Goal: Task Accomplishment & Management: Use online tool/utility

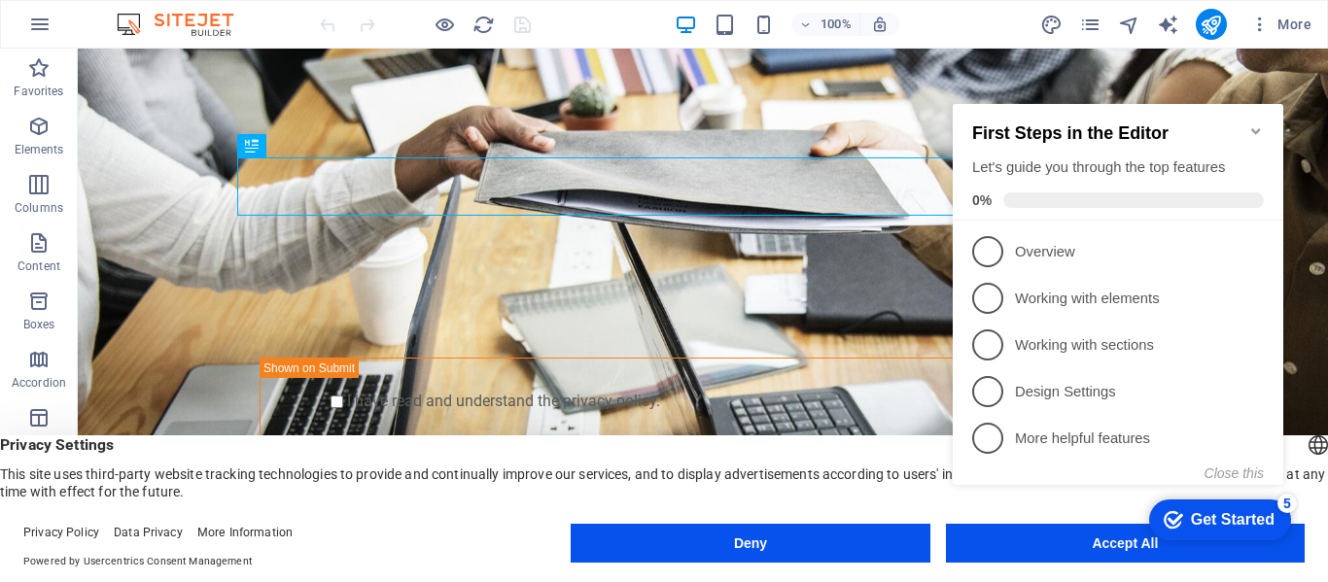
click div "checkmark Get Started 5 First Steps in the Editor Let's guide you through the t…"
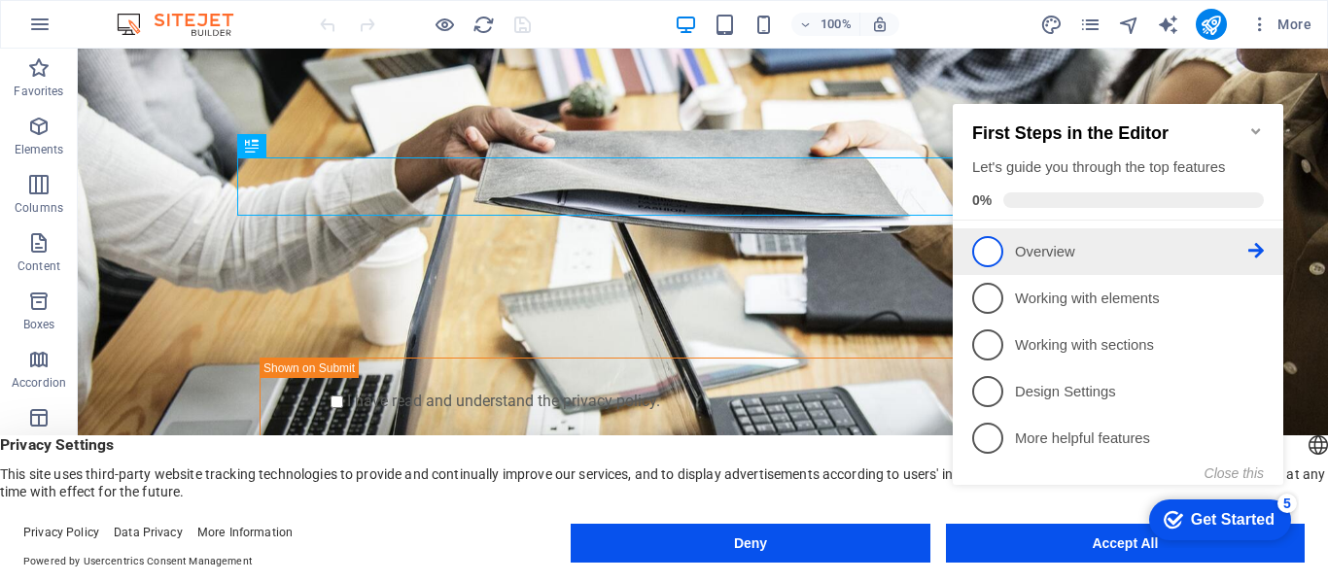
click at [994, 243] on span "1" at bounding box center [987, 251] width 31 height 31
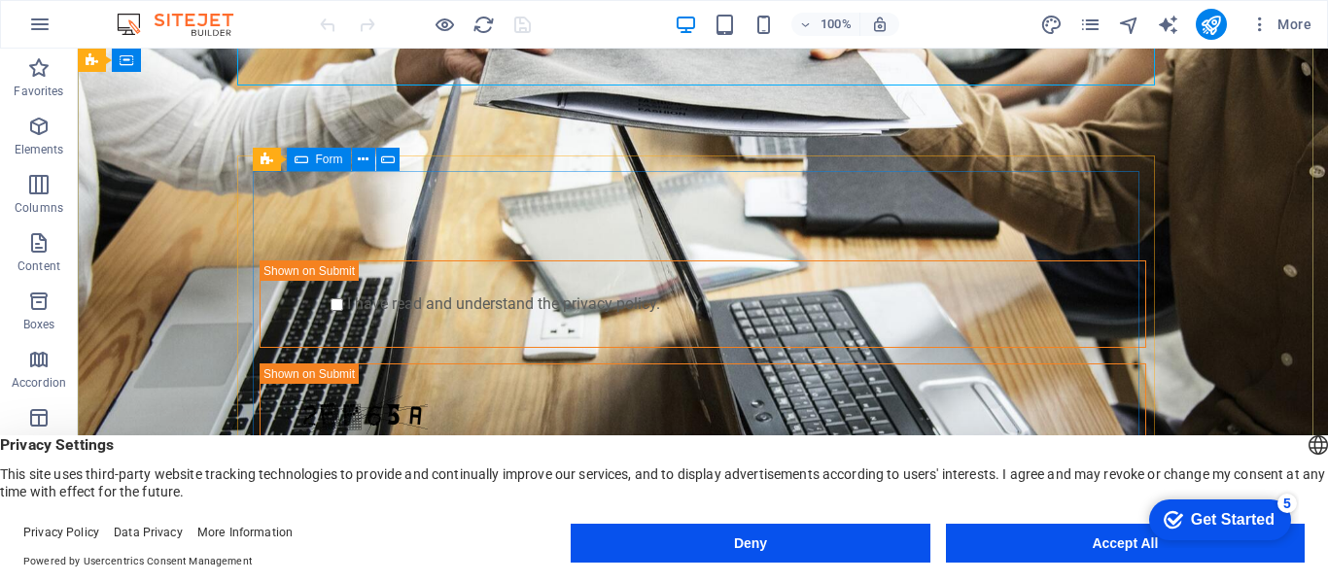
scroll to position [130, 0]
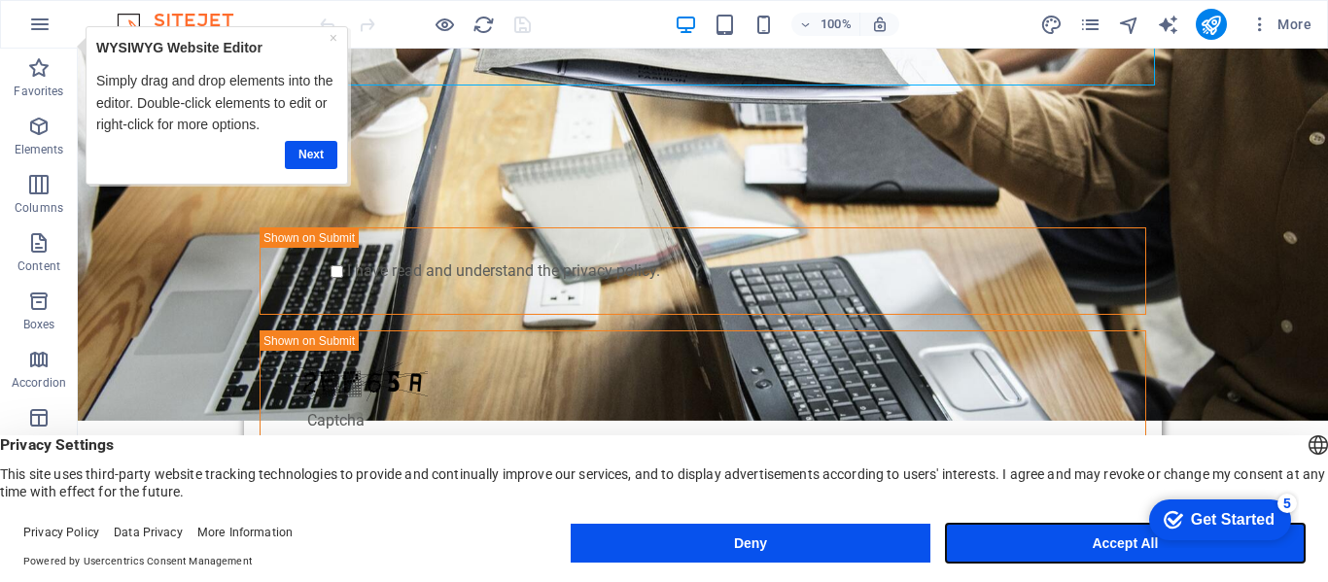
click at [1100, 548] on button "Accept All" at bounding box center [1125, 543] width 359 height 39
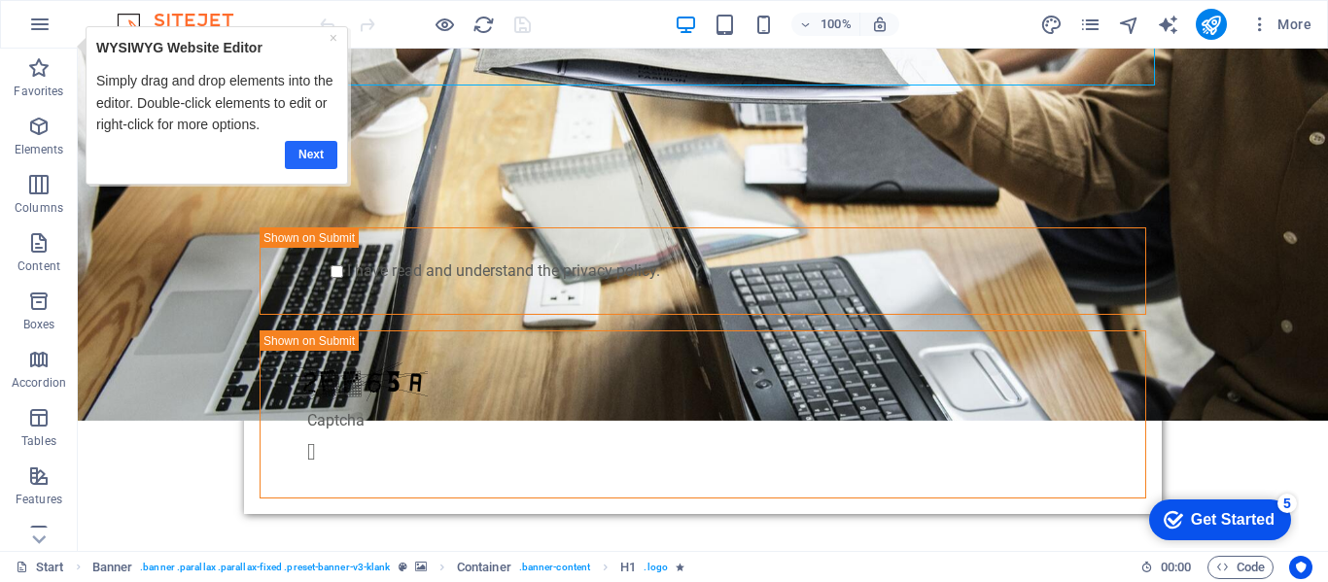
click at [310, 152] on link "Next" at bounding box center [310, 155] width 52 height 28
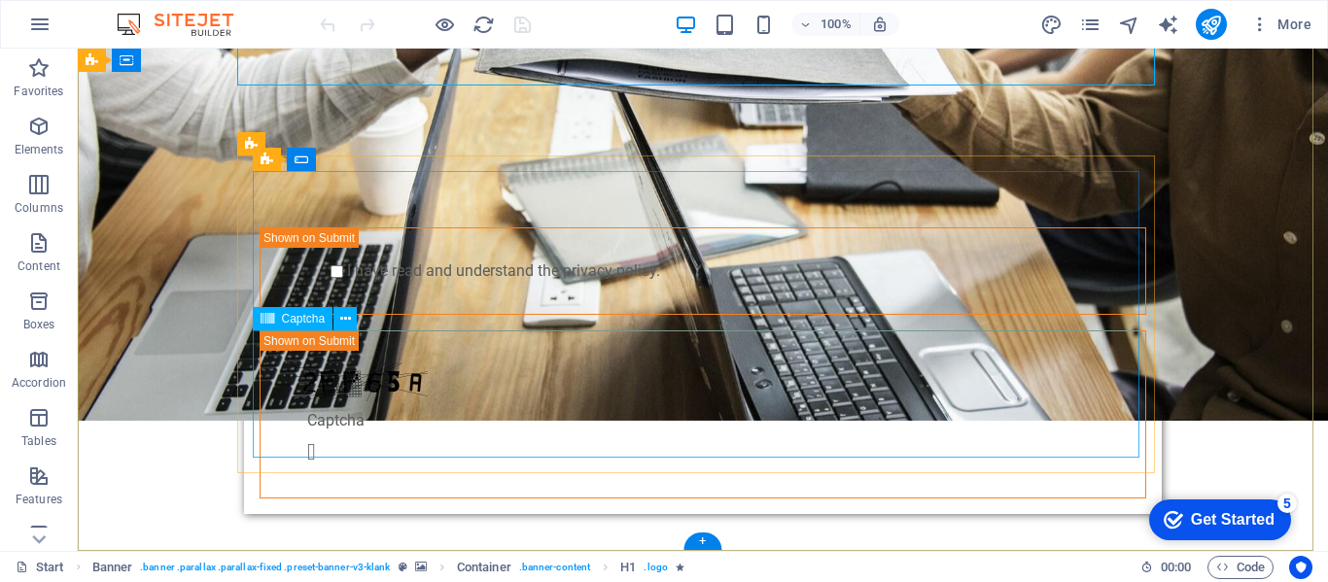
click at [715, 386] on div "Unreadable? Load new" at bounding box center [703, 415] width 887 height 168
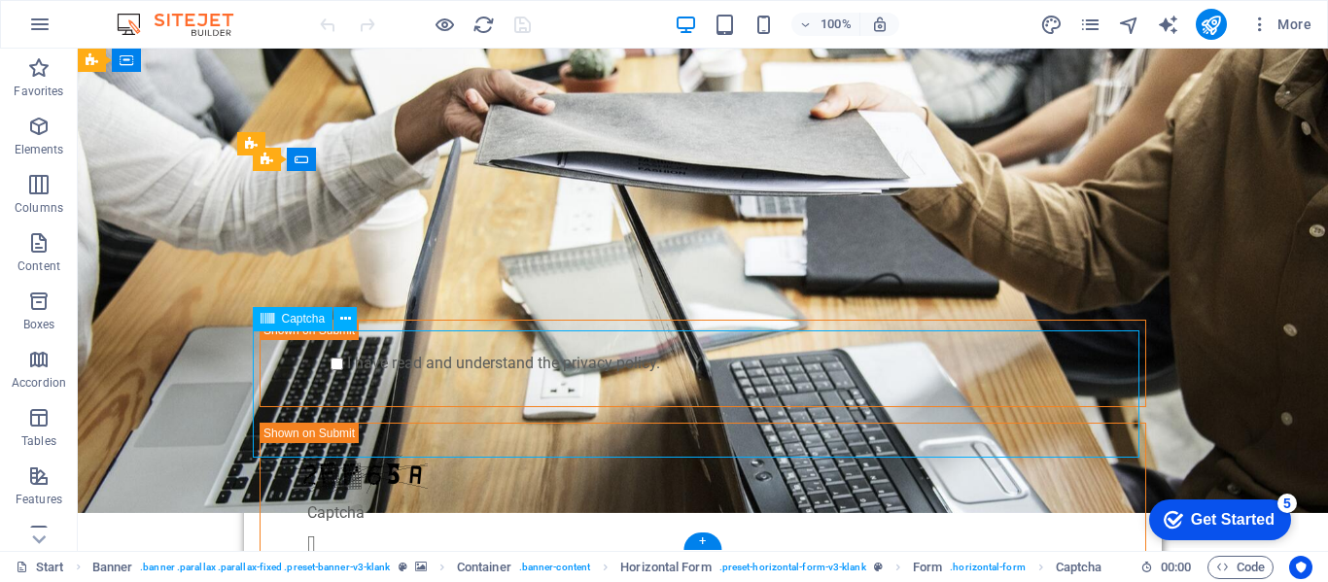
scroll to position [0, 0]
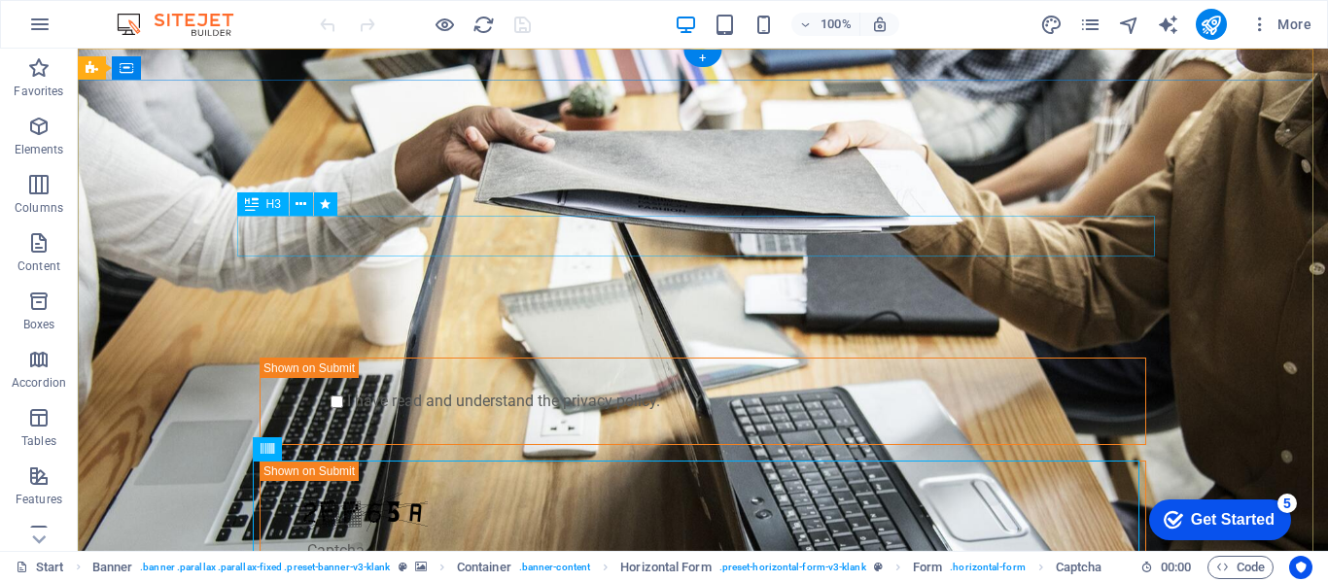
click at [661, 240] on div "GET STARTED WITH YOUR 10-DAY FREE TRIAL. REGISTER NOW!" at bounding box center [703, 236] width 918 height 41
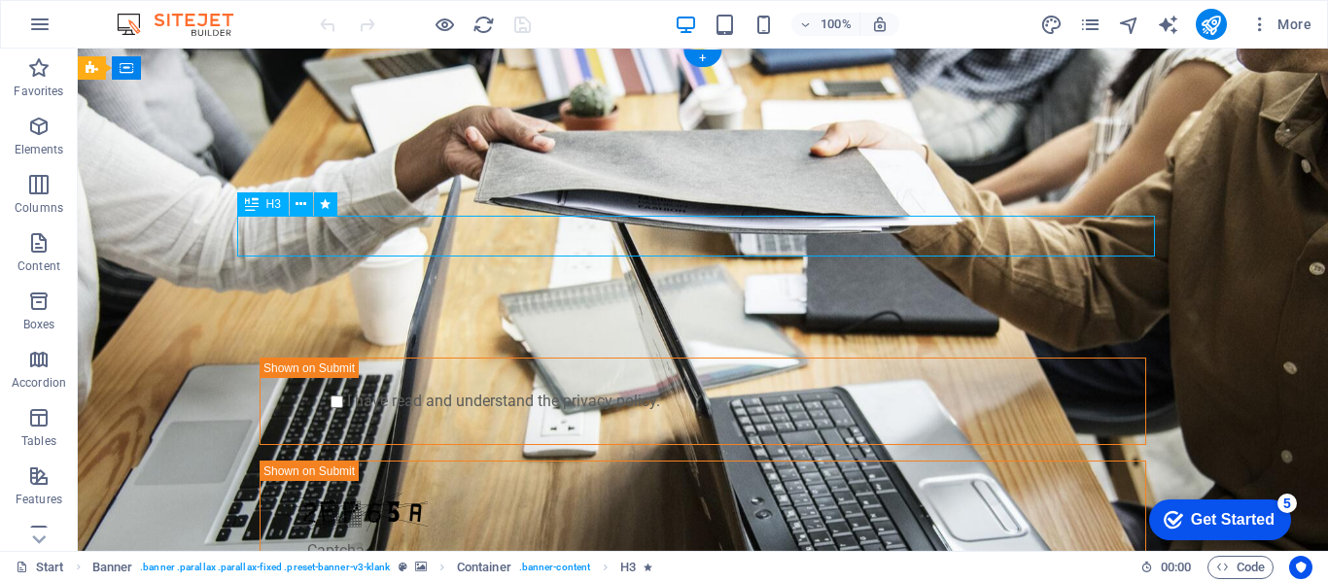
click at [661, 240] on div "GET STARTED WITH YOUR 10-DAY FREE TRIAL. REGISTER NOW!" at bounding box center [703, 236] width 918 height 41
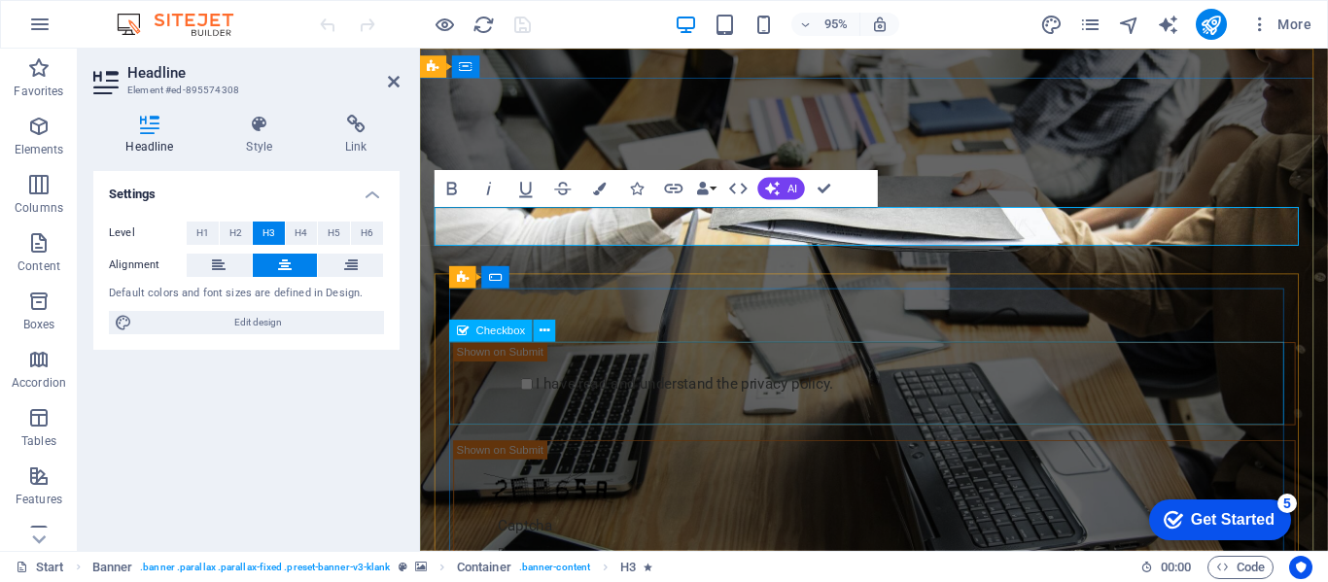
click at [1205, 397] on div "I have read and understand the privacy policy." at bounding box center [898, 401] width 887 height 87
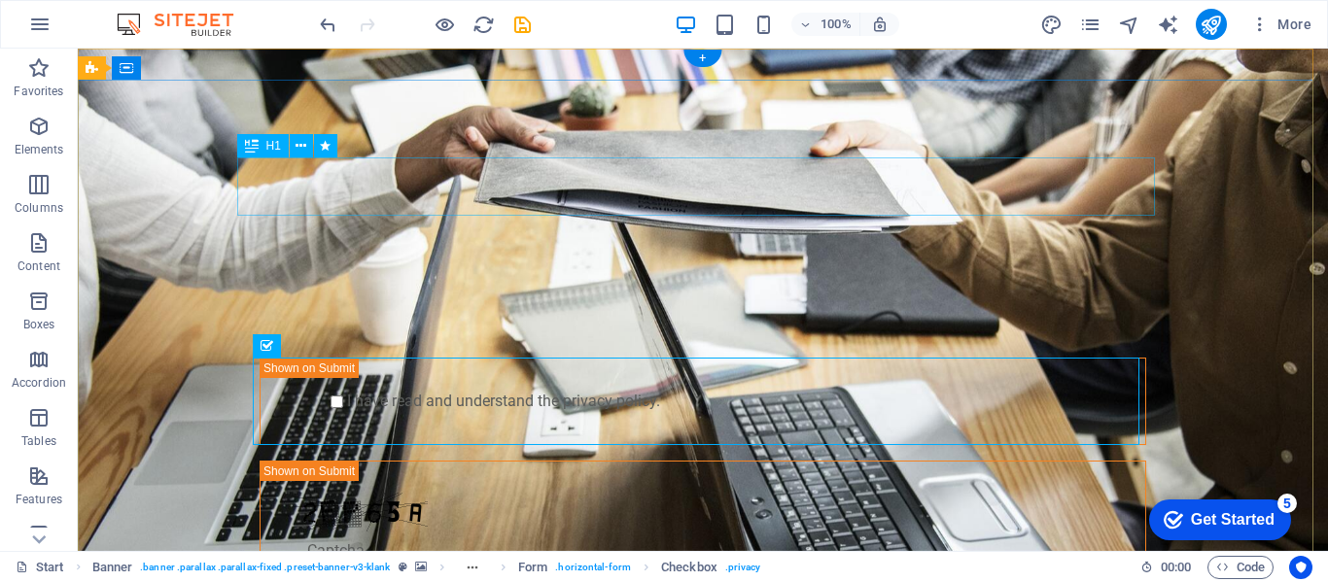
click at [625, 174] on div "Website Under maintenance" at bounding box center [703, 186] width 918 height 58
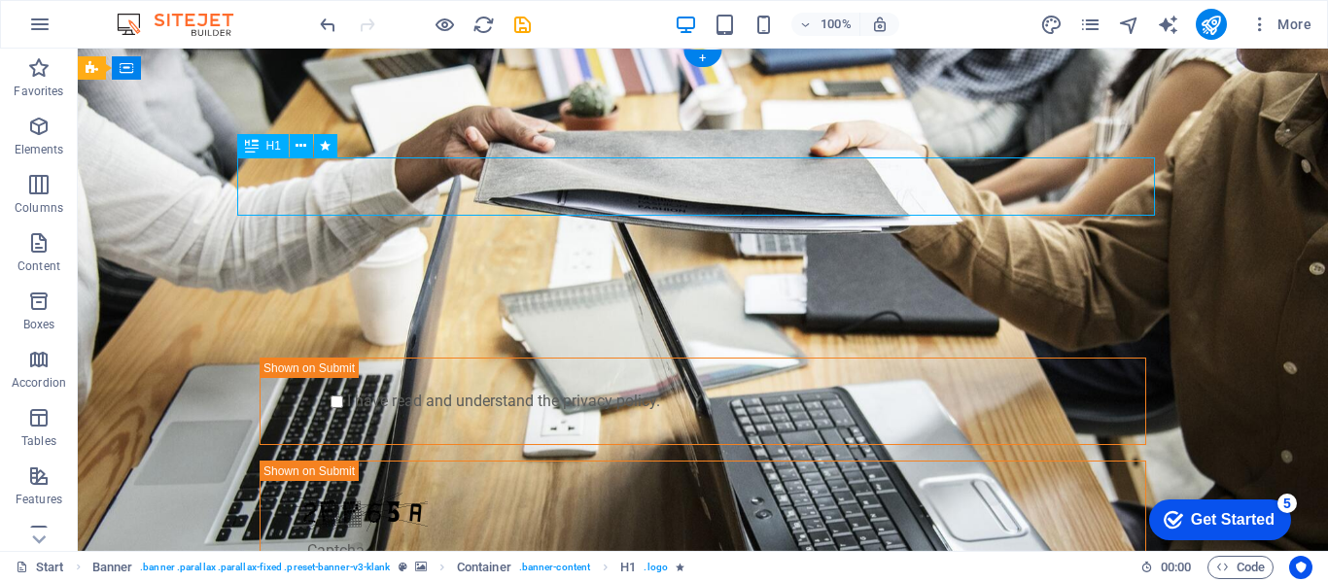
click at [626, 179] on div "Website Under maintenance" at bounding box center [703, 186] width 918 height 58
click at [624, 181] on div "Website Under maintenance" at bounding box center [703, 186] width 918 height 58
click at [622, 186] on div "Website Under maintenance" at bounding box center [703, 186] width 918 height 58
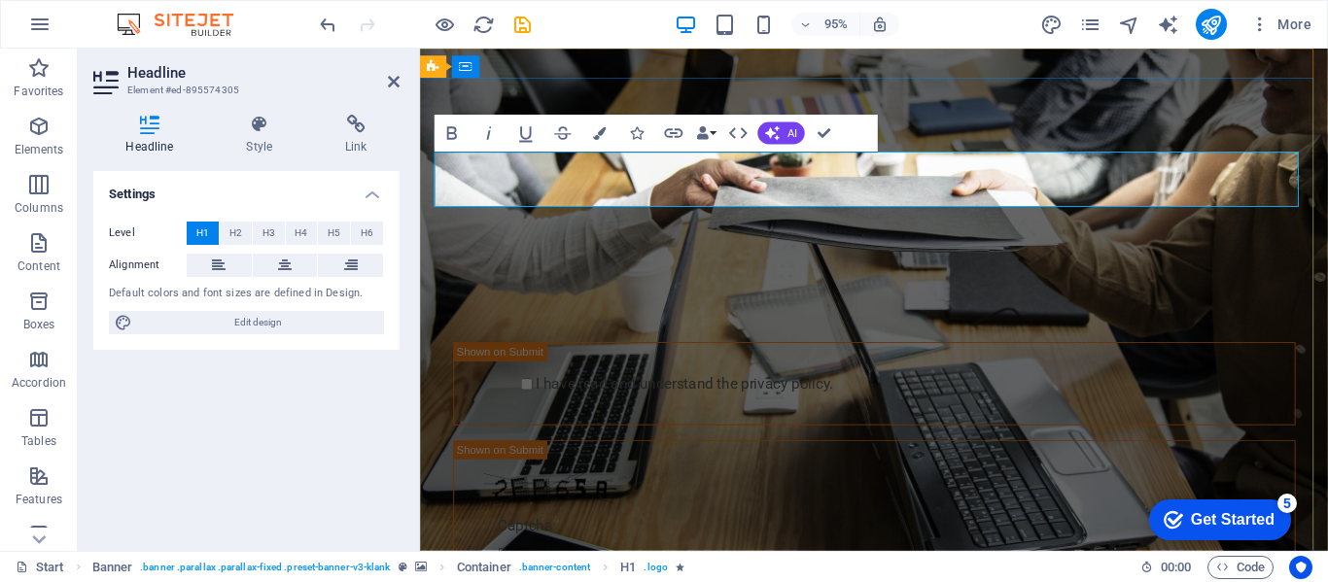
click at [855, 178] on span "Website Under maintenance" at bounding box center [898, 186] width 494 height 46
click at [821, 190] on span "Website Under maintenance" at bounding box center [898, 186] width 494 height 46
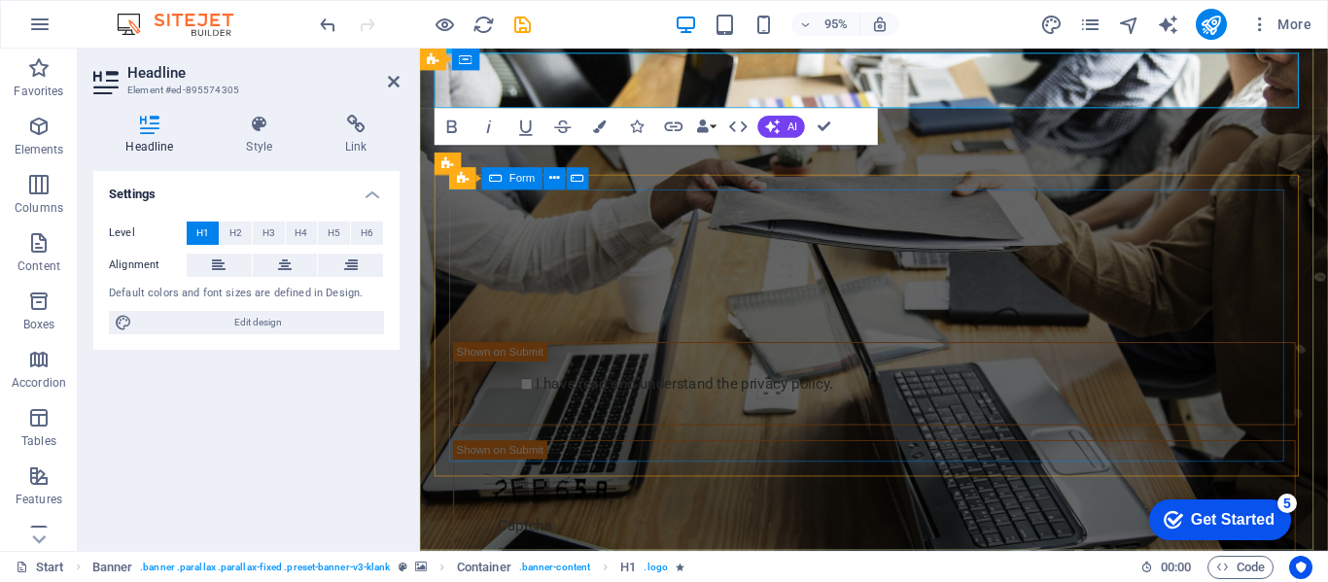
scroll to position [104, 0]
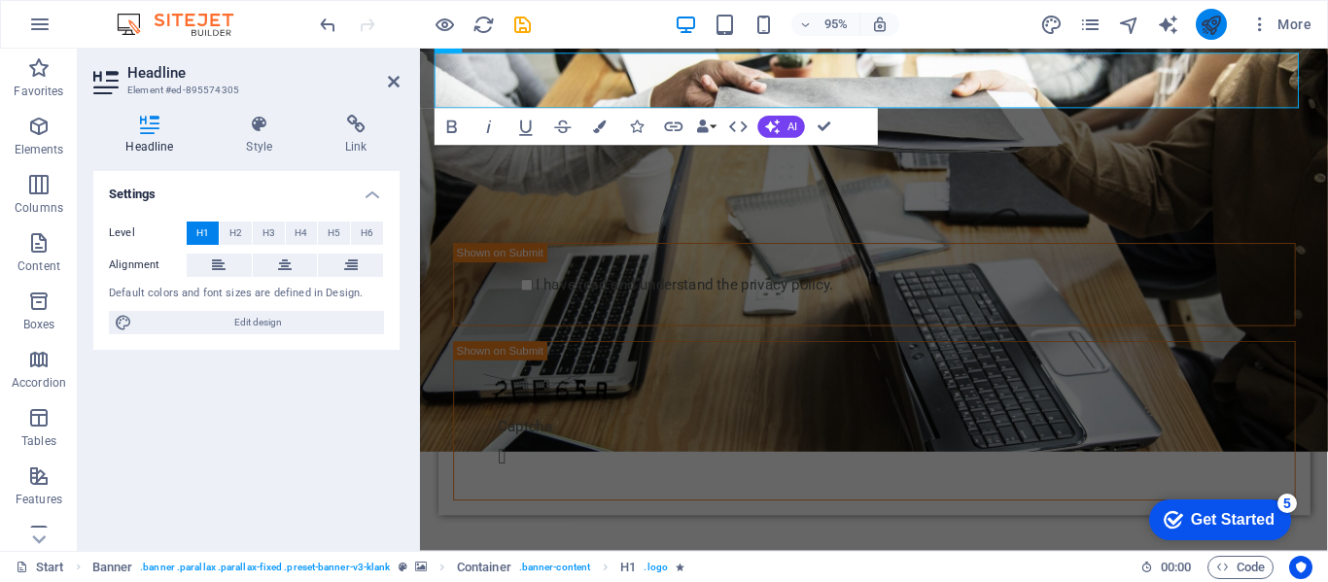
click at [1213, 26] on icon "publish" at bounding box center [1211, 25] width 22 height 22
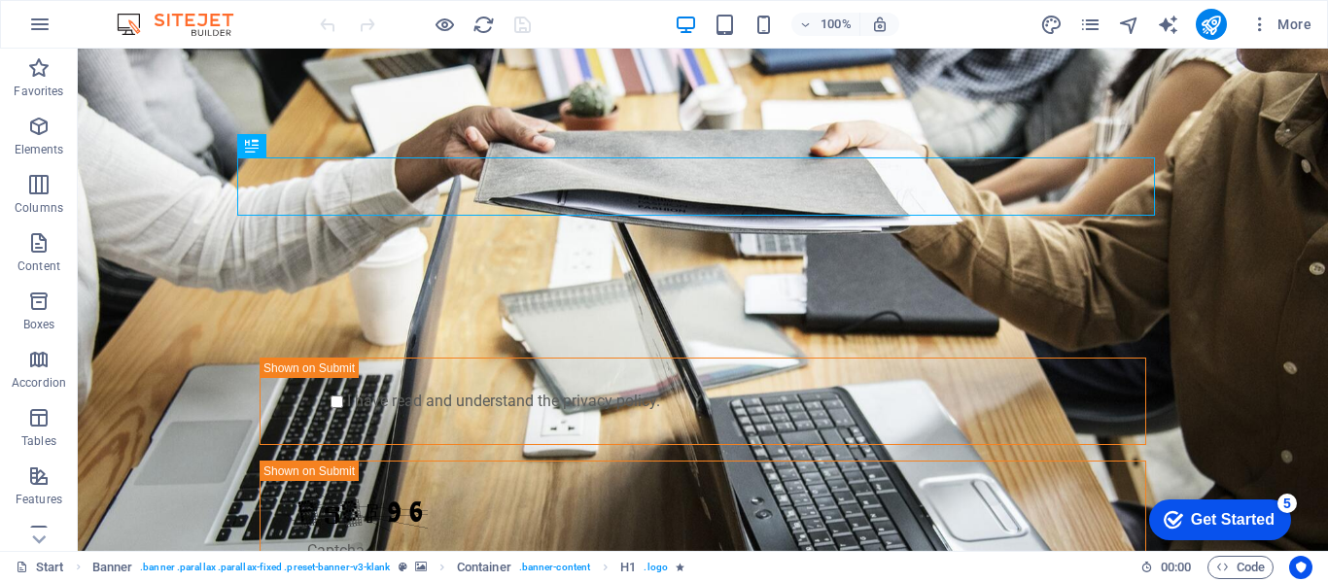
click at [188, 18] on img at bounding box center [185, 24] width 146 height 23
click at [37, 0] on header "100% More" at bounding box center [664, 24] width 1328 height 49
click at [38, 20] on icon "button" at bounding box center [39, 24] width 23 height 23
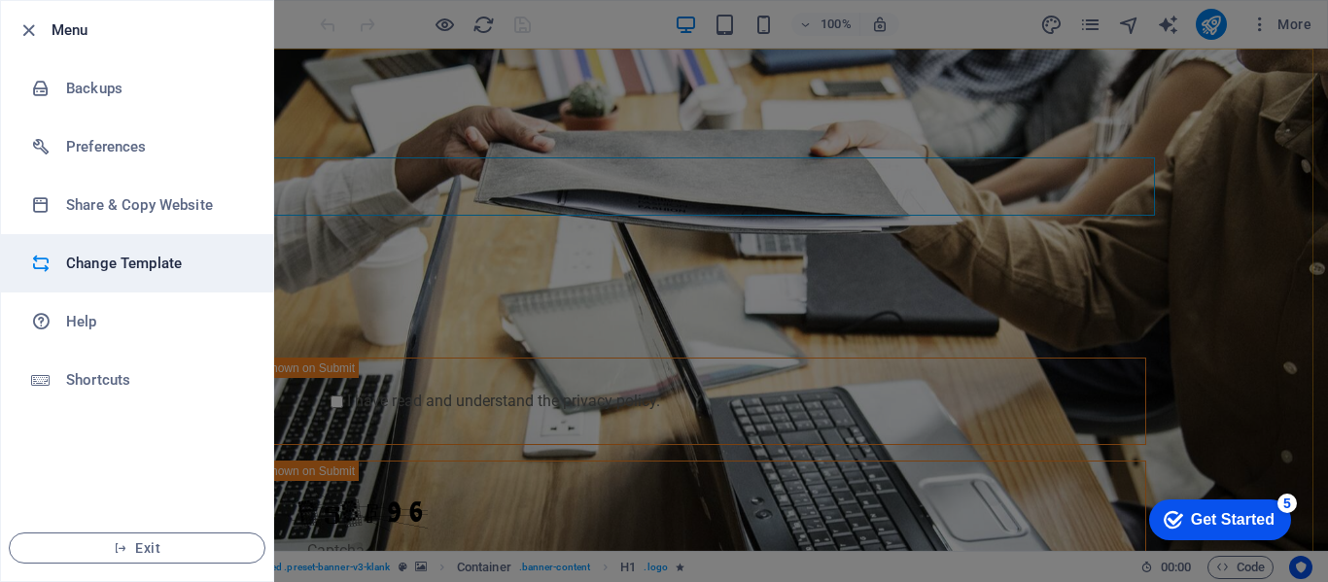
click at [106, 260] on h6 "Change Template" at bounding box center [156, 263] width 180 height 23
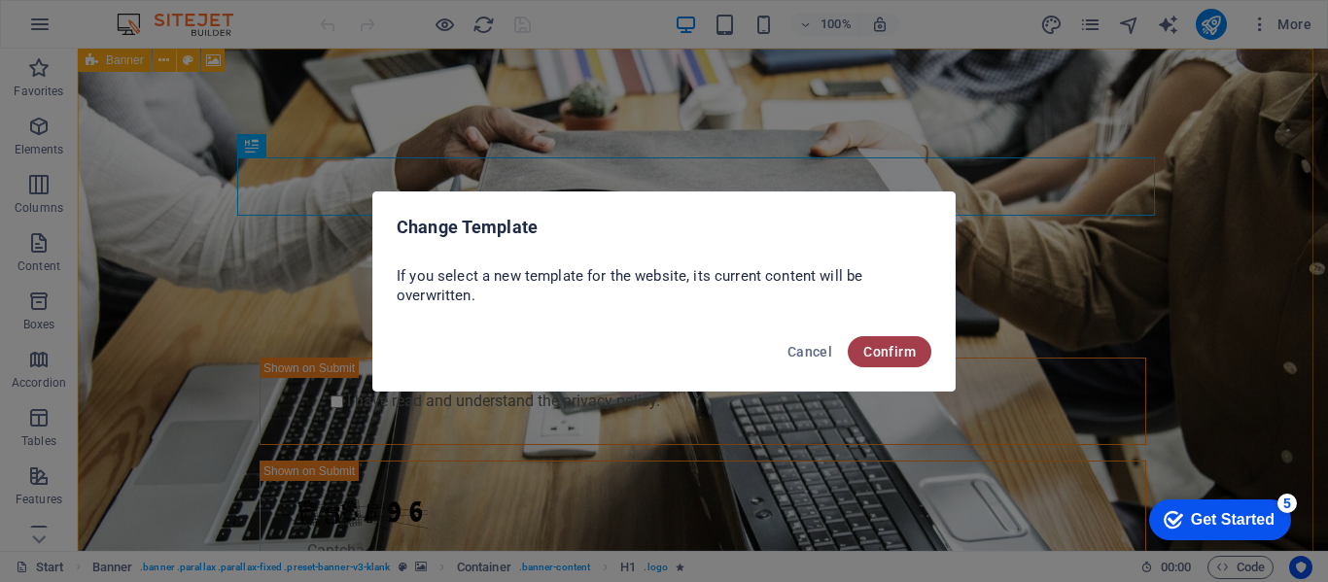
click at [886, 355] on span "Confirm" at bounding box center [889, 352] width 52 height 16
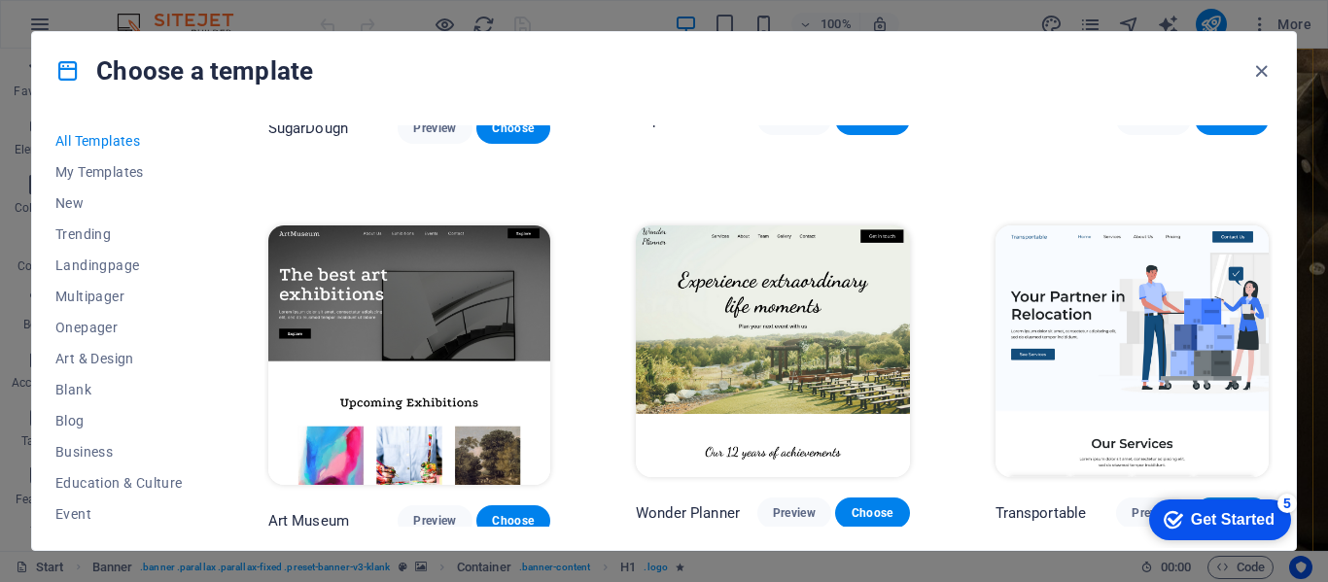
scroll to position [324, 0]
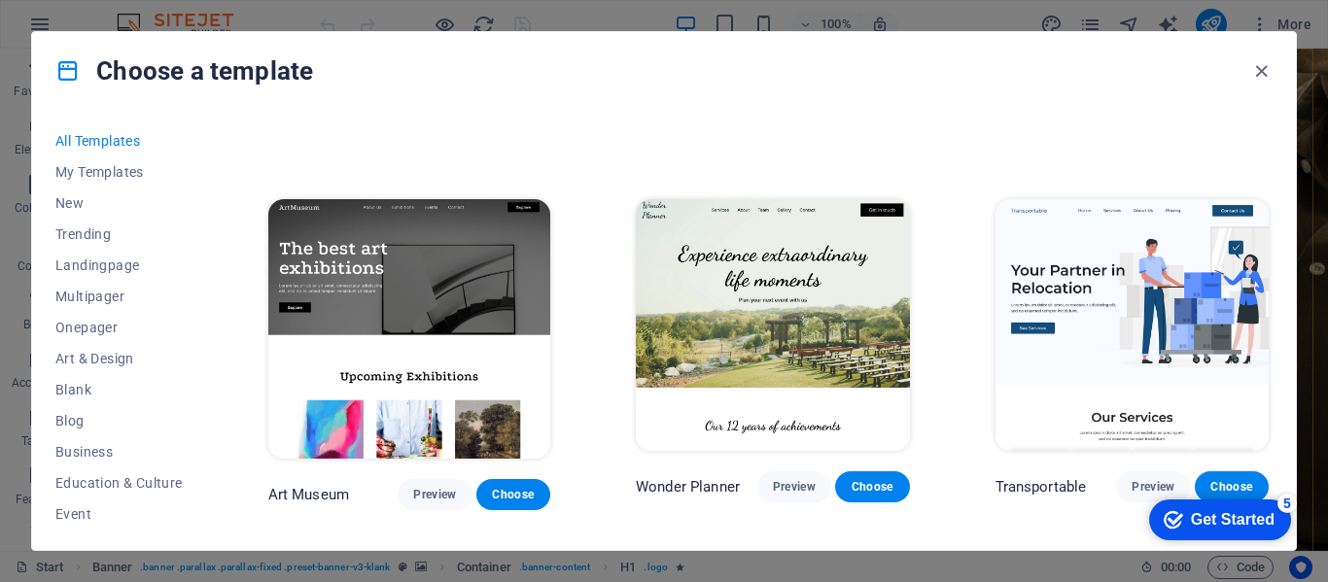
click at [758, 307] on img at bounding box center [772, 325] width 273 height 252
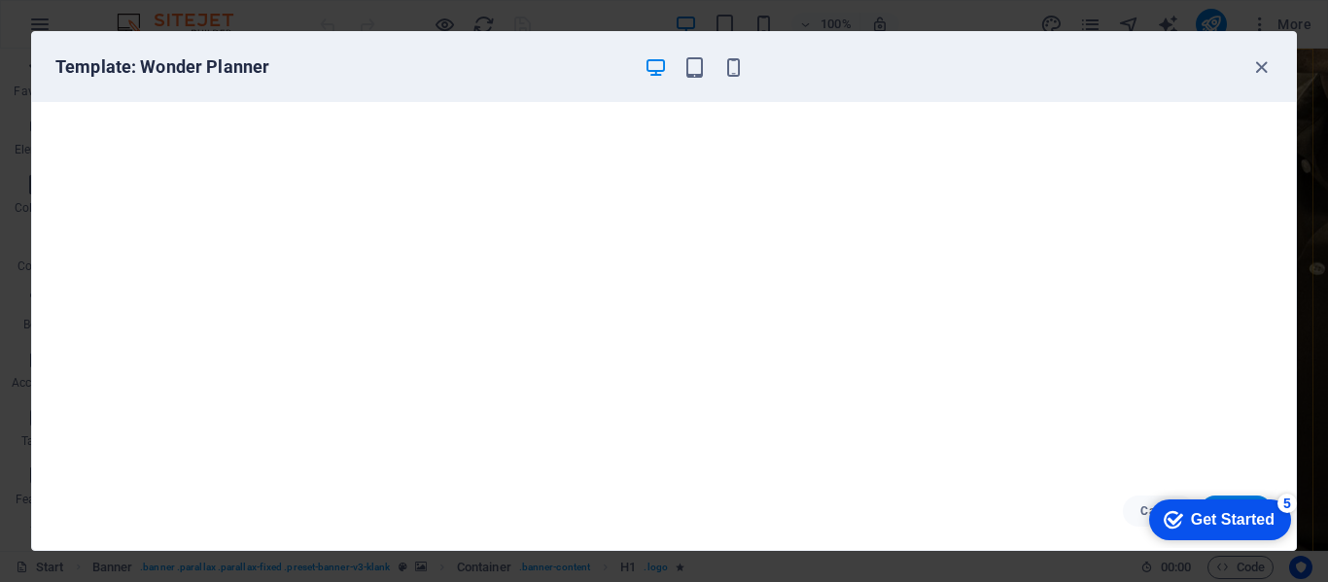
click at [1188, 500] on div "checkmark Get Started 5" at bounding box center [1220, 520] width 142 height 41
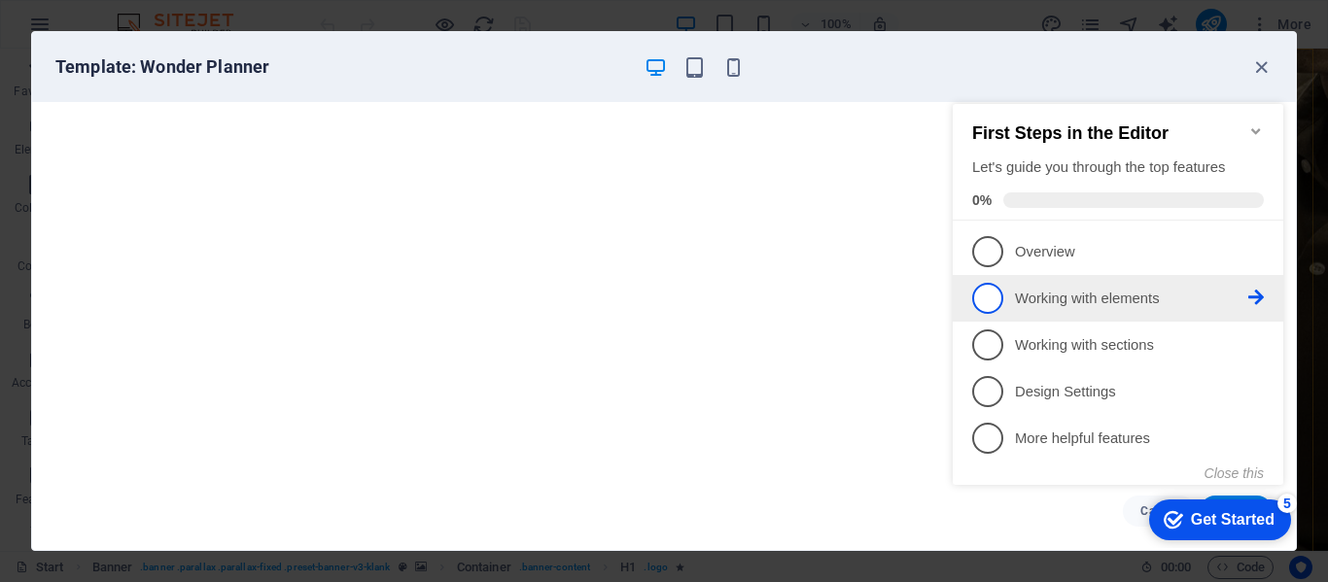
click at [1055, 299] on p "Working with elements - incomplete" at bounding box center [1131, 299] width 233 height 20
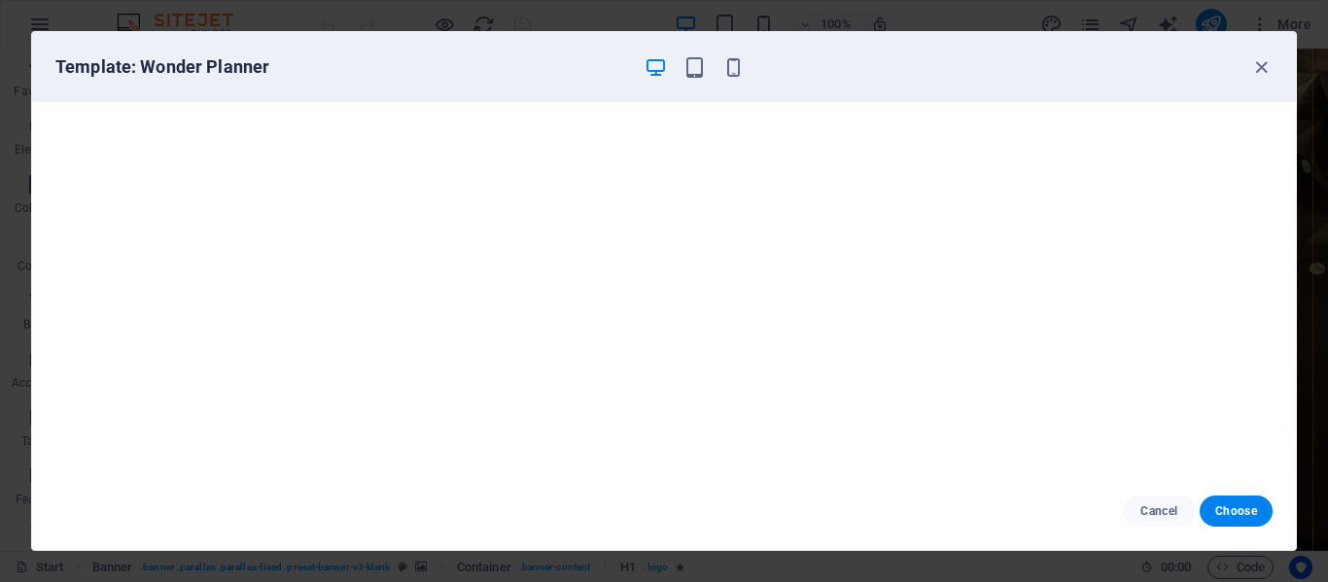
scroll to position [0, 0]
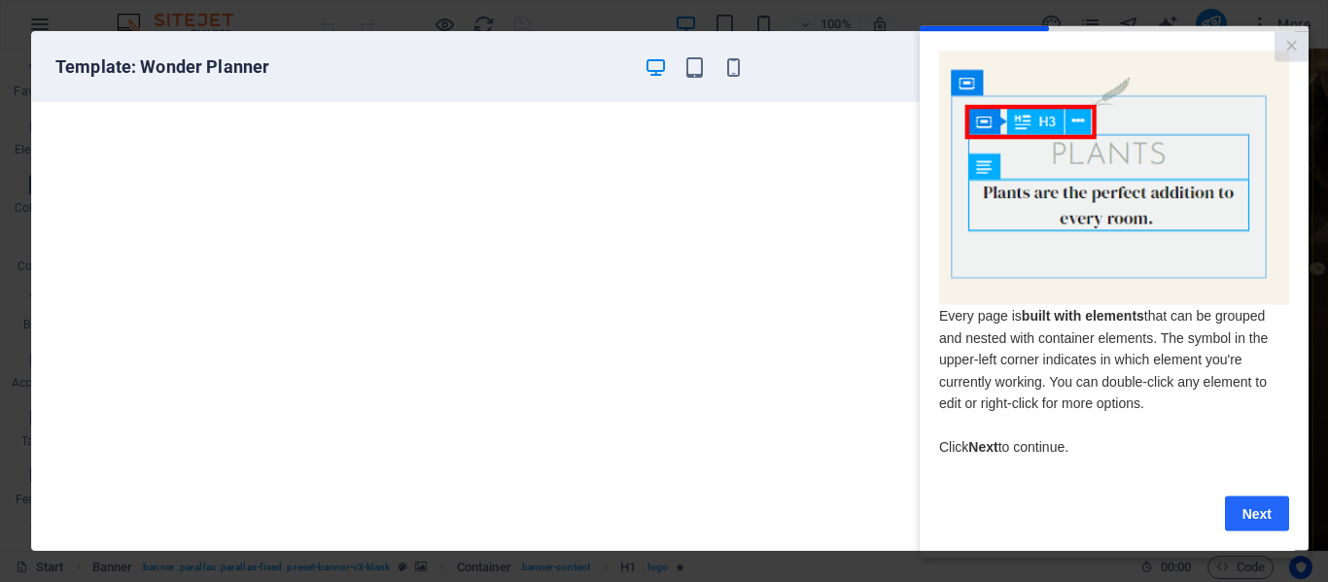
click at [1259, 511] on link "Next" at bounding box center [1257, 513] width 64 height 35
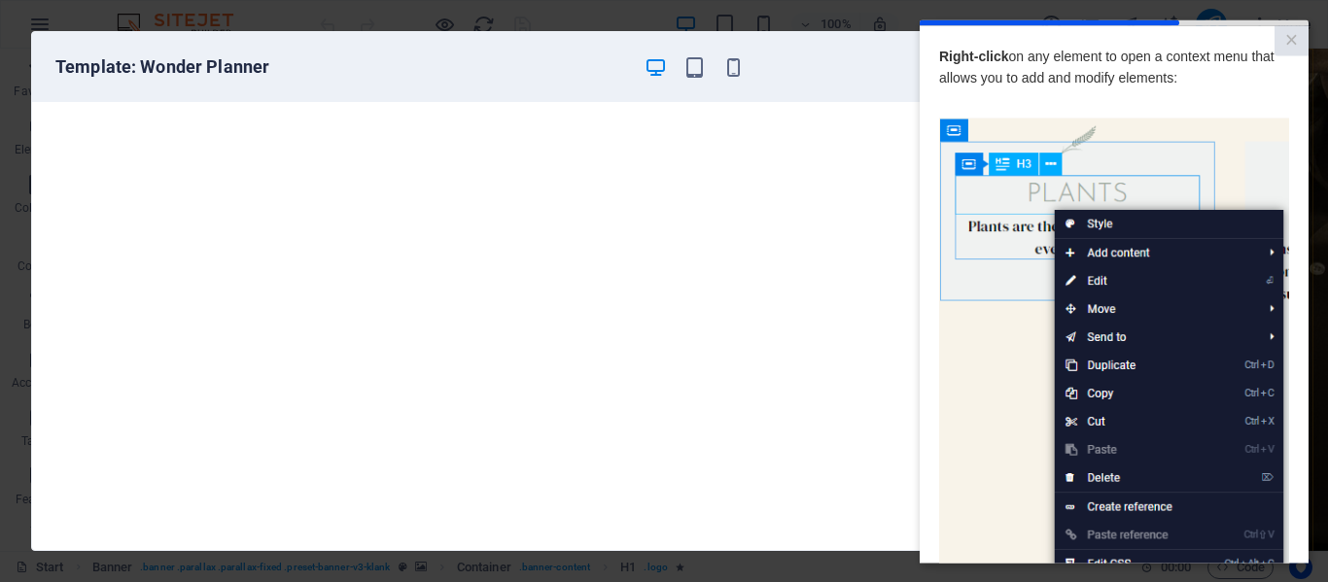
click at [1020, 402] on img at bounding box center [1114, 393] width 350 height 551
click at [1095, 274] on img at bounding box center [1114, 393] width 350 height 551
click at [970, 297] on img at bounding box center [1114, 393] width 350 height 551
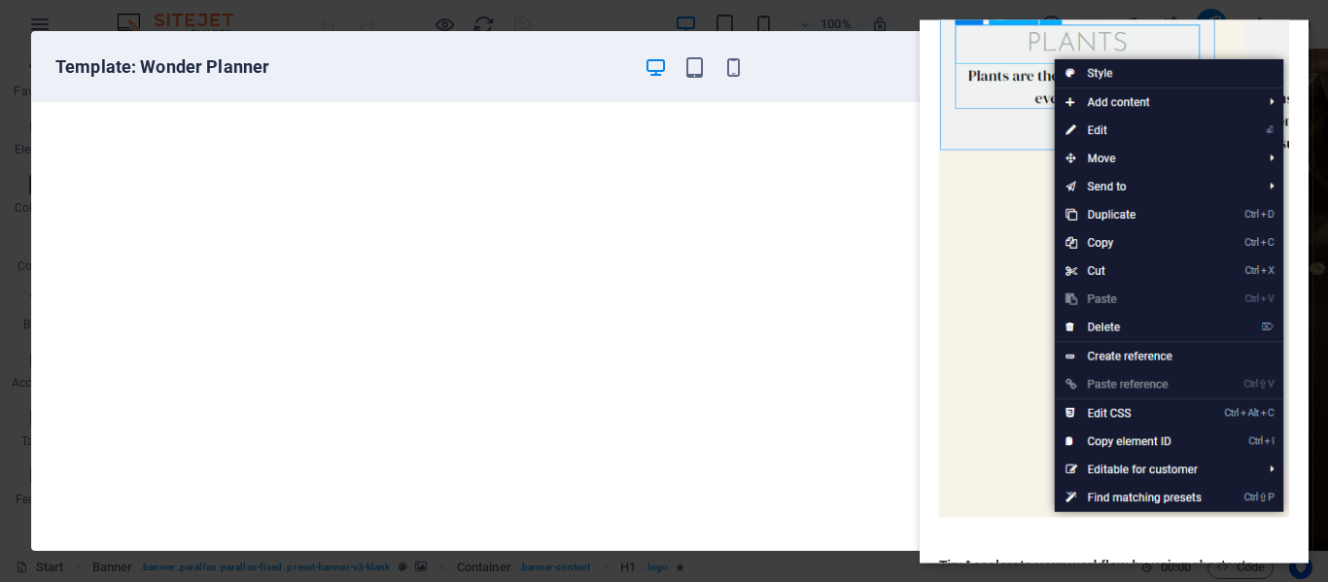
scroll to position [299, 0]
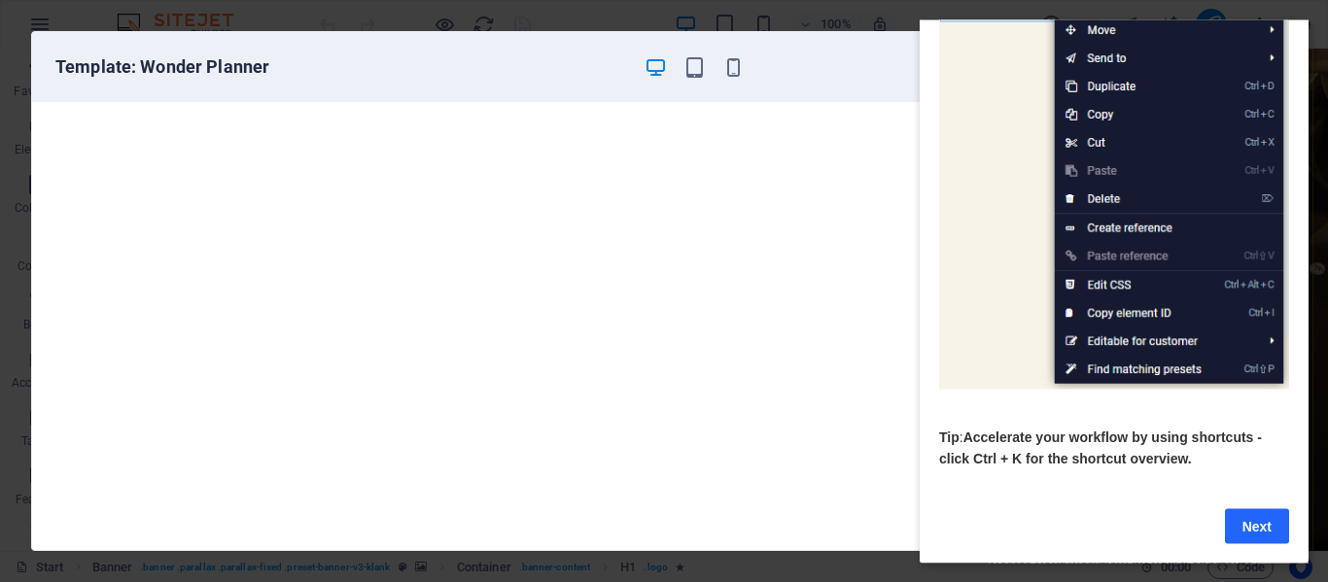
click at [1261, 508] on link "Next" at bounding box center [1257, 525] width 64 height 35
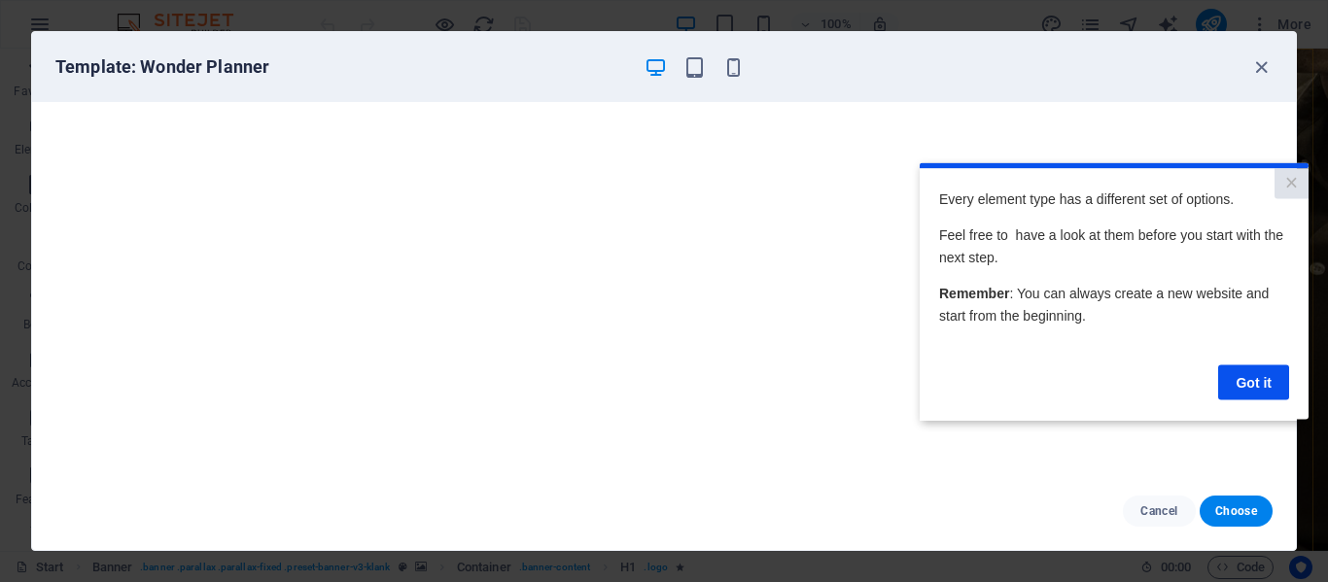
scroll to position [0, 0]
click at [1277, 377] on link "Got it" at bounding box center [1253, 382] width 71 height 35
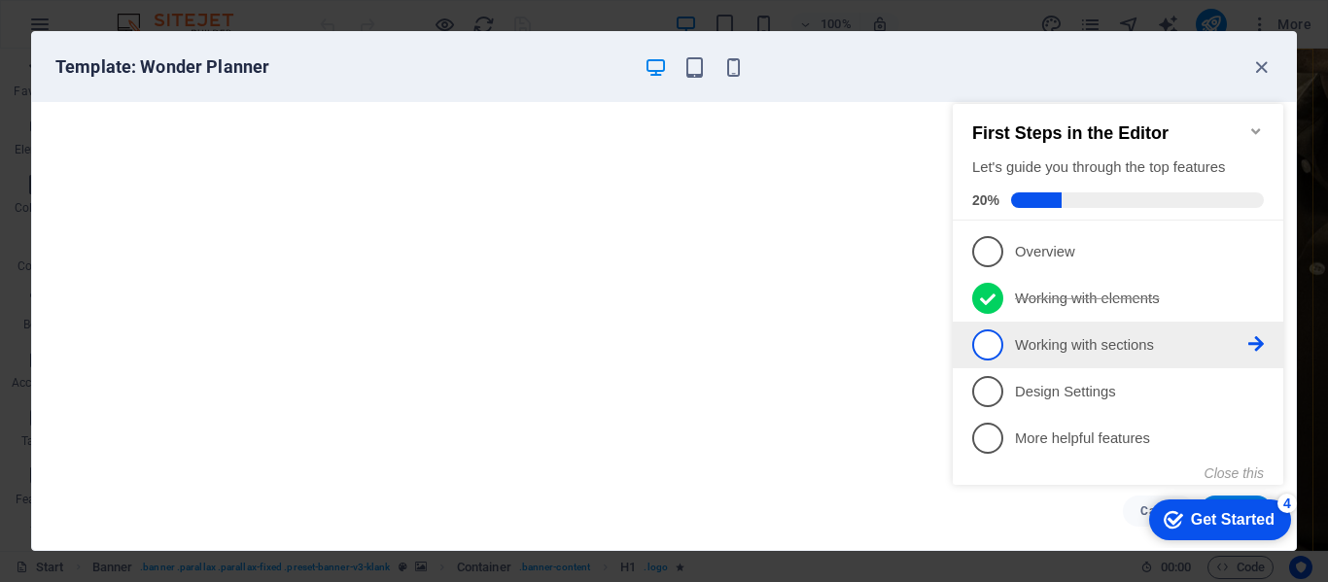
click at [986, 341] on span "3" at bounding box center [987, 345] width 31 height 31
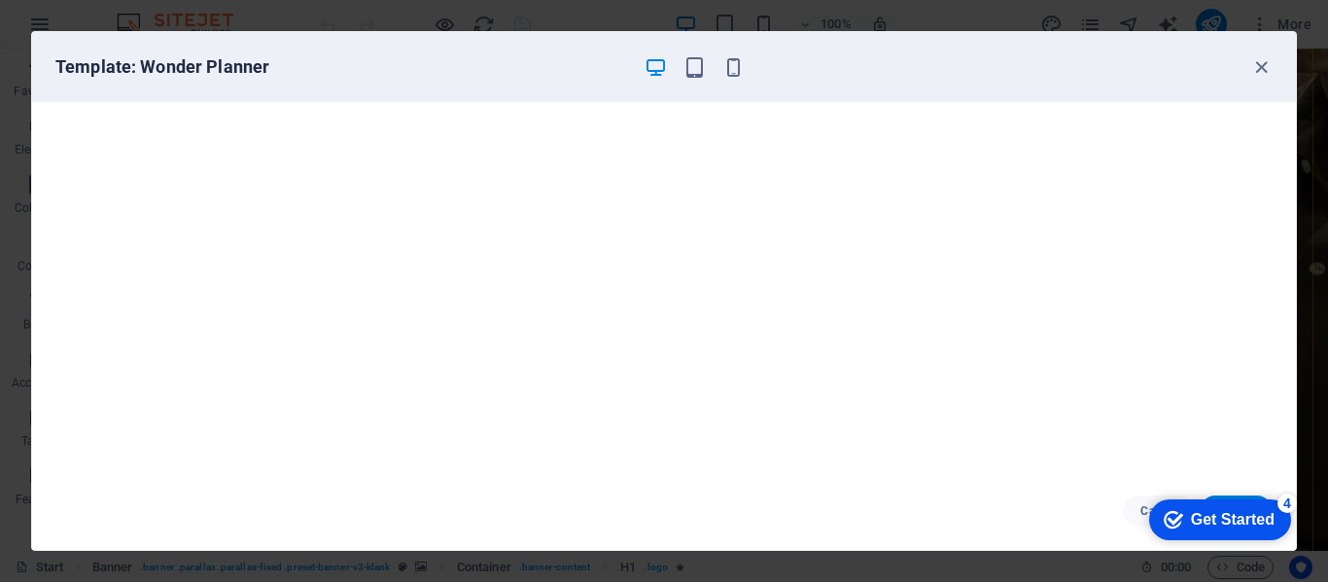
click at [281, 67] on h6 "Template: Wonder Planner" at bounding box center [341, 66] width 573 height 23
click at [732, 60] on icon "button" at bounding box center [733, 67] width 22 height 22
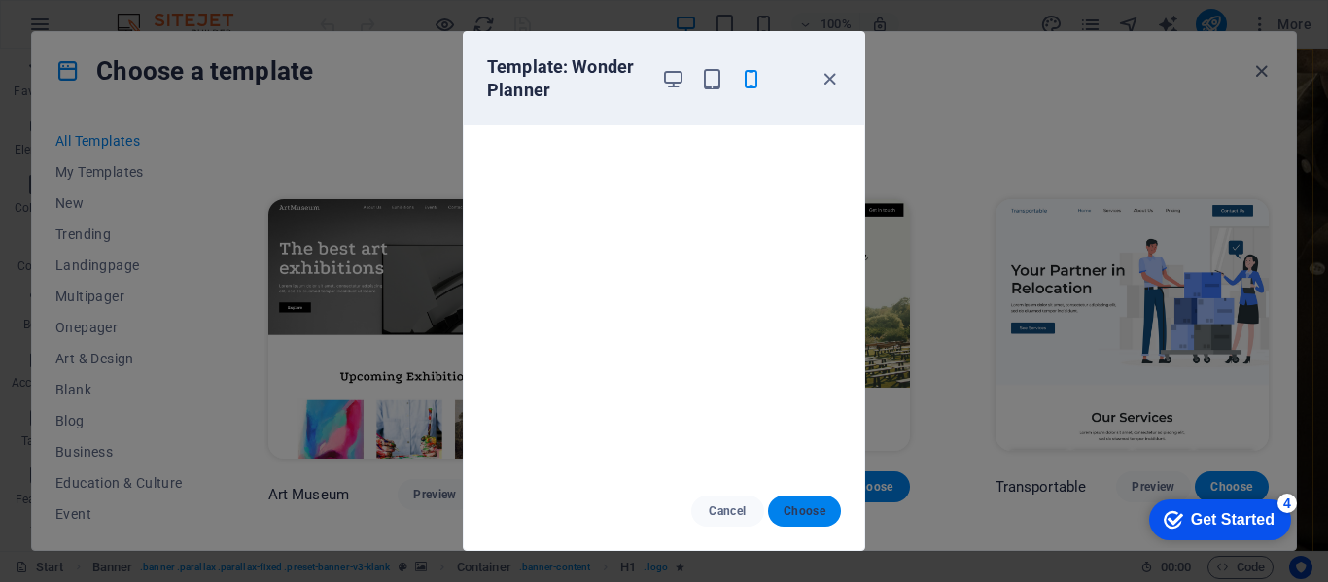
click at [805, 515] on span "Choose" at bounding box center [805, 512] width 42 height 16
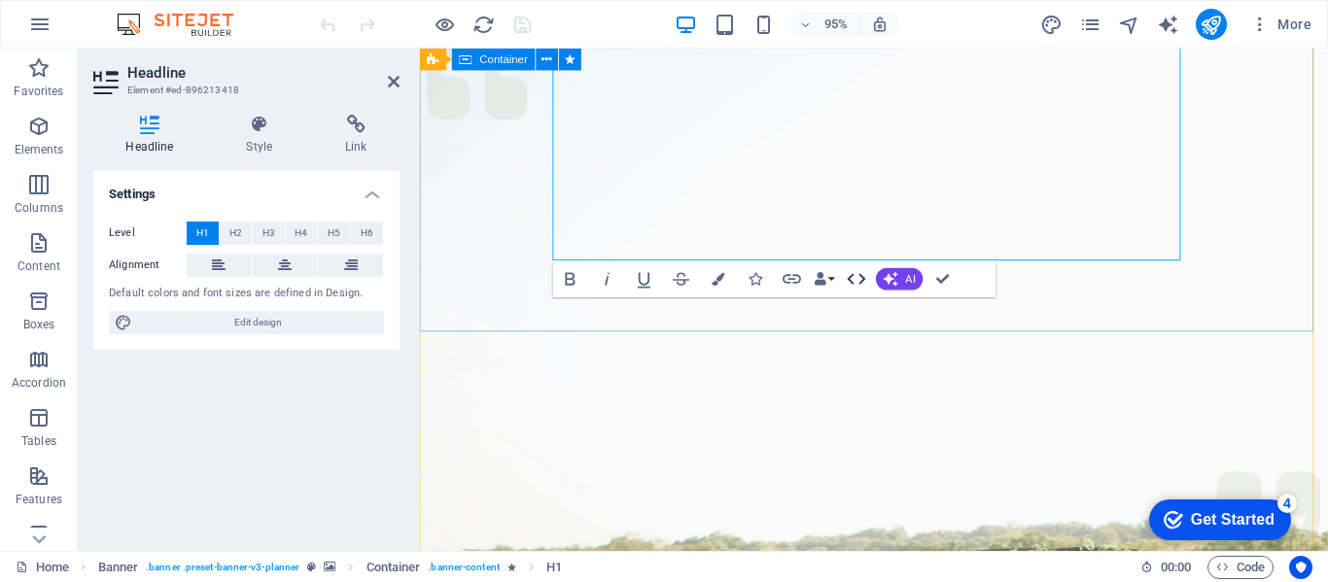
scroll to position [324, 0]
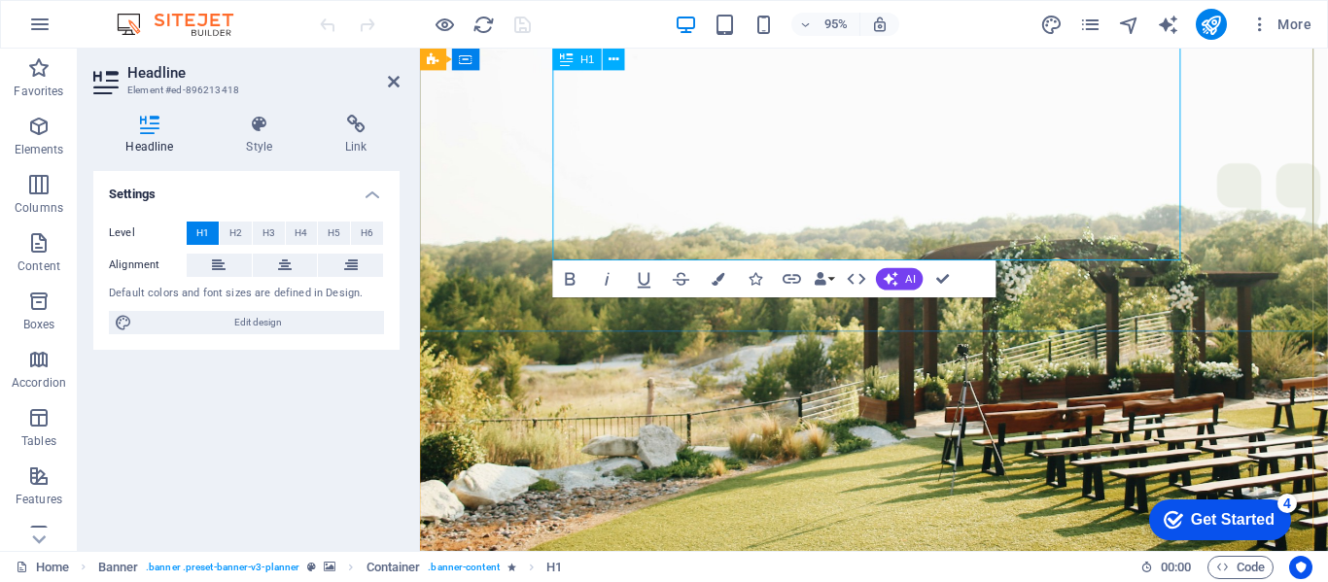
click at [933, 409] on figure at bounding box center [898, 162] width 956 height 875
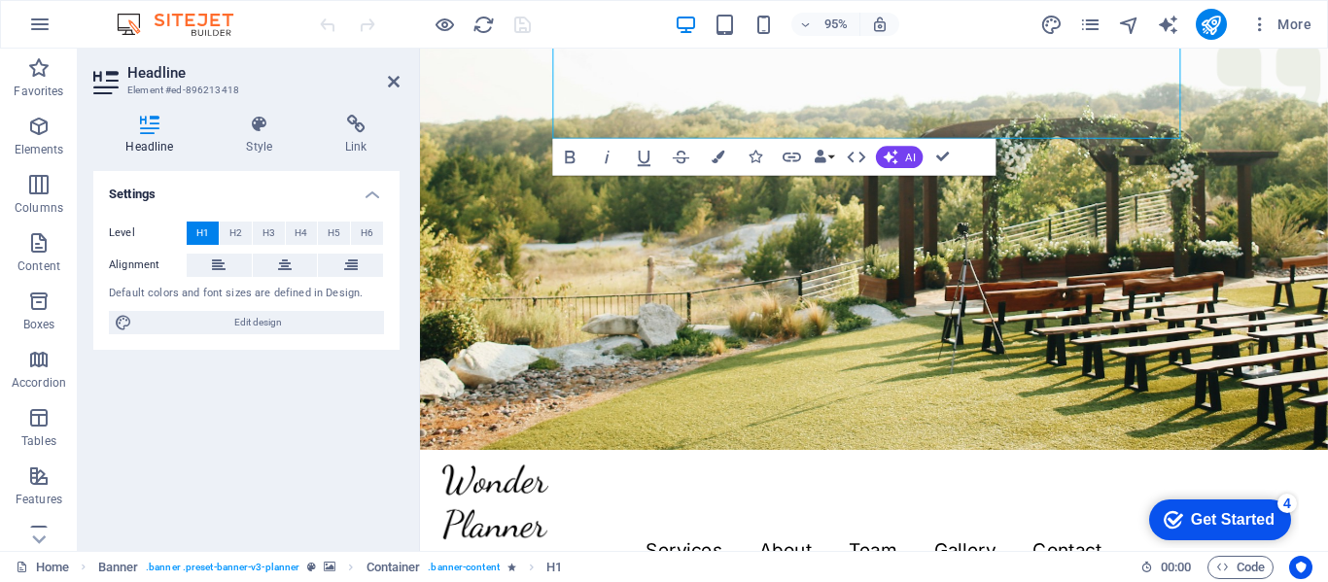
scroll to position [486, 0]
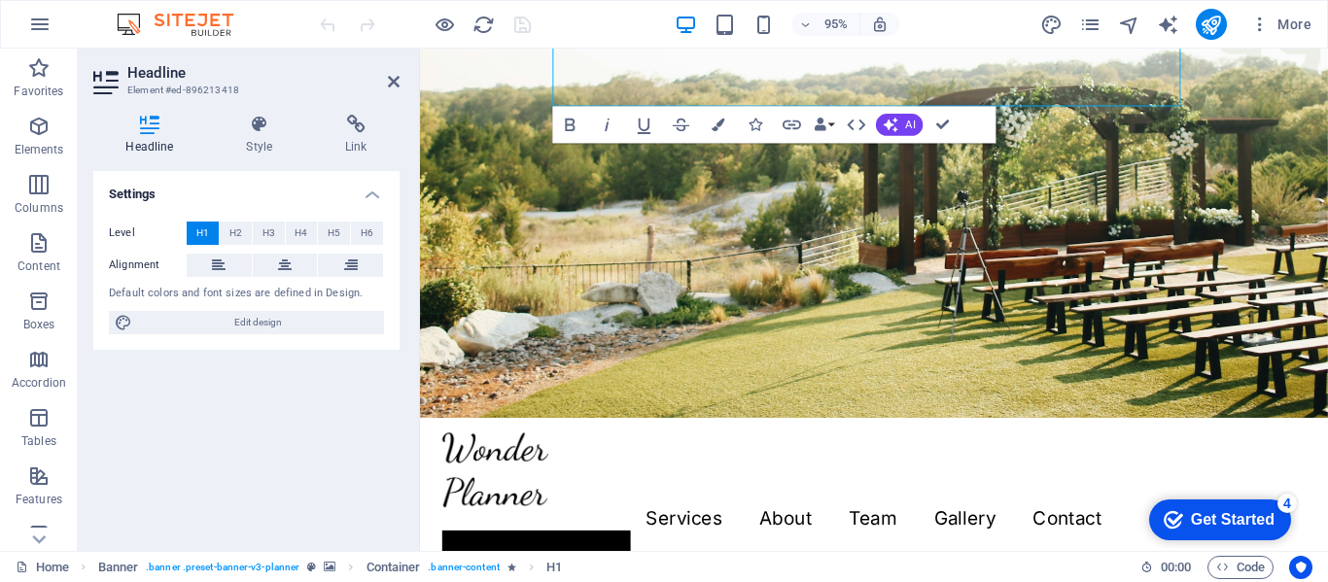
click at [1114, 295] on figure at bounding box center [898, 0] width 956 height 875
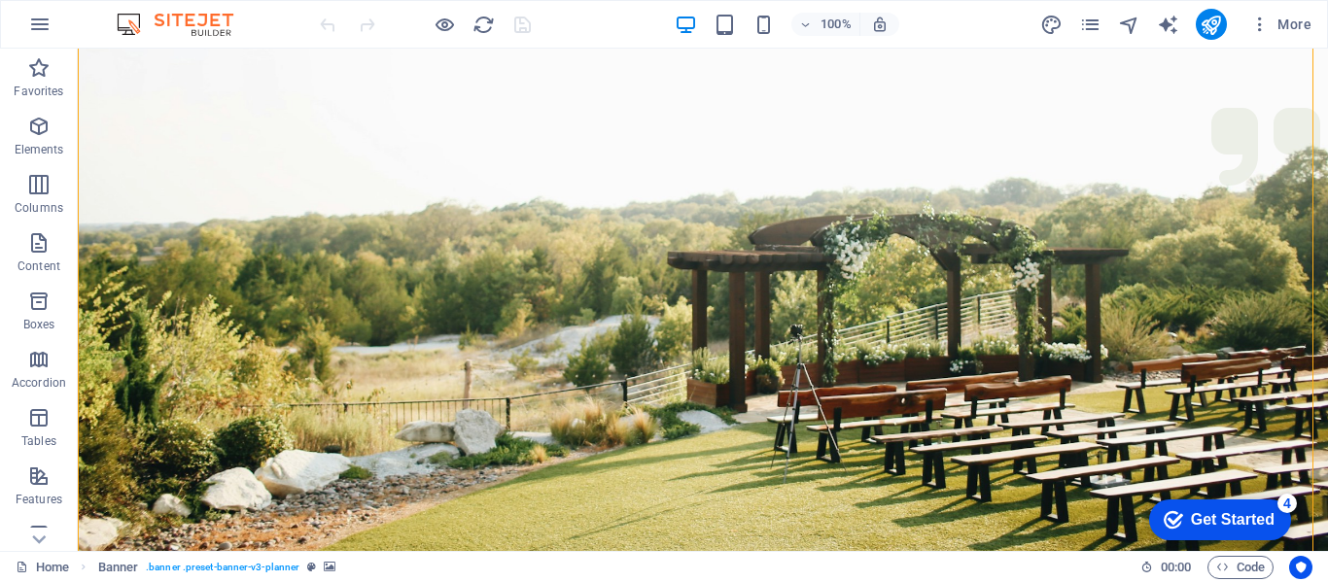
scroll to position [324, 0]
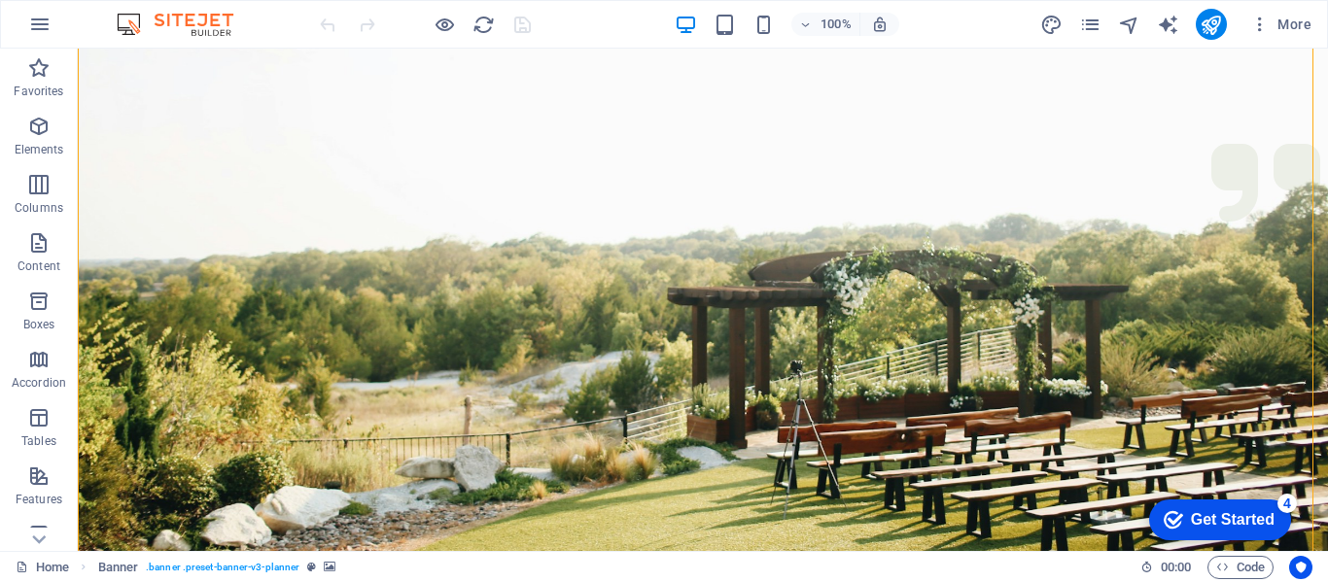
click at [1170, 367] on figure at bounding box center [703, 162] width 1250 height 875
select select "px"
select select "header"
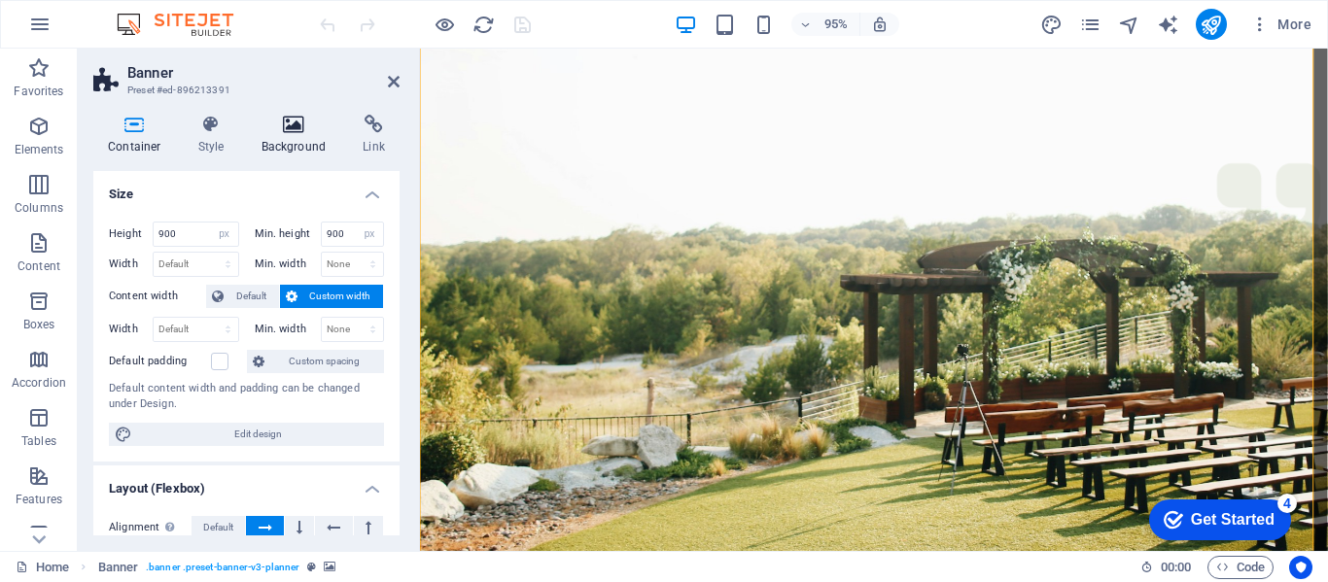
click at [297, 136] on h4 "Background" at bounding box center [298, 135] width 102 height 41
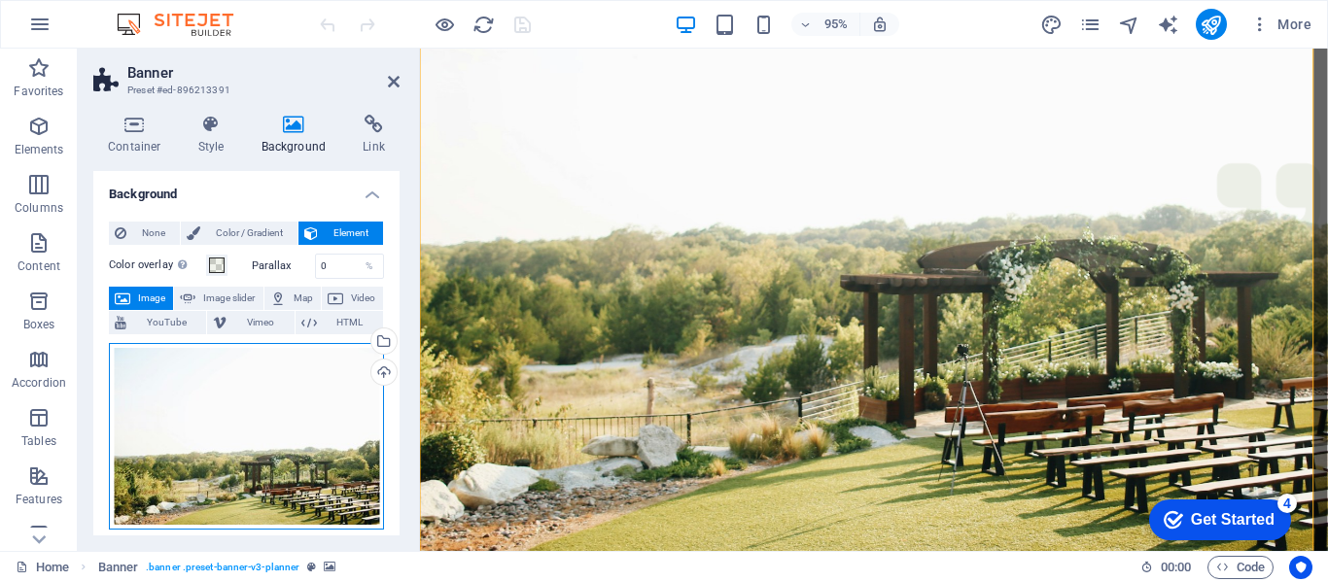
click at [256, 437] on div "Drag files here, click to choose files or select files from Files or our free s…" at bounding box center [246, 436] width 275 height 187
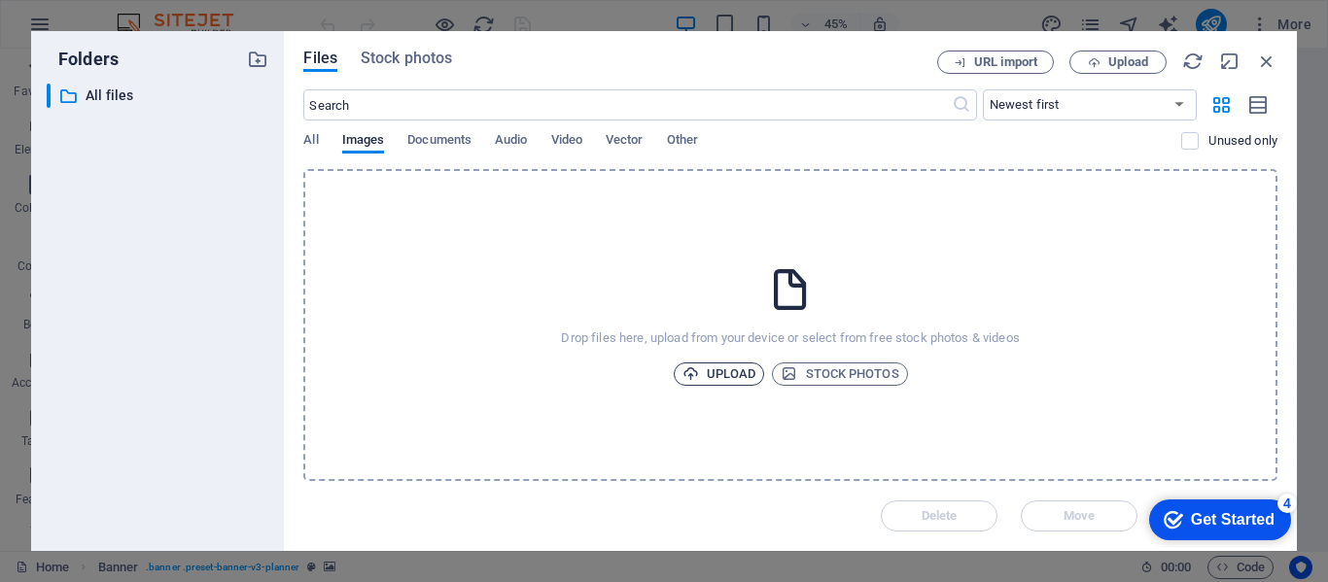
click at [727, 375] on span "Upload" at bounding box center [719, 374] width 74 height 23
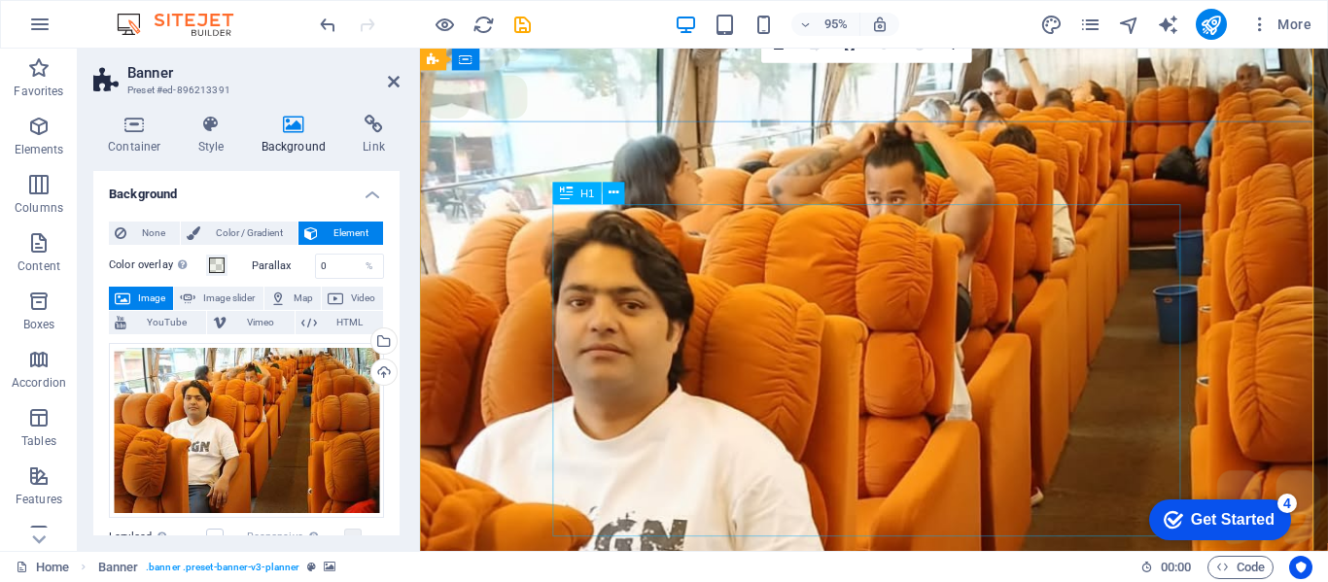
scroll to position [0, 0]
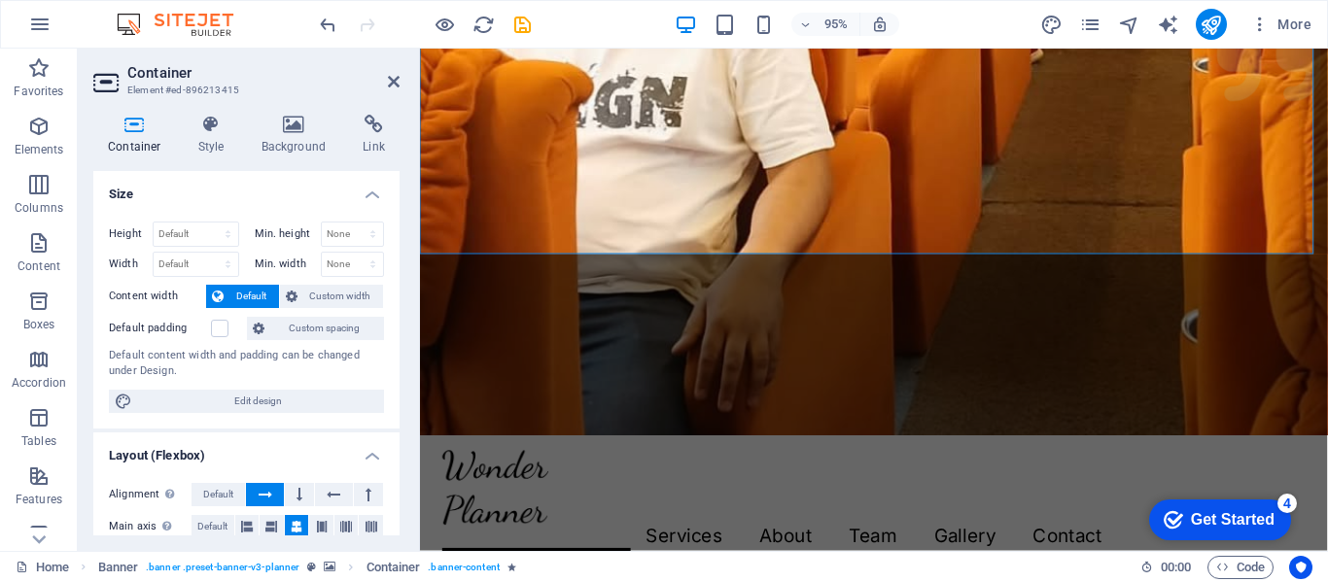
scroll to position [486, 0]
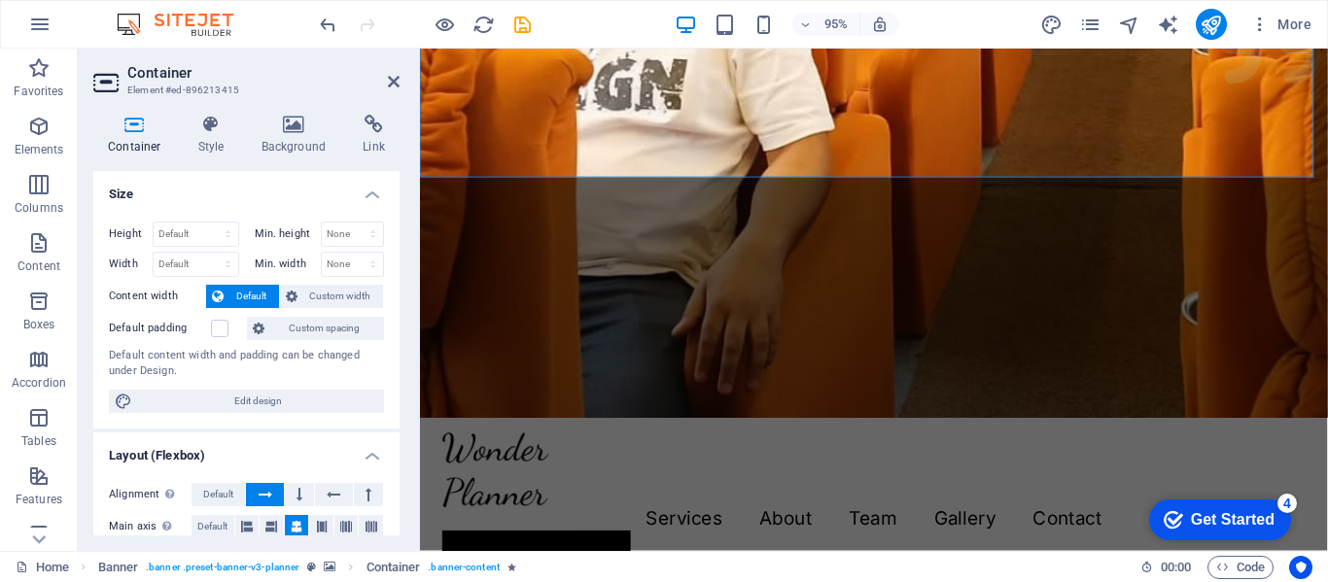
click at [969, 415] on figure at bounding box center [898, 0] width 956 height 875
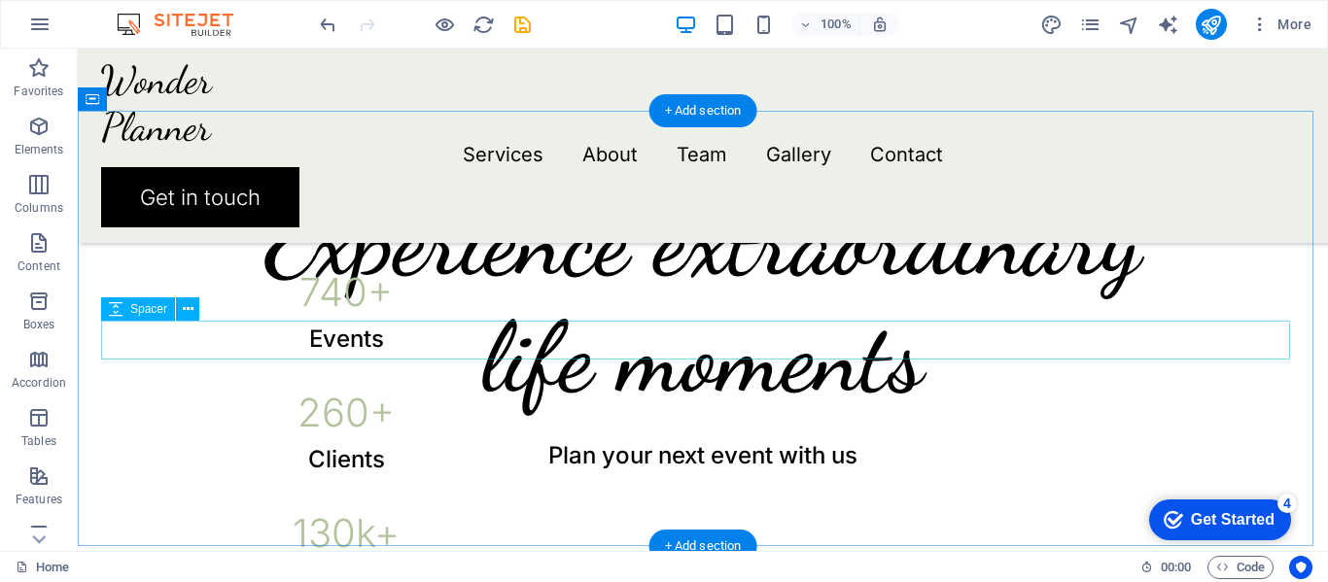
scroll to position [972, 0]
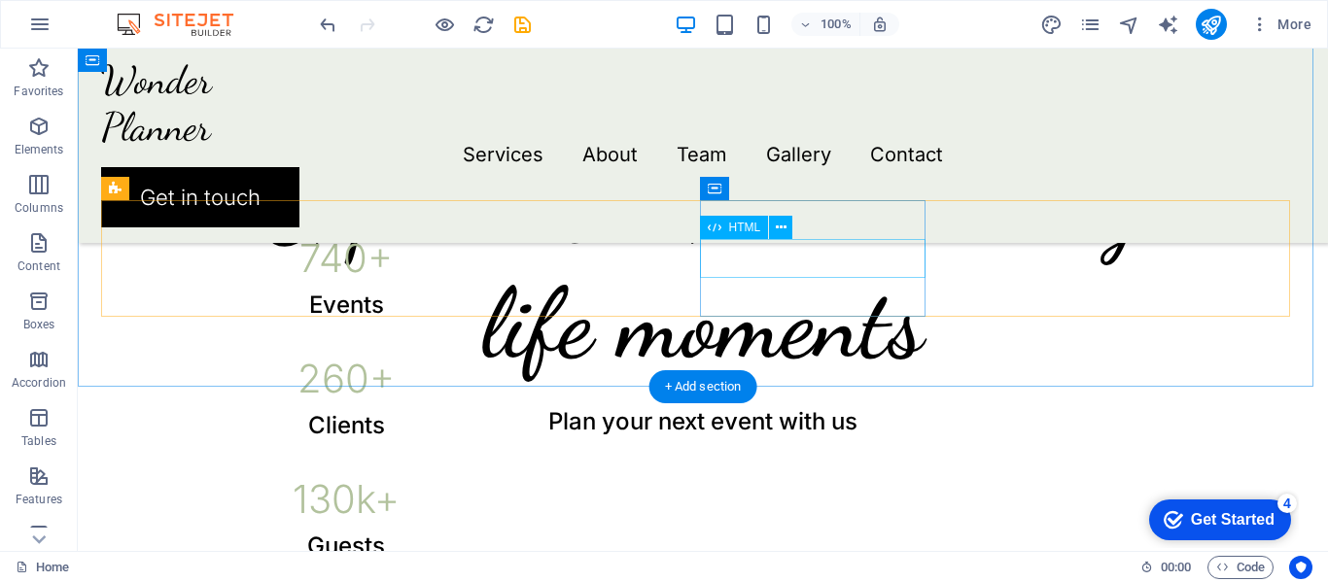
click at [462, 480] on div "130 k+" at bounding box center [346, 499] width 230 height 39
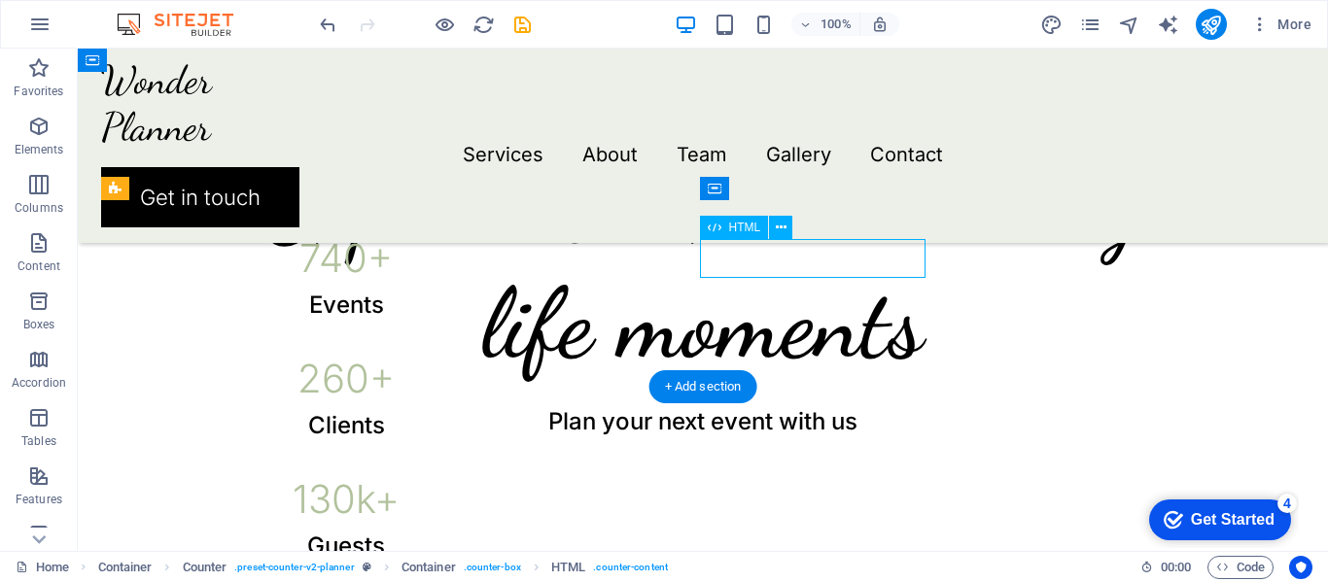
click at [462, 480] on div "130 k+" at bounding box center [346, 499] width 230 height 39
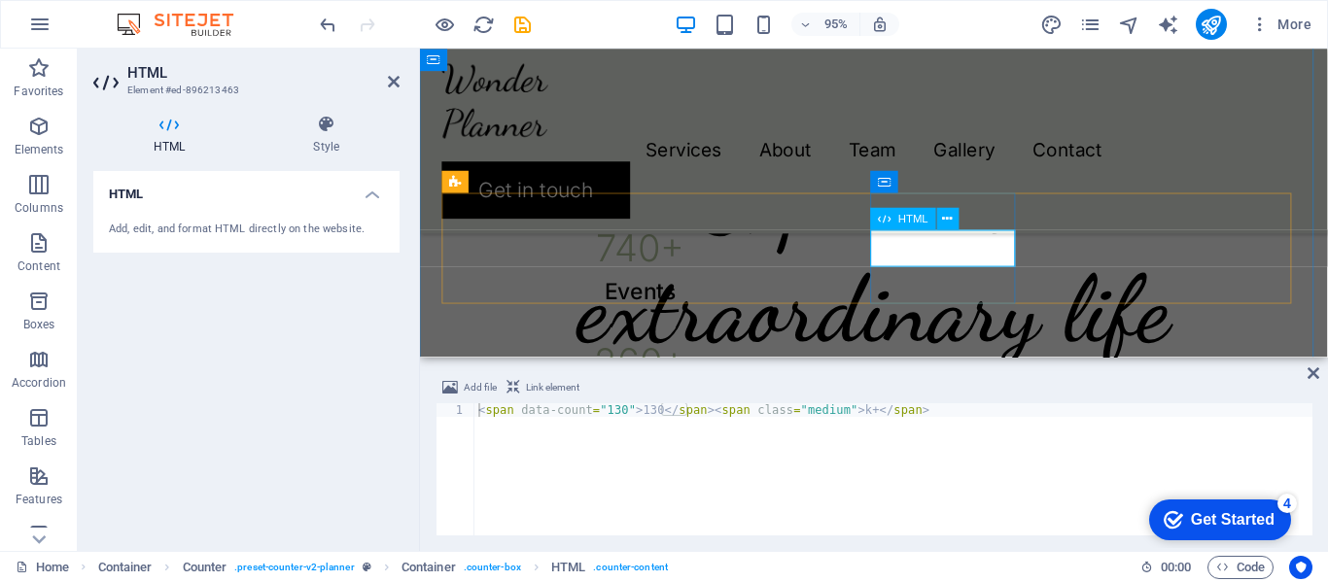
click at [730, 480] on div "130 k+" at bounding box center [652, 499] width 157 height 39
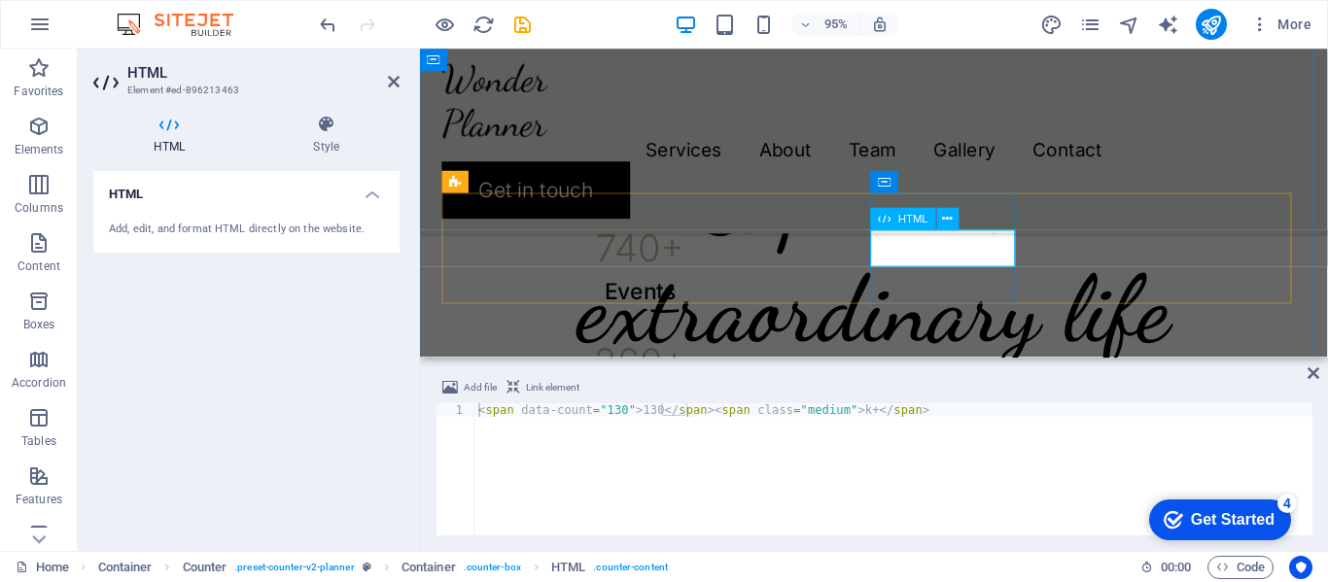
click at [730, 480] on div "130 k+" at bounding box center [652, 499] width 157 height 39
click at [950, 219] on icon at bounding box center [948, 218] width 10 height 19
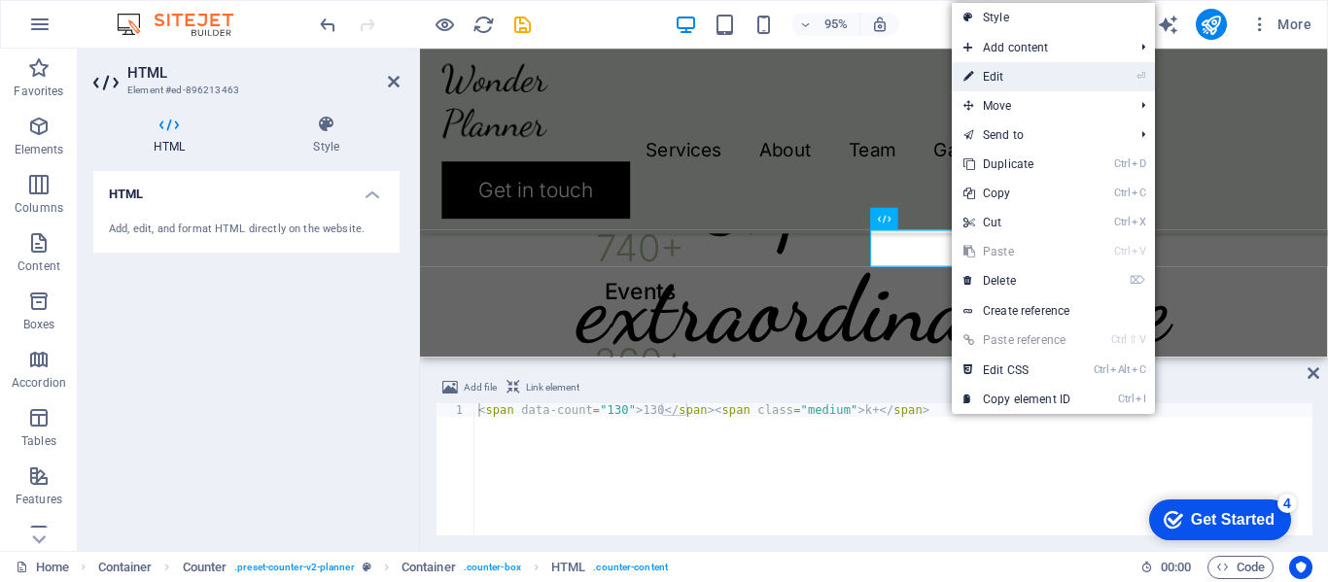
click at [1000, 80] on link "⏎ Edit" at bounding box center [1017, 76] width 130 height 29
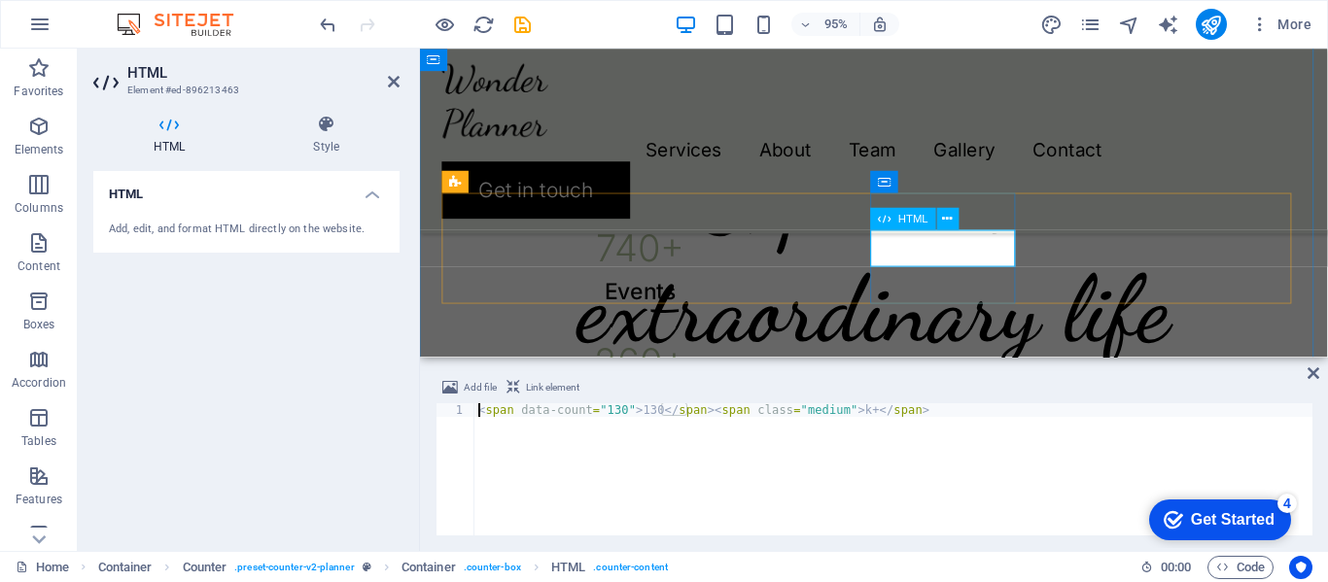
click at [730, 480] on div "130 k+" at bounding box center [652, 499] width 157 height 39
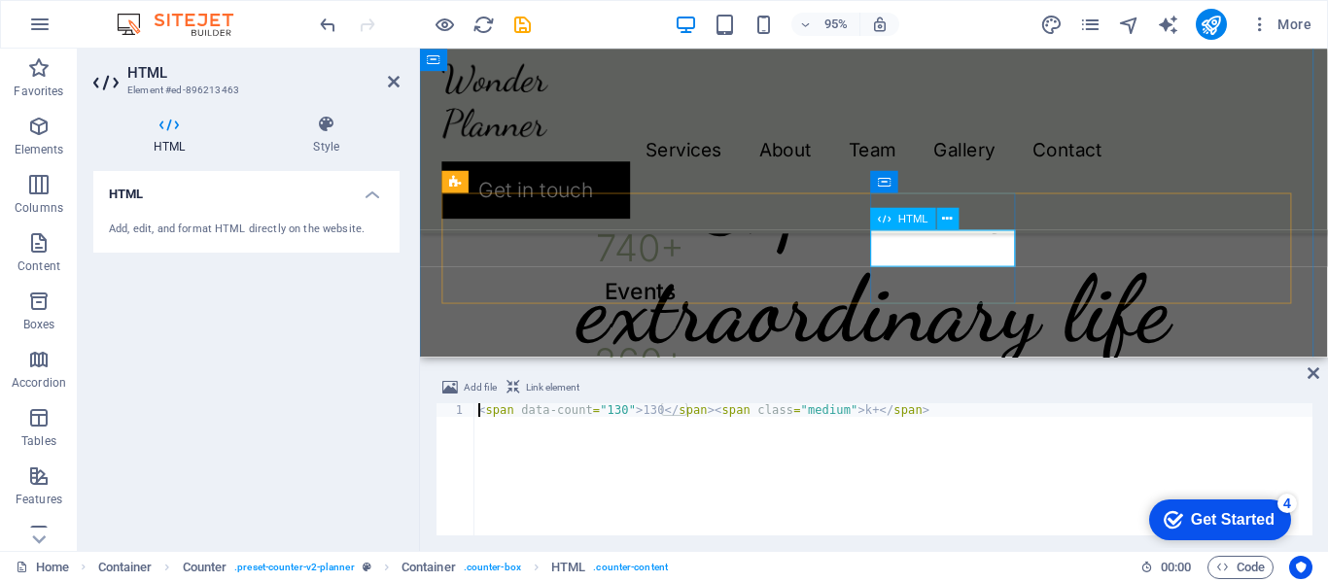
click at [730, 480] on div "130 k+" at bounding box center [652, 499] width 157 height 39
click at [1071, 455] on div "< span data-count = "130" > 130 </ span > < span class = "medium" > k+ </ span >" at bounding box center [893, 482] width 838 height 159
click at [1321, 377] on div "Add file Link element <span data-count="130">130</span><span class="medium">k+<…" at bounding box center [874, 456] width 908 height 191
click at [1315, 373] on icon at bounding box center [1314, 374] width 12 height 16
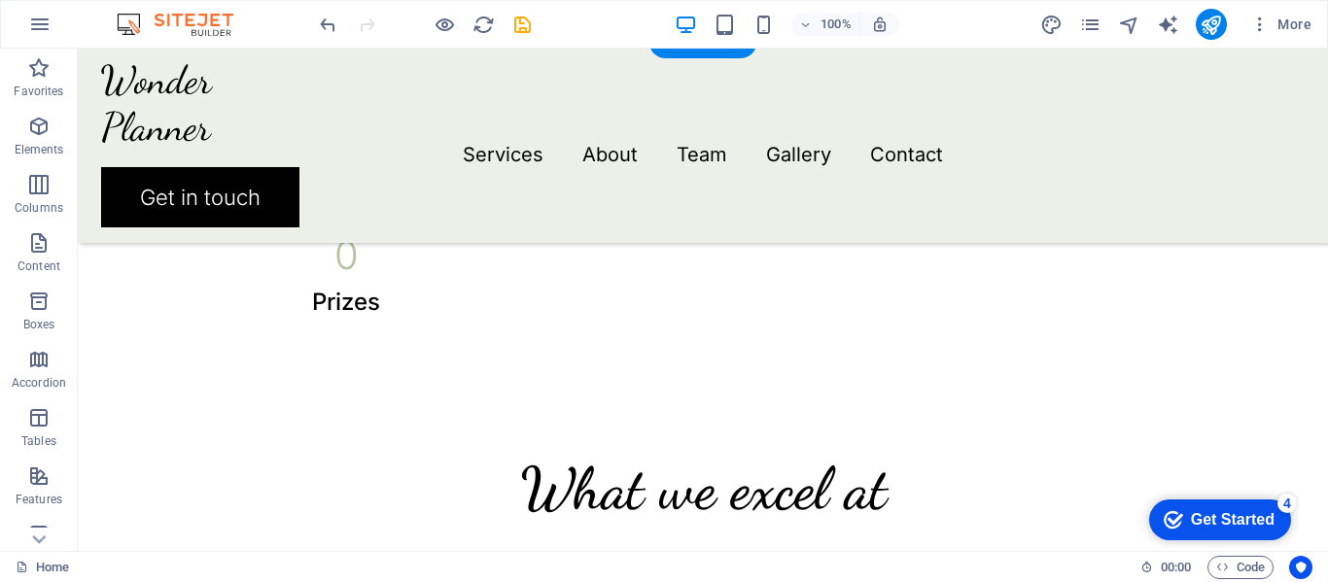
scroll to position [1296, 0]
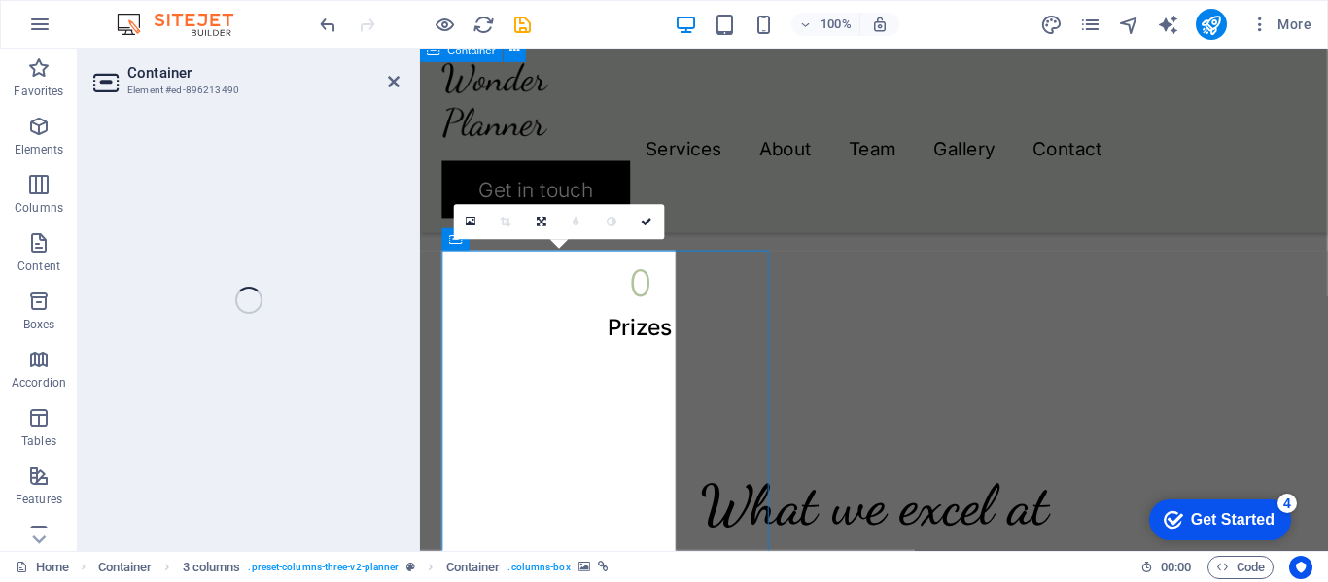
select select "px"
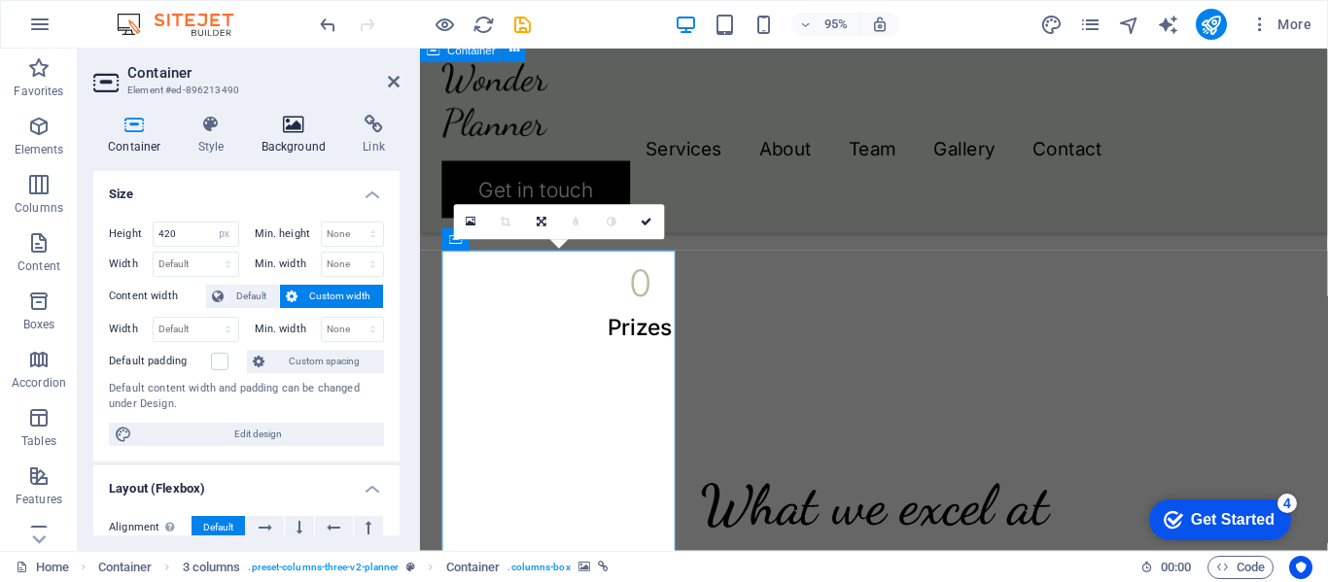
click at [293, 133] on icon at bounding box center [294, 124] width 94 height 19
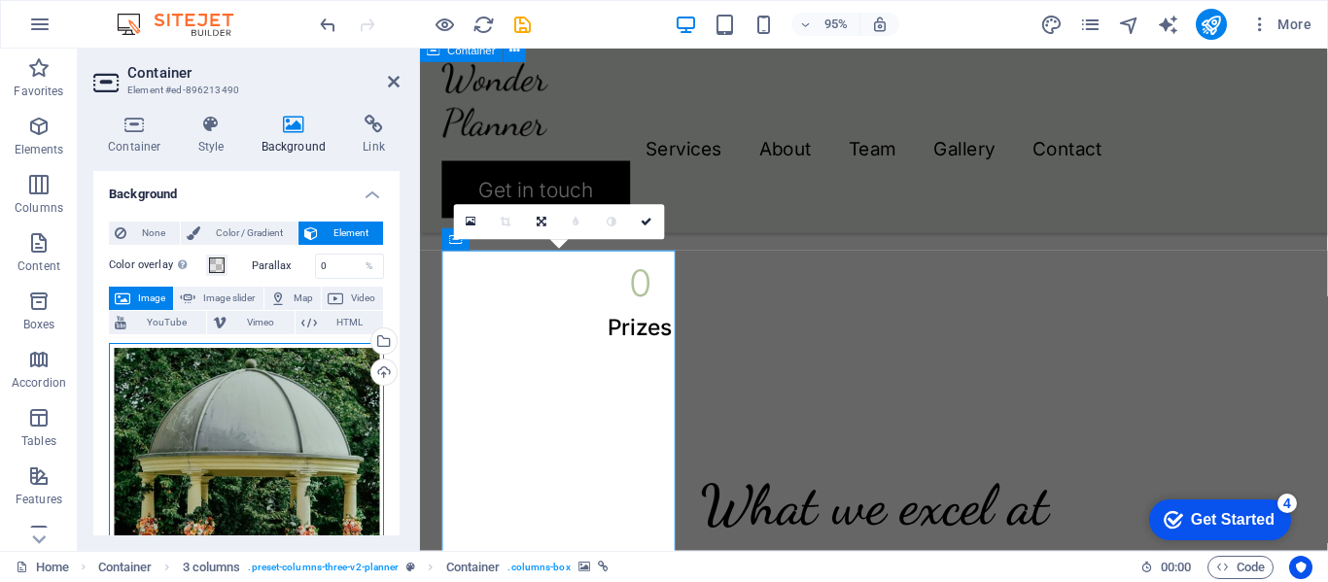
click at [286, 377] on div "Drag files here, click to choose files or select files from Files or our free s…" at bounding box center [246, 547] width 275 height 408
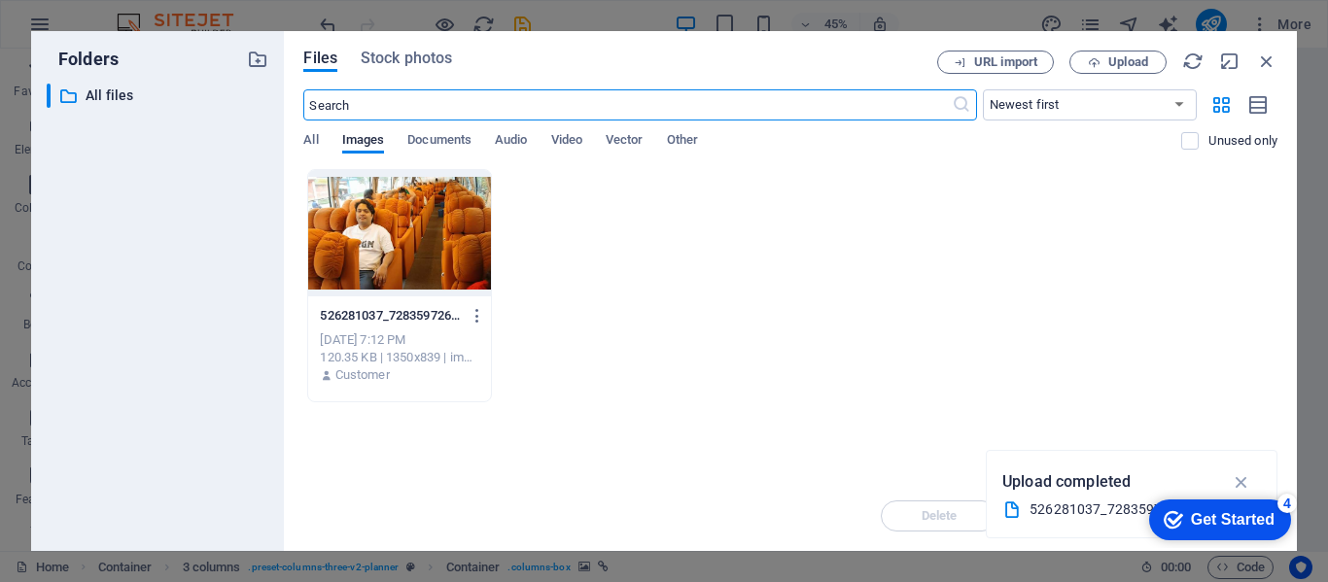
click at [436, 227] on div at bounding box center [399, 233] width 182 height 126
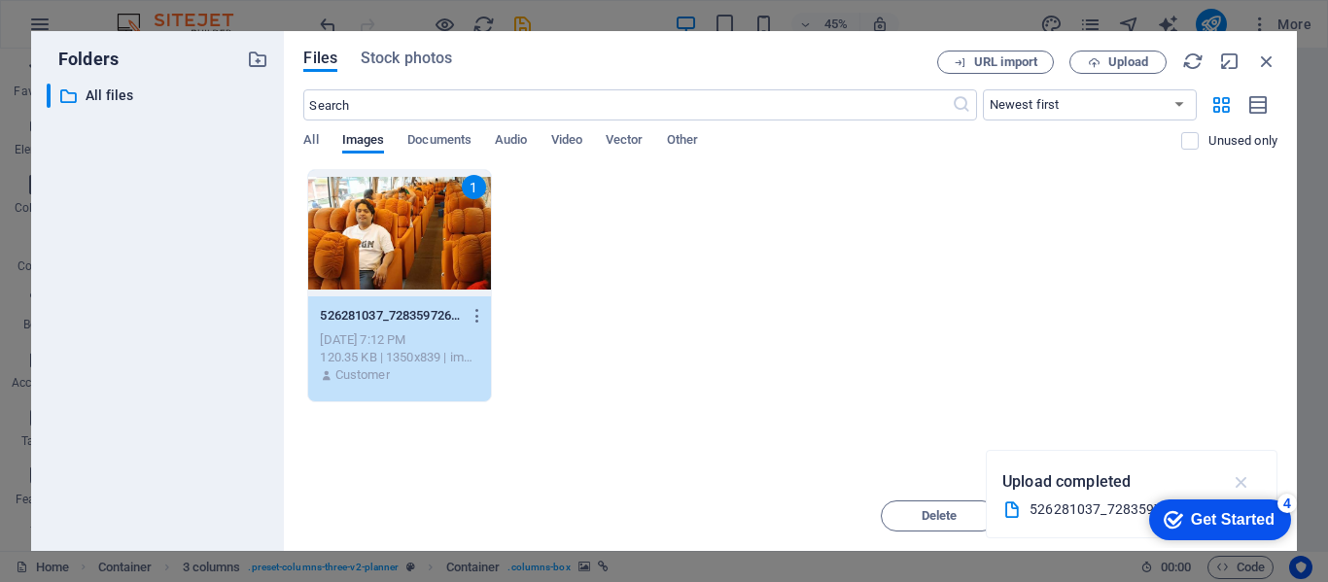
click at [1246, 483] on icon "button" at bounding box center [1242, 481] width 22 height 21
click at [1083, 516] on span "Move" at bounding box center [1079, 516] width 31 height 12
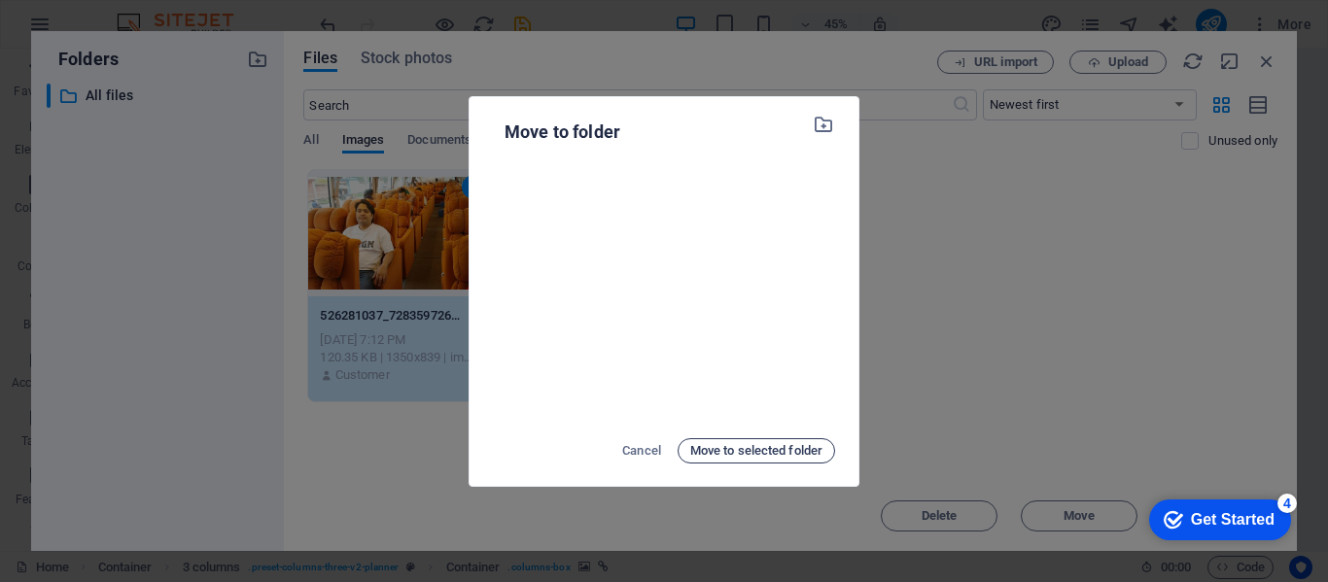
click at [742, 453] on span "Move to selected folder" at bounding box center [756, 450] width 132 height 23
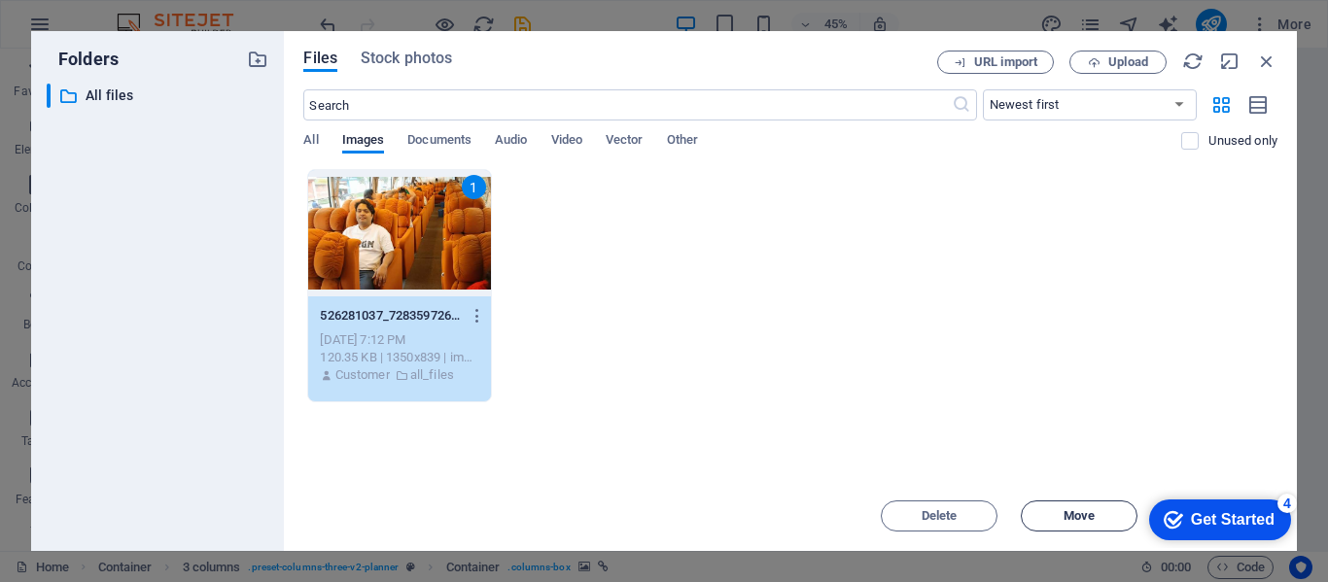
click at [1074, 519] on span "Move" at bounding box center [1079, 516] width 31 height 12
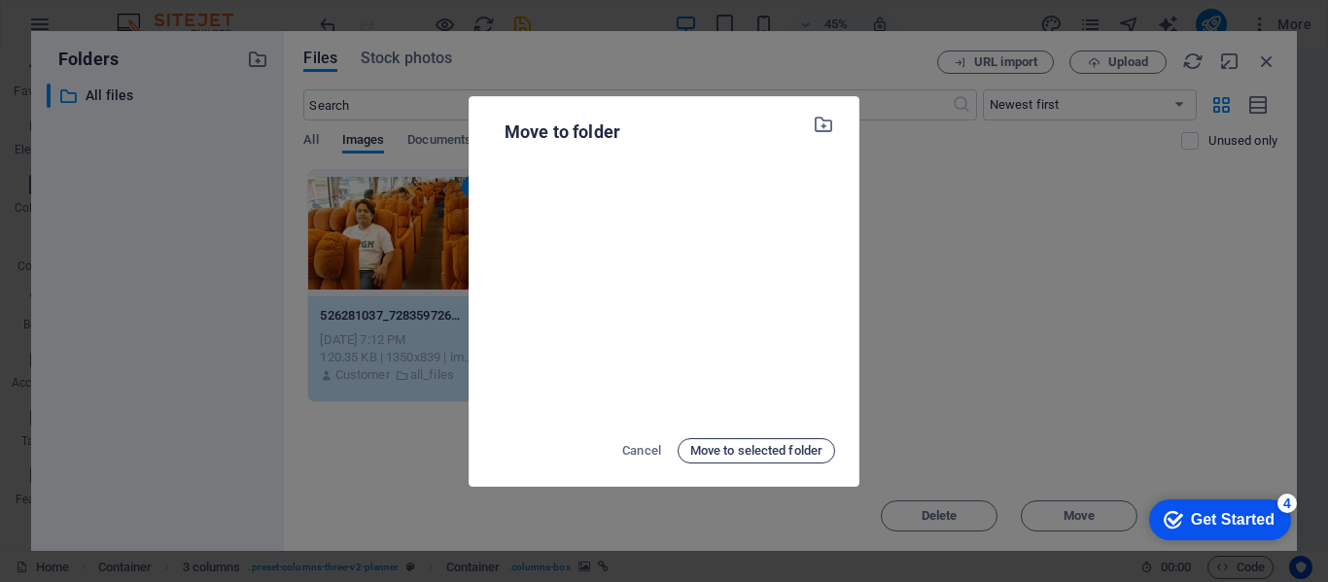
click at [736, 441] on span "Move to selected folder" at bounding box center [756, 450] width 132 height 23
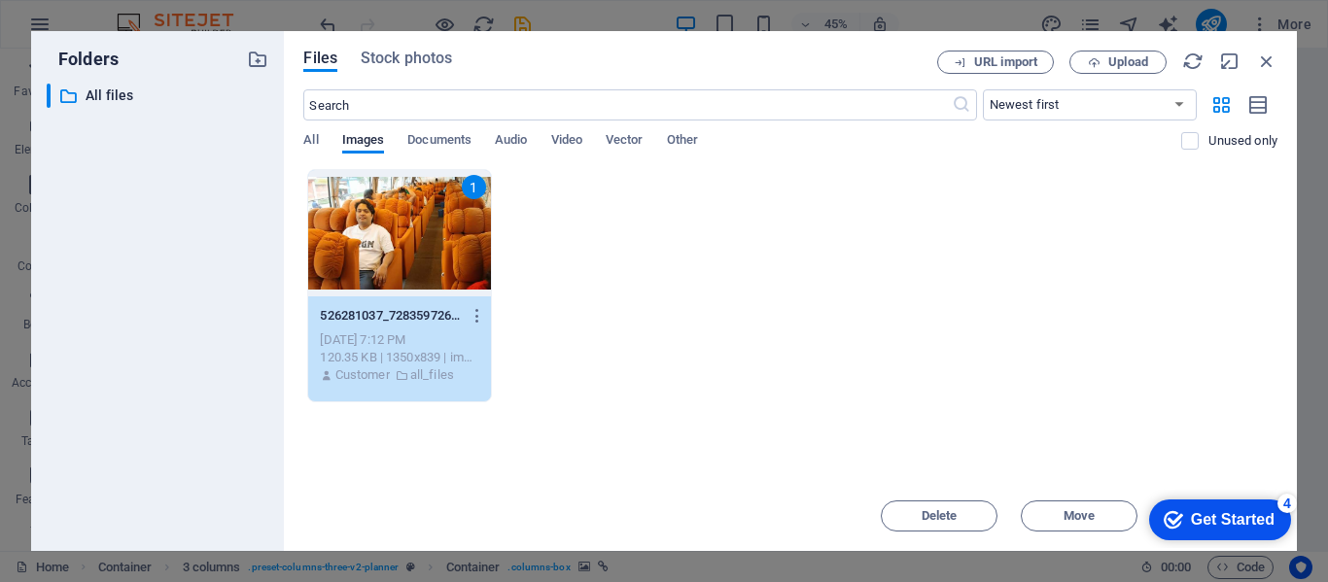
click at [414, 223] on div "1" at bounding box center [399, 233] width 182 height 126
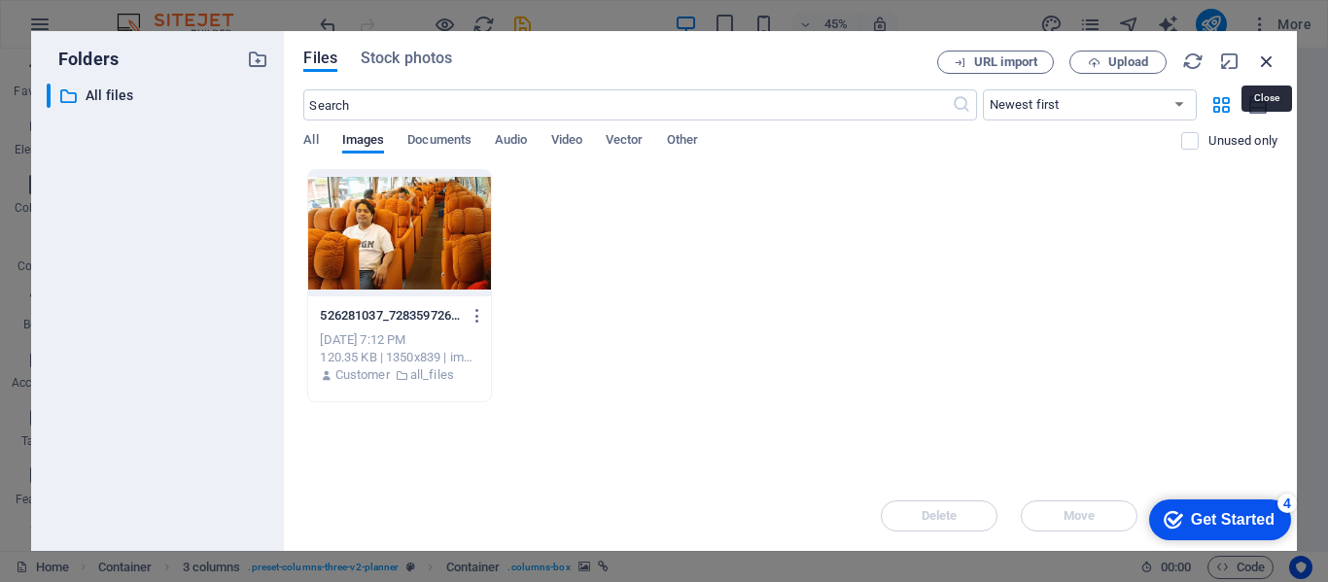
click at [1264, 62] on icon "button" at bounding box center [1266, 61] width 21 height 21
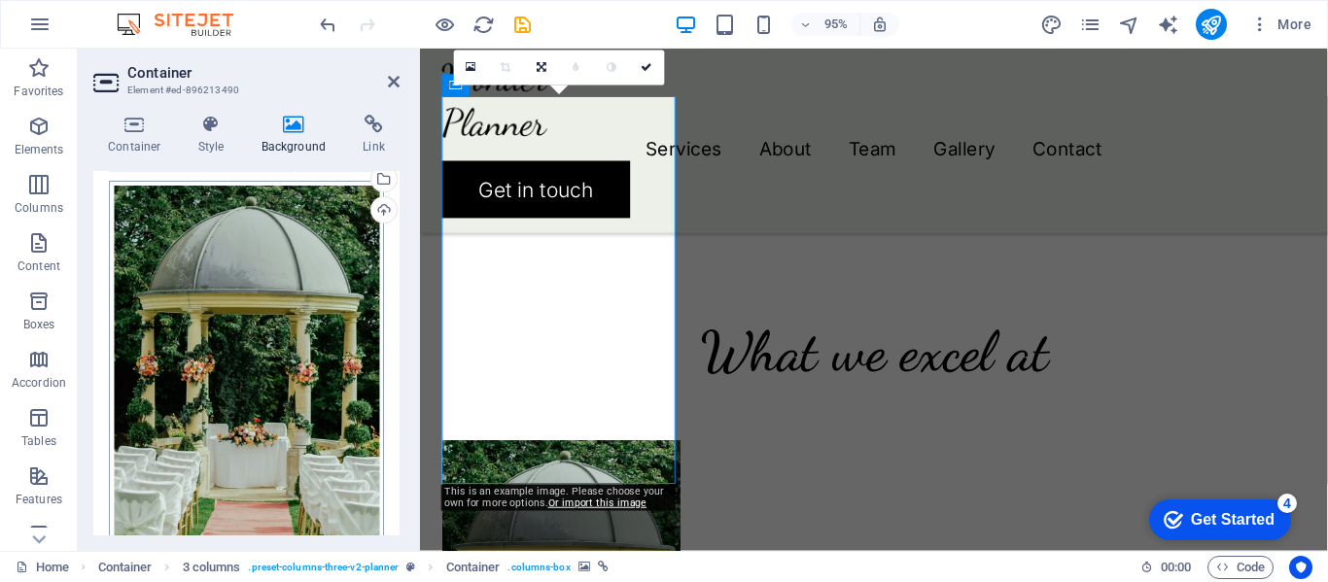
scroll to position [0, 0]
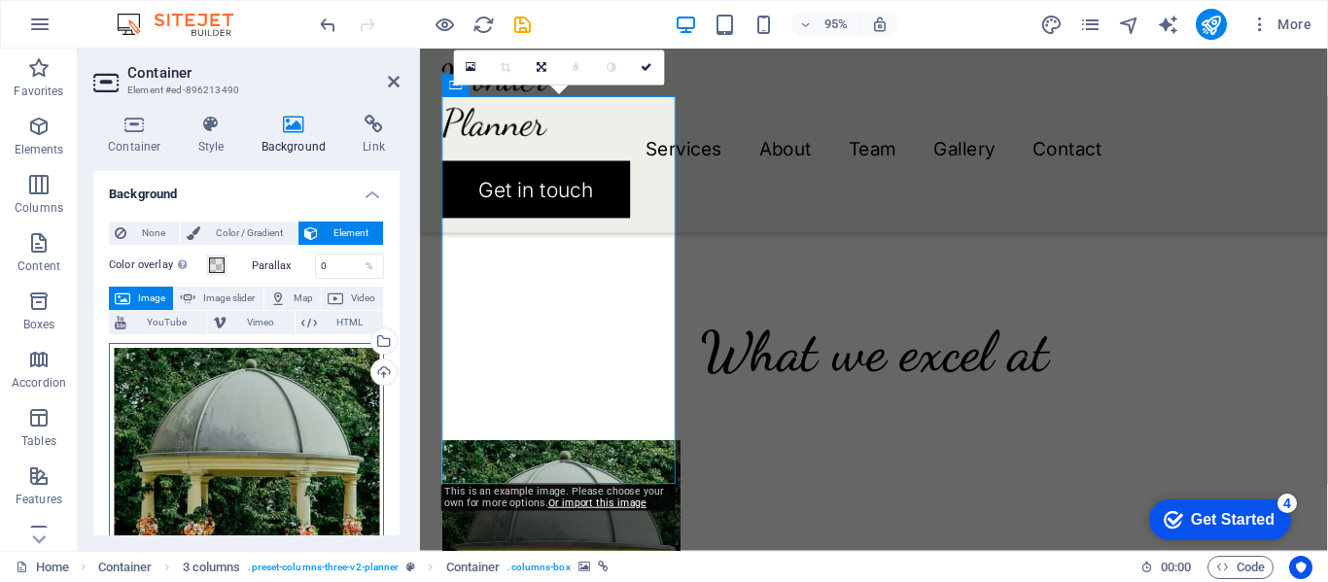
click at [303, 391] on div "Drag files here, click to choose files or select files from Files or our free s…" at bounding box center [246, 547] width 275 height 408
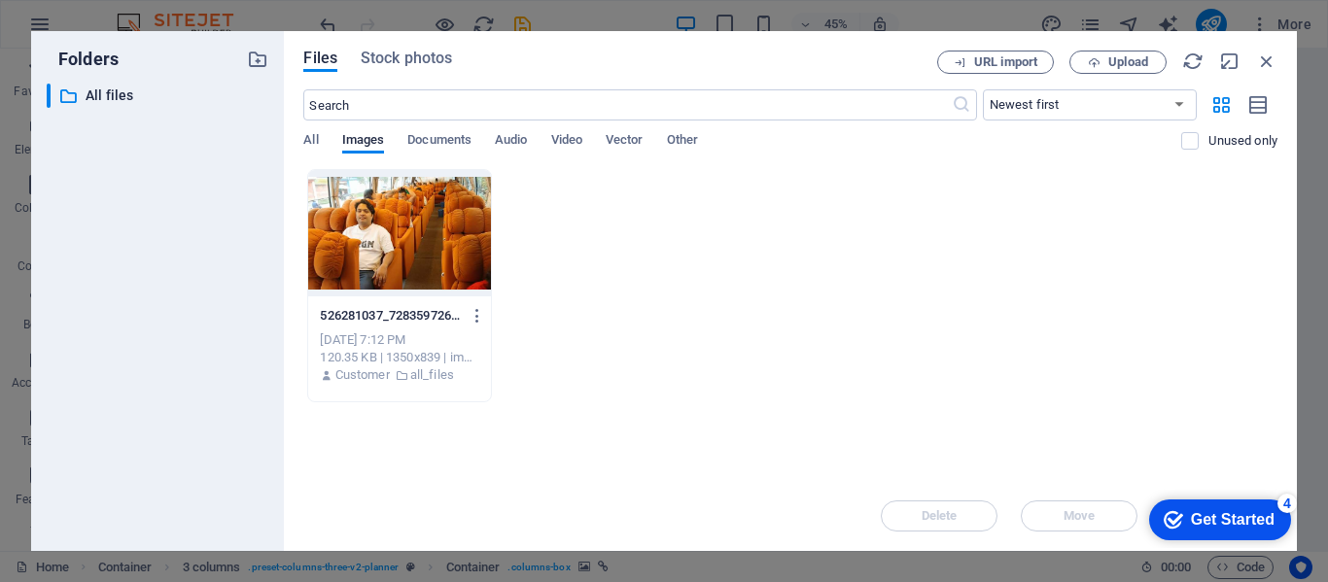
click at [401, 249] on div at bounding box center [399, 233] width 182 height 126
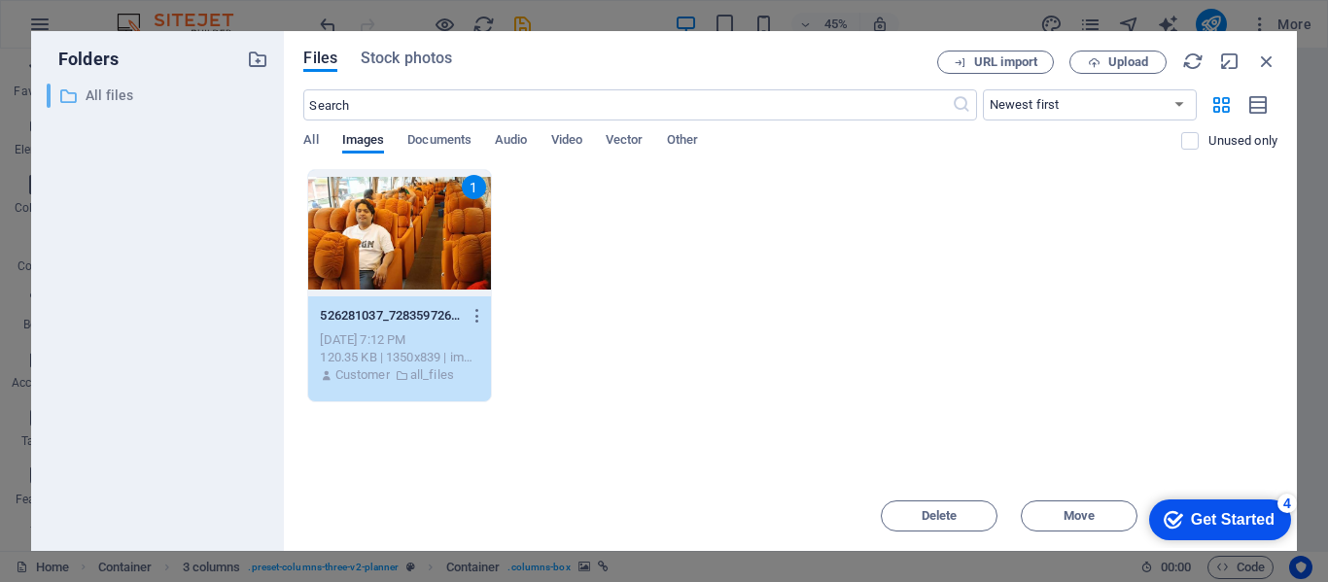
click at [117, 94] on p "All files" at bounding box center [160, 96] width 148 height 22
click at [255, 61] on icon "button" at bounding box center [257, 59] width 21 height 21
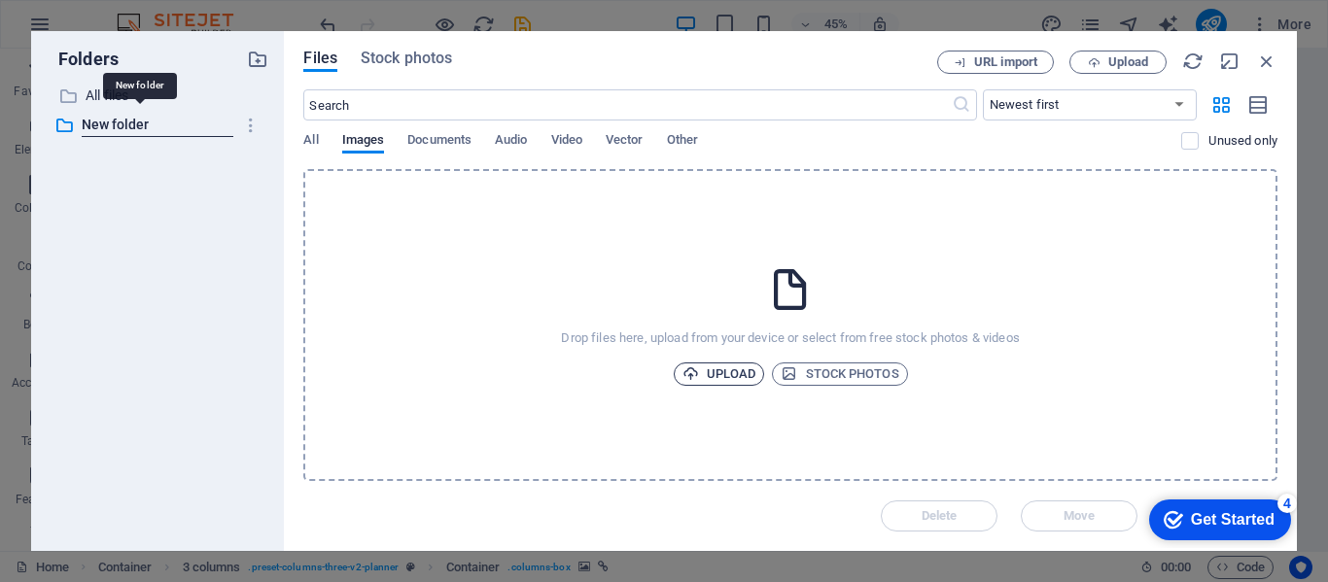
click at [736, 368] on span "Upload" at bounding box center [719, 374] width 74 height 23
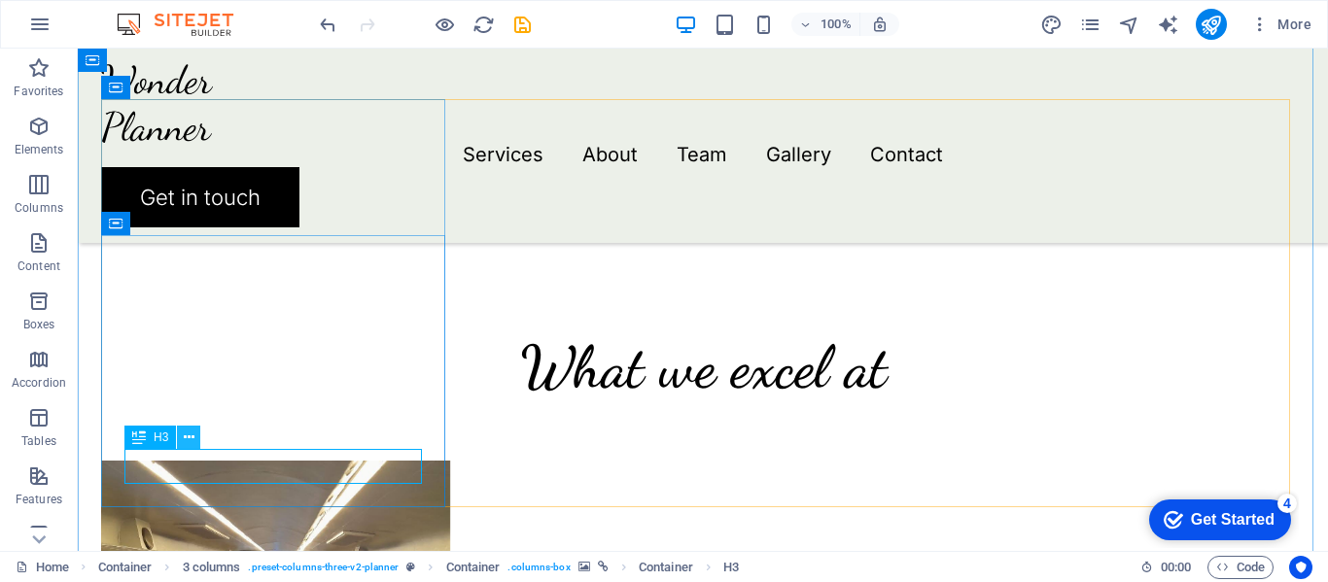
click at [181, 437] on button at bounding box center [188, 437] width 23 height 23
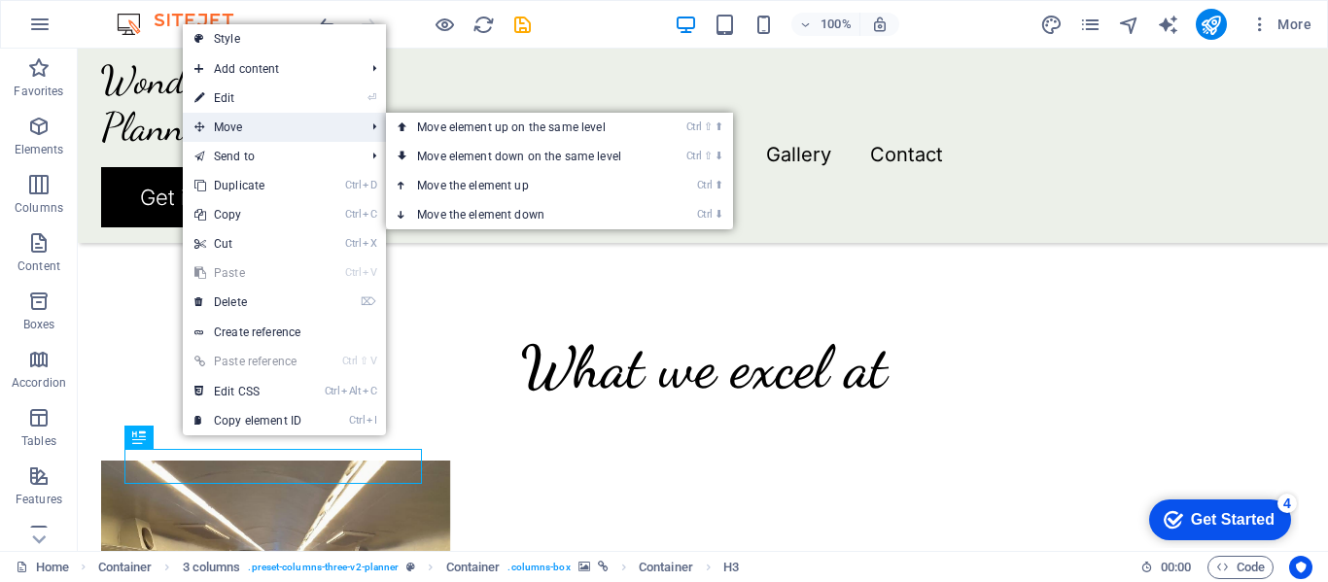
click at [247, 126] on span "Move" at bounding box center [270, 127] width 174 height 29
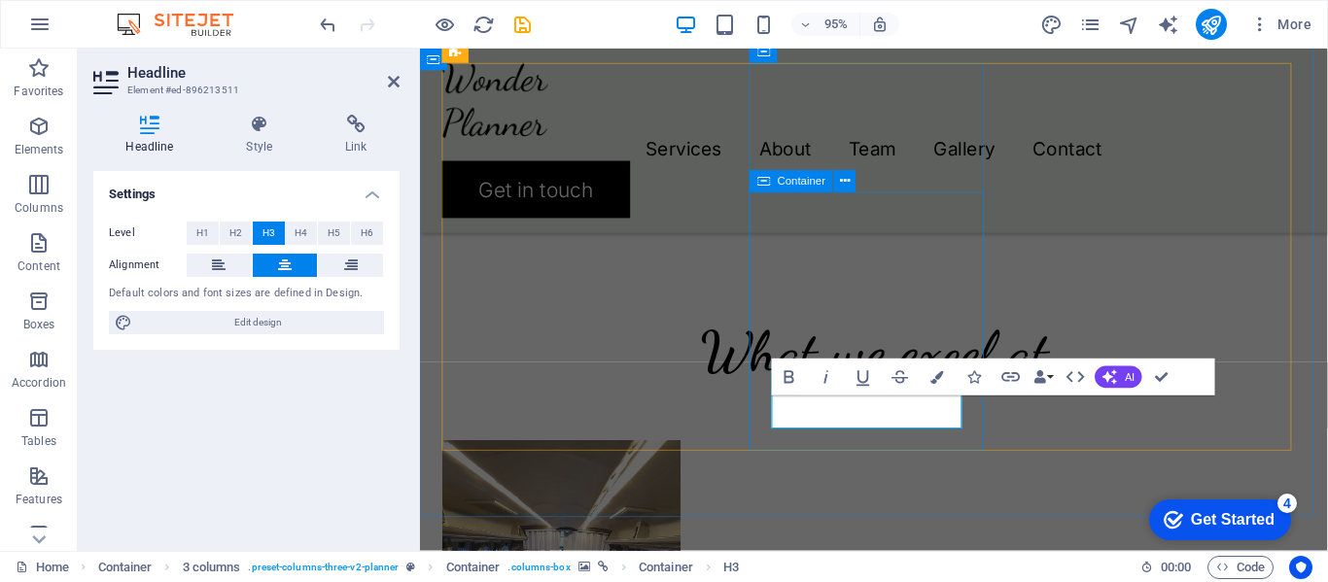
scroll to position [1493, 0]
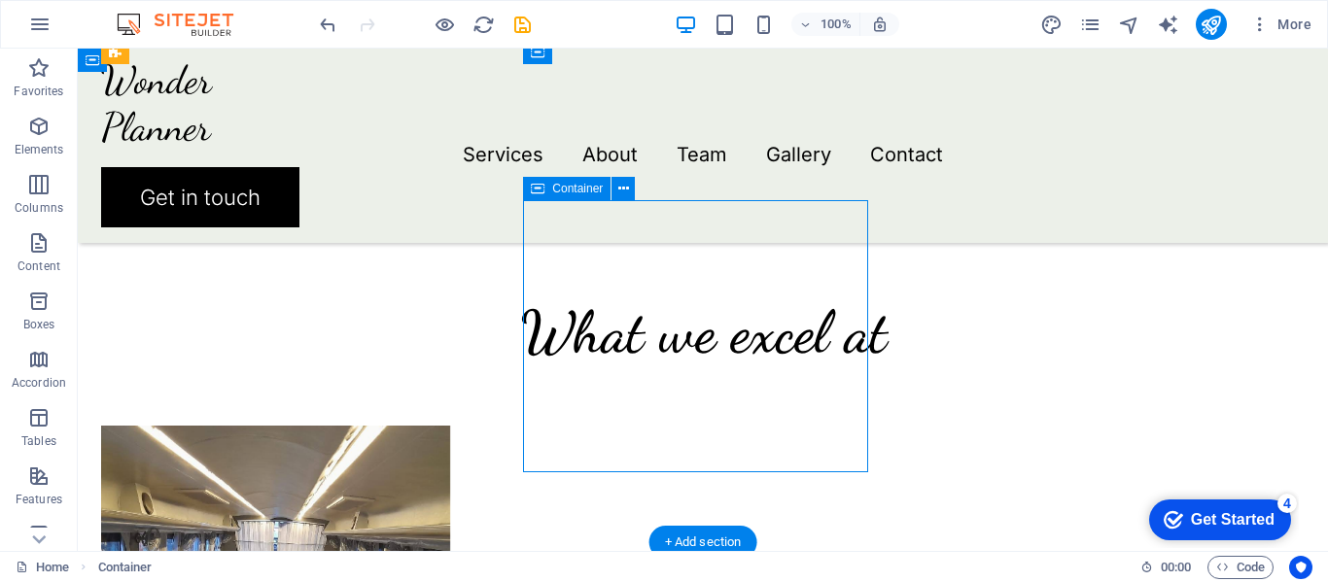
select select "px"
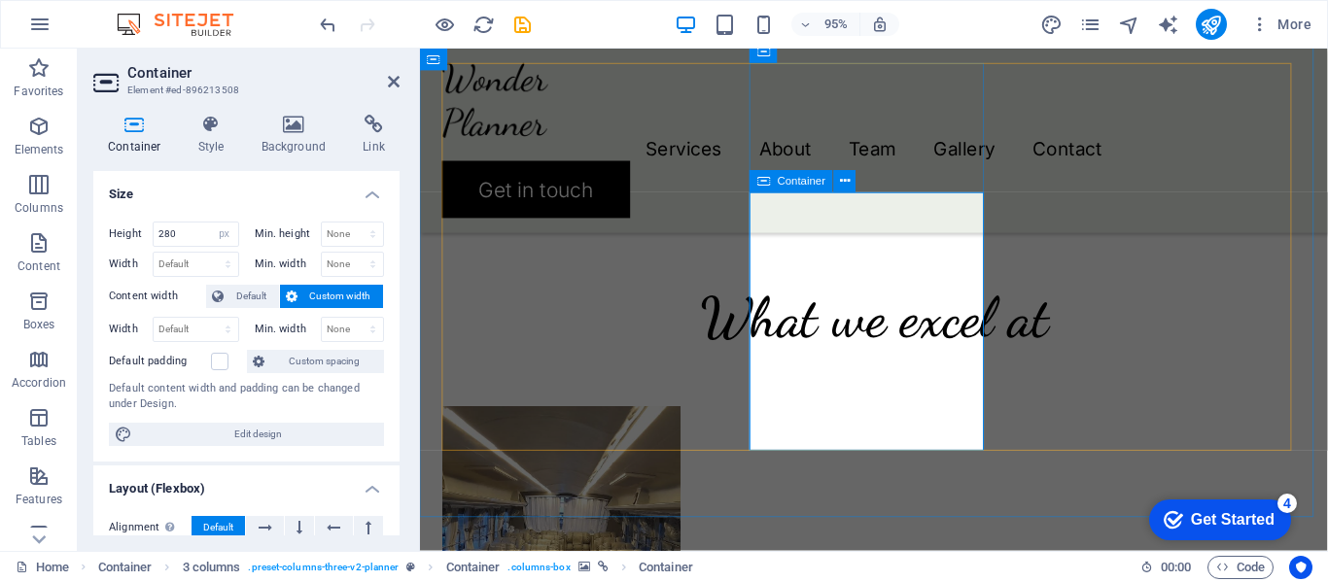
click at [290, 122] on icon at bounding box center [294, 124] width 94 height 19
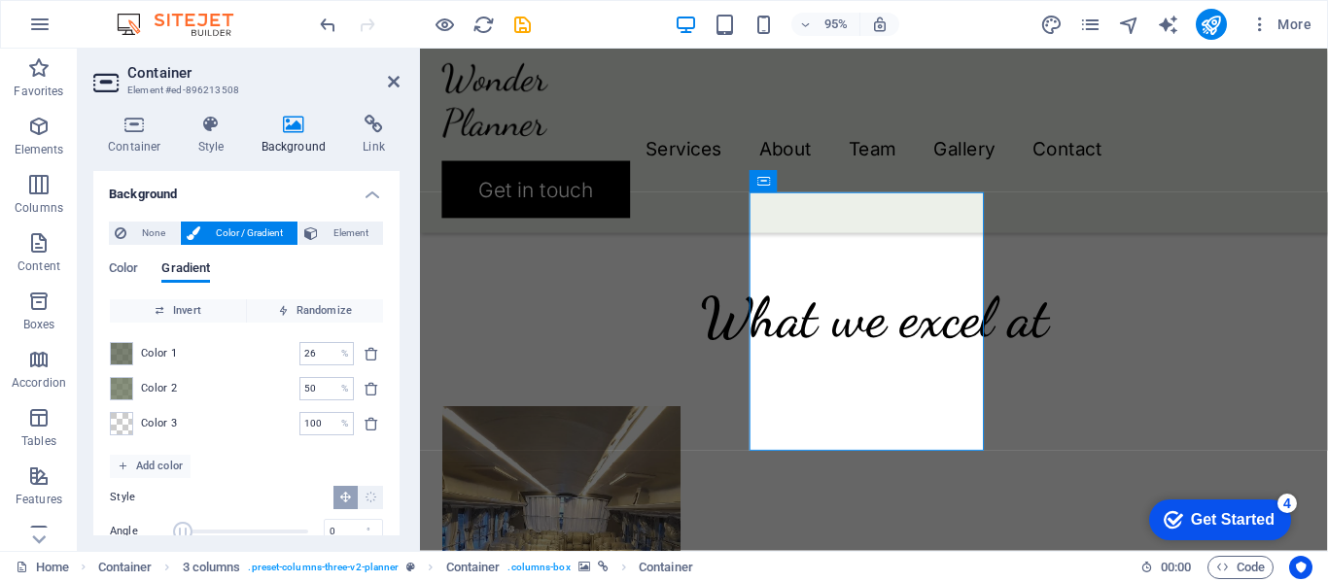
click at [295, 131] on icon at bounding box center [294, 124] width 94 height 19
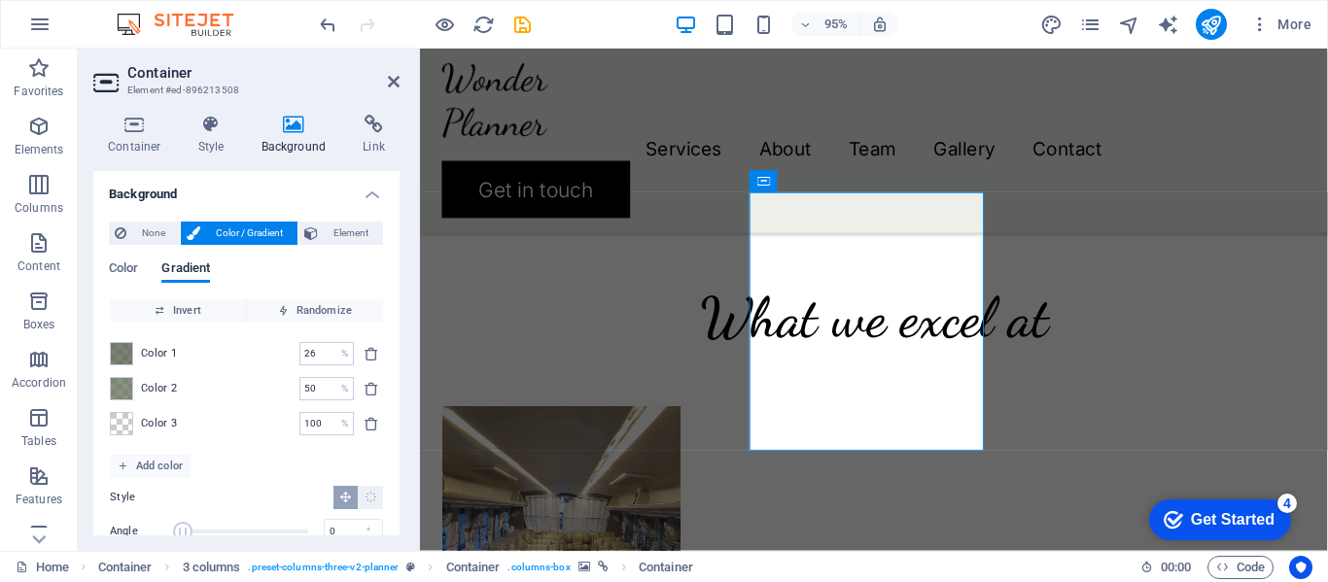
click at [304, 125] on icon at bounding box center [294, 124] width 94 height 19
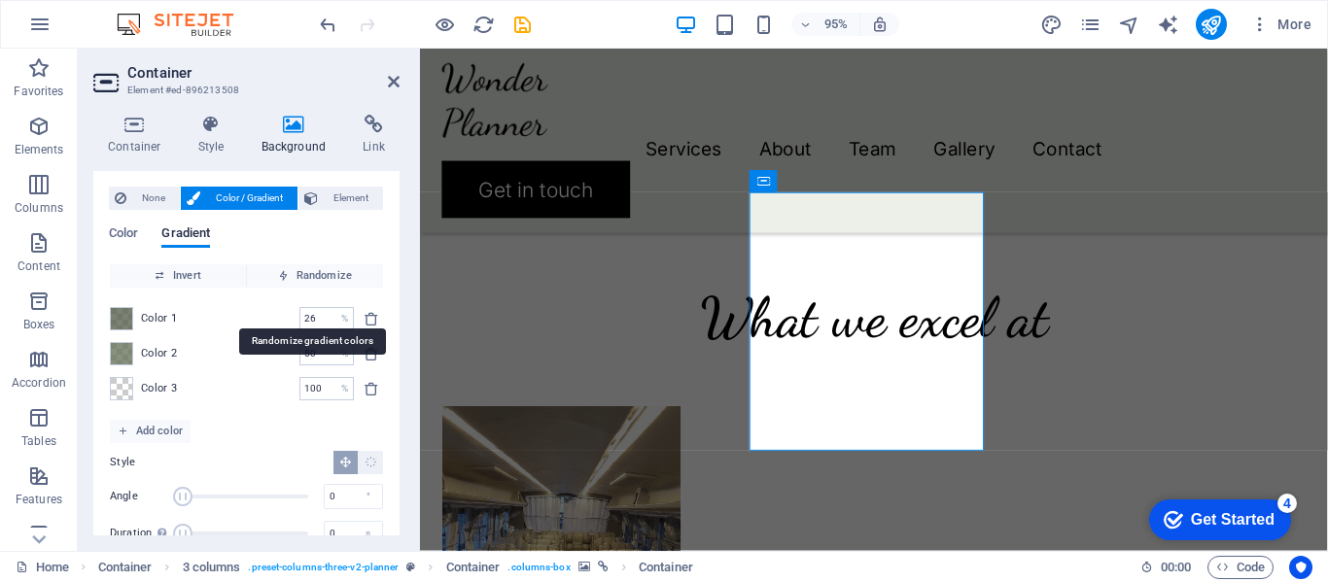
scroll to position [0, 0]
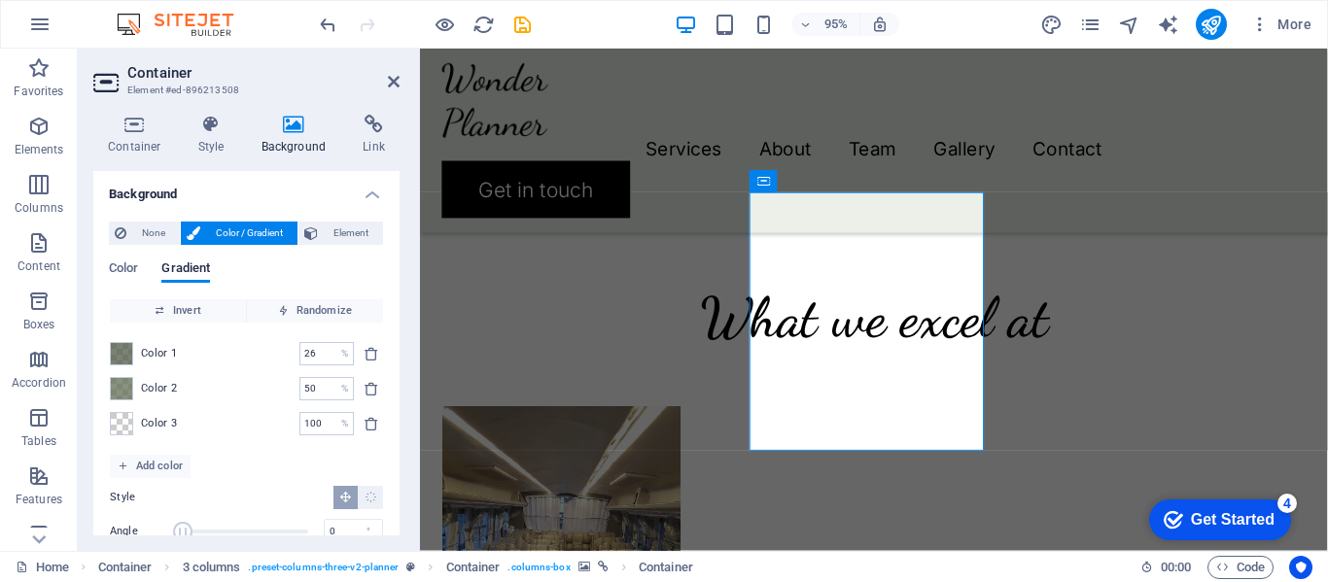
click at [285, 133] on icon at bounding box center [294, 124] width 94 height 19
click at [903, 74] on div "Menu Services About Team Gallery Contact Get in touch" at bounding box center [898, 146] width 956 height 194
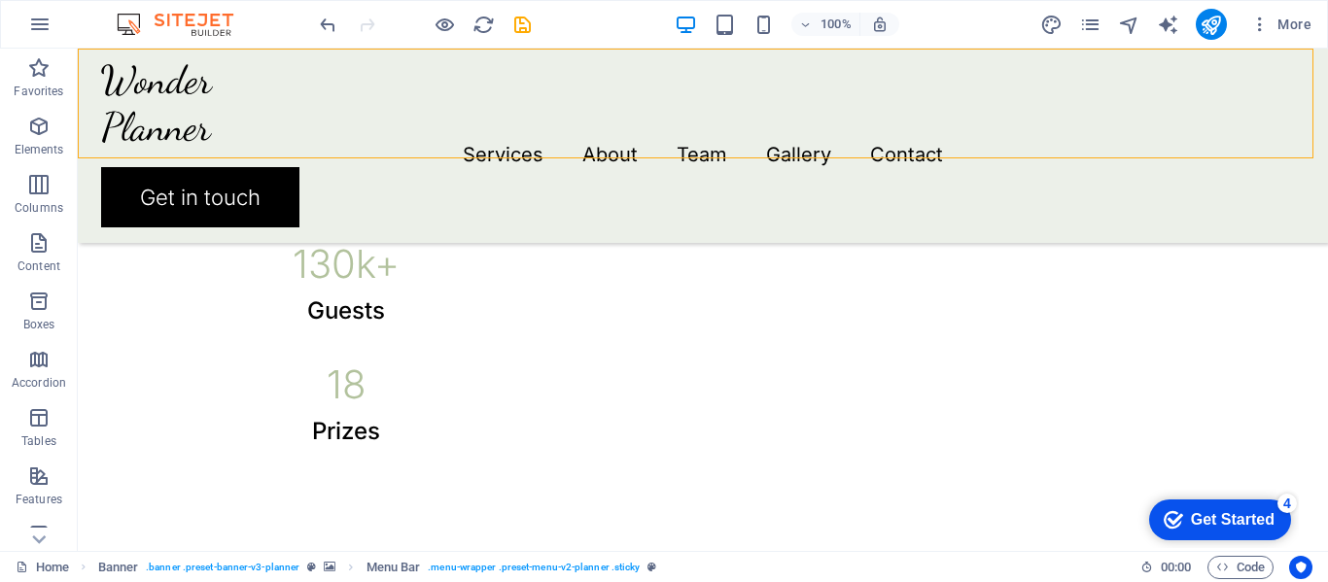
scroll to position [1169, 0]
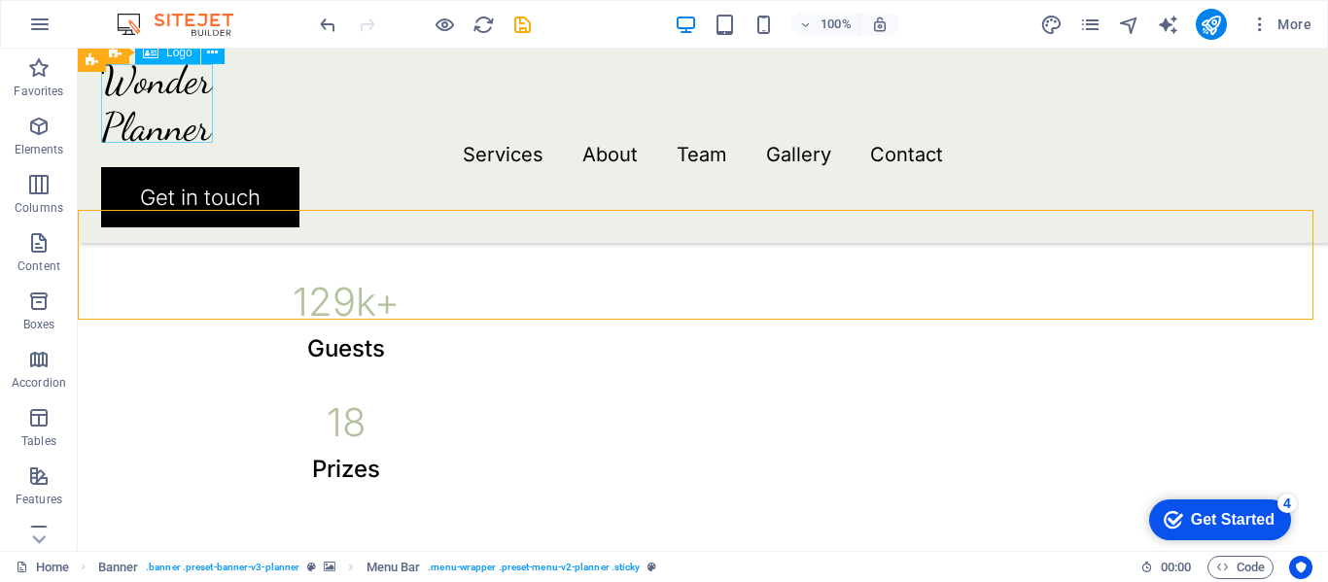
click at [148, 82] on div at bounding box center [703, 103] width 1204 height 79
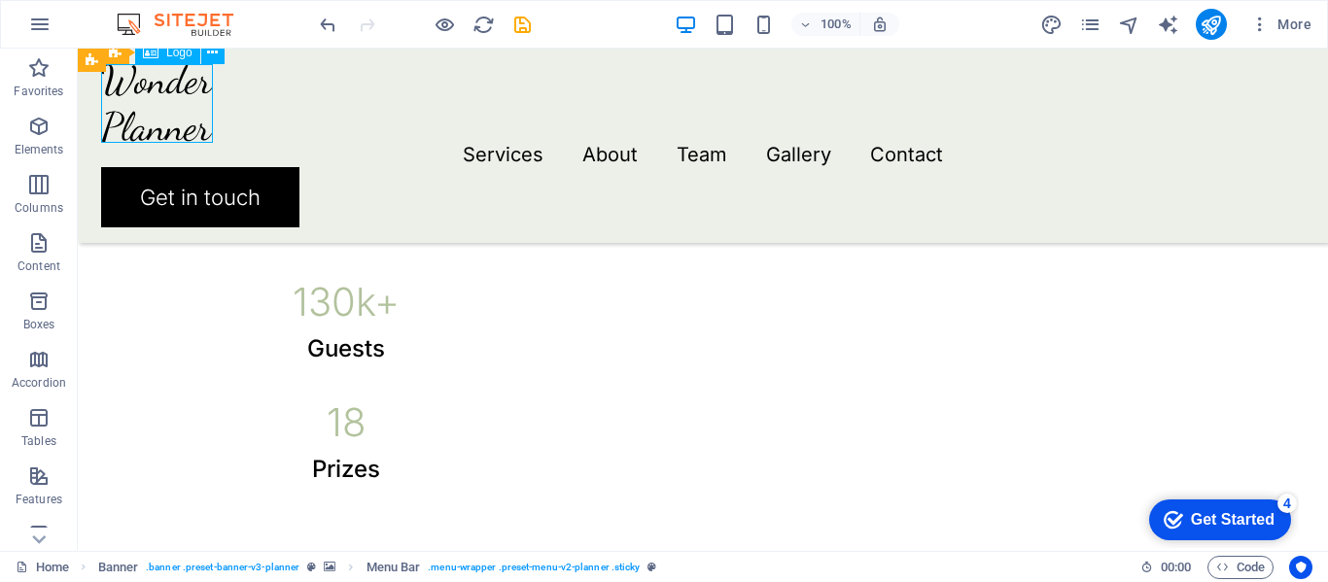
click at [148, 82] on div at bounding box center [703, 103] width 1204 height 79
select select "px"
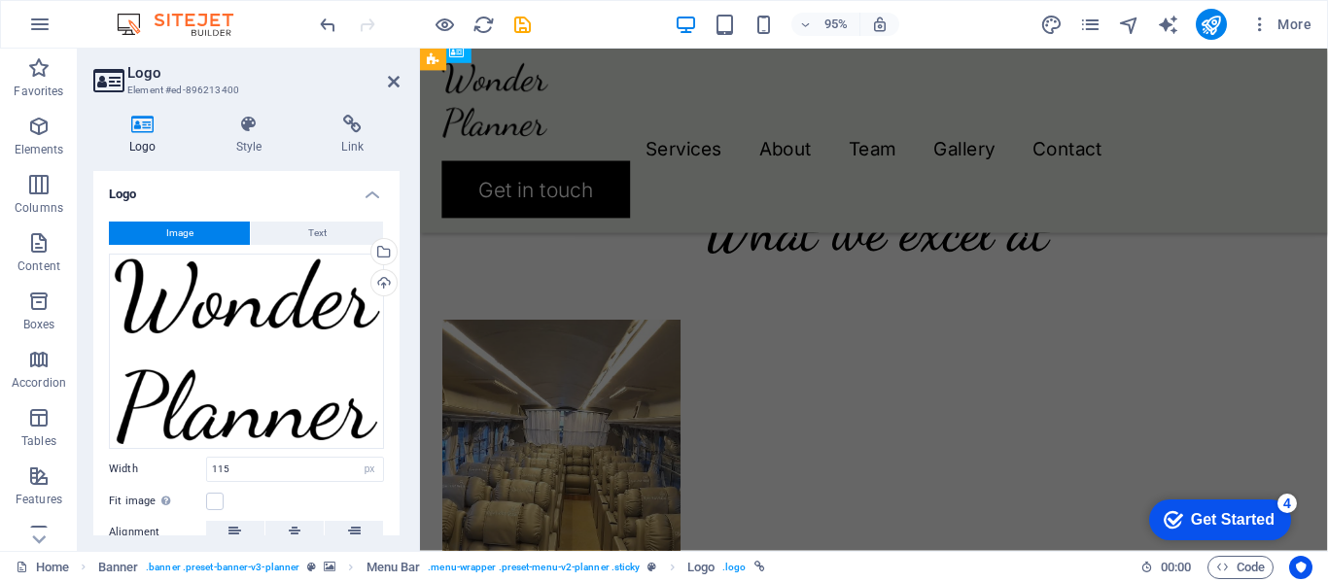
scroll to position [1470, 0]
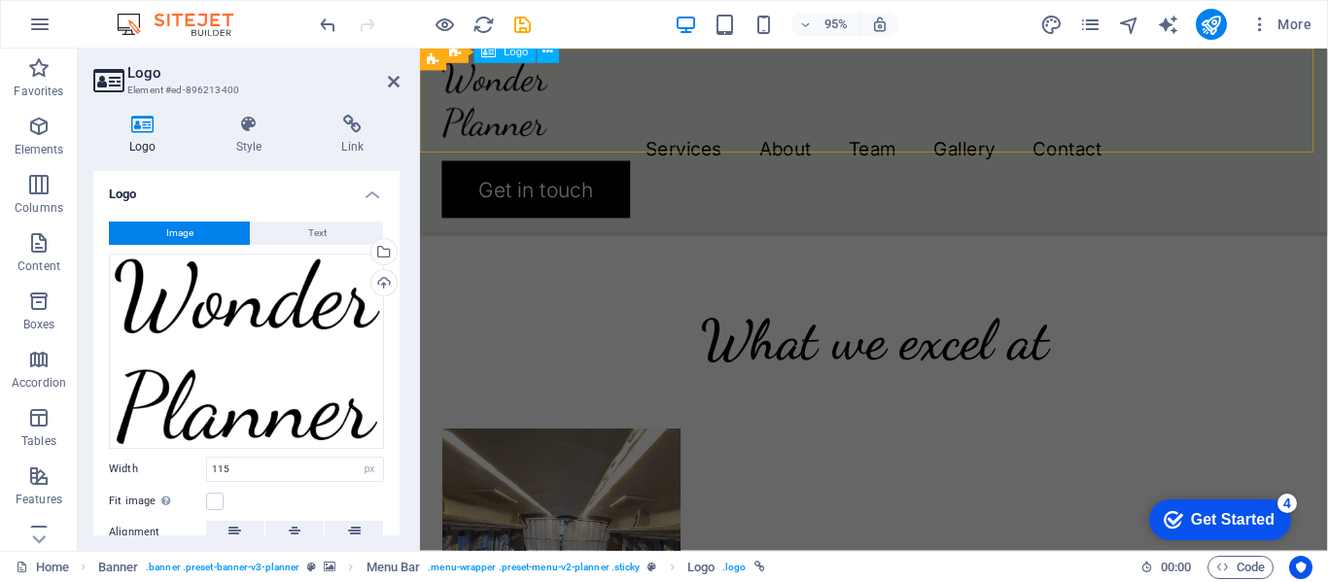
click at [497, 125] on div at bounding box center [897, 103] width 909 height 79
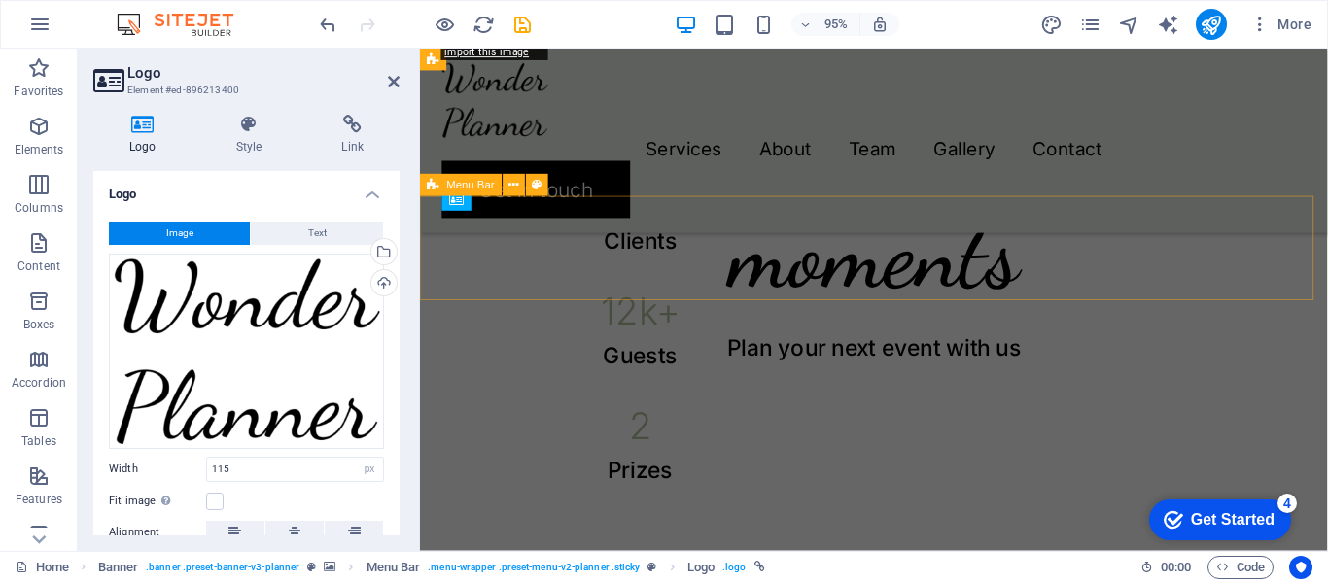
scroll to position [984, 0]
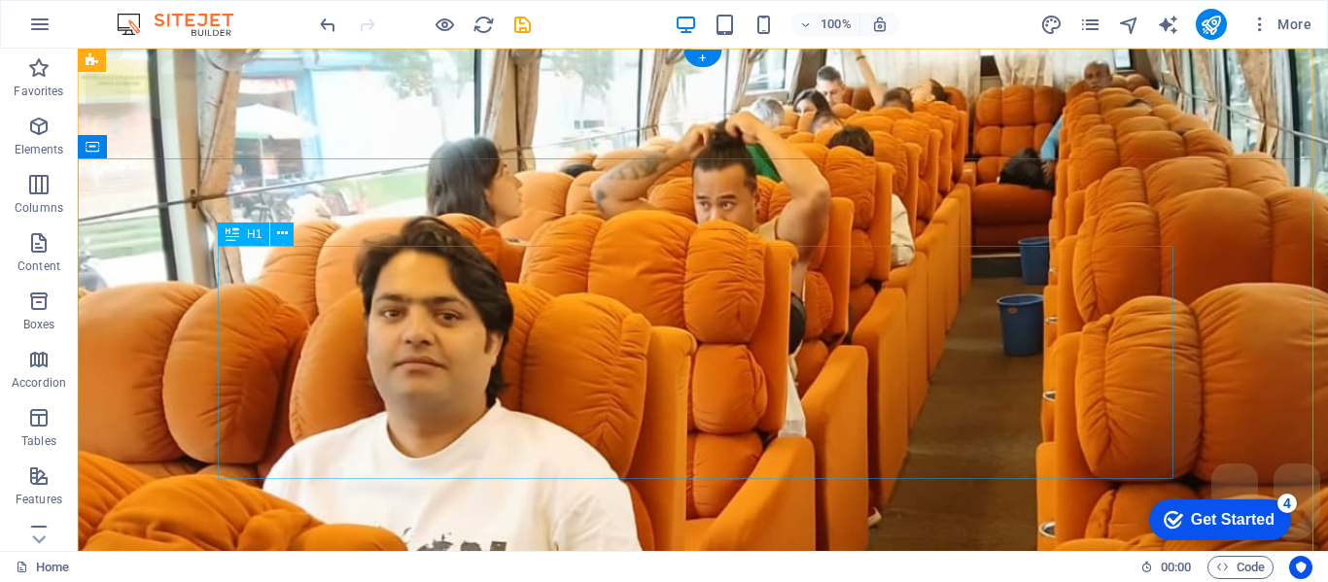
scroll to position [0, 0]
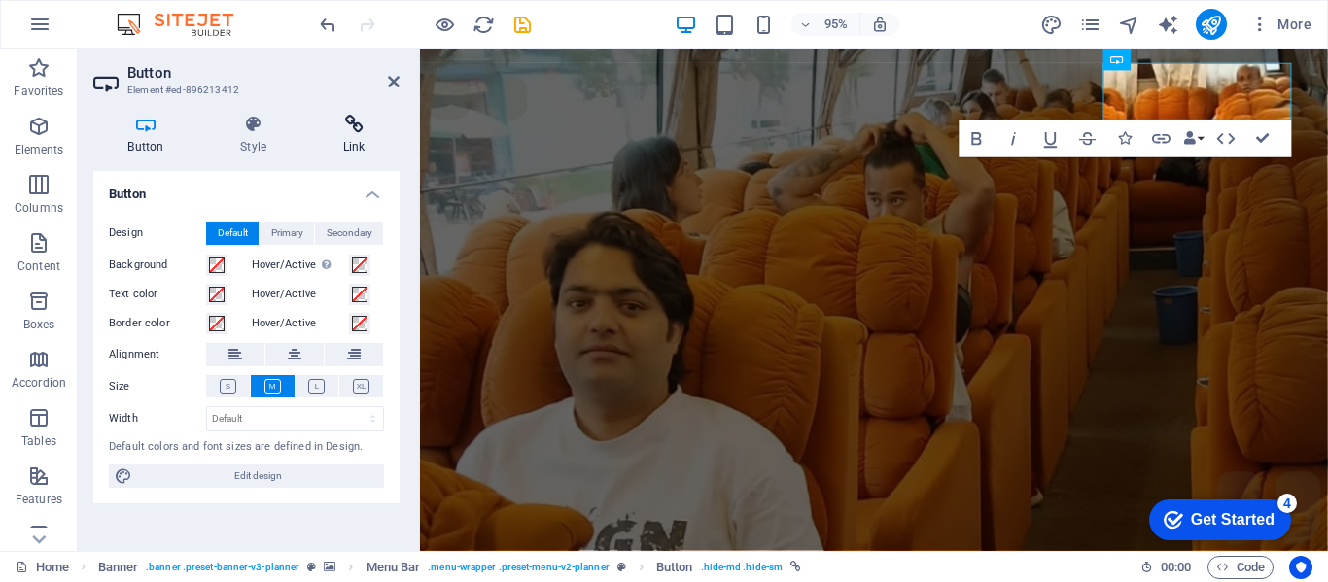
click at [360, 127] on icon at bounding box center [353, 124] width 91 height 19
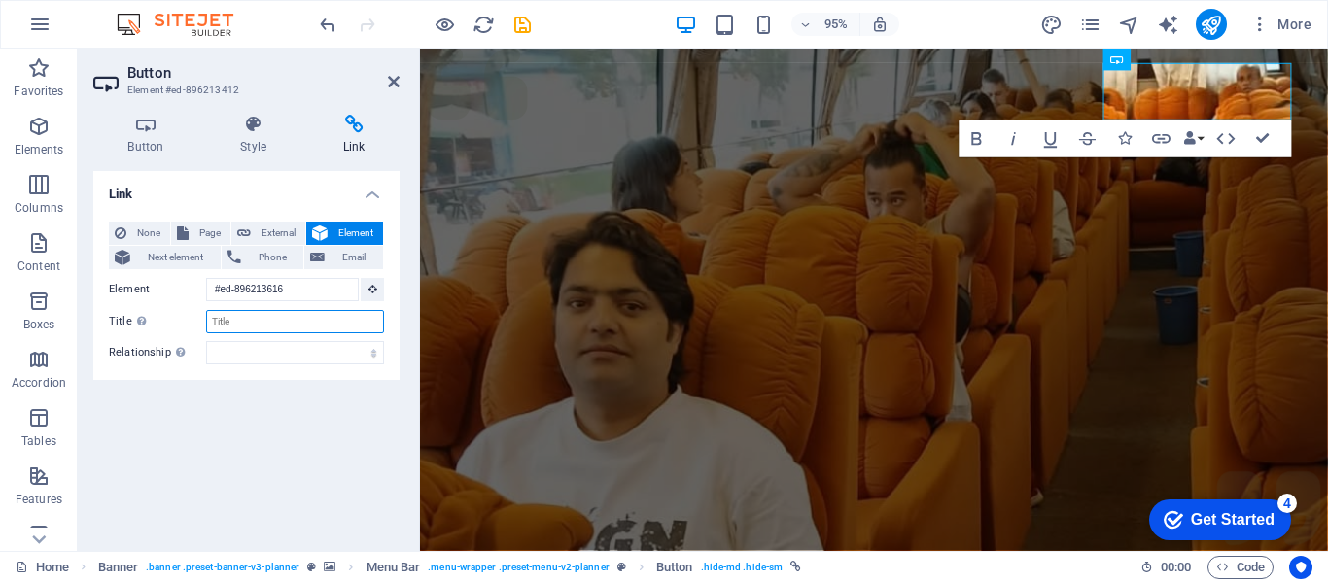
click at [245, 323] on input "Title Additional link description, should not be the same as the link text. The…" at bounding box center [295, 321] width 178 height 23
click at [252, 359] on select "alternate author bookmark external help license next nofollow noreferrer noopen…" at bounding box center [295, 352] width 178 height 23
click at [252, 349] on select "alternate author bookmark external help license next nofollow noreferrer noopen…" at bounding box center [295, 352] width 178 height 23
click at [249, 436] on div "Link None Page External Element Next element Phone Email Page Home Services Abo…" at bounding box center [246, 353] width 306 height 365
click at [392, 72] on h2 "Button" at bounding box center [263, 72] width 272 height 17
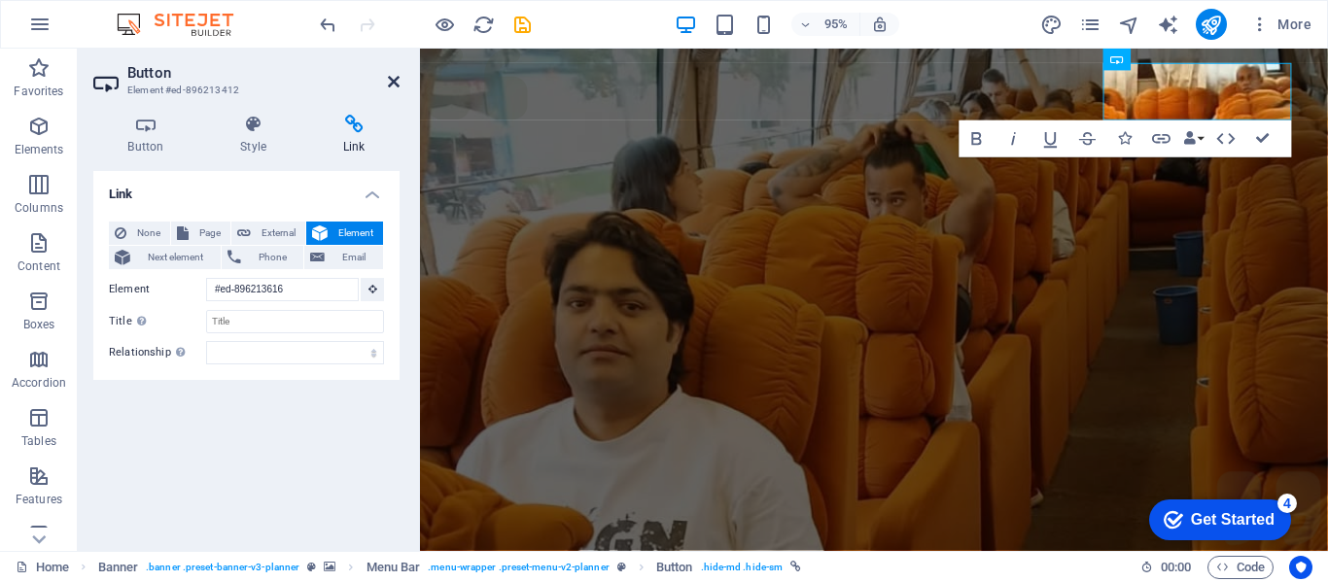
drag, startPoint x: 393, startPoint y: 82, endPoint x: 315, endPoint y: 33, distance: 91.7
click at [393, 82] on icon at bounding box center [394, 82] width 12 height 16
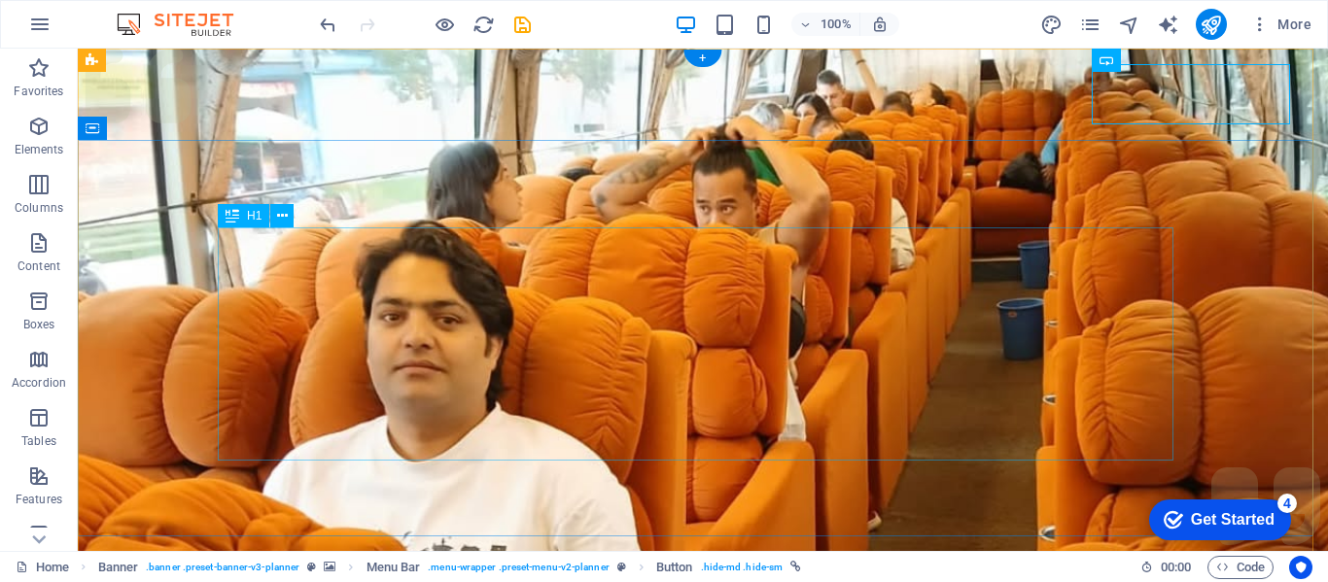
scroll to position [162, 0]
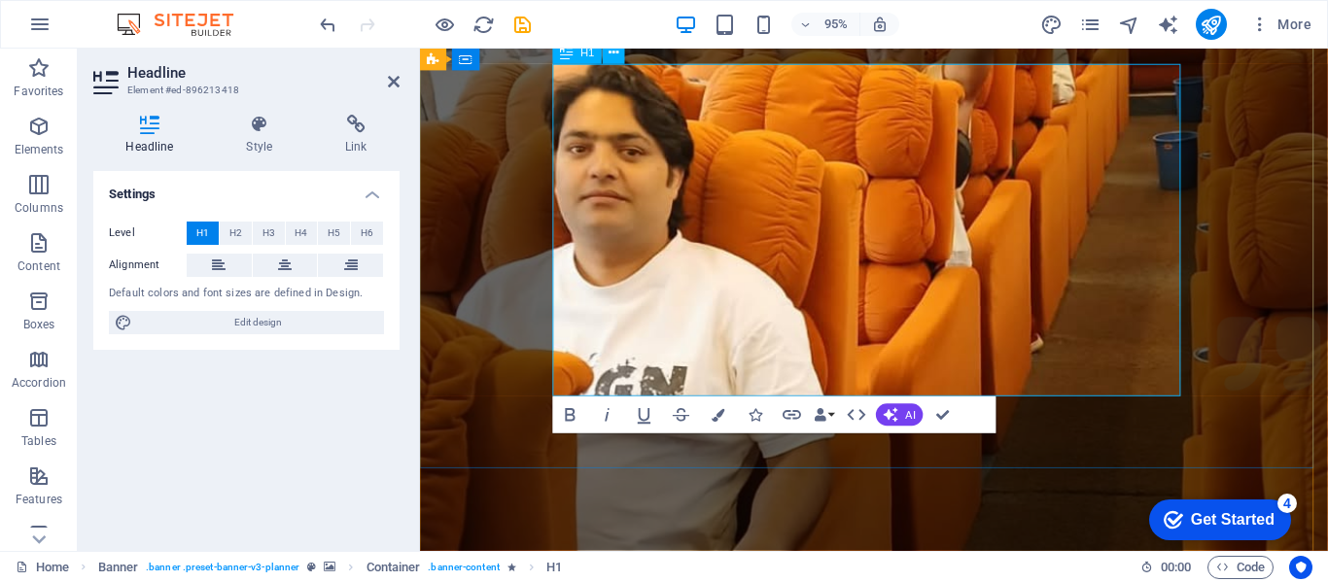
drag, startPoint x: 581, startPoint y: 247, endPoint x: 1079, endPoint y: 347, distance: 507.7
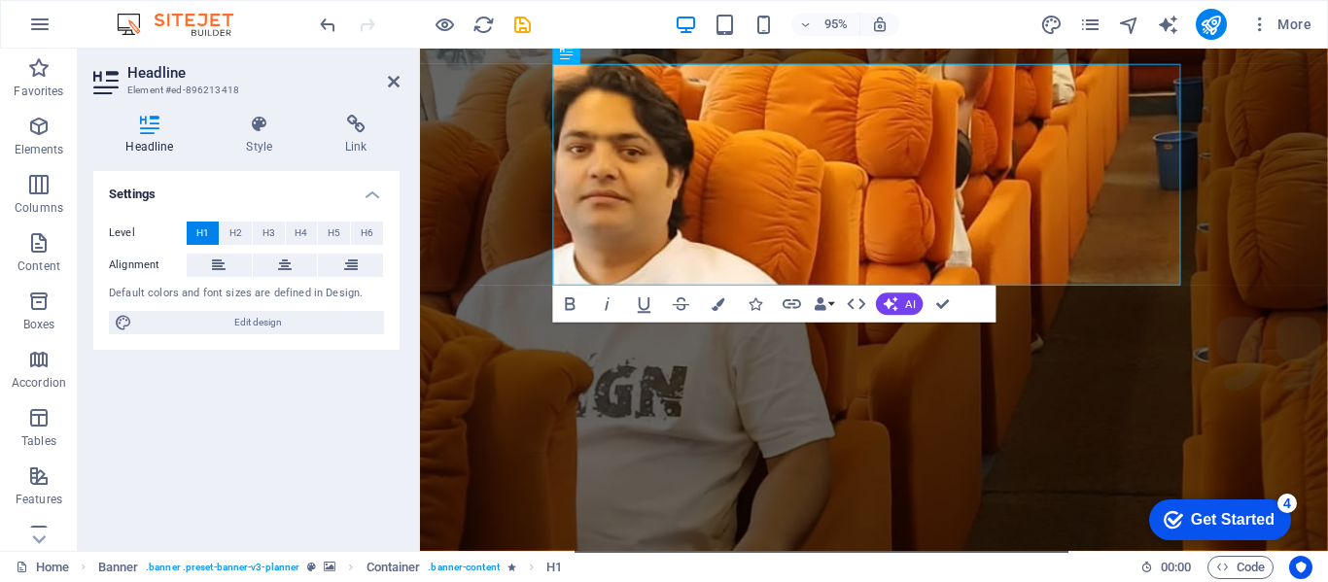
click at [1064, 462] on figure at bounding box center [898, 323] width 956 height 875
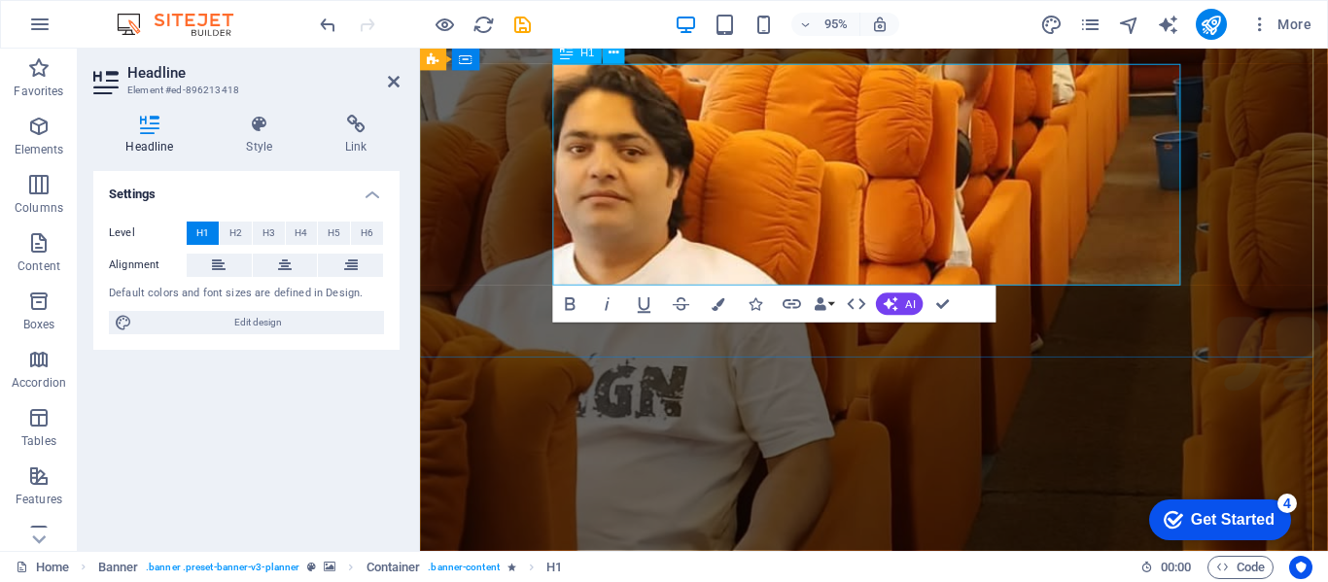
drag, startPoint x: 959, startPoint y: 131, endPoint x: 970, endPoint y: 128, distance: 11.1
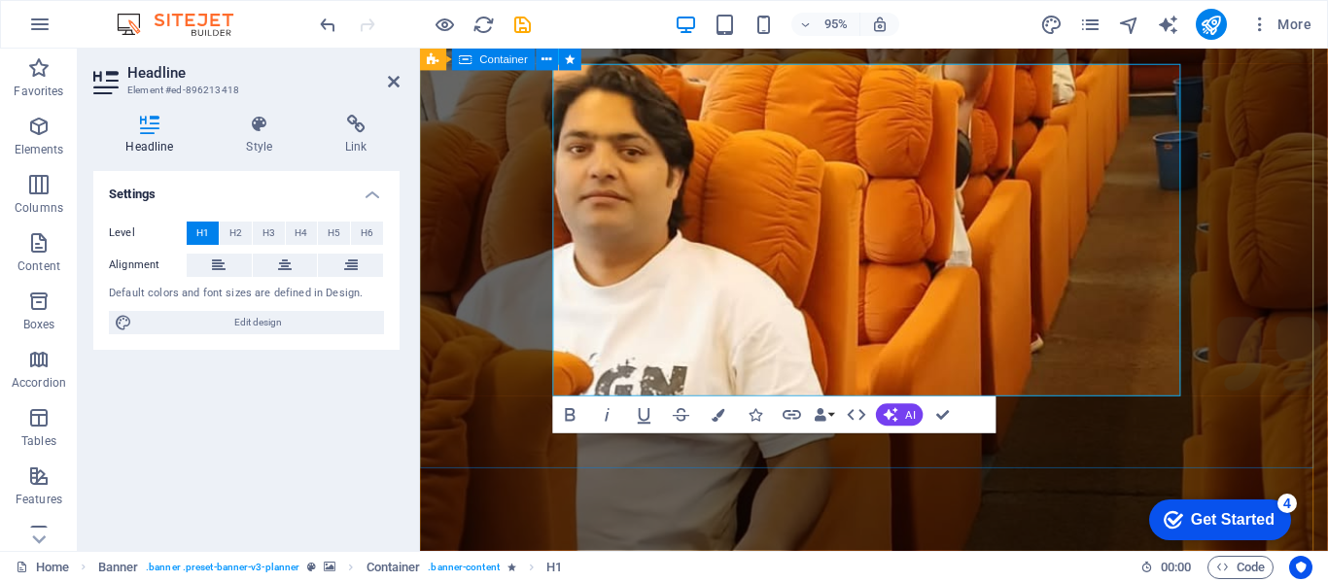
drag, startPoint x: 1018, startPoint y: 353, endPoint x: 547, endPoint y: 217, distance: 489.8
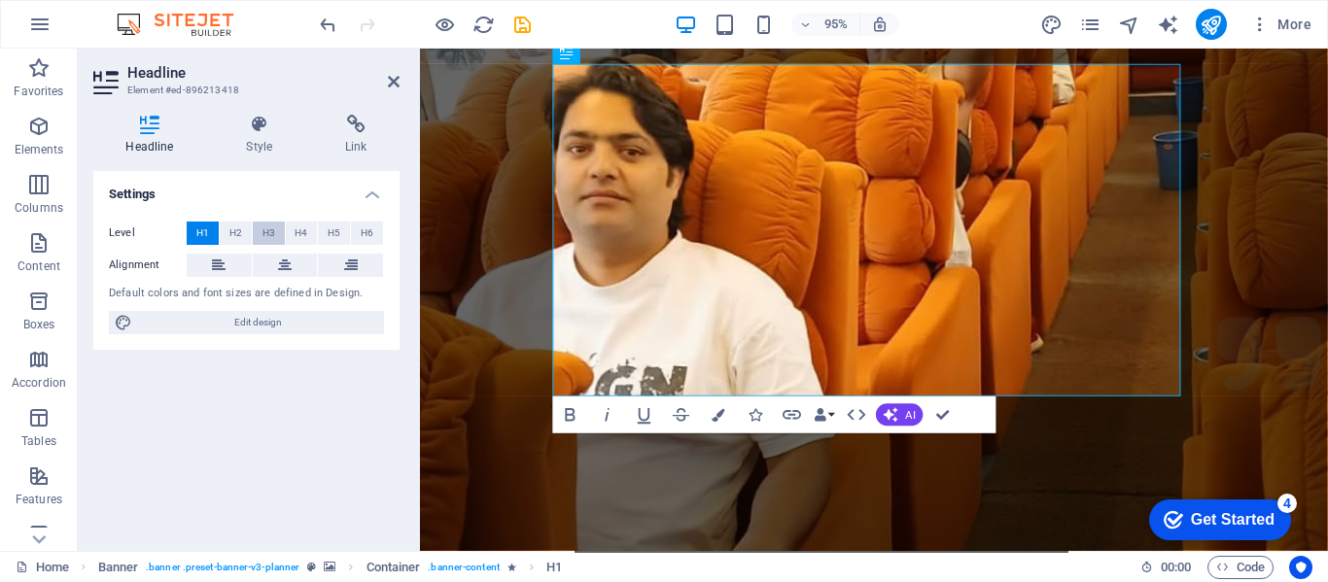
click at [262, 229] on span "H3" at bounding box center [268, 233] width 13 height 23
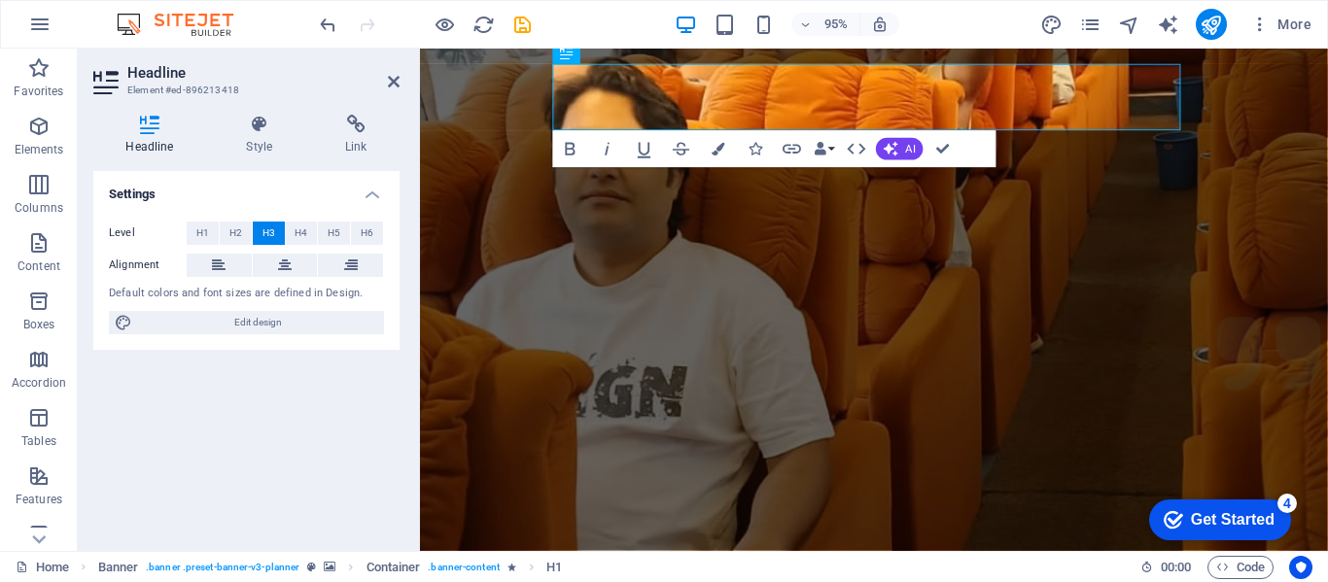
click at [824, 298] on figure at bounding box center [898, 323] width 956 height 875
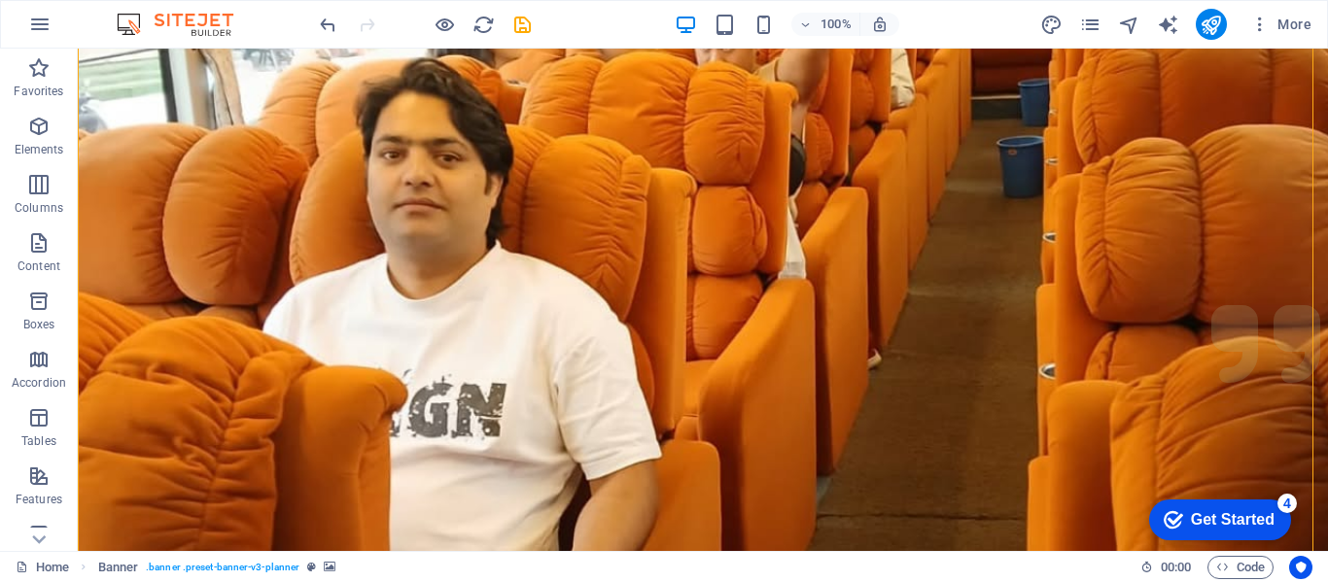
click at [998, 326] on figure at bounding box center [703, 323] width 1250 height 875
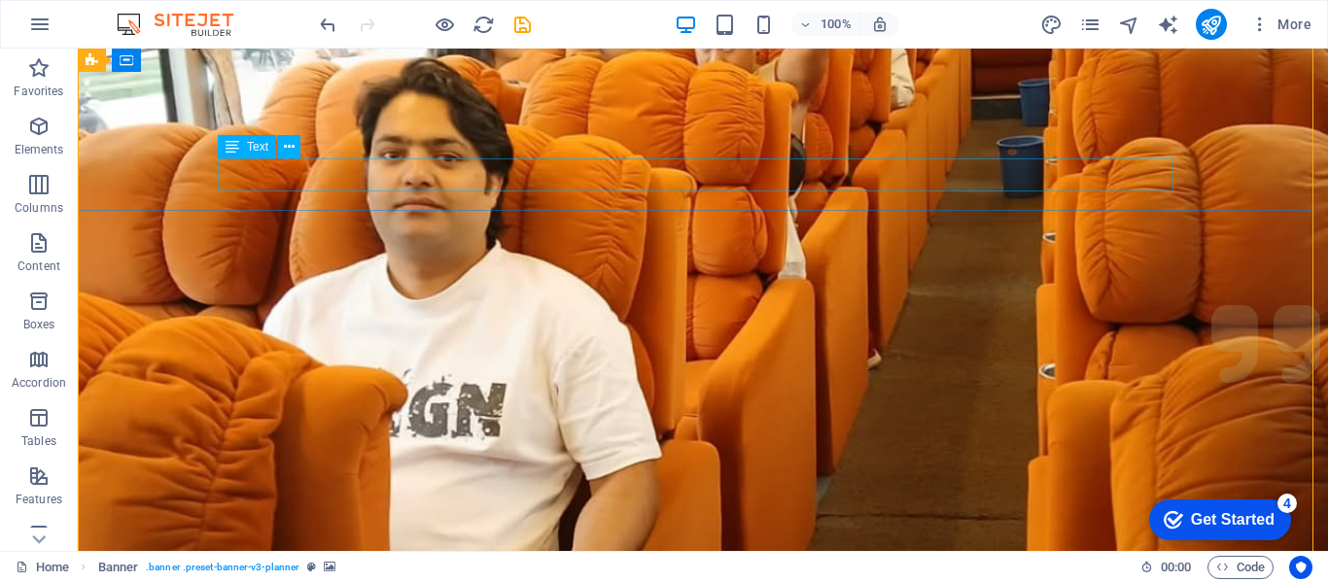
drag, startPoint x: 626, startPoint y: 164, endPoint x: 296, endPoint y: 169, distance: 330.6
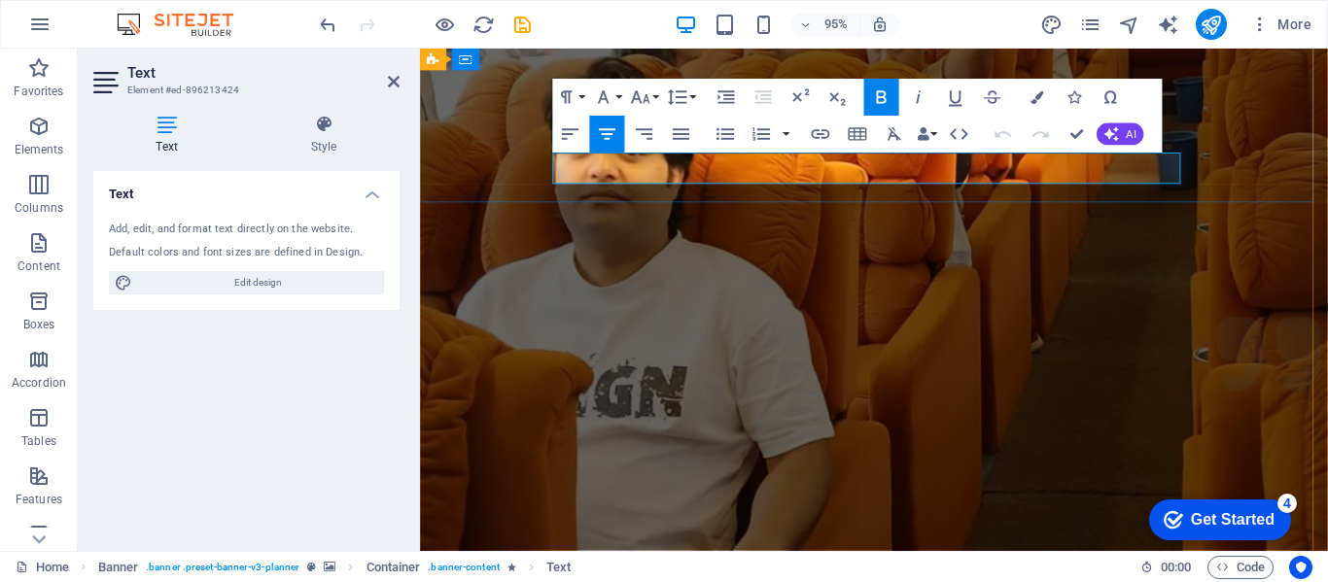
drag, startPoint x: 737, startPoint y: 175, endPoint x: 1041, endPoint y: 174, distance: 304.3
click at [1063, 303] on figure at bounding box center [898, 323] width 956 height 875
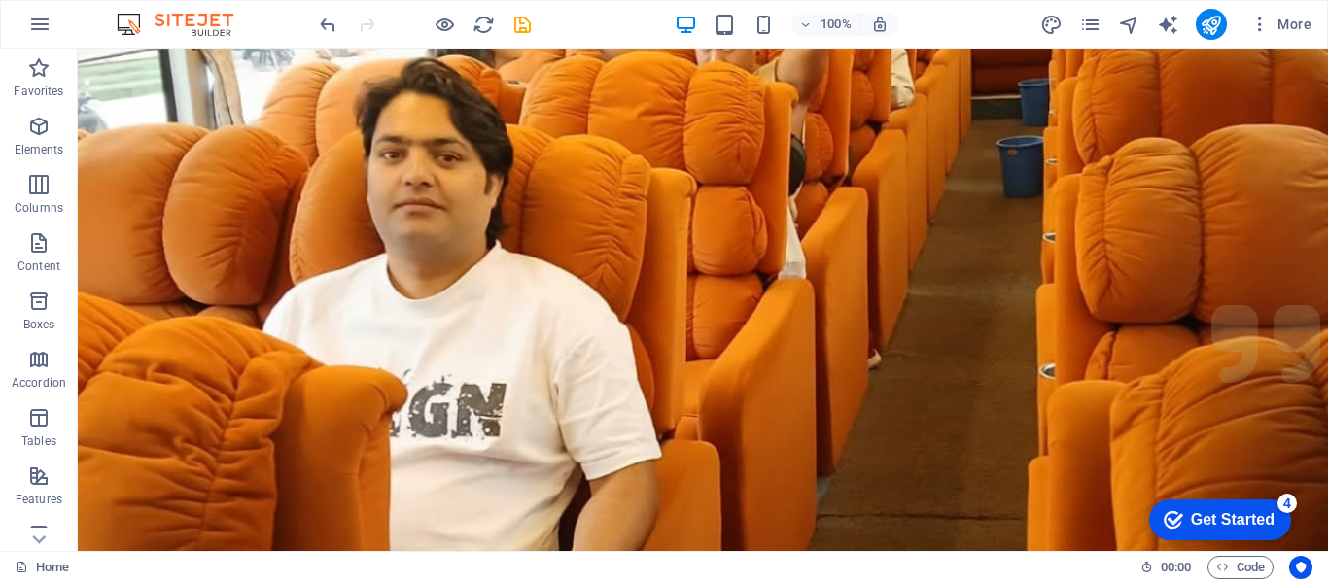
click at [858, 332] on figure at bounding box center [703, 323] width 1250 height 875
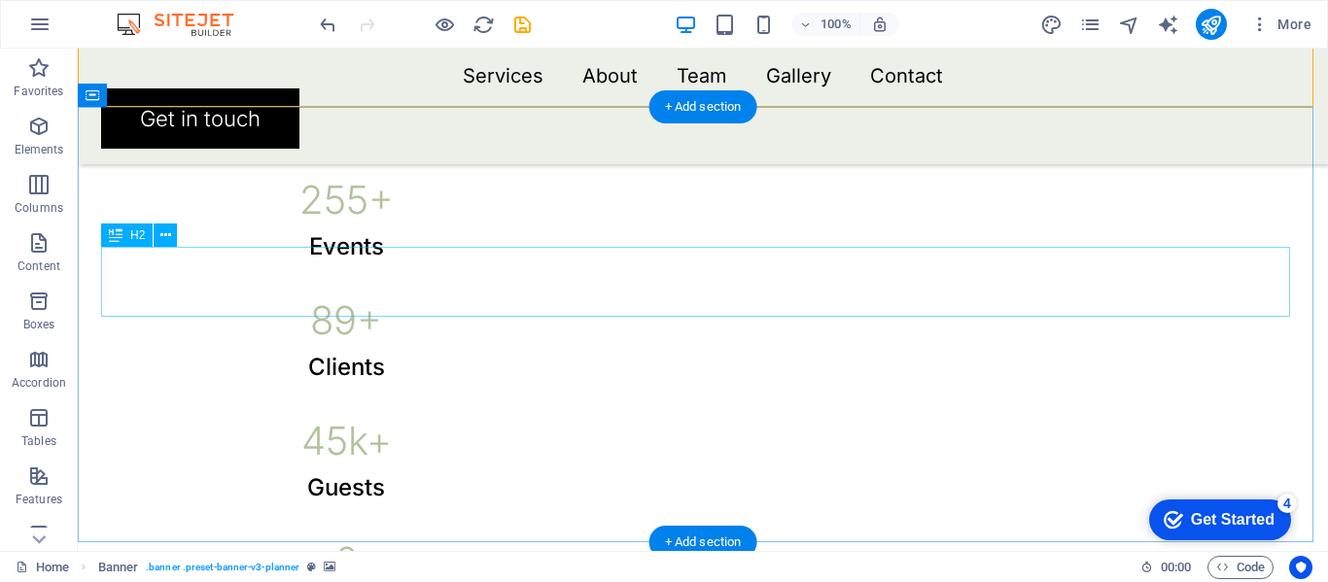
scroll to position [810, 0]
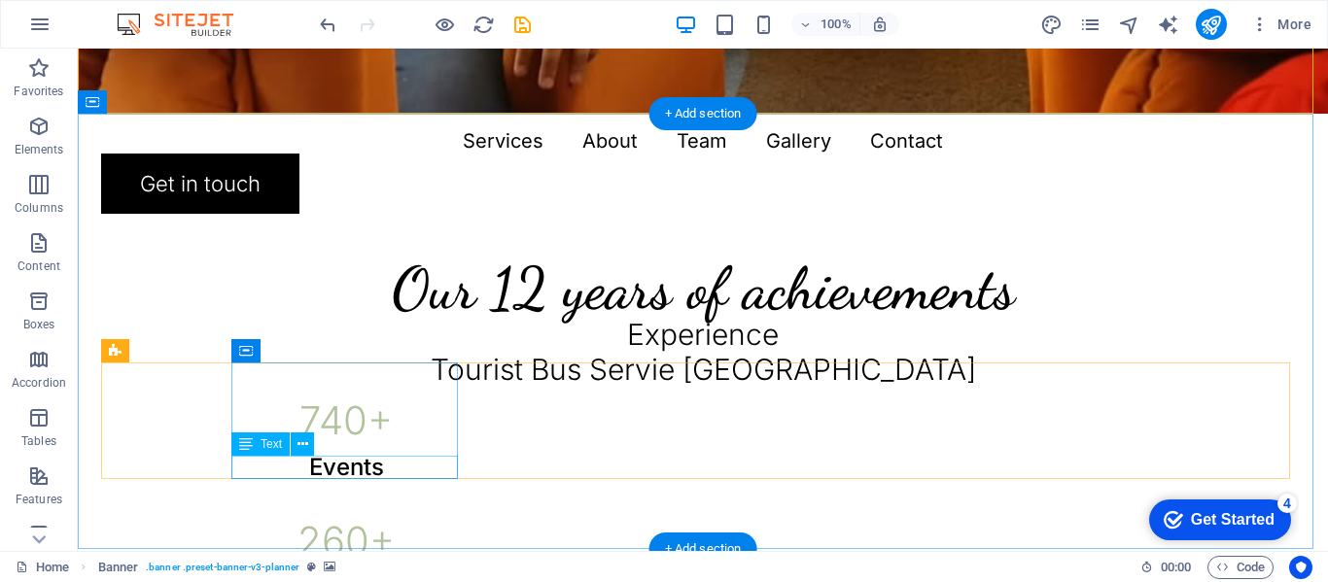
click at [339, 471] on div "Events" at bounding box center [346, 467] width 230 height 23
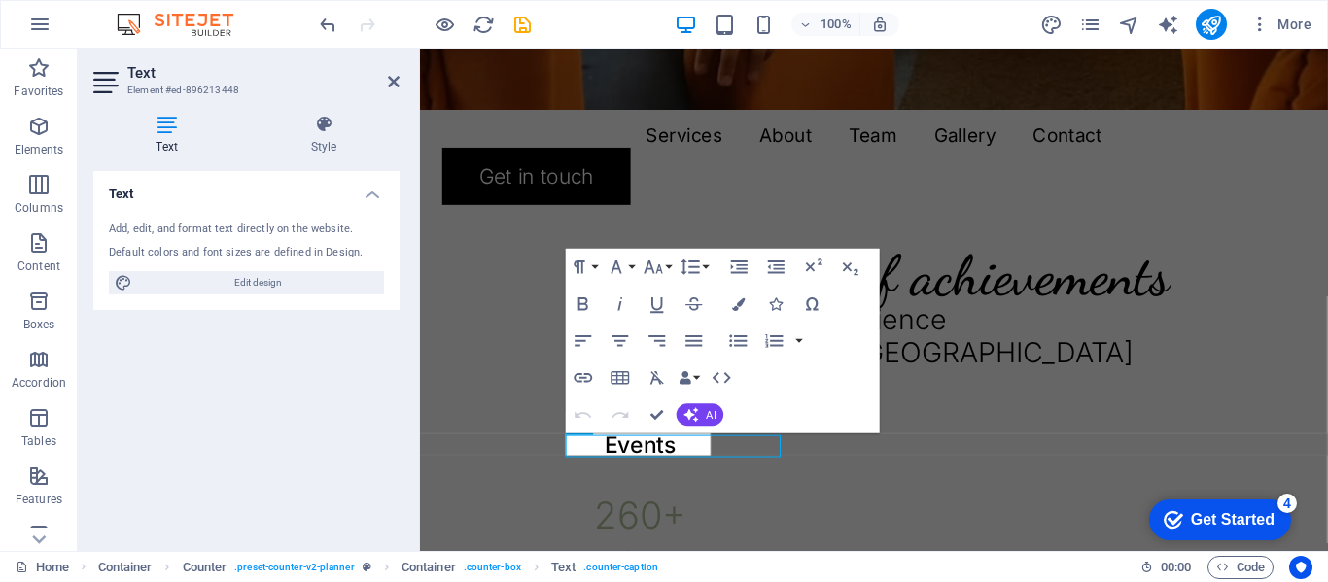
scroll to position [2, 0]
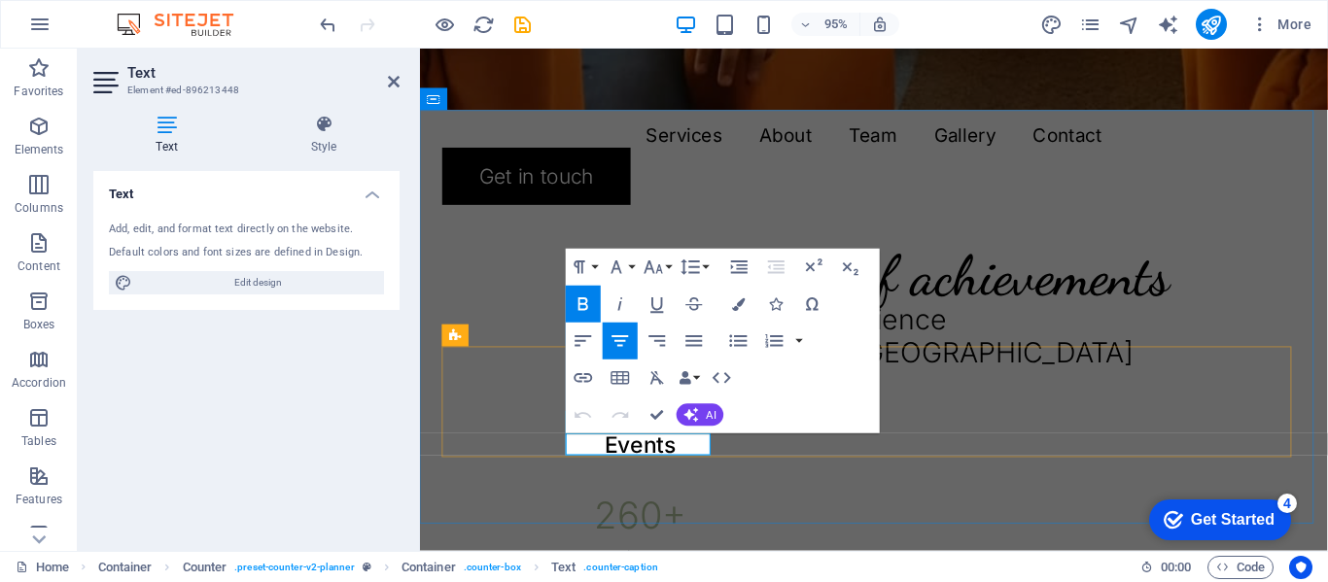
click at [645, 465] on strong "Events" at bounding box center [651, 467] width 75 height 28
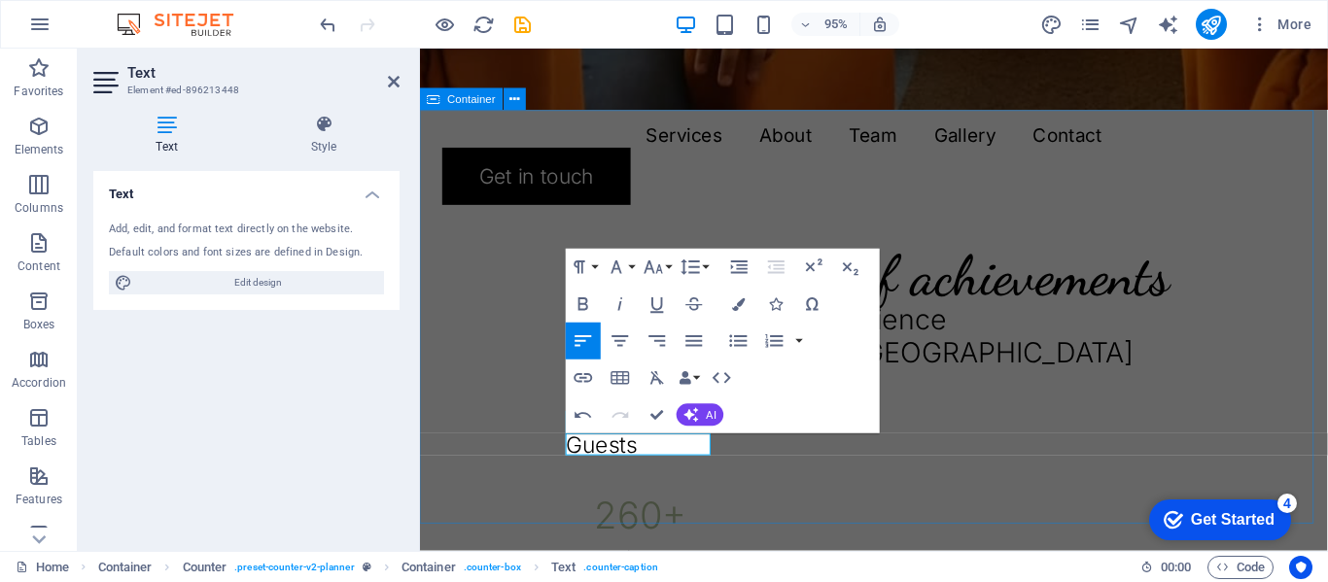
click at [762, 526] on div "Our 12 years of achievements 740 + Guests 260 + Clients 130 k+ Guests 18 Prizes" at bounding box center [898, 512] width 956 height 797
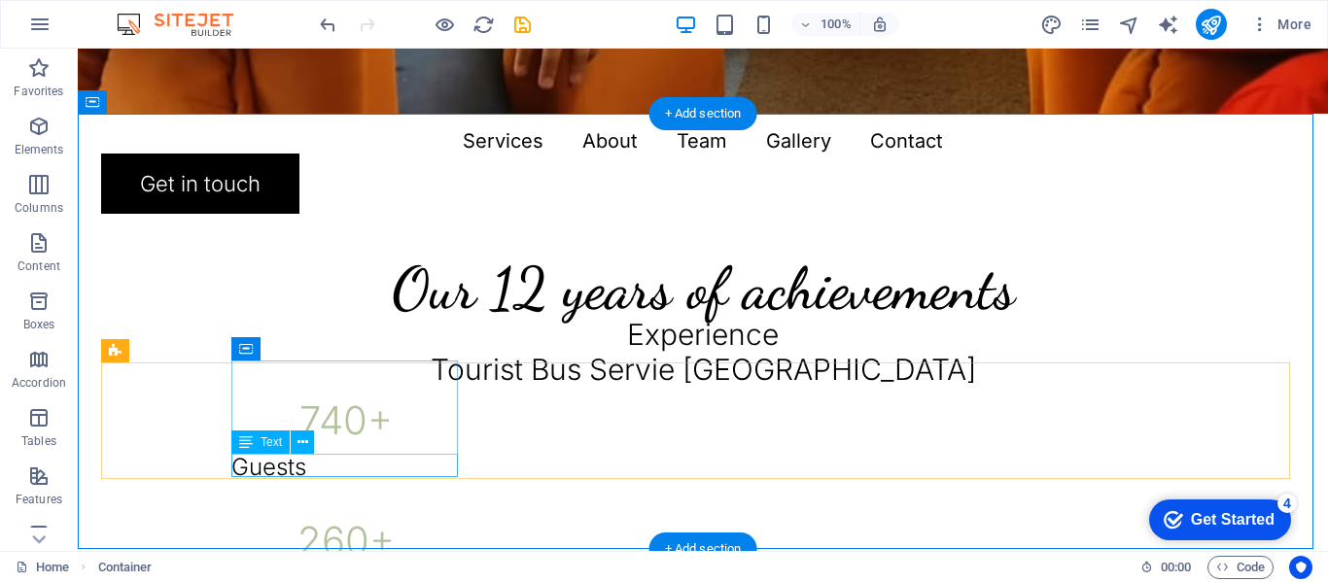
click at [272, 466] on div "Guests" at bounding box center [346, 467] width 230 height 23
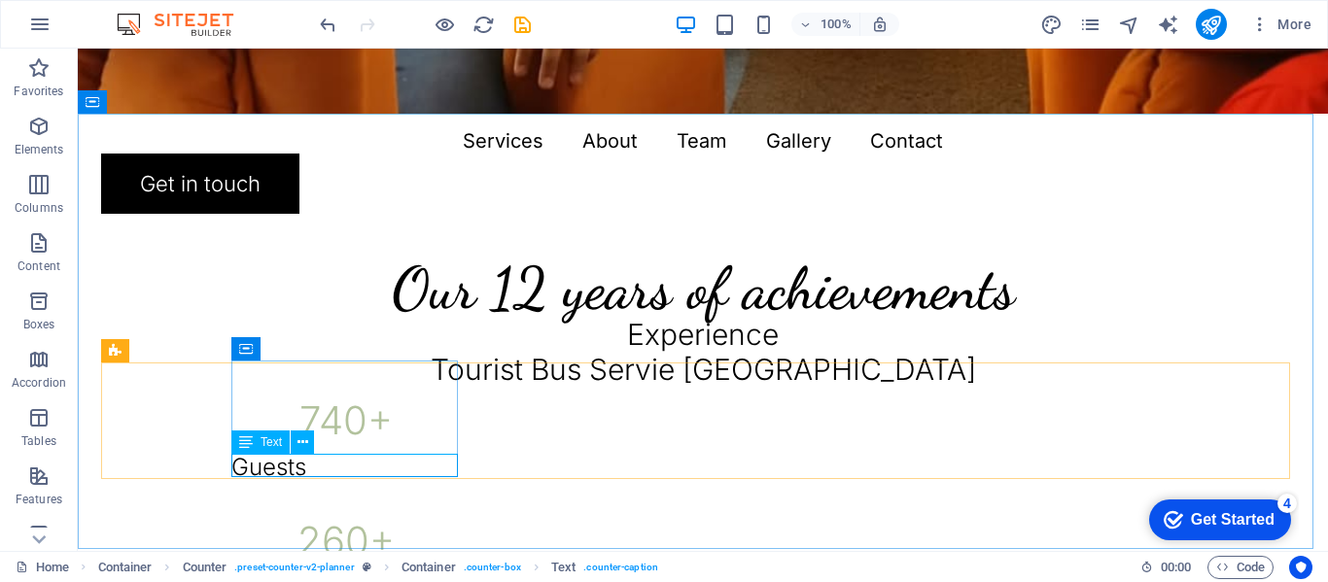
click at [254, 449] on div "Text" at bounding box center [260, 442] width 58 height 23
click at [247, 444] on icon at bounding box center [246, 442] width 14 height 23
click at [271, 460] on div "Guests" at bounding box center [346, 467] width 230 height 23
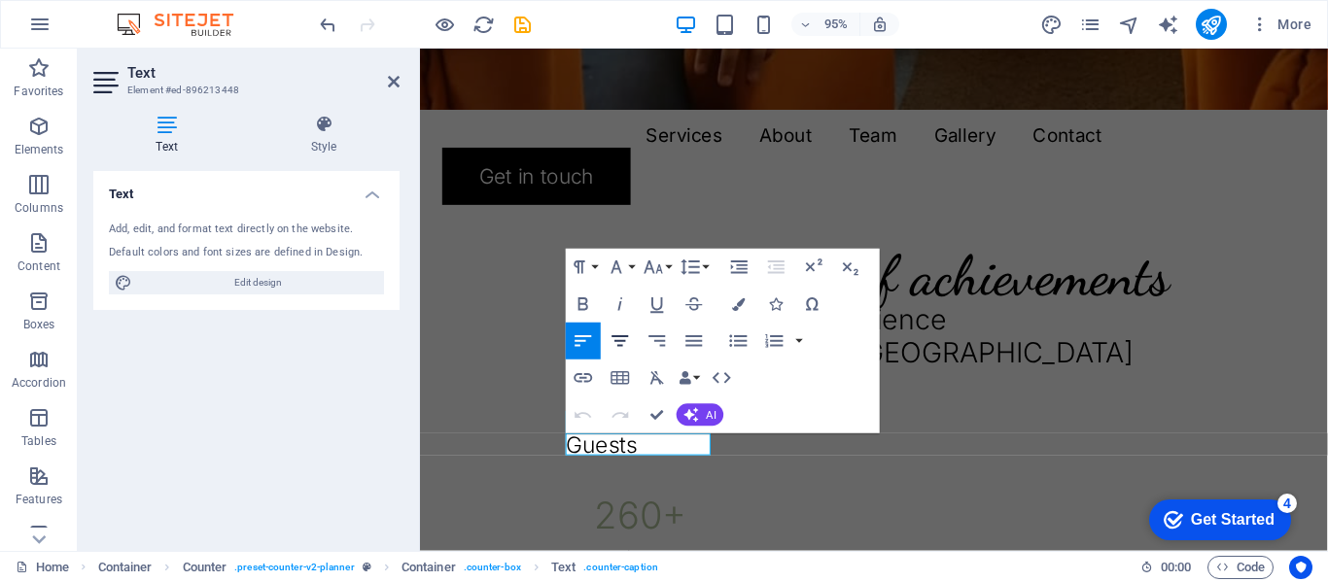
click at [625, 342] on icon "button" at bounding box center [621, 342] width 22 height 22
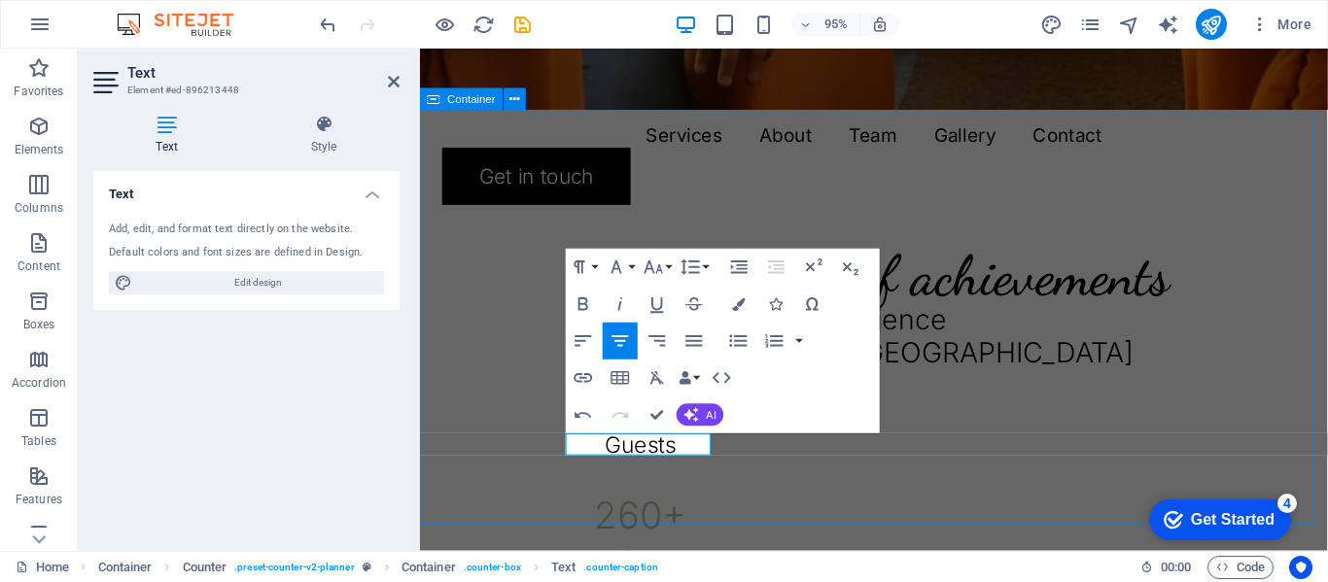
click at [935, 511] on div "Our 12 years of achievements 740 + Guests 260 + Clients 130 k+ Guests 18 Prizes" at bounding box center [898, 512] width 956 height 797
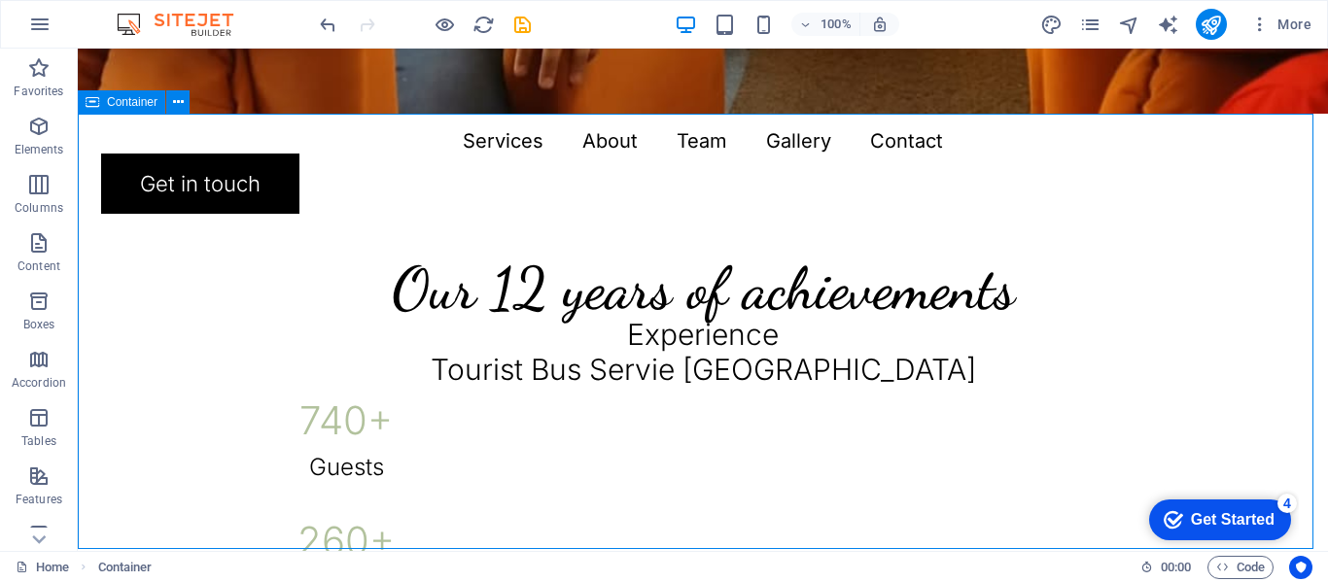
click at [869, 489] on div "Our 12 years of achievements 740 + Guests 260 + Clients 130 k+ Guests 18 Prizes" at bounding box center [703, 512] width 1250 height 797
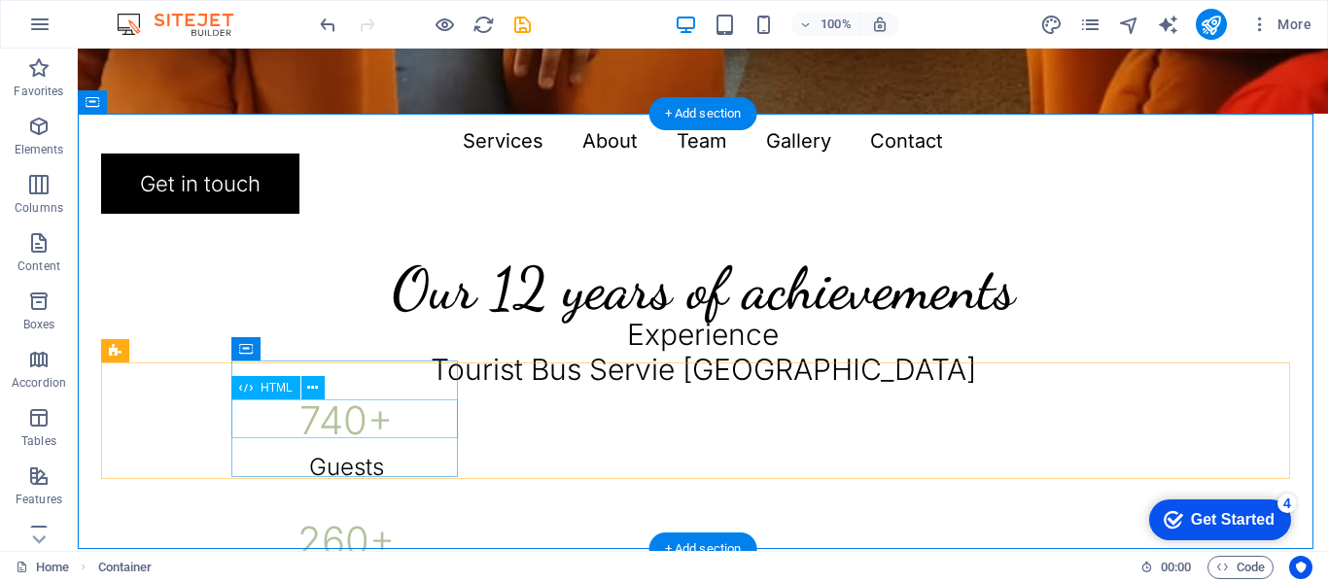
click at [325, 422] on div "740 +" at bounding box center [346, 420] width 230 height 39
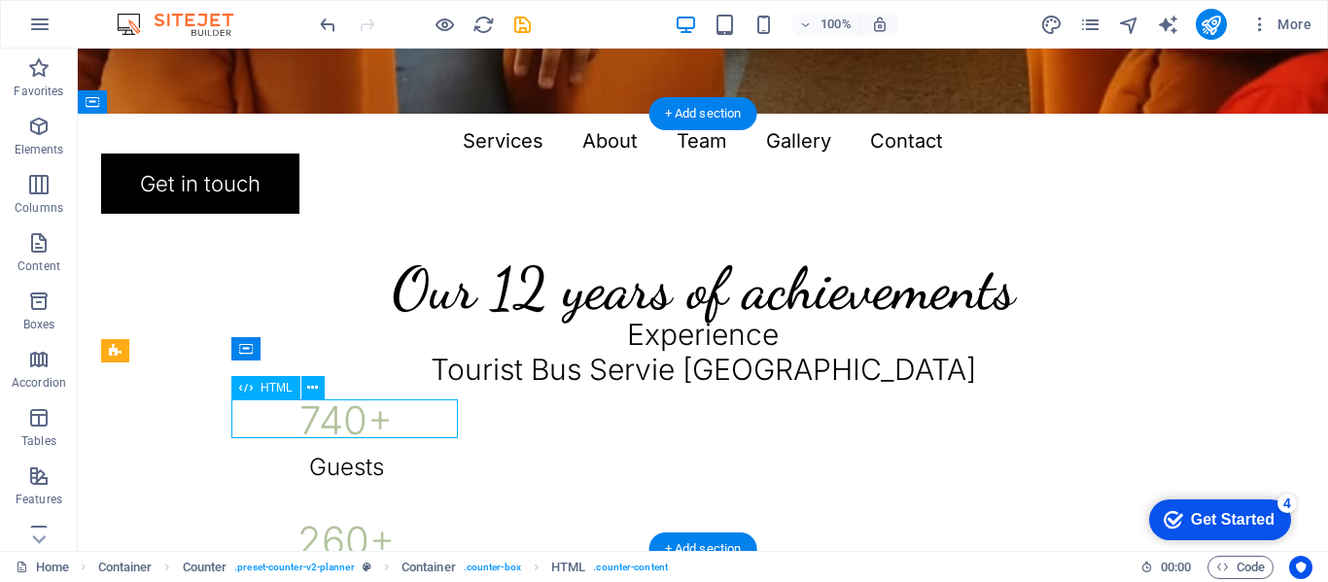
click at [325, 422] on div "740 +" at bounding box center [346, 420] width 230 height 39
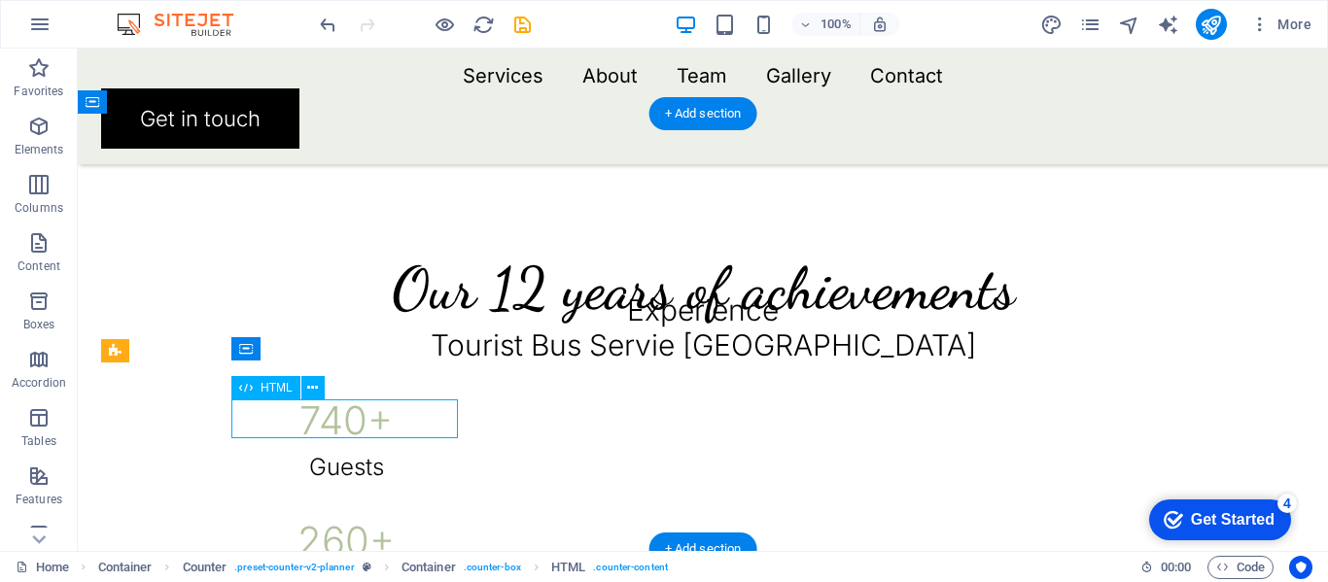
scroll to position [1018, 0]
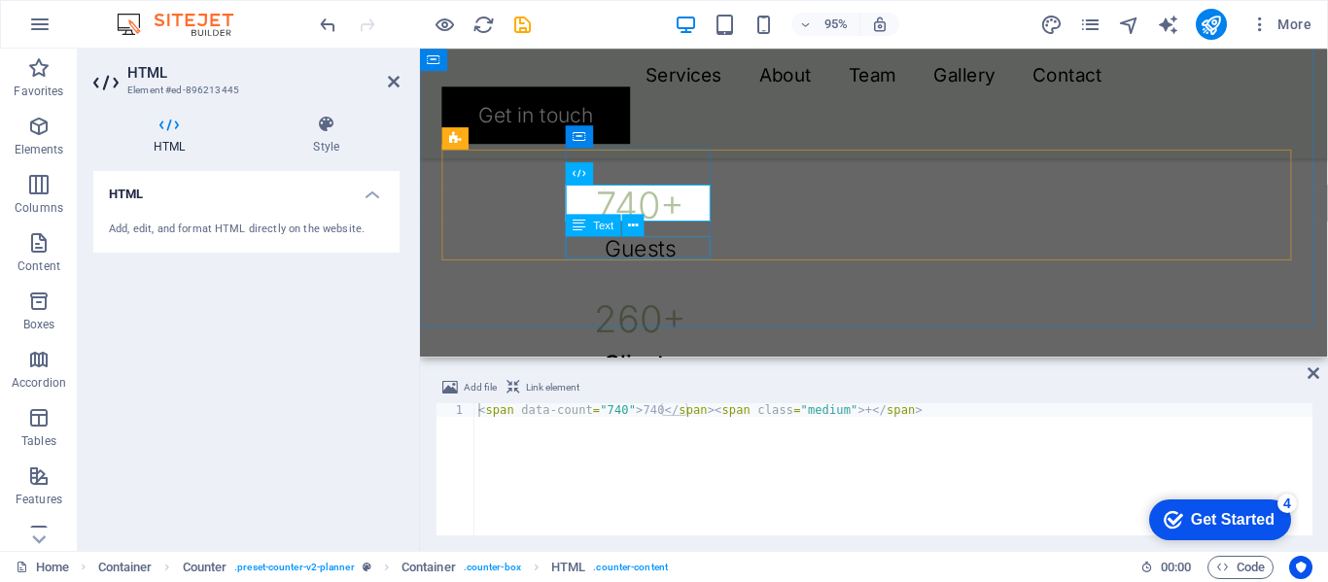
click at [648, 220] on div "Text" at bounding box center [611, 225] width 90 height 23
click at [668, 205] on div "740 +" at bounding box center [652, 212] width 157 height 39
click at [664, 207] on div "740 +" at bounding box center [652, 212] width 157 height 39
click at [167, 138] on h4 "HTML" at bounding box center [172, 135] width 159 height 41
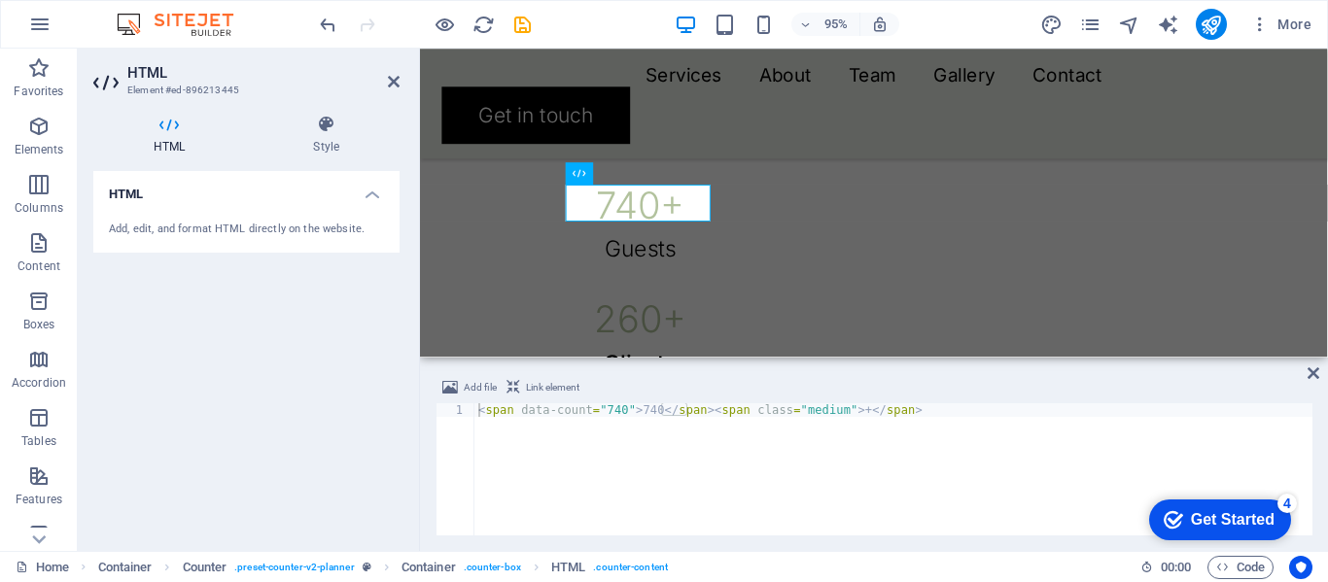
click at [174, 210] on div "Add, edit, and format HTML directly on the website." at bounding box center [246, 230] width 306 height 48
click at [179, 235] on div "Add, edit, and format HTML directly on the website." at bounding box center [246, 230] width 275 height 17
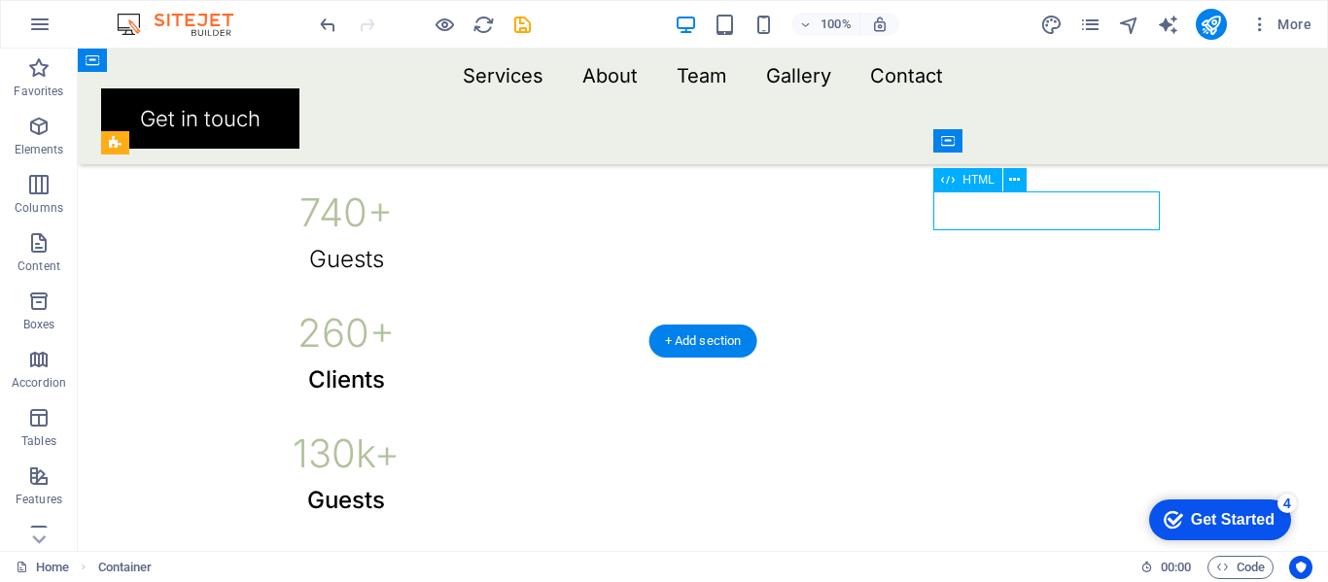
click at [462, 555] on div "18" at bounding box center [346, 574] width 230 height 39
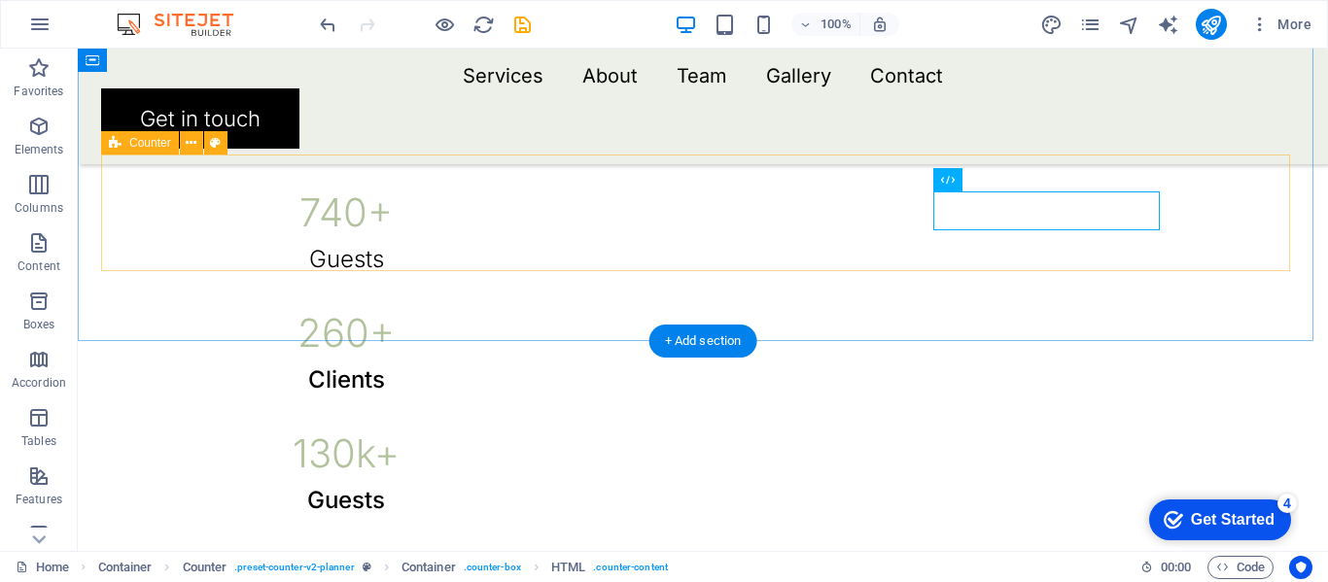
click at [1240, 200] on div "740 + Guests 260 + Clients 130 k+ Guests 18 Prizes" at bounding box center [703, 394] width 1204 height 478
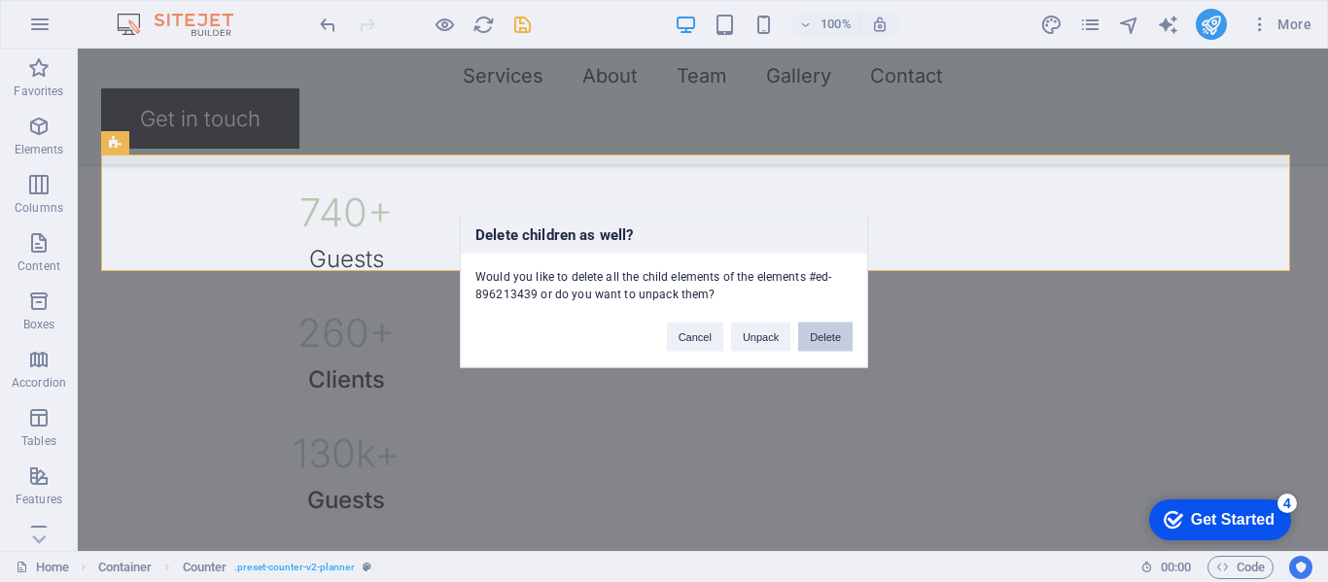
drag, startPoint x: 816, startPoint y: 341, endPoint x: 742, endPoint y: 294, distance: 87.9
click at [816, 341] on button "Delete" at bounding box center [825, 336] width 54 height 29
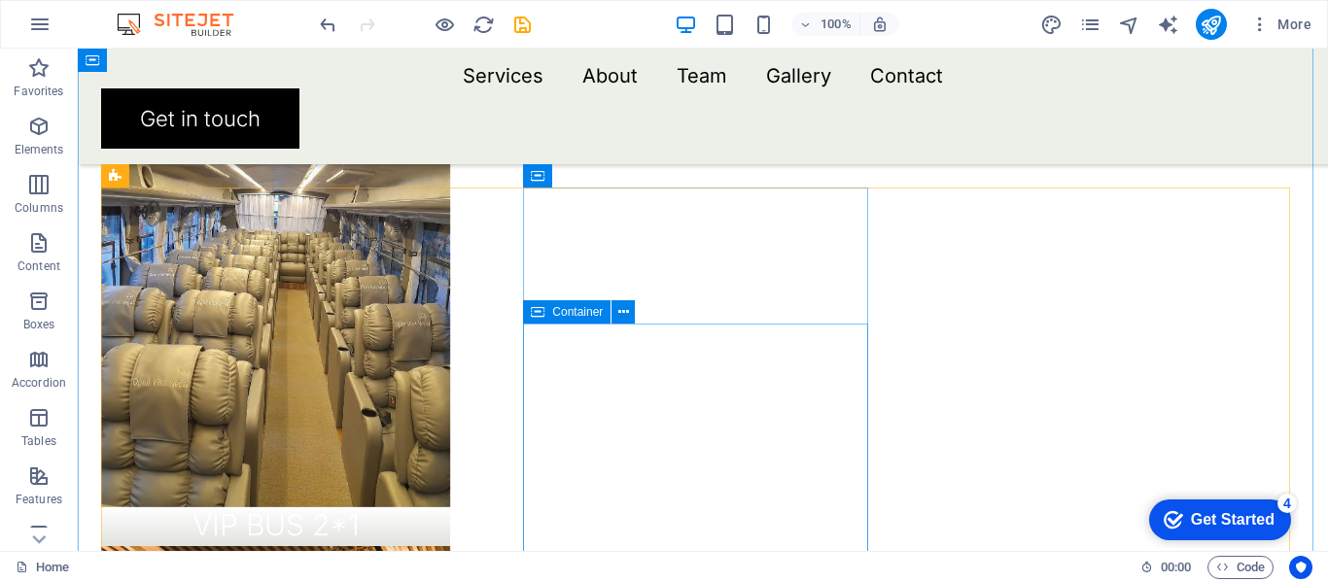
scroll to position [1343, 0]
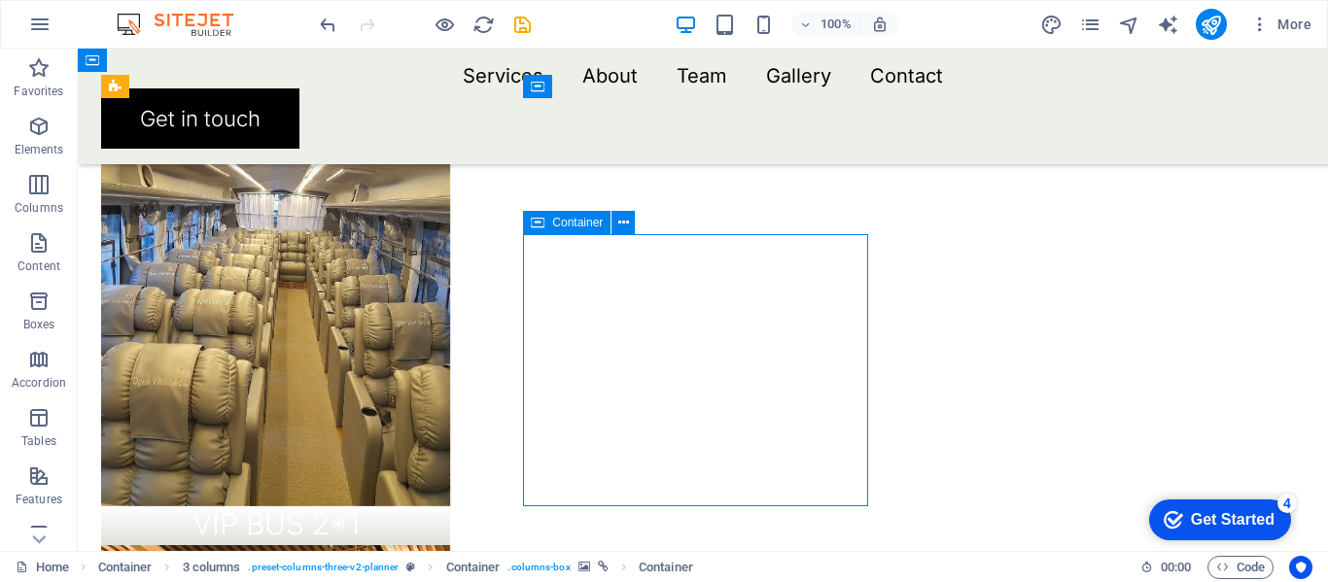
drag, startPoint x: 697, startPoint y: 268, endPoint x: 370, endPoint y: 278, distance: 326.8
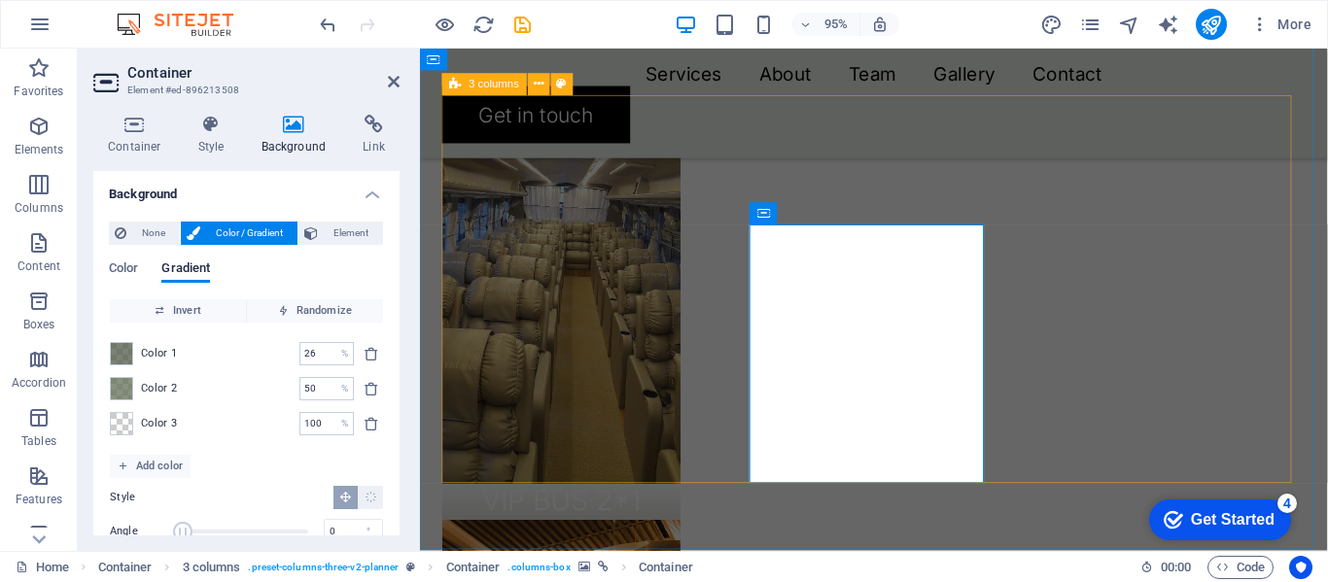
select select "px"
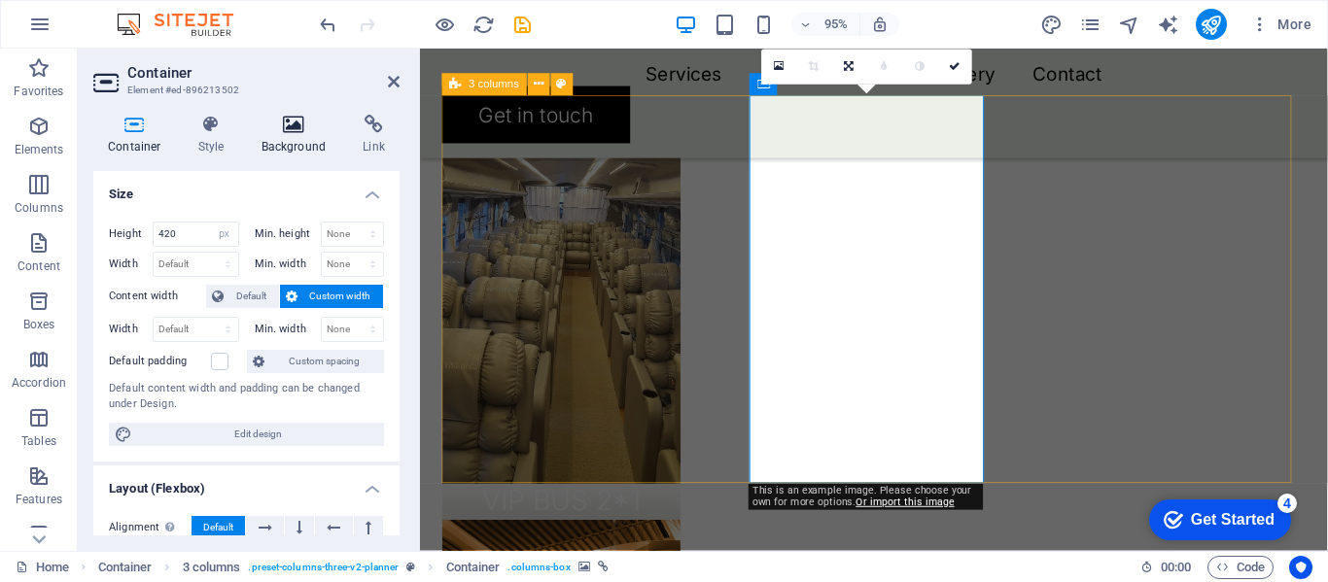
click at [279, 115] on icon at bounding box center [294, 124] width 94 height 19
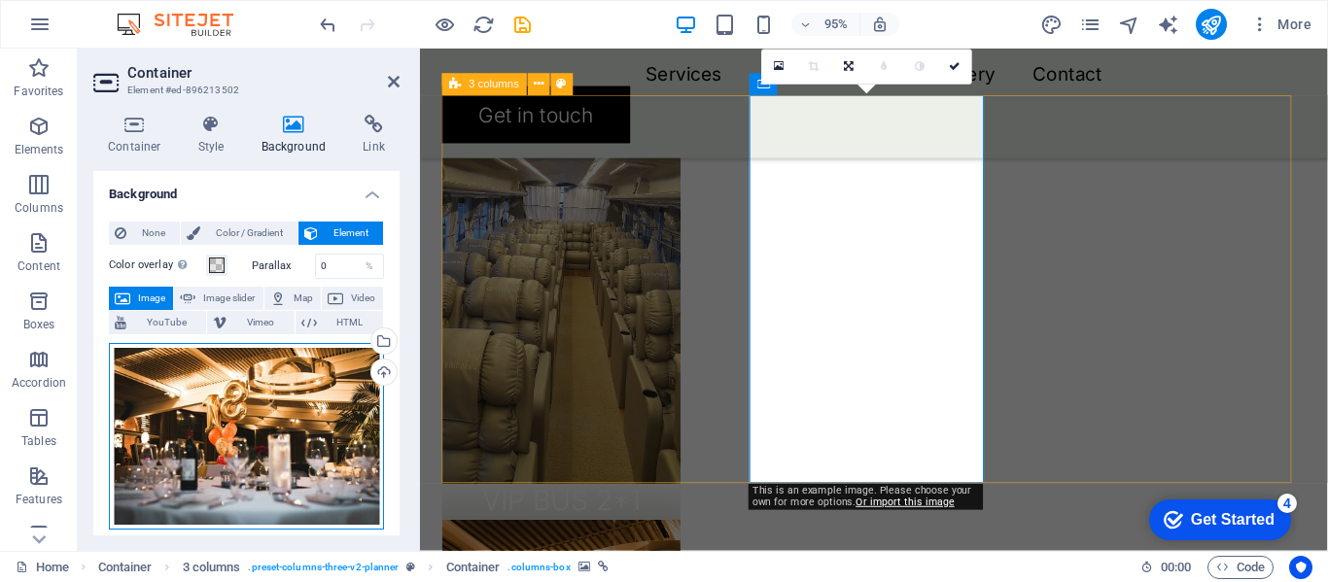
click at [273, 391] on div "Drag files here, click to choose files or select files from Files or our free s…" at bounding box center [246, 436] width 275 height 187
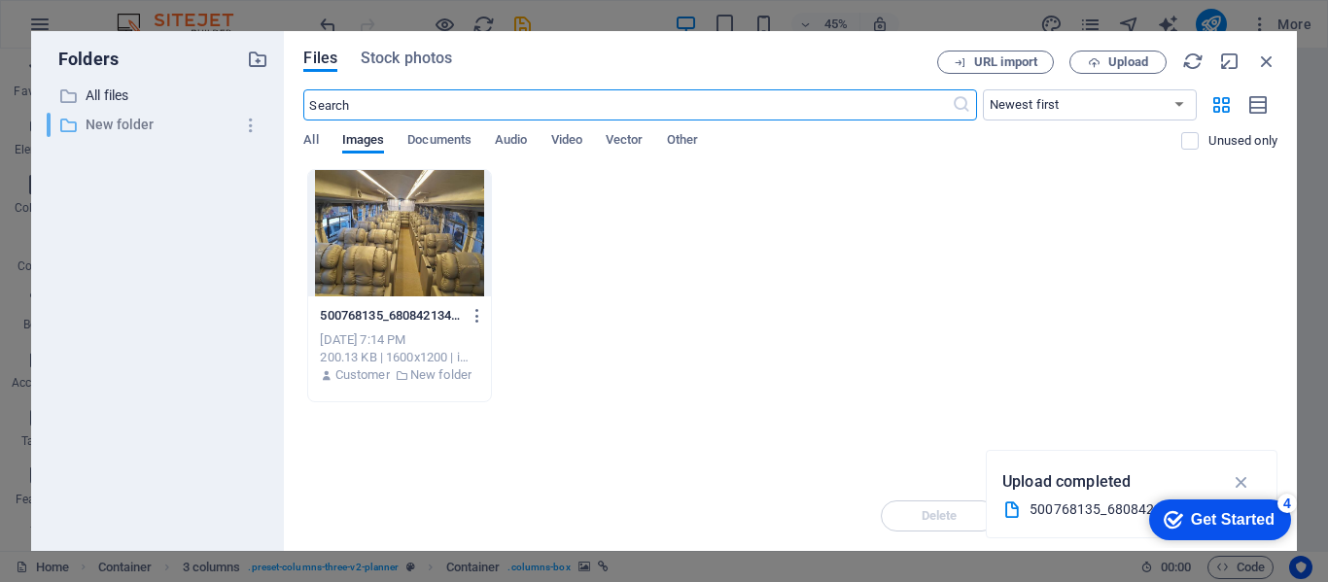
click at [111, 122] on p "New folder" at bounding box center [160, 125] width 148 height 22
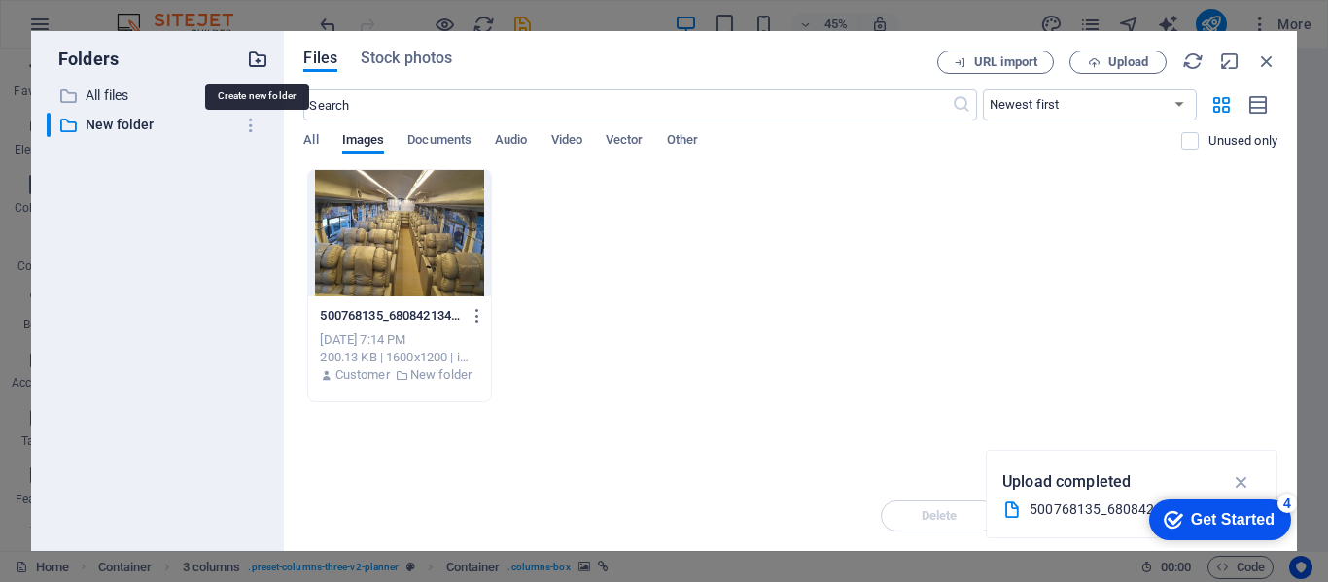
click at [260, 59] on icon "button" at bounding box center [257, 59] width 21 height 21
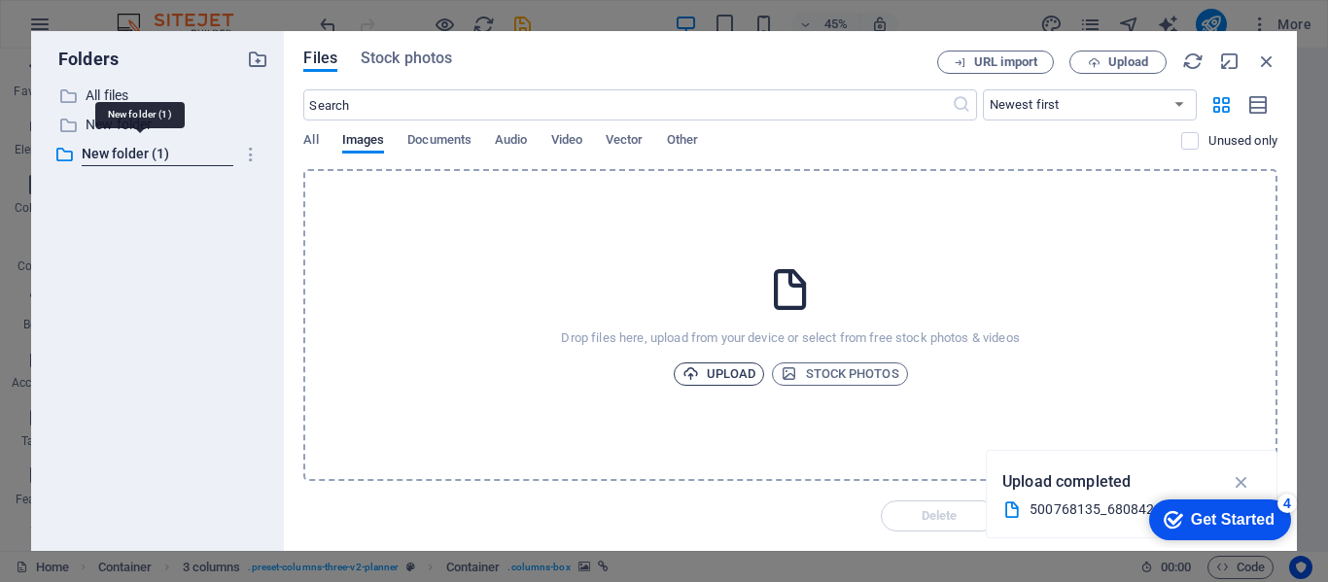
click at [725, 375] on span "Upload" at bounding box center [719, 374] width 74 height 23
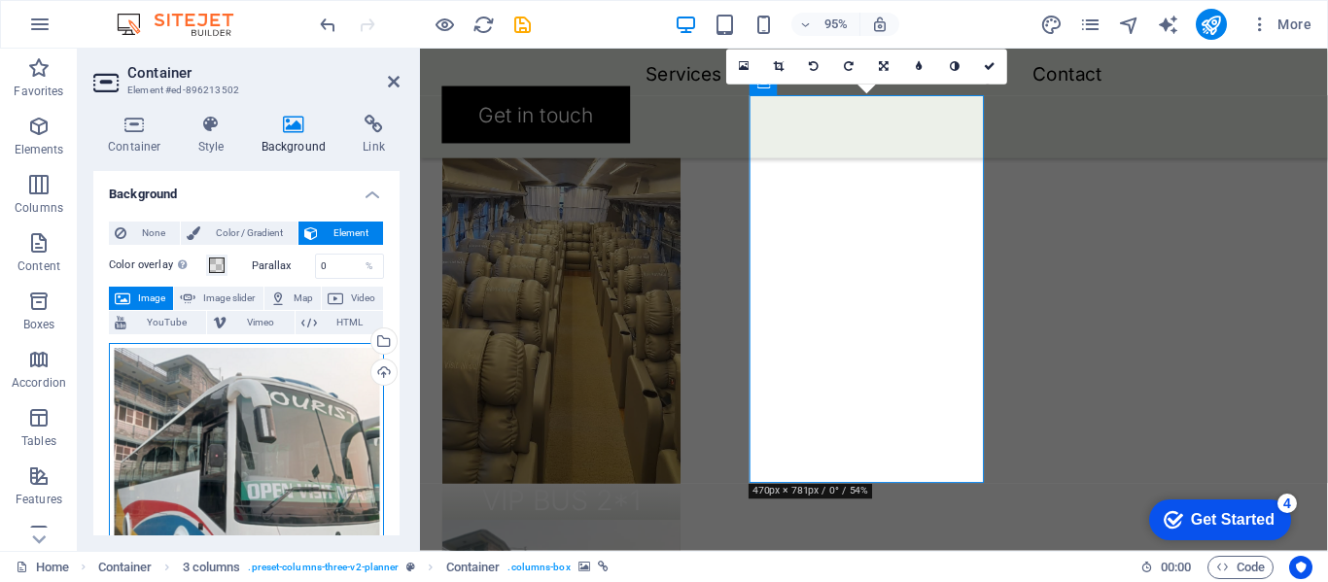
click at [289, 410] on div "Drag files here, click to choose files or select files from Files or our free s…" at bounding box center [246, 492] width 275 height 299
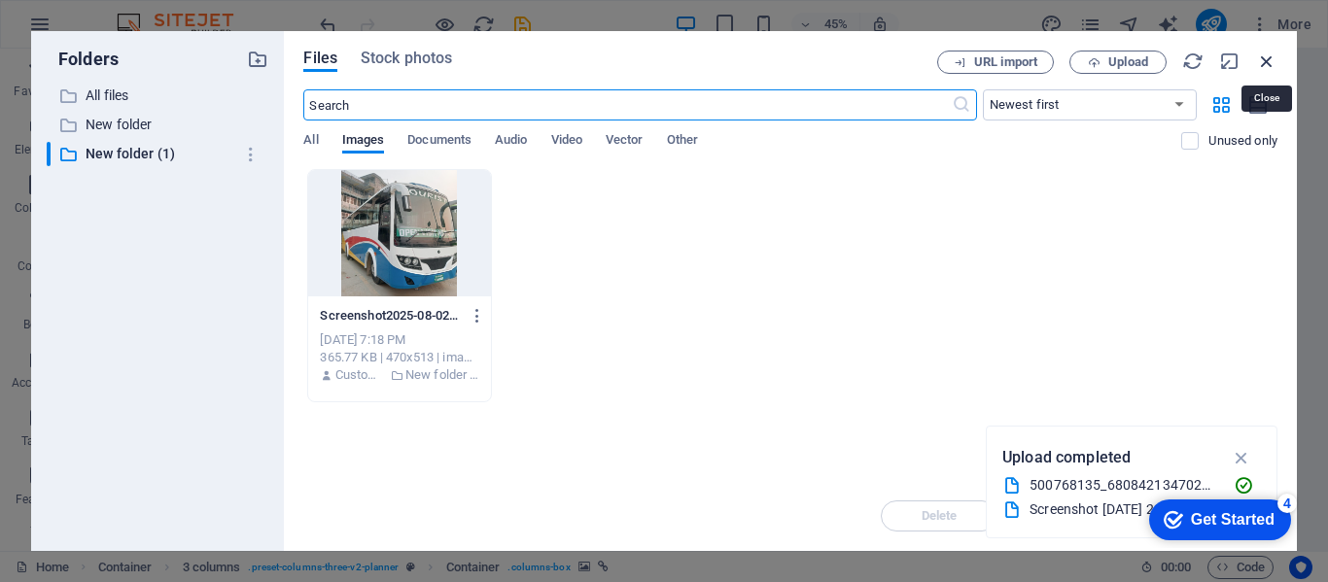
click at [1268, 60] on icon "button" at bounding box center [1266, 61] width 21 height 21
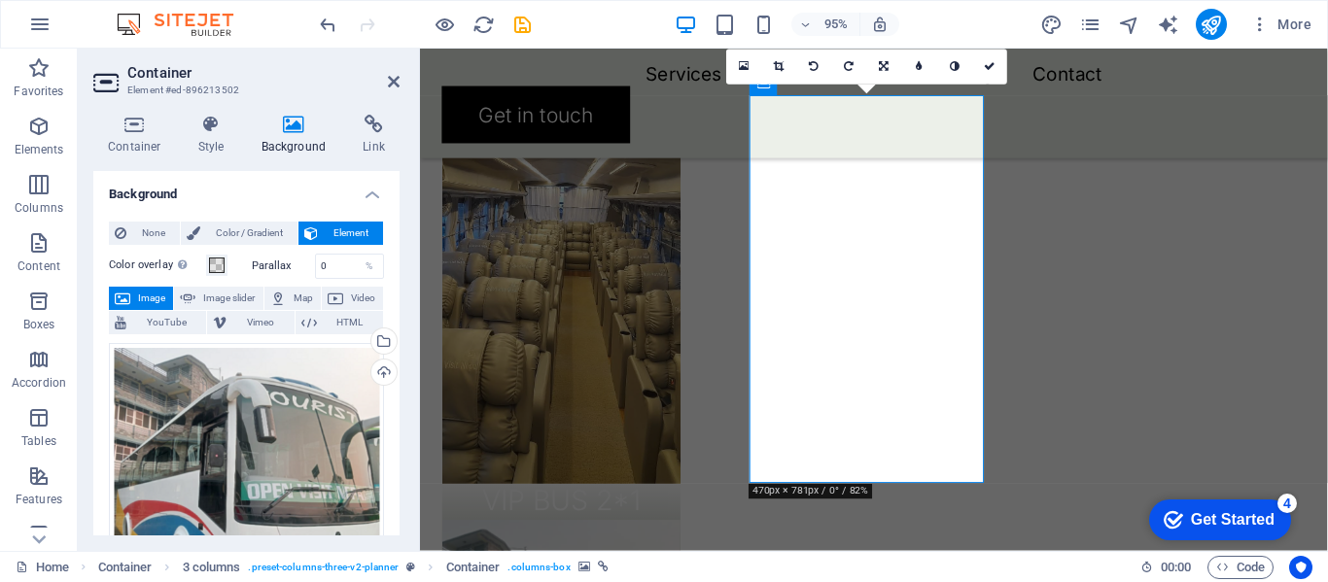
drag, startPoint x: 1276, startPoint y: 192, endPoint x: 1137, endPoint y: 163, distance: 142.0
select select "px"
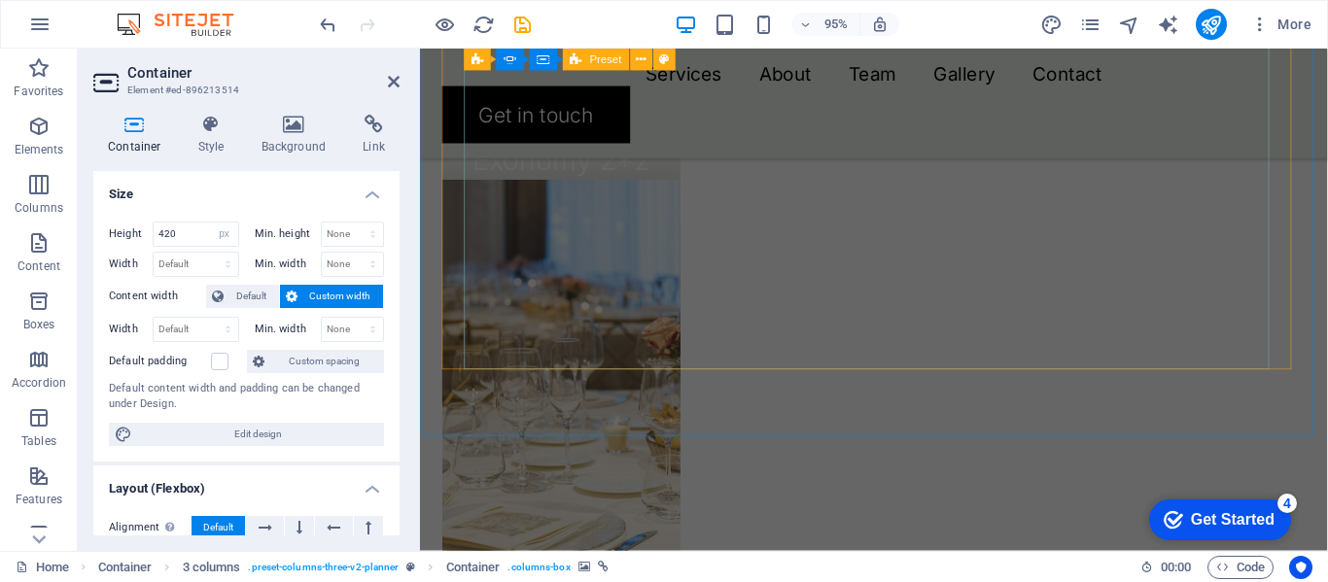
scroll to position [1990, 0]
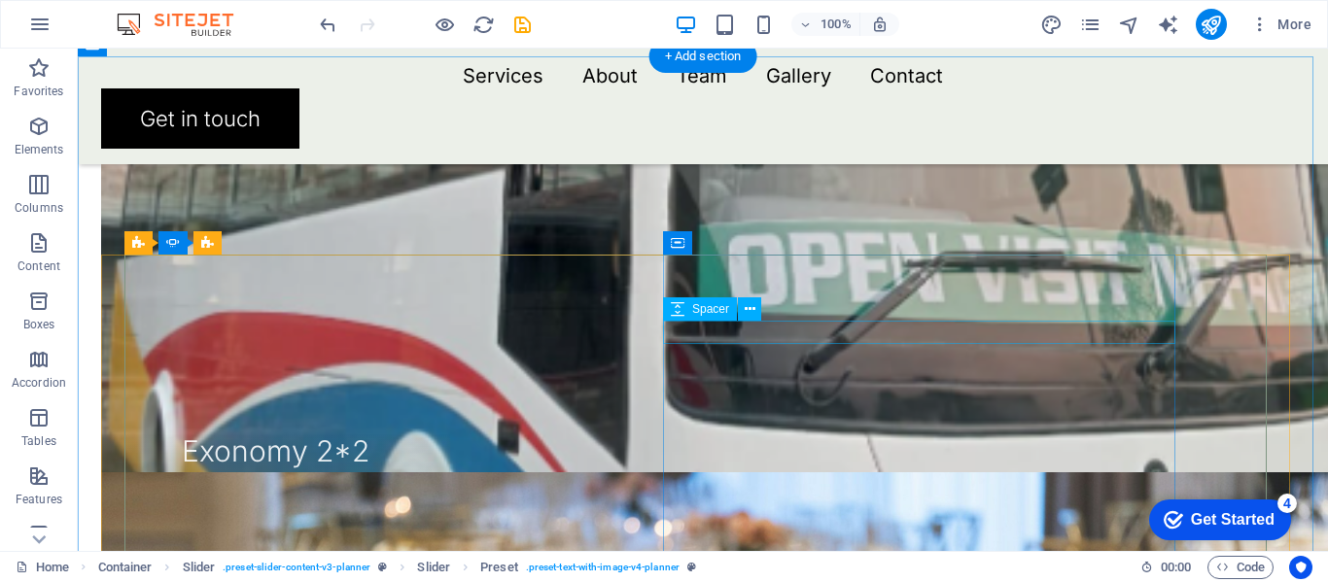
scroll to position [1829, 0]
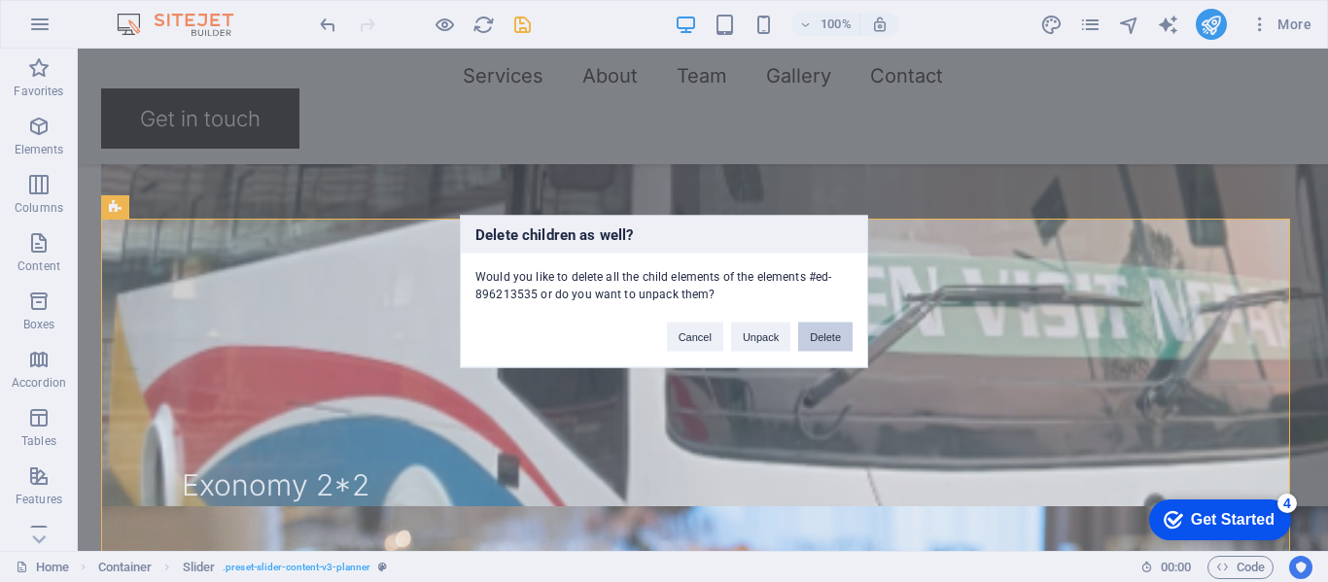
click at [809, 346] on button "Delete" at bounding box center [825, 336] width 54 height 29
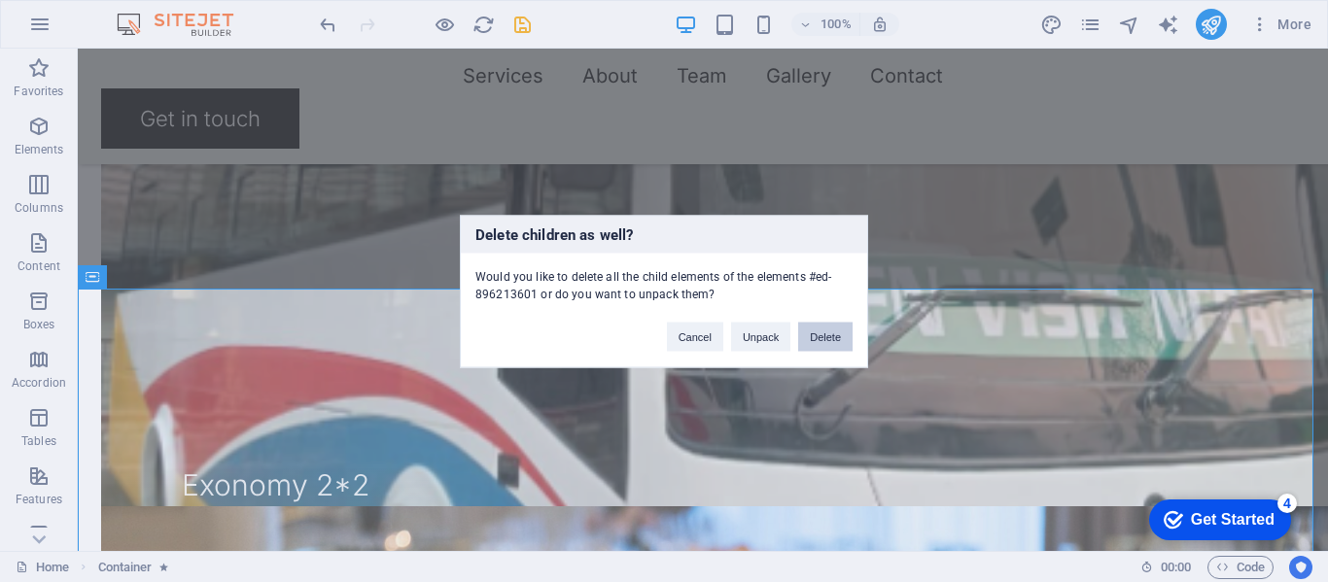
click at [839, 327] on button "Delete" at bounding box center [825, 336] width 54 height 29
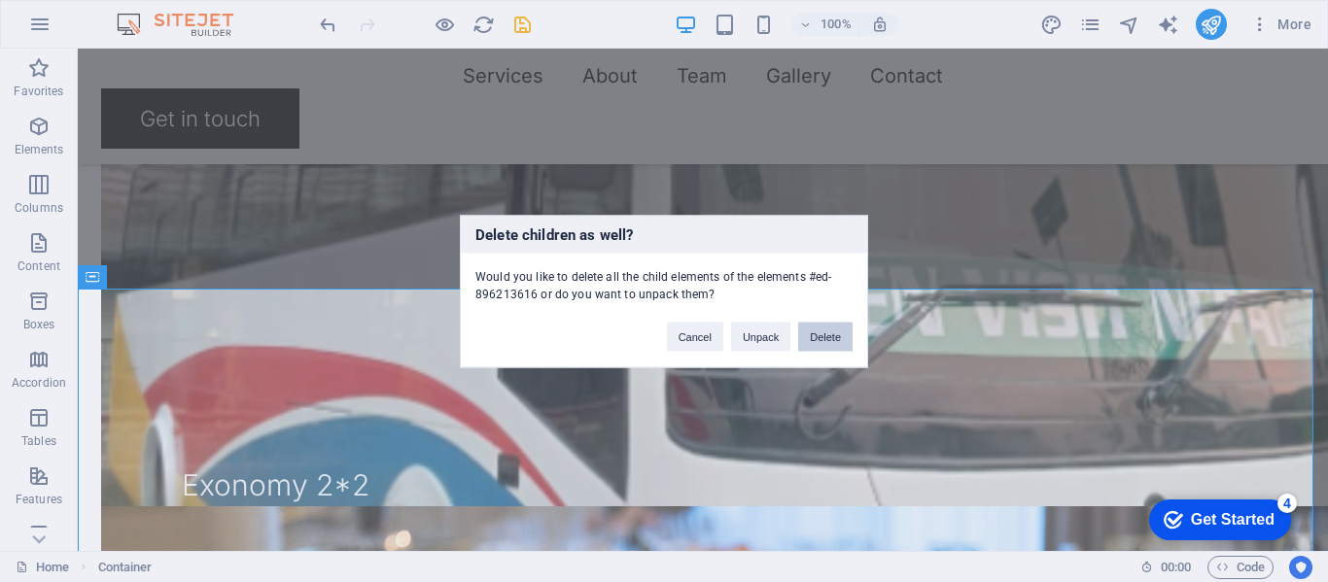
click at [855, 333] on div "Cancel Unpack Delete" at bounding box center [759, 327] width 215 height 50
click at [833, 334] on button "Delete" at bounding box center [825, 336] width 54 height 29
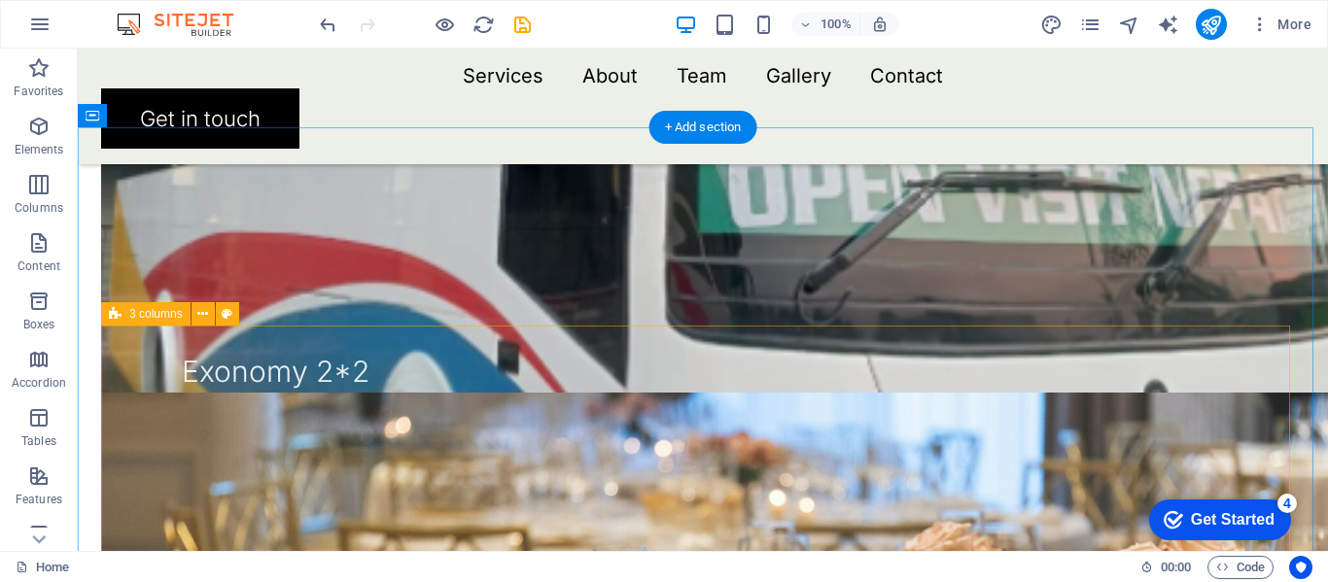
scroll to position [1990, 0]
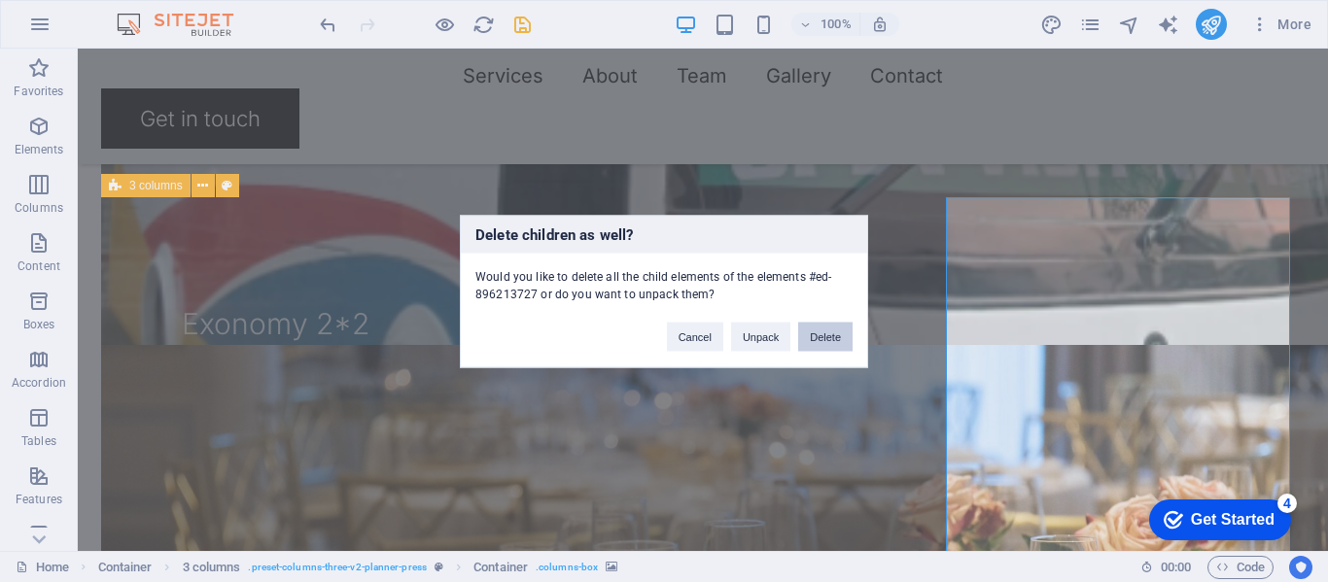
drag, startPoint x: 819, startPoint y: 348, endPoint x: 740, endPoint y: 298, distance: 93.1
click at [819, 348] on button "Delete" at bounding box center [825, 336] width 54 height 29
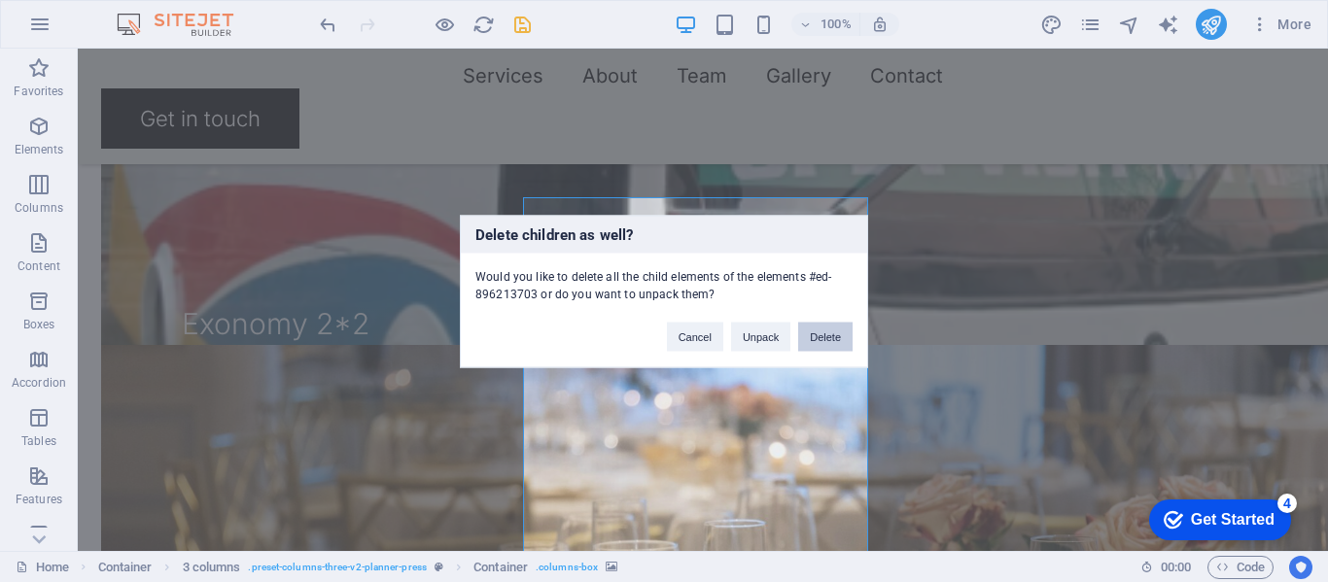
click at [822, 335] on button "Delete" at bounding box center [825, 336] width 54 height 29
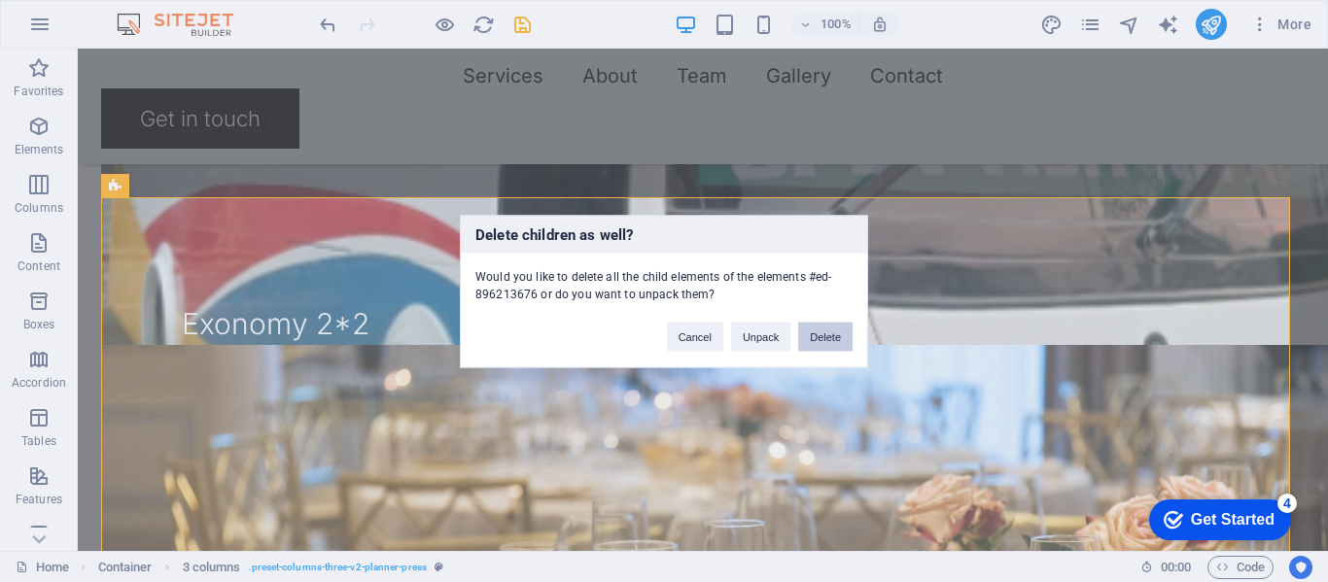
click at [820, 339] on button "Delete" at bounding box center [825, 336] width 54 height 29
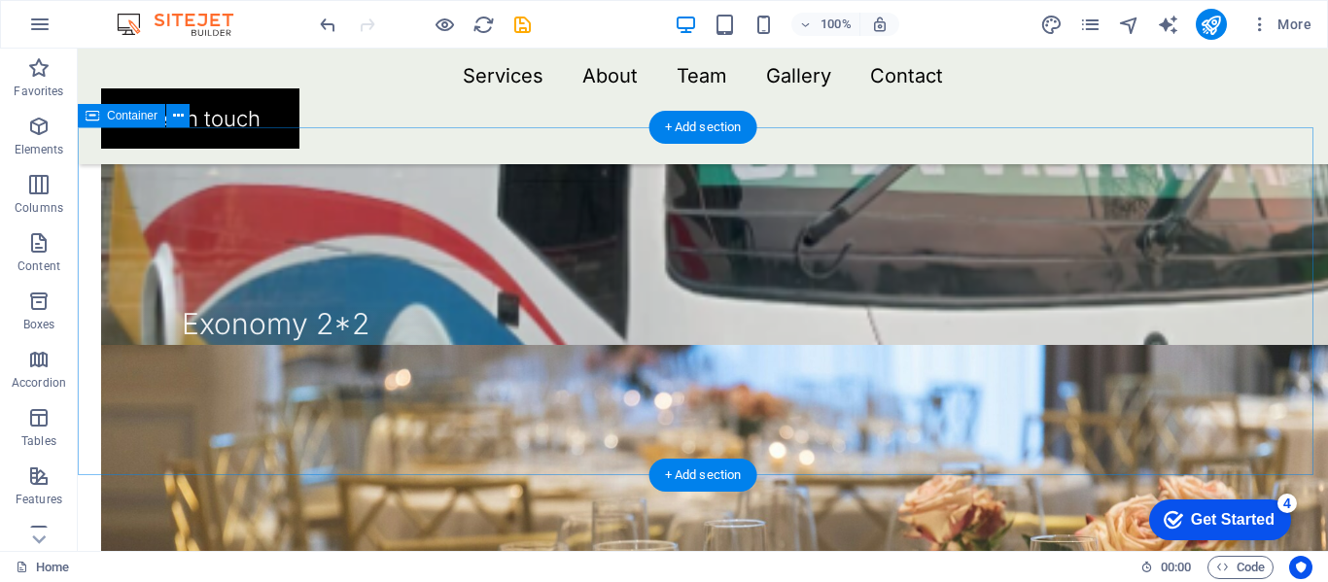
scroll to position [2319, 0]
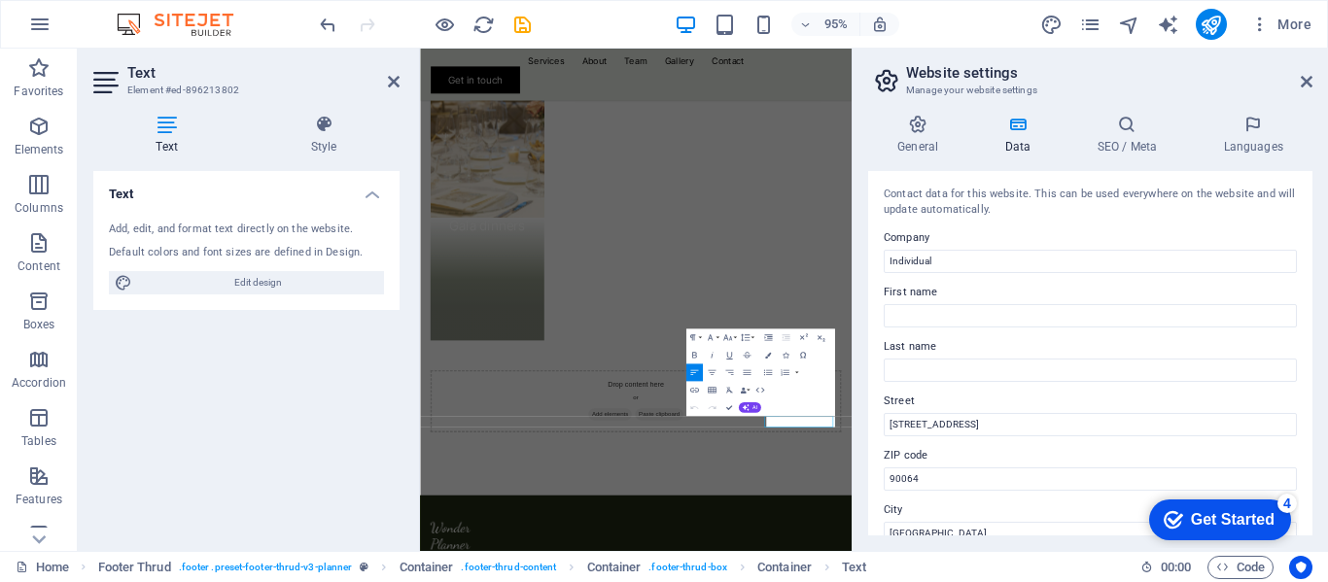
scroll to position [1751, 0]
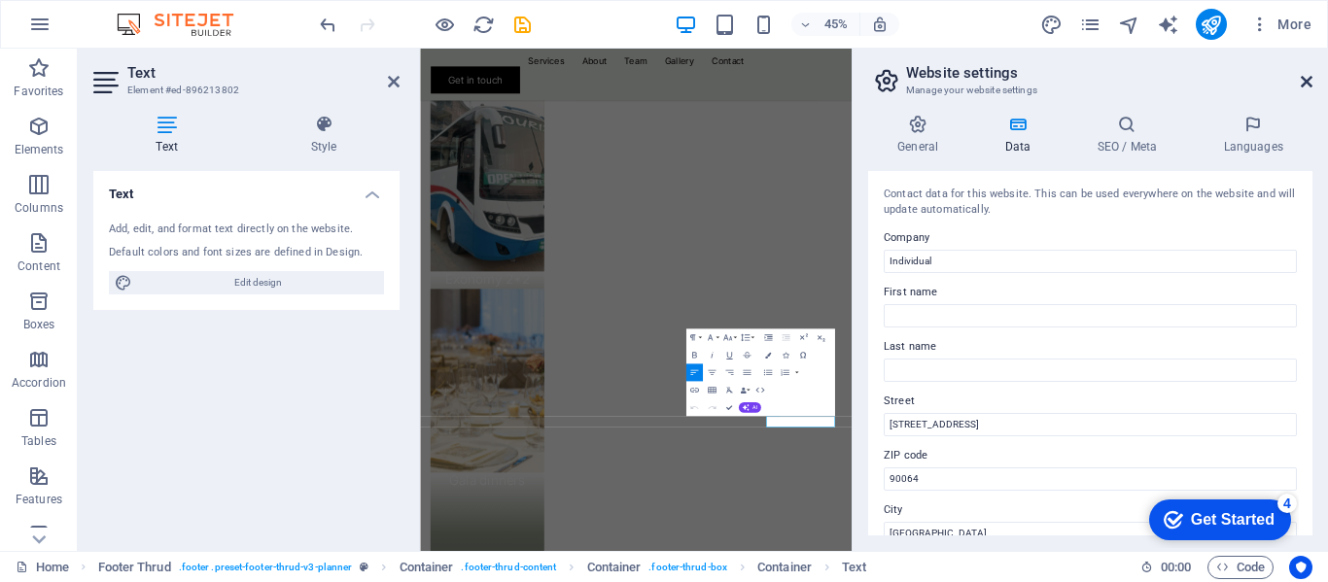
click at [1308, 80] on icon at bounding box center [1307, 82] width 12 height 16
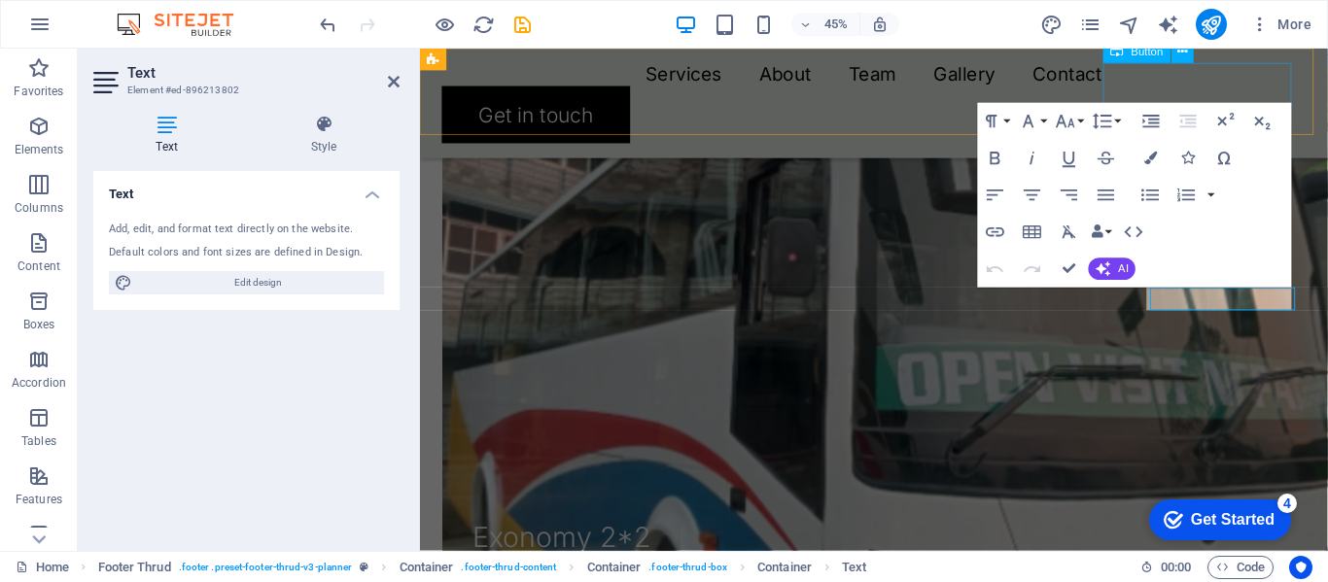
scroll to position [2317, 0]
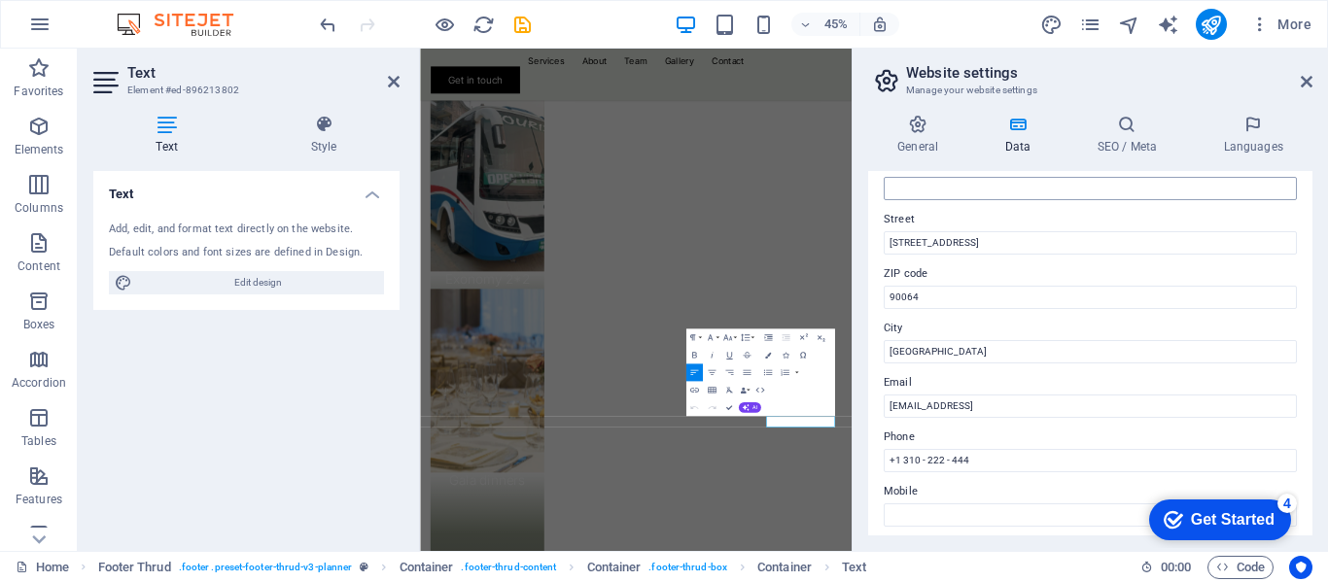
scroll to position [324, 0]
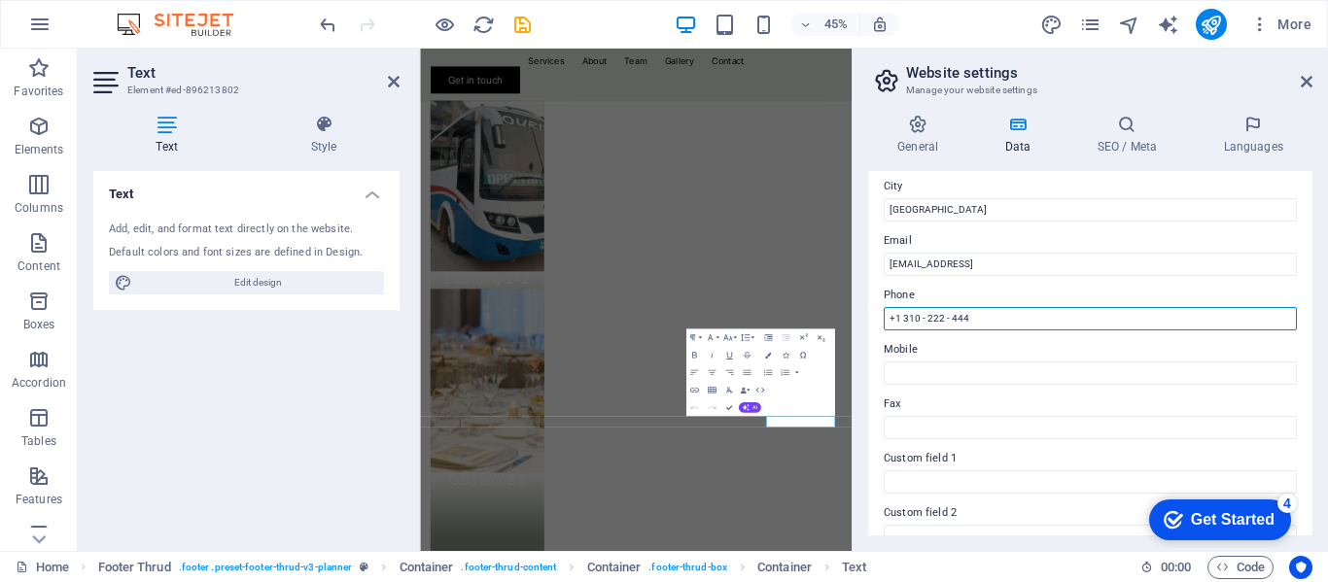
drag, startPoint x: 994, startPoint y: 319, endPoint x: 866, endPoint y: 316, distance: 127.4
click at [866, 316] on div "General Data SEO / Meta Languages Website name Individual Logo Drag files here,…" at bounding box center [1090, 325] width 475 height 452
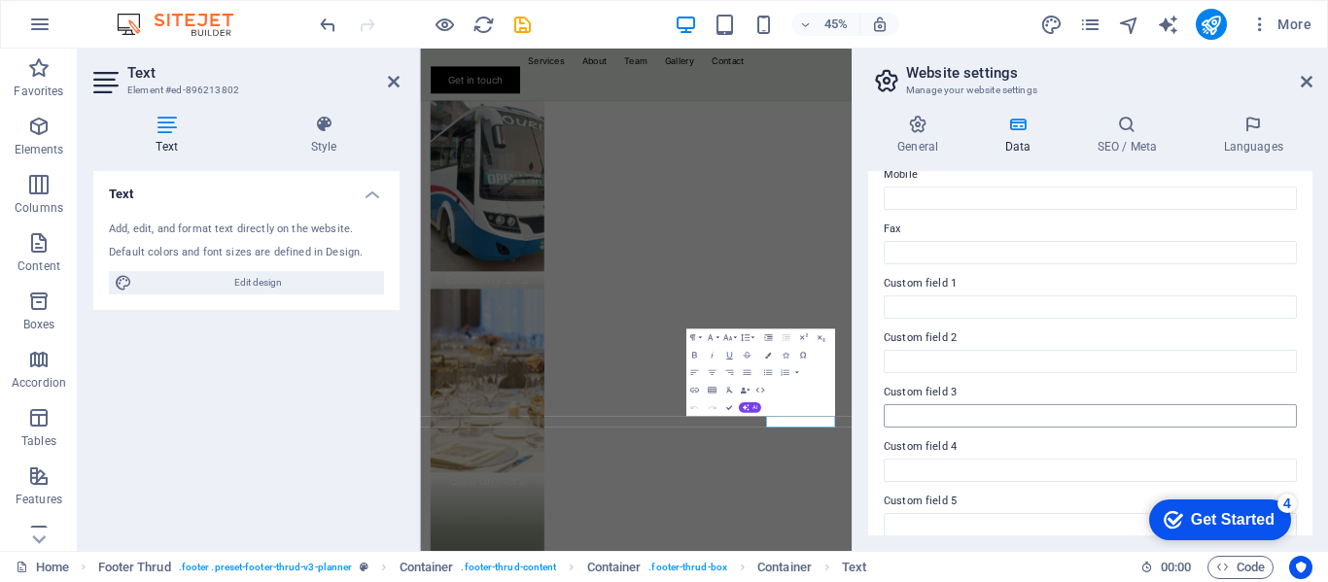
scroll to position [570, 0]
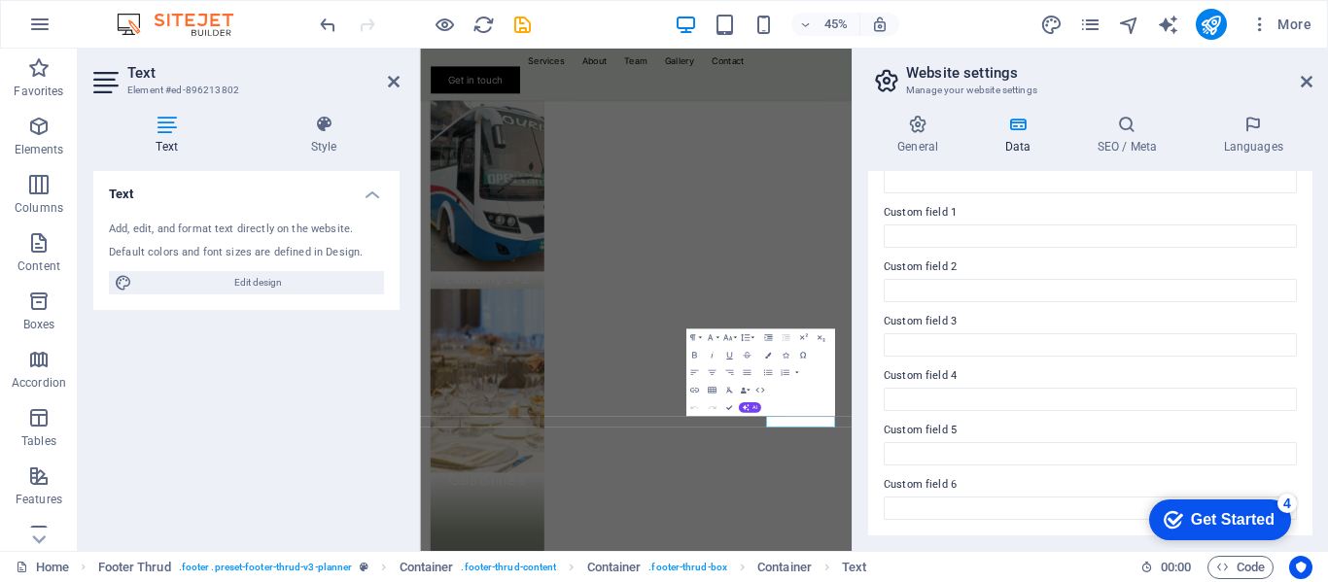
type input "+977"
click at [1212, 521] on div "Get Started" at bounding box center [1233, 519] width 84 height 17
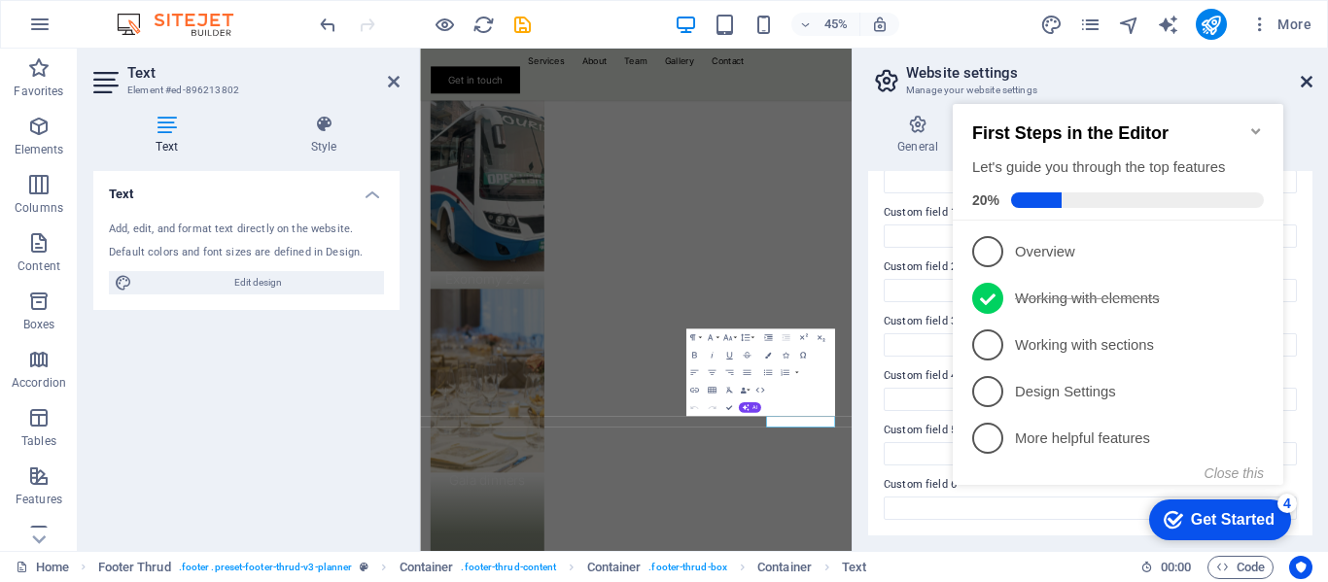
click at [1307, 85] on icon at bounding box center [1307, 82] width 12 height 16
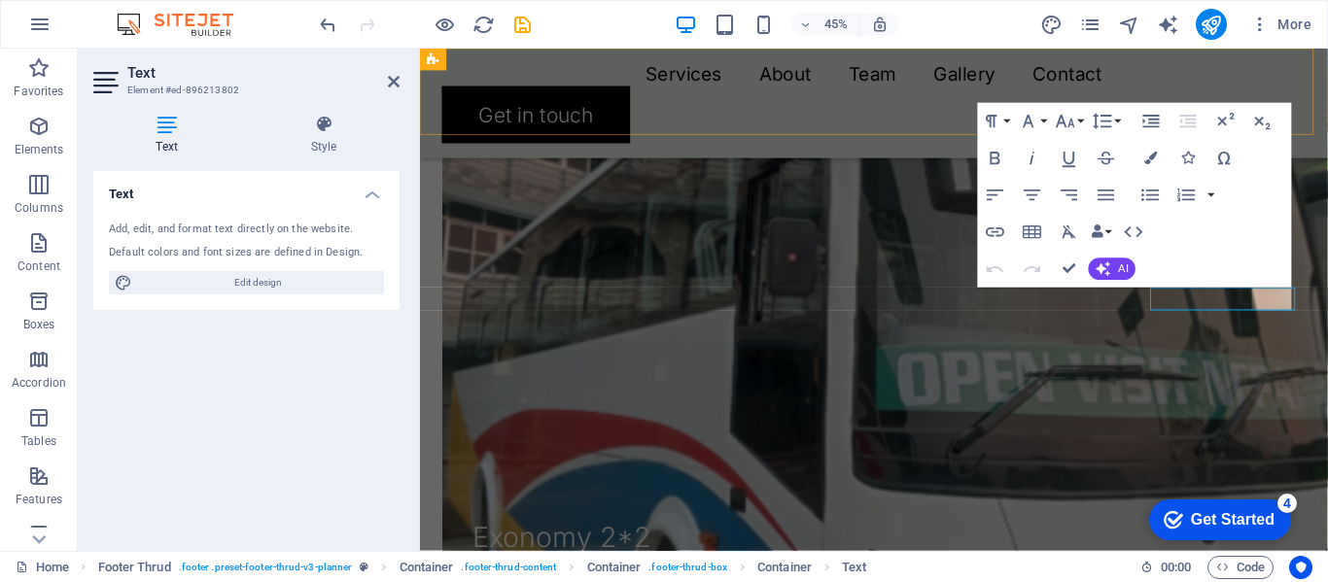
scroll to position [2317, 0]
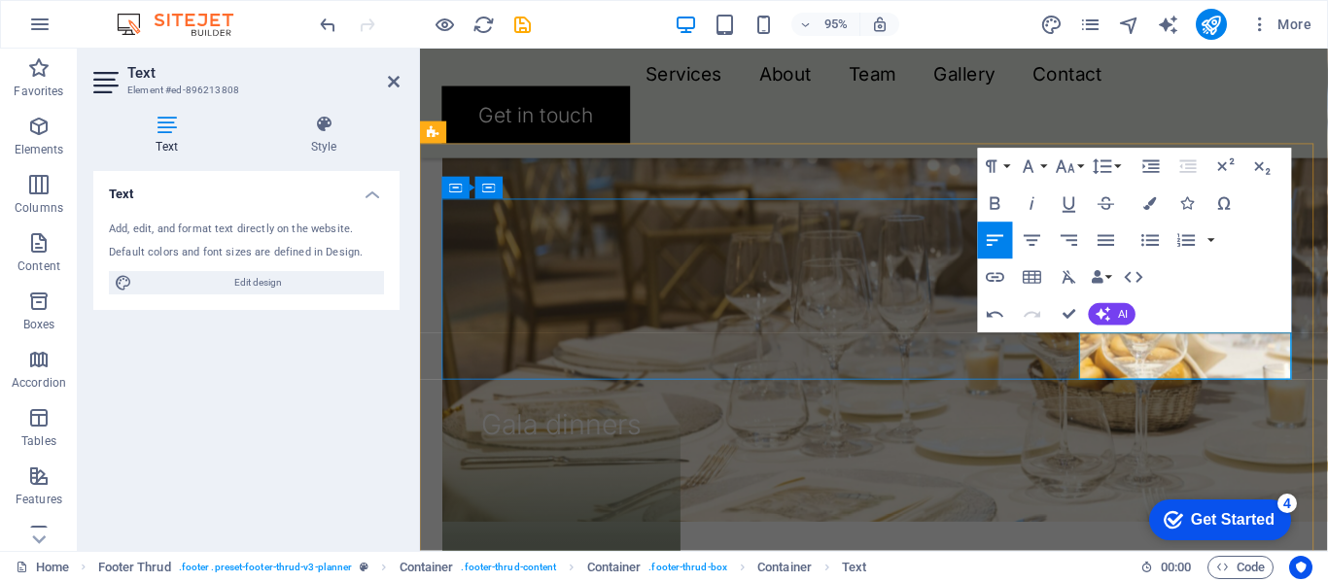
drag, startPoint x: 1236, startPoint y: 369, endPoint x: 1248, endPoint y: 376, distance: 14.4
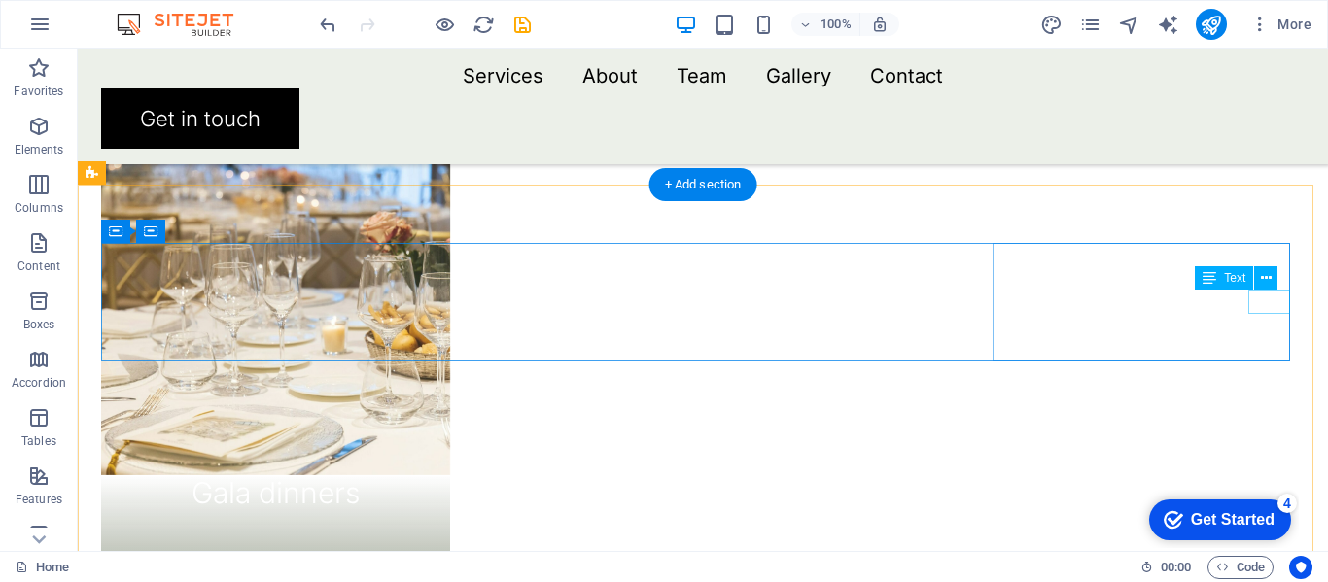
scroll to position [2319, 0]
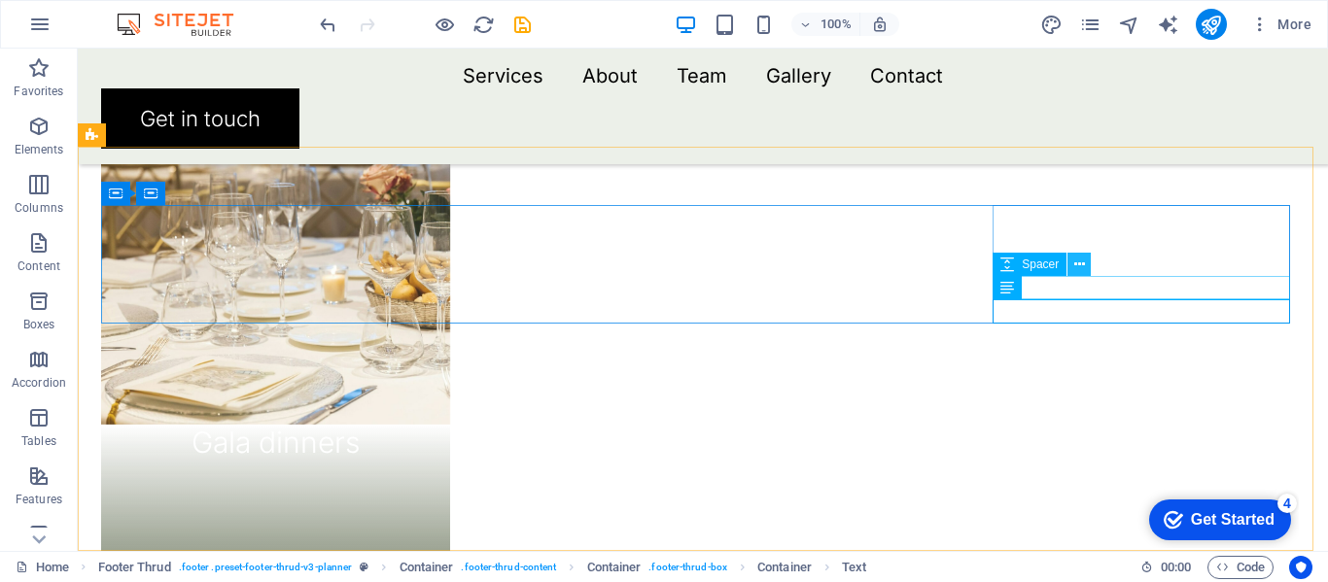
click at [1083, 267] on icon at bounding box center [1079, 265] width 11 height 20
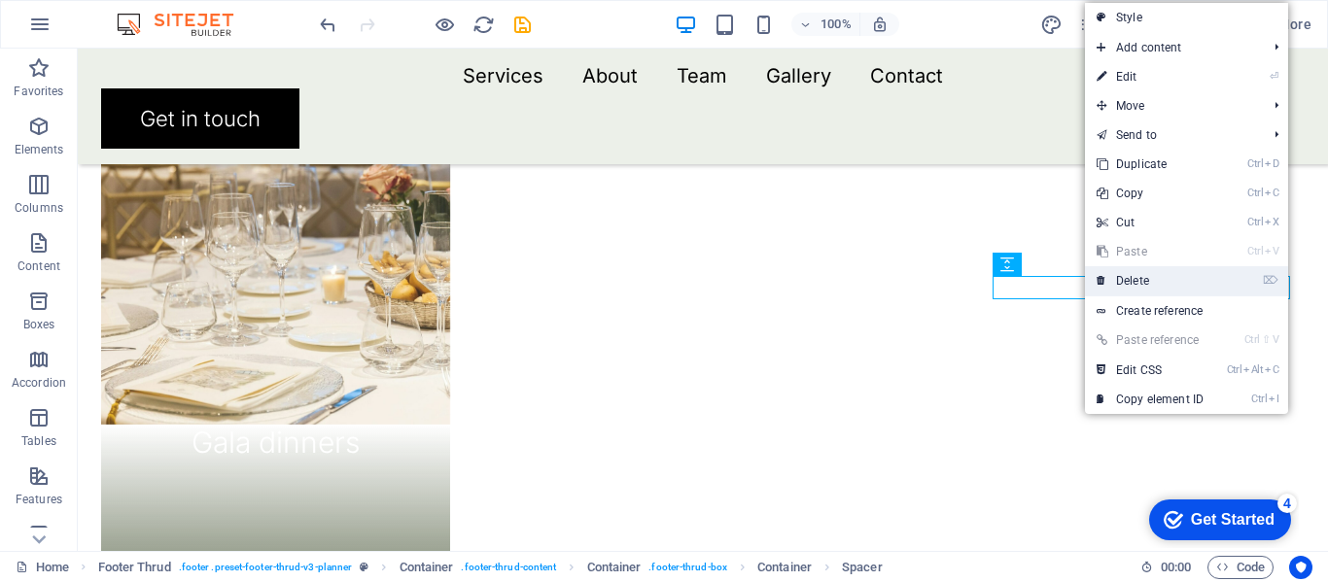
click at [1146, 287] on link "⌦ Delete" at bounding box center [1150, 280] width 130 height 29
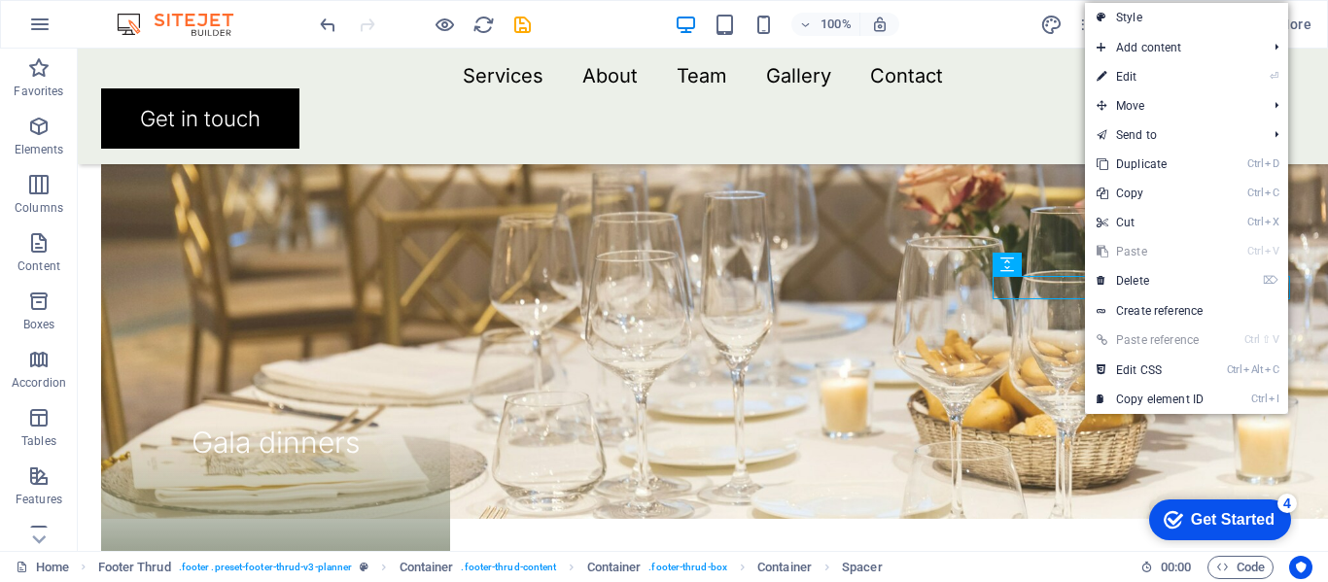
scroll to position [2295, 0]
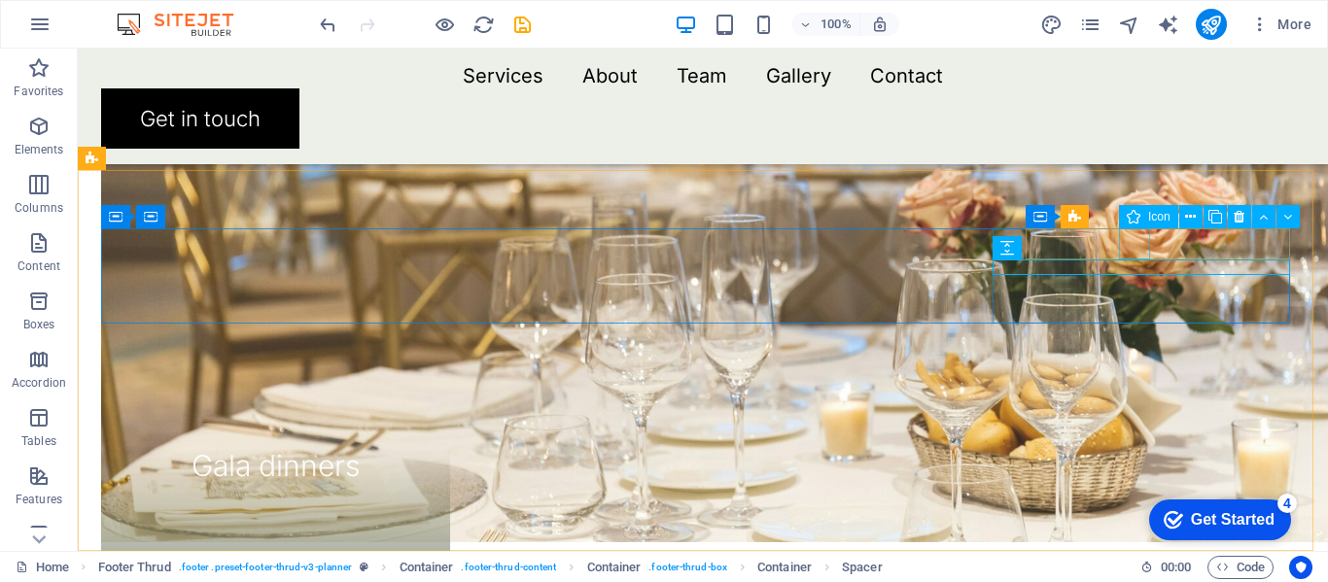
click at [1125, 227] on div "Icon" at bounding box center [1148, 216] width 59 height 23
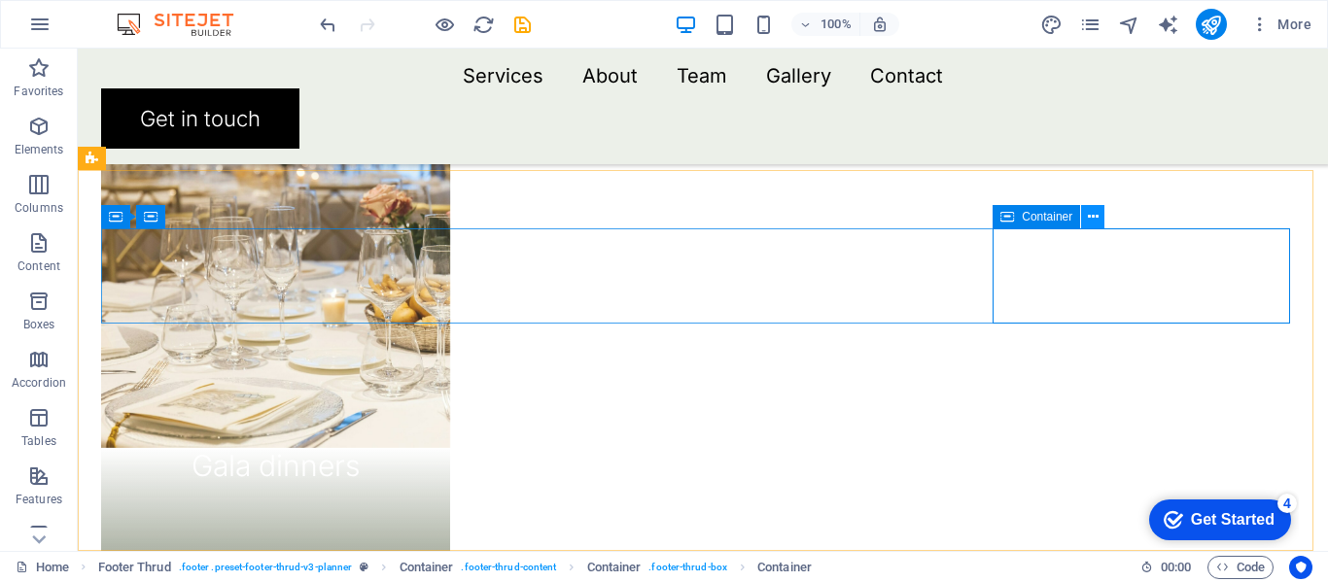
click at [1090, 215] on icon at bounding box center [1093, 217] width 11 height 20
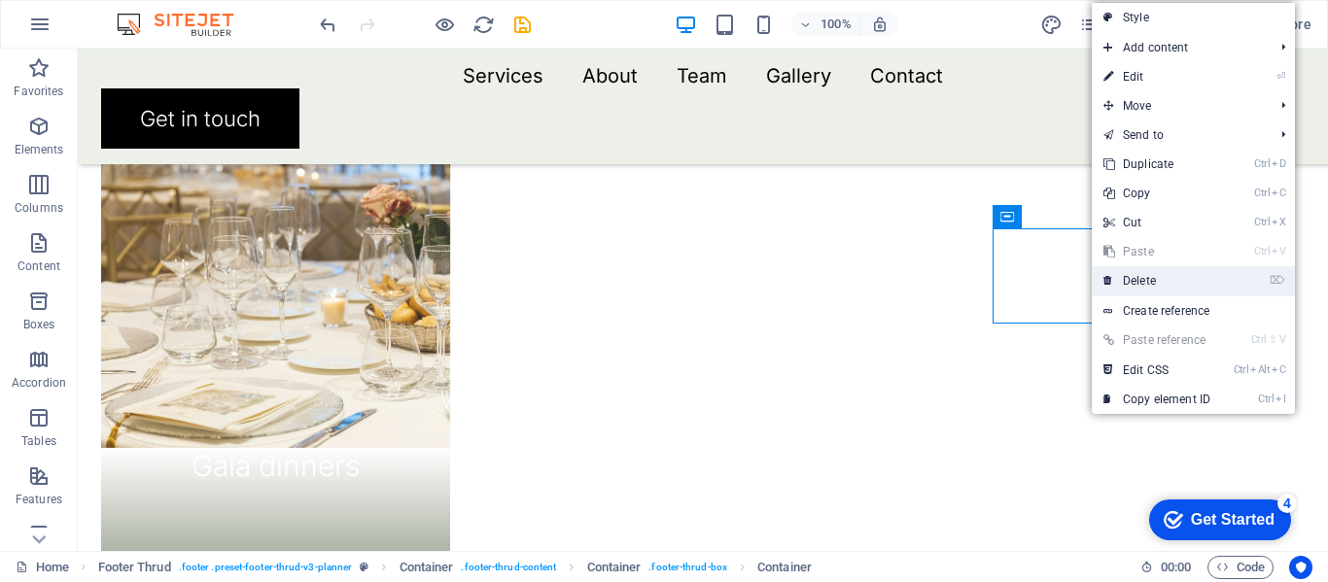
click at [1132, 284] on link "⌦ Delete" at bounding box center [1157, 280] width 130 height 29
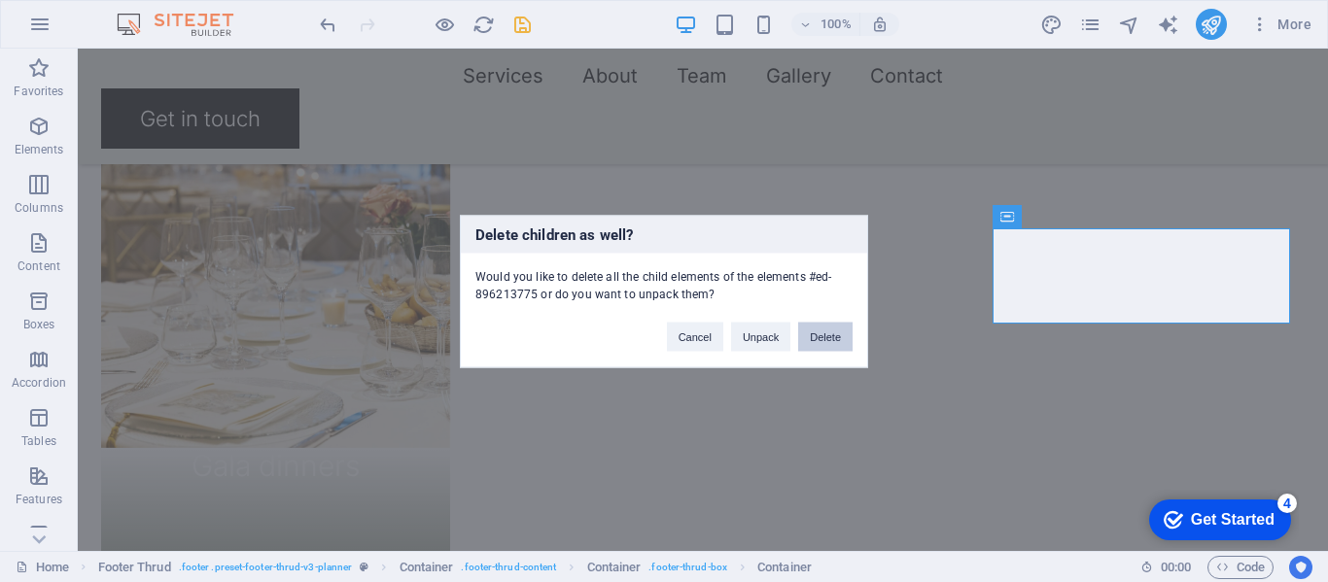
click at [829, 339] on button "Delete" at bounding box center [825, 336] width 54 height 29
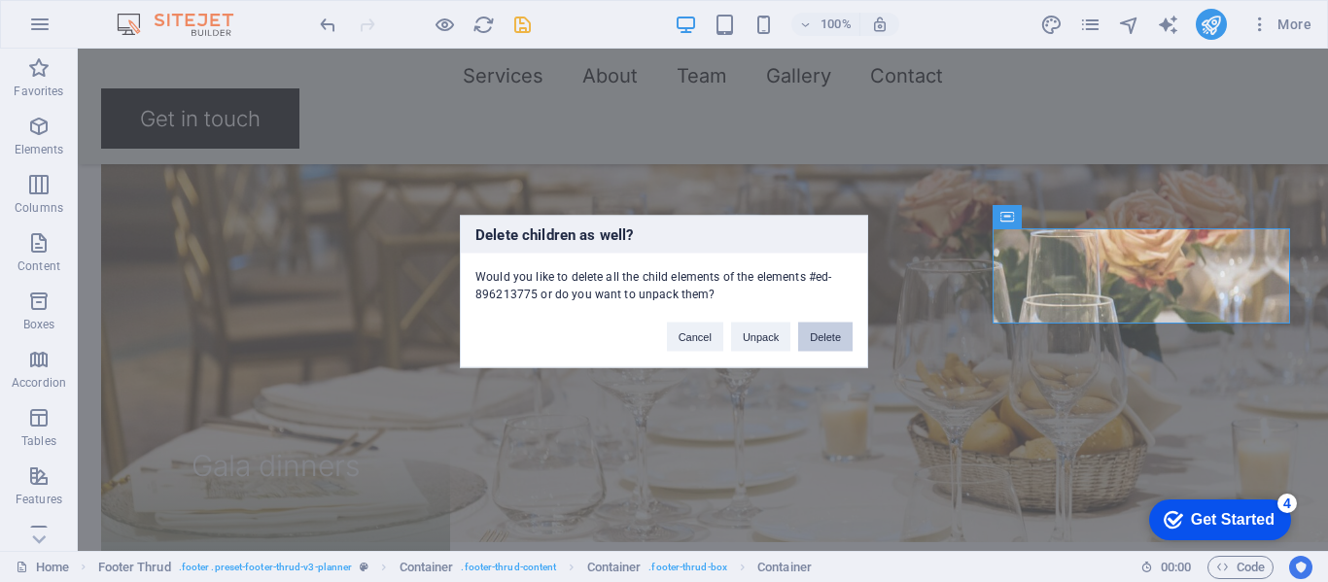
scroll to position [2273, 0]
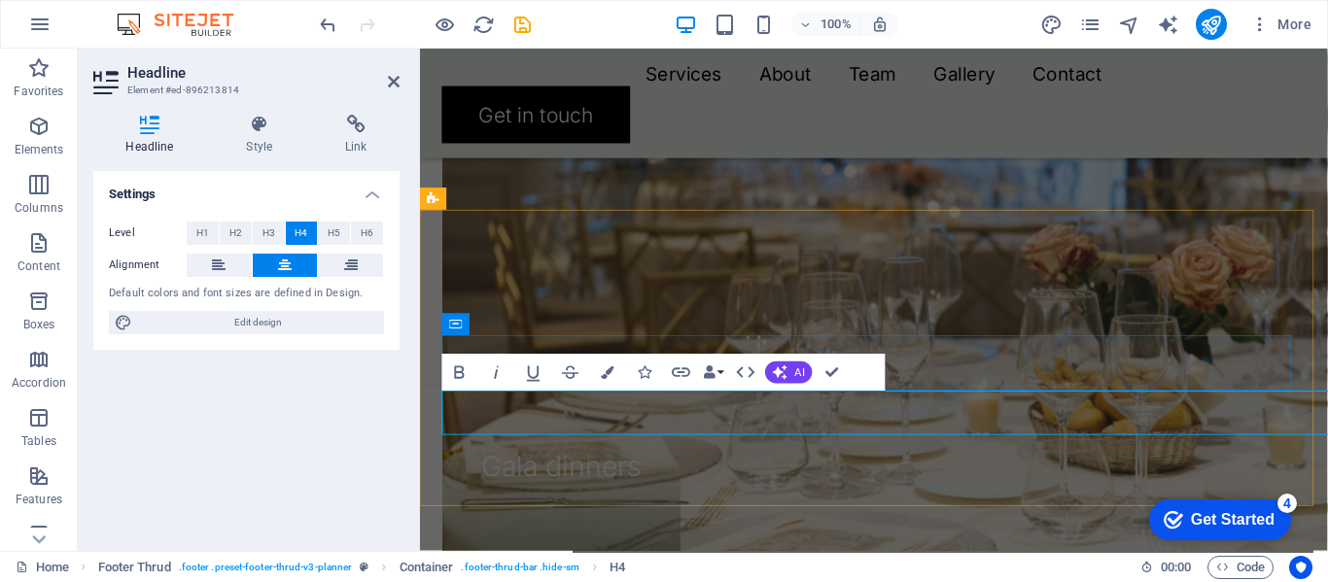
scroll to position [2247, 0]
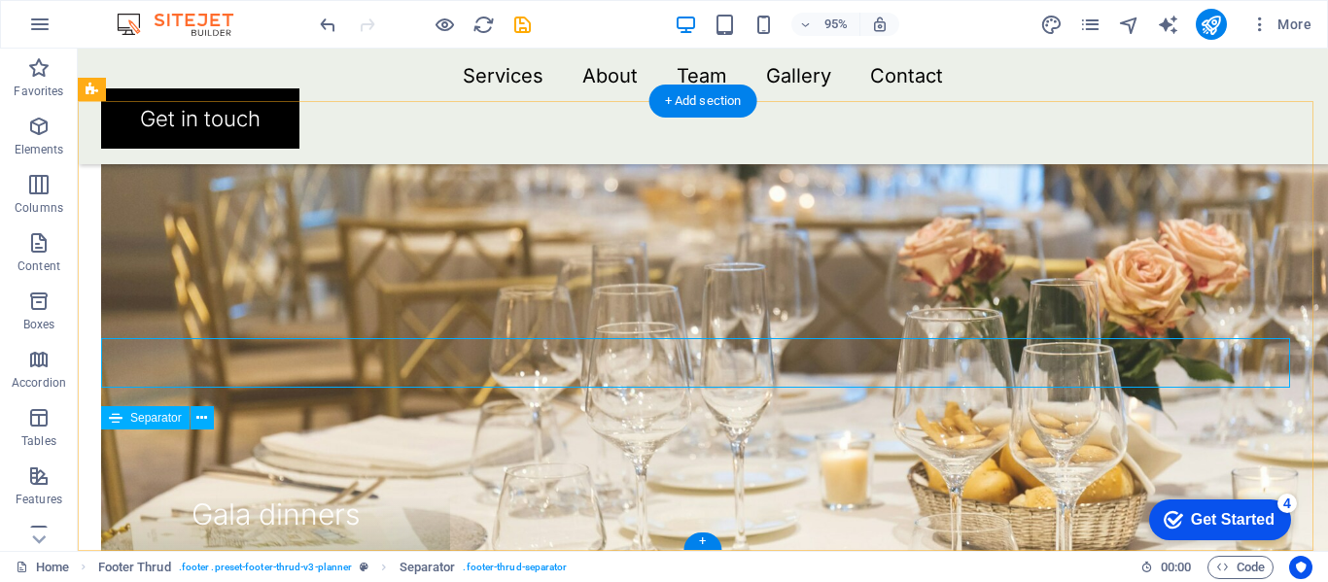
scroll to position [2364, 0]
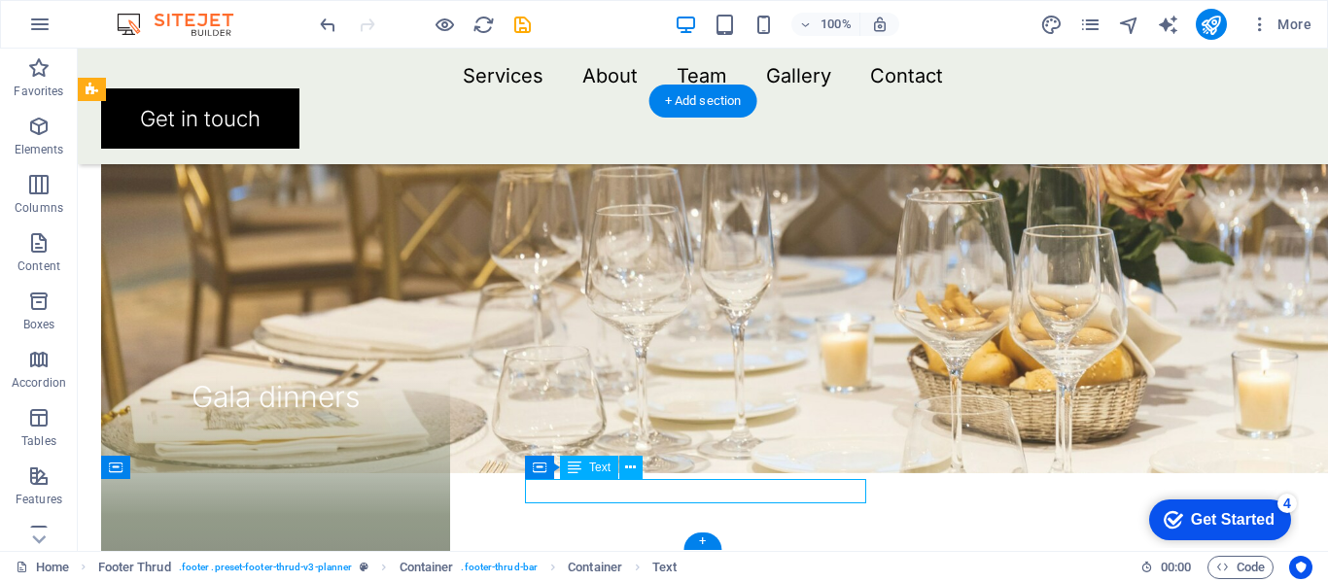
drag, startPoint x: 767, startPoint y: 490, endPoint x: 699, endPoint y: 482, distance: 68.5
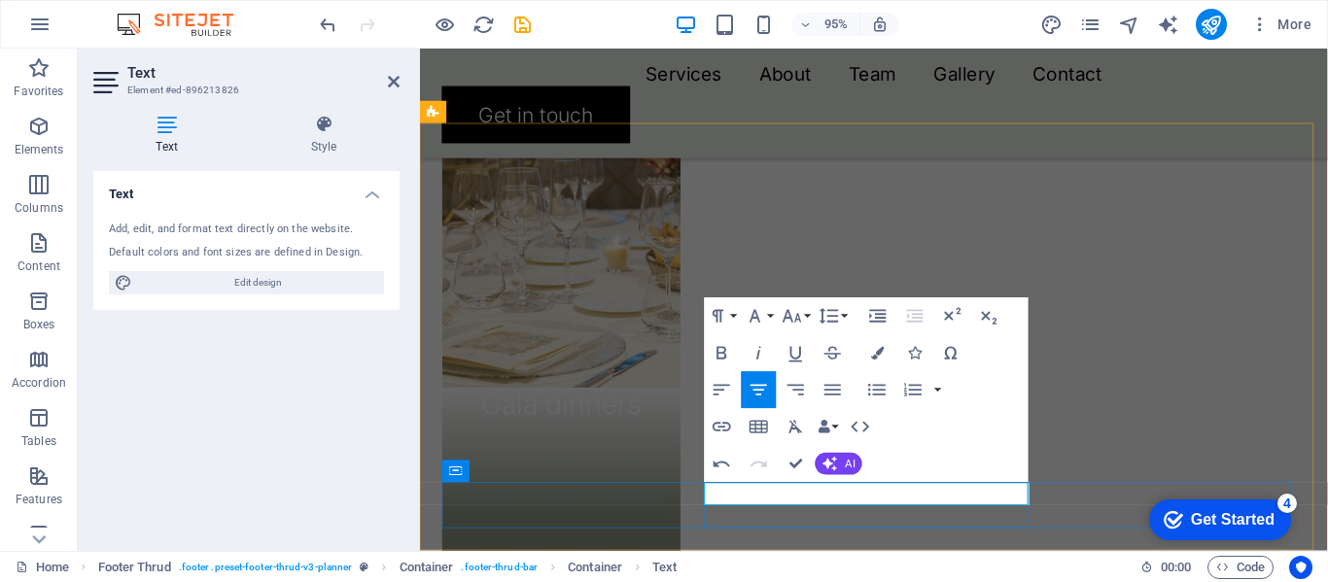
scroll to position [1750, 0]
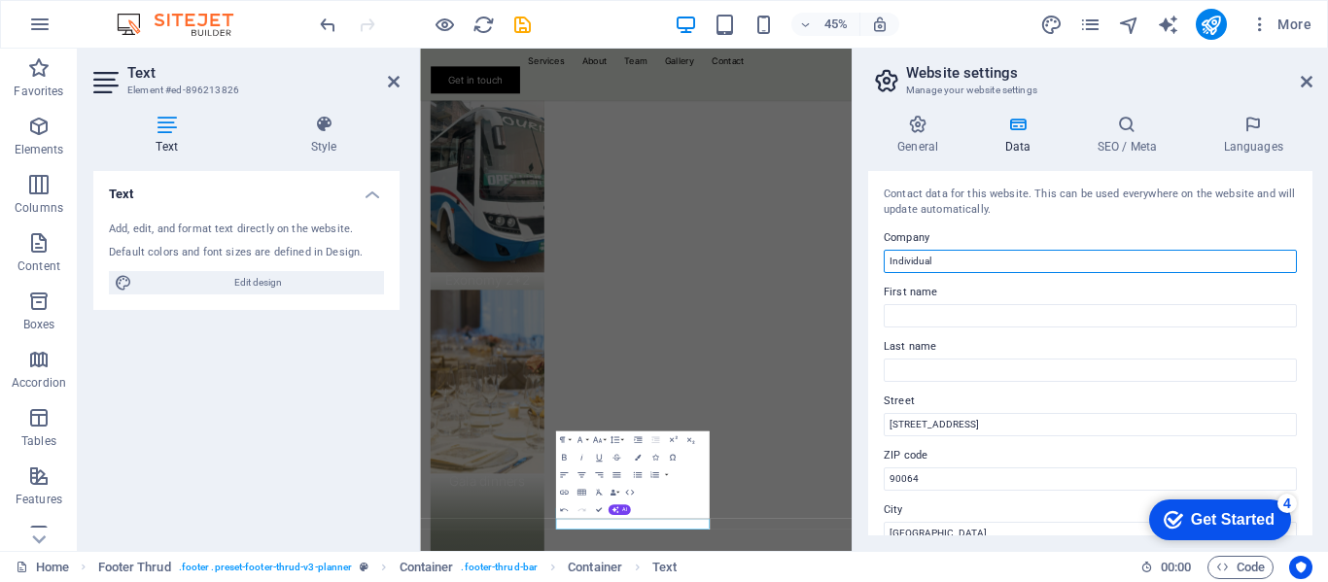
drag, startPoint x: 1368, startPoint y: 309, endPoint x: 1311, endPoint y: 517, distance: 215.5
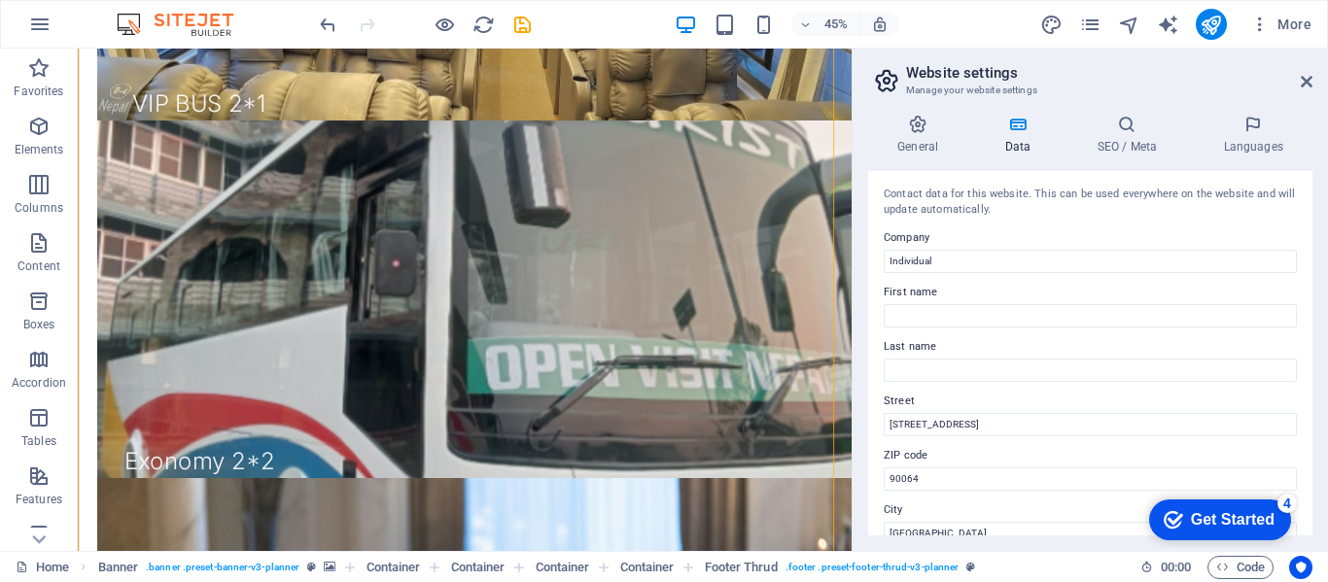
scroll to position [123, 0]
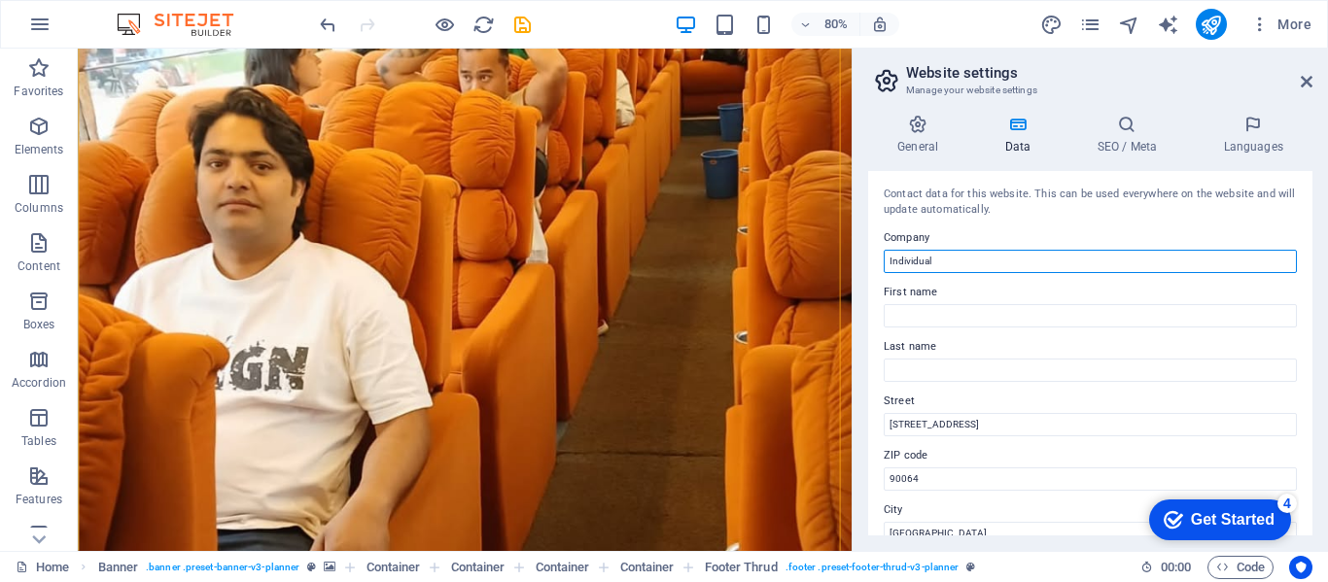
click at [971, 269] on input "Individual" at bounding box center [1090, 261] width 413 height 23
drag, startPoint x: 1058, startPoint y: 312, endPoint x: 1031, endPoint y: 316, distance: 26.5
click at [951, 254] on input "Individual" at bounding box center [1090, 261] width 413 height 23
type input "I"
type input "[DOMAIN_NAME]"
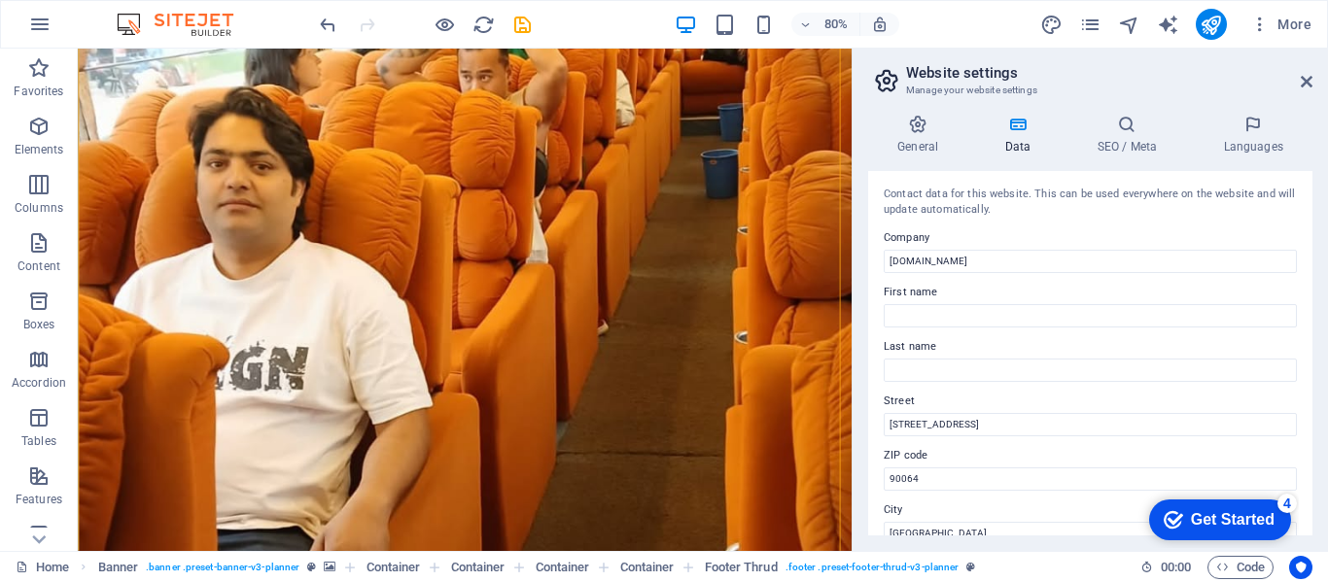
click at [1233, 519] on div "Get Started" at bounding box center [1233, 519] width 84 height 17
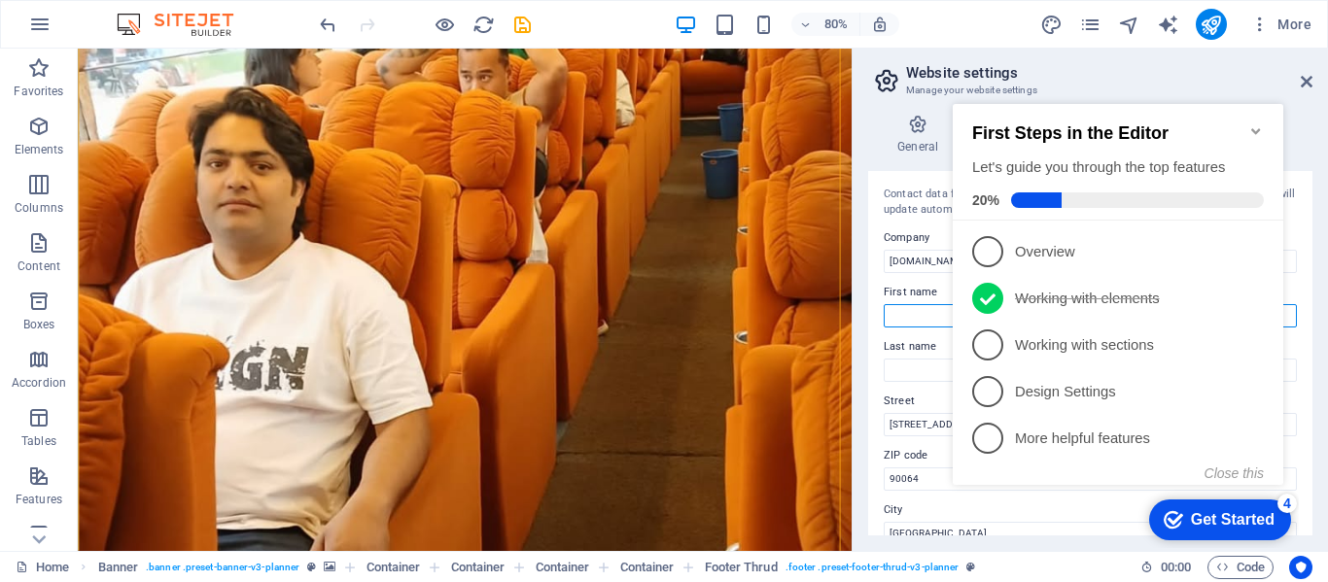
click at [924, 323] on input "First name" at bounding box center [1090, 315] width 413 height 23
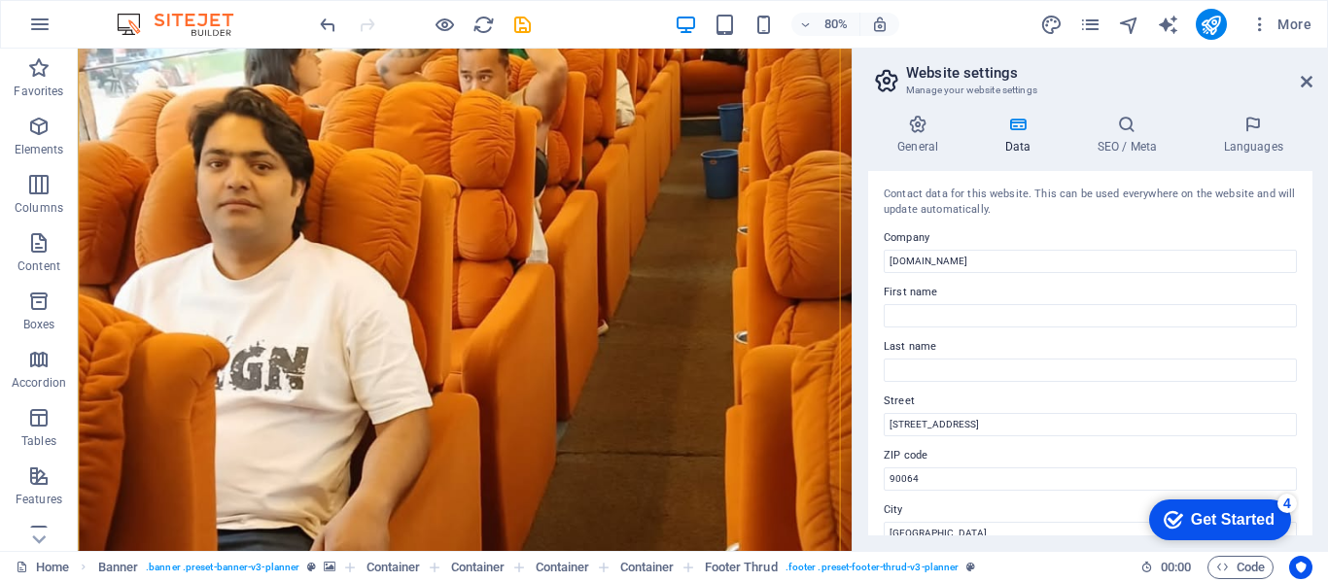
drag, startPoint x: 965, startPoint y: 408, endPoint x: 750, endPoint y: 406, distance: 215.8
click html "checkmark Get Started 4 First Steps in the Editor Let's guide you through the t…"
click at [997, 402] on label "Street" at bounding box center [1090, 401] width 413 height 23
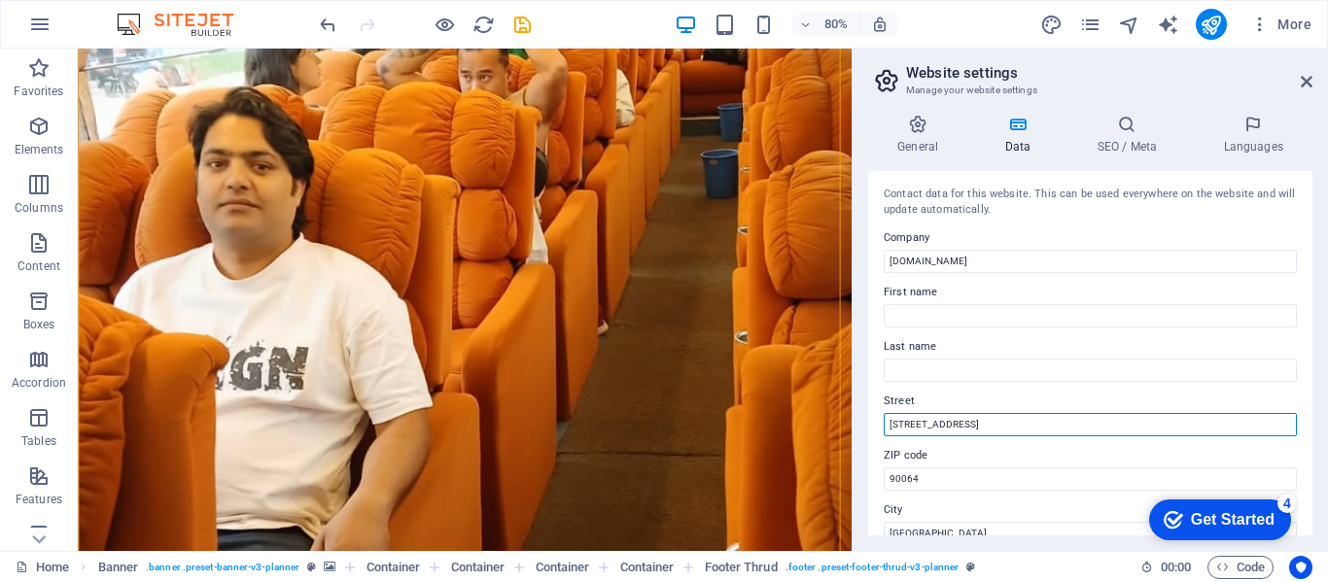
click at [997, 413] on input "[STREET_ADDRESS]" at bounding box center [1090, 424] width 413 height 23
click at [998, 422] on input "[STREET_ADDRESS]" at bounding box center [1090, 424] width 413 height 23
drag, startPoint x: 1011, startPoint y: 423, endPoint x: 882, endPoint y: 425, distance: 129.3
click at [860, 424] on div "General Data SEO / Meta Languages Website name Individual Logo Drag files here,…" at bounding box center [1090, 325] width 475 height 452
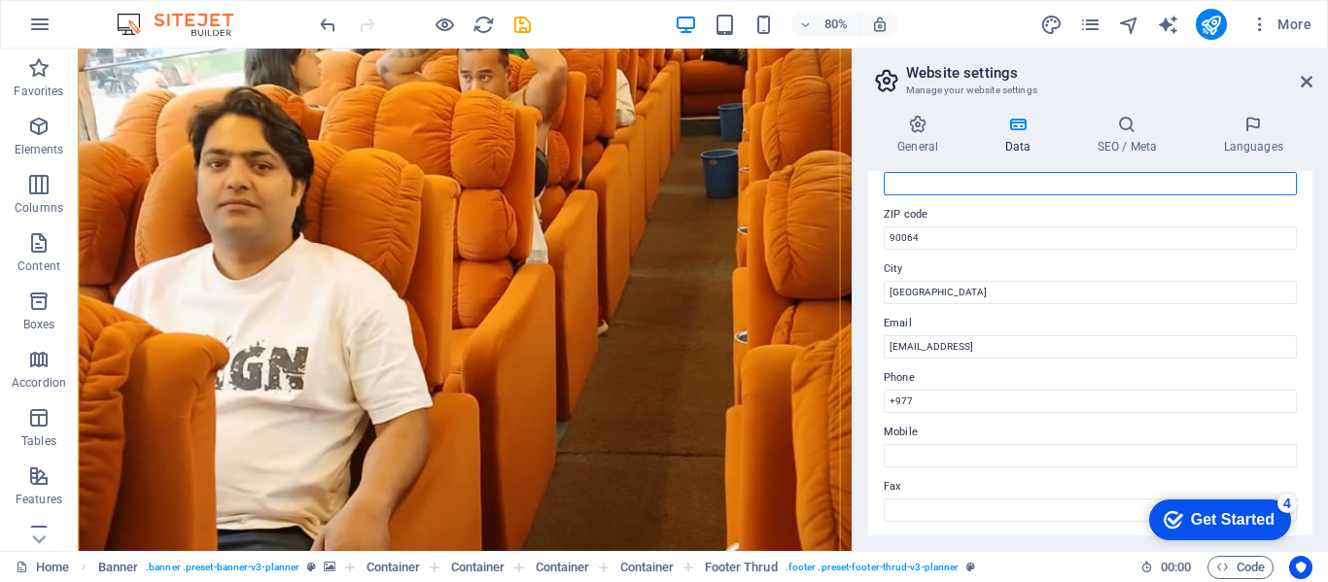
scroll to position [324, 0]
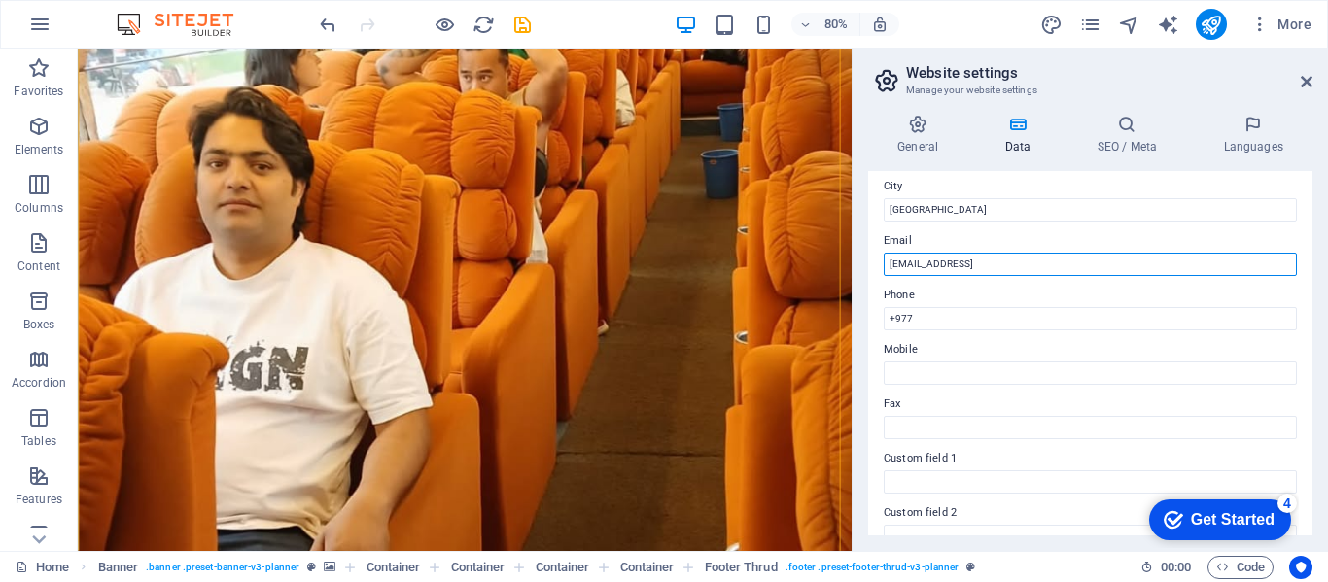
drag, startPoint x: 1192, startPoint y: 310, endPoint x: 940, endPoint y: 310, distance: 251.8
type input "2"
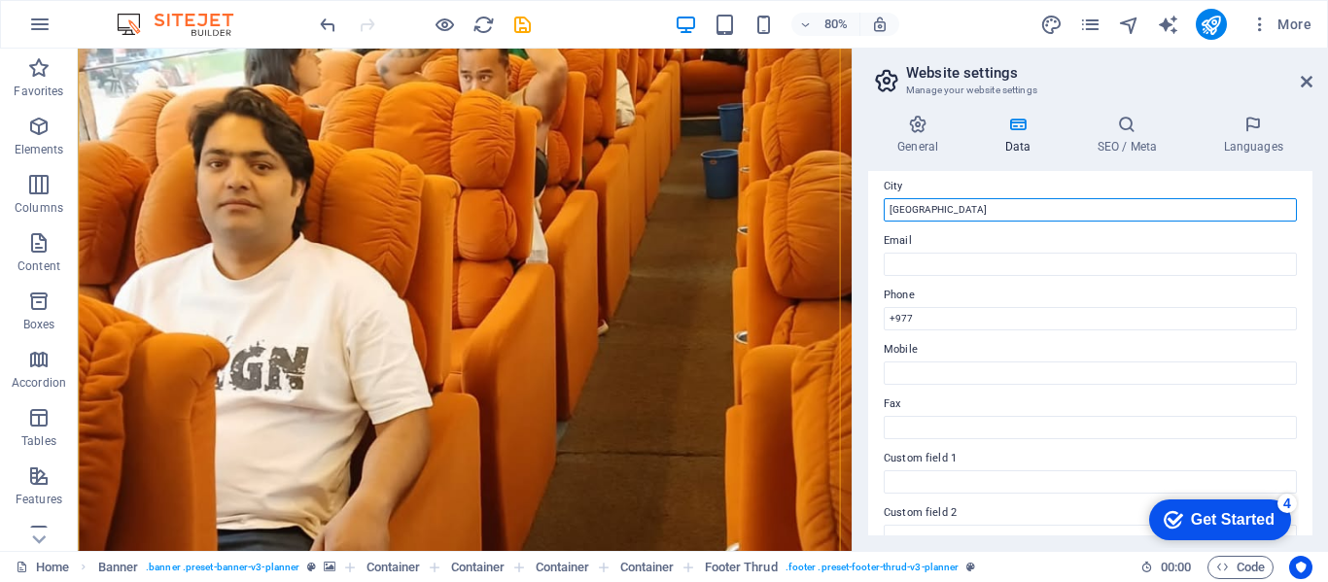
click at [965, 201] on input "[GEOGRAPHIC_DATA]" at bounding box center [1090, 209] width 413 height 23
type input "L"
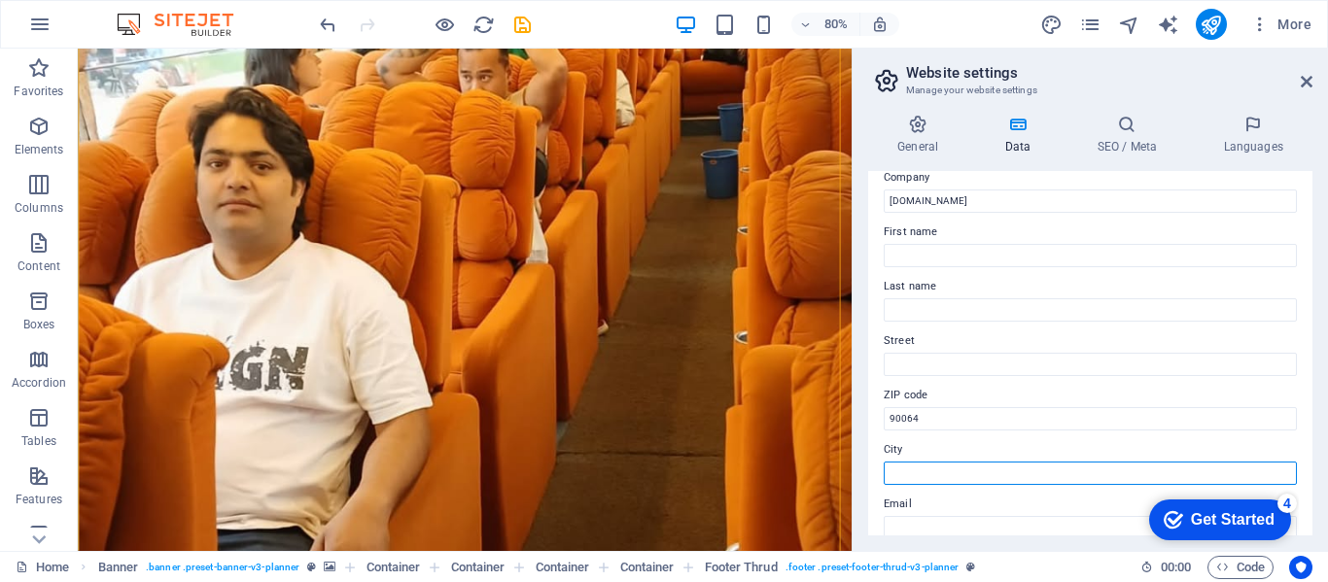
scroll to position [0, 0]
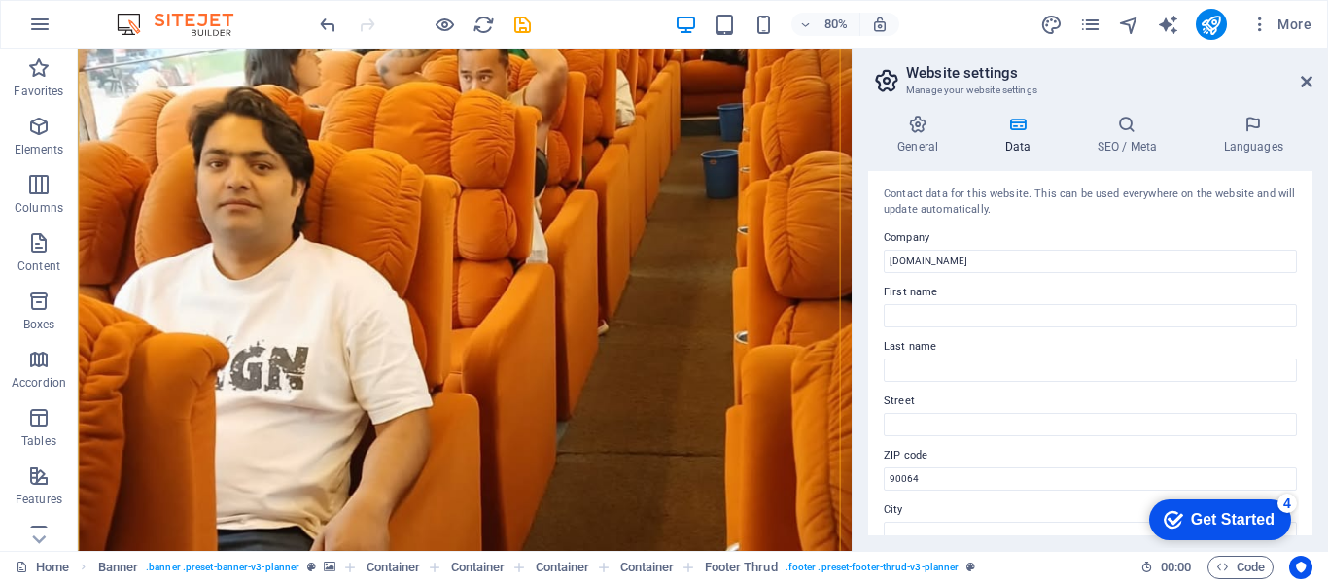
click at [1188, 67] on h2 "Website settings" at bounding box center [1109, 72] width 406 height 17
click at [1310, 79] on icon at bounding box center [1307, 82] width 12 height 16
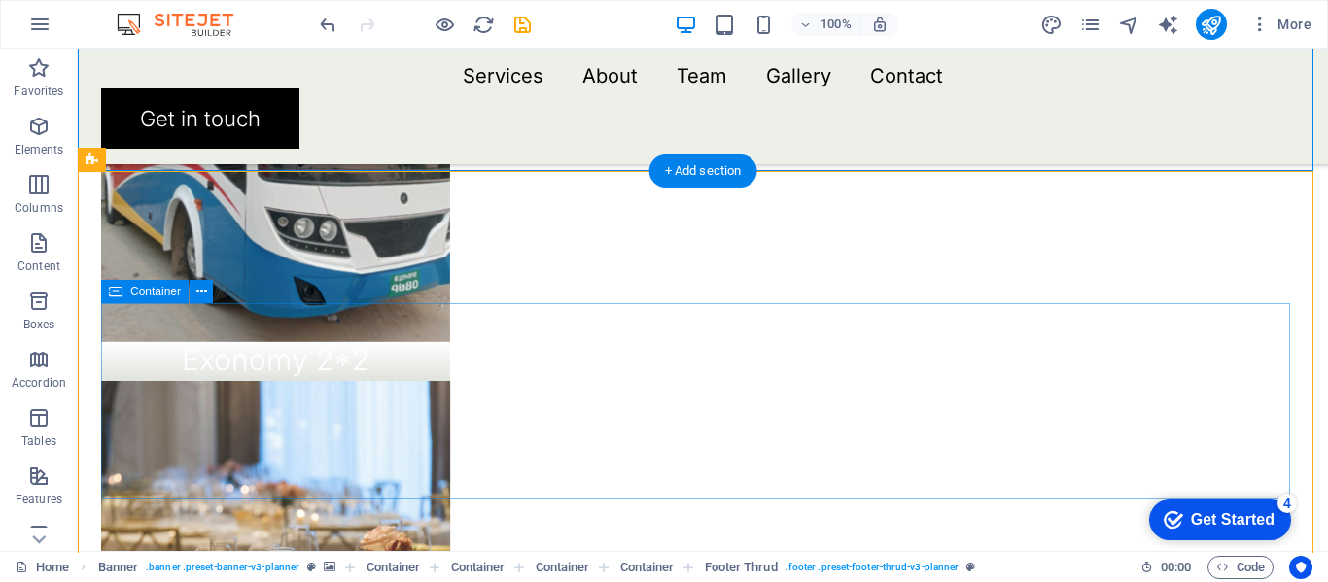
scroll to position [2364, 0]
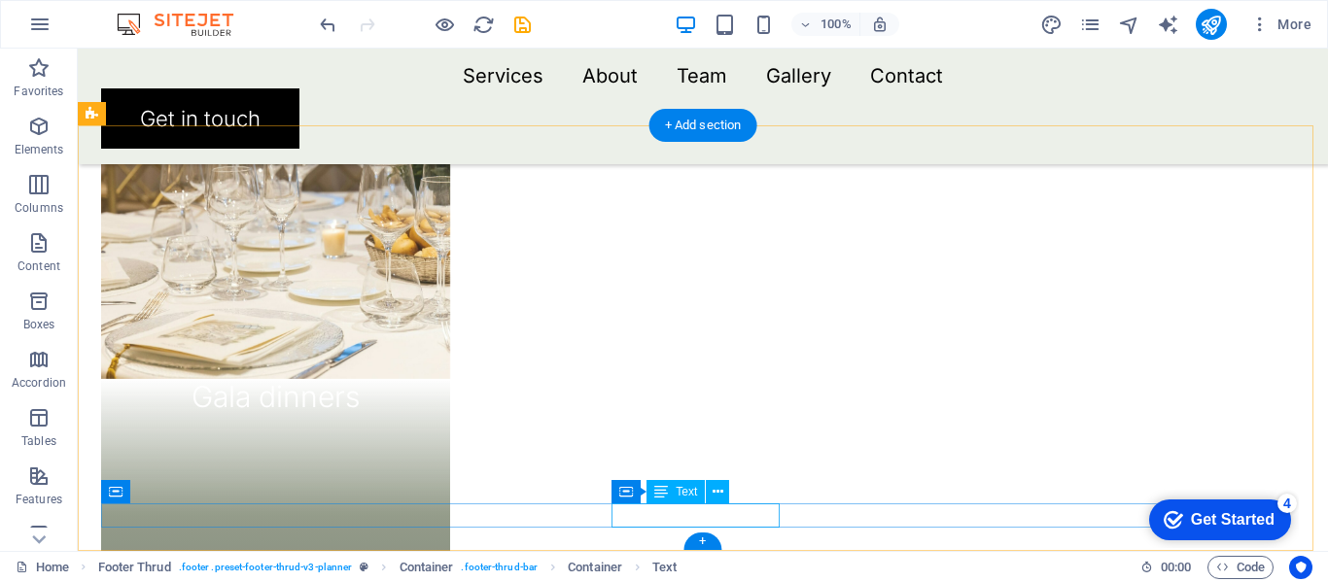
scroll to position [2340, 0]
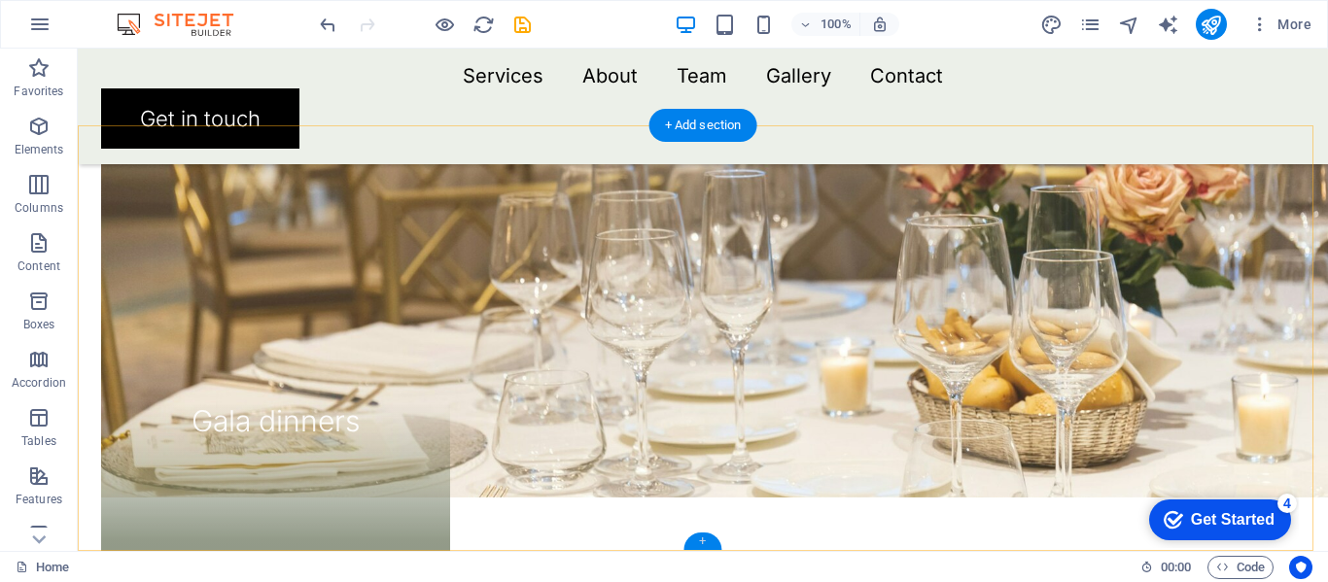
click at [710, 541] on div "+" at bounding box center [702, 541] width 38 height 17
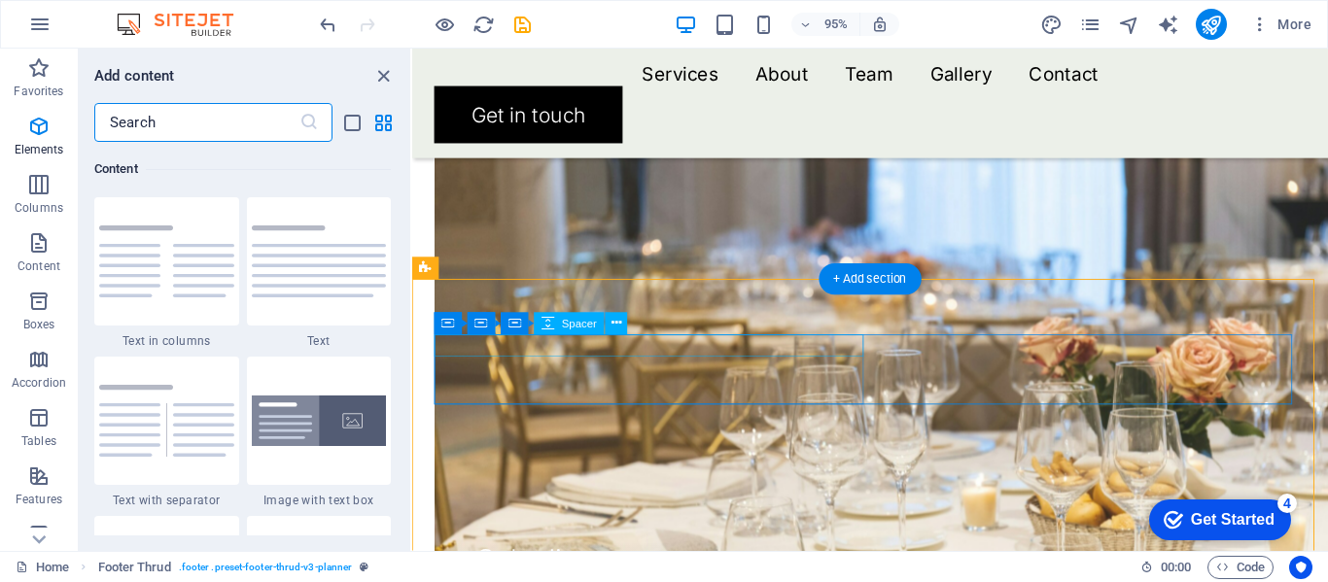
scroll to position [3401, 0]
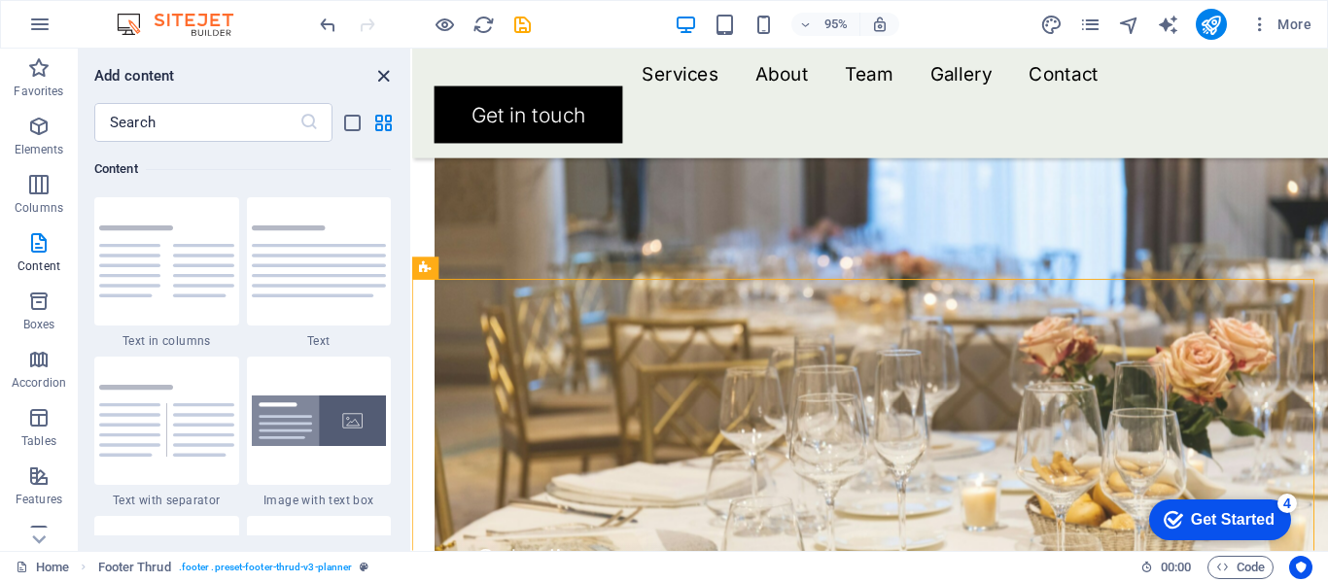
click at [383, 70] on icon "close panel" at bounding box center [383, 76] width 22 height 22
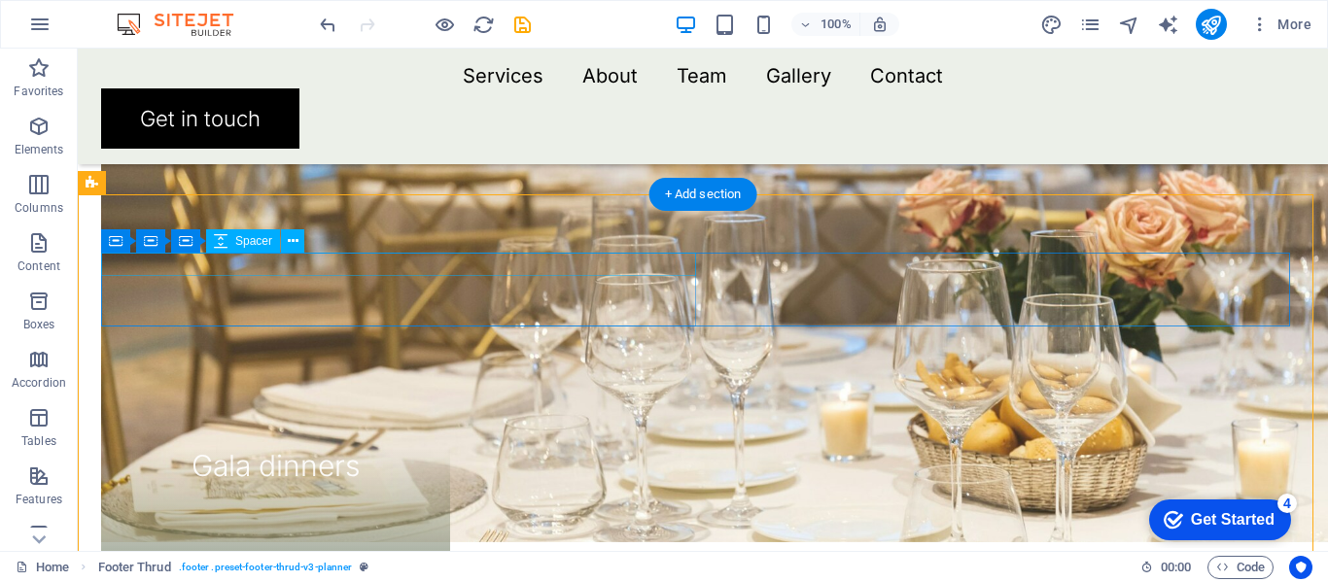
scroll to position [2336, 0]
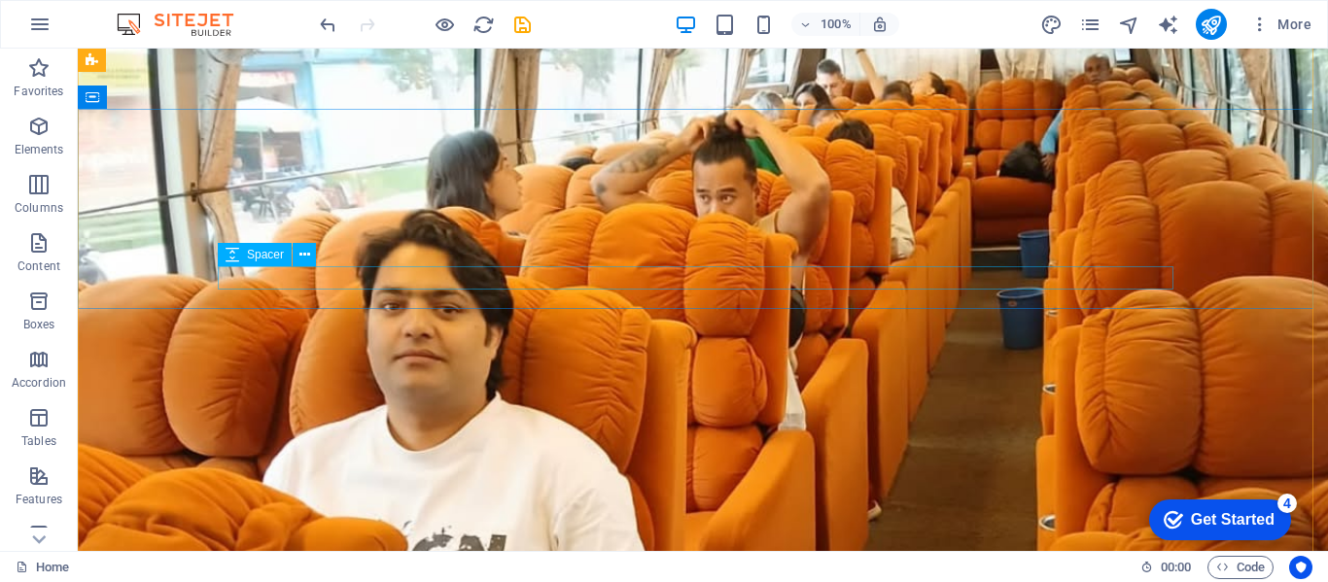
scroll to position [0, 0]
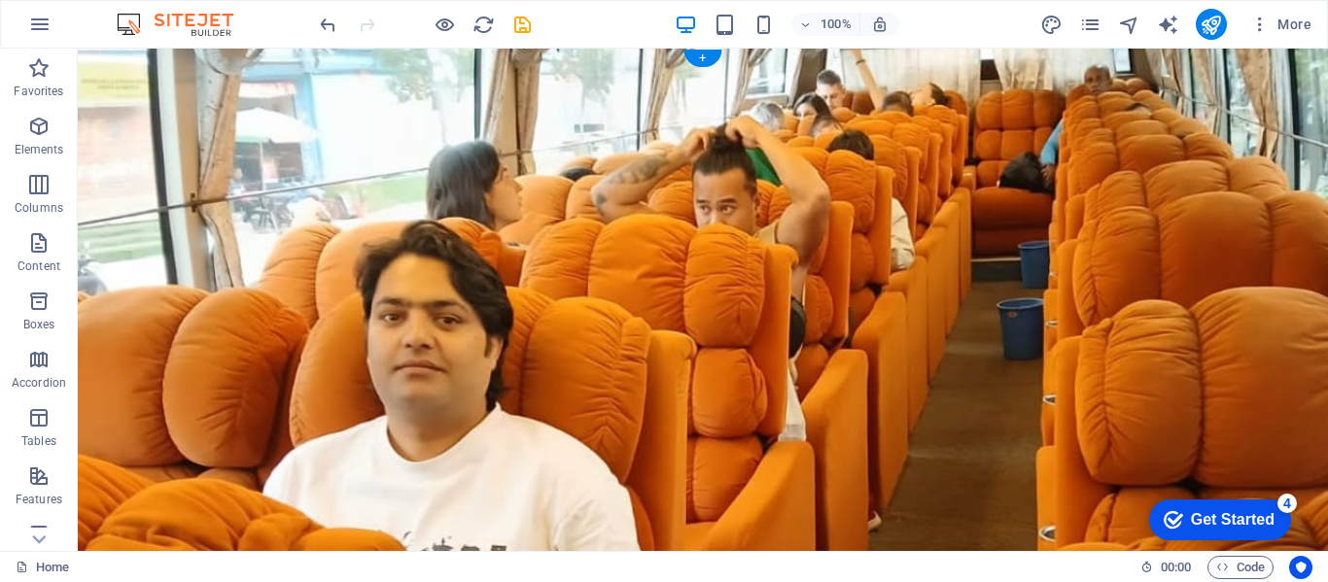
click at [1008, 394] on figure at bounding box center [703, 486] width 1250 height 875
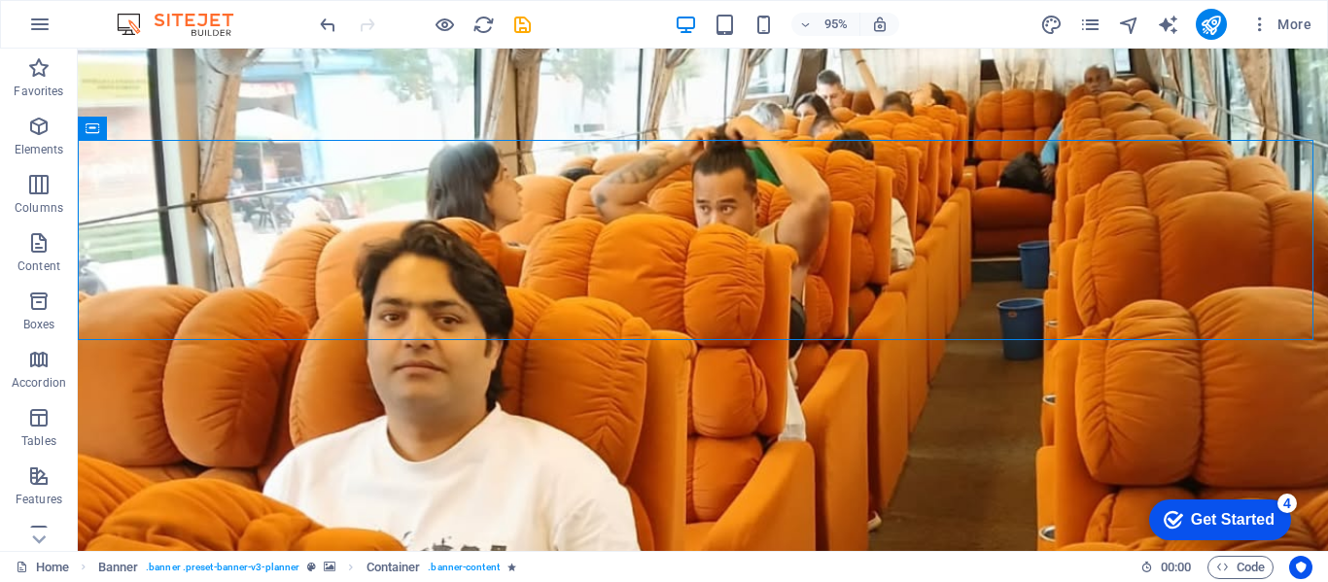
click at [947, 412] on figure at bounding box center [703, 486] width 1250 height 875
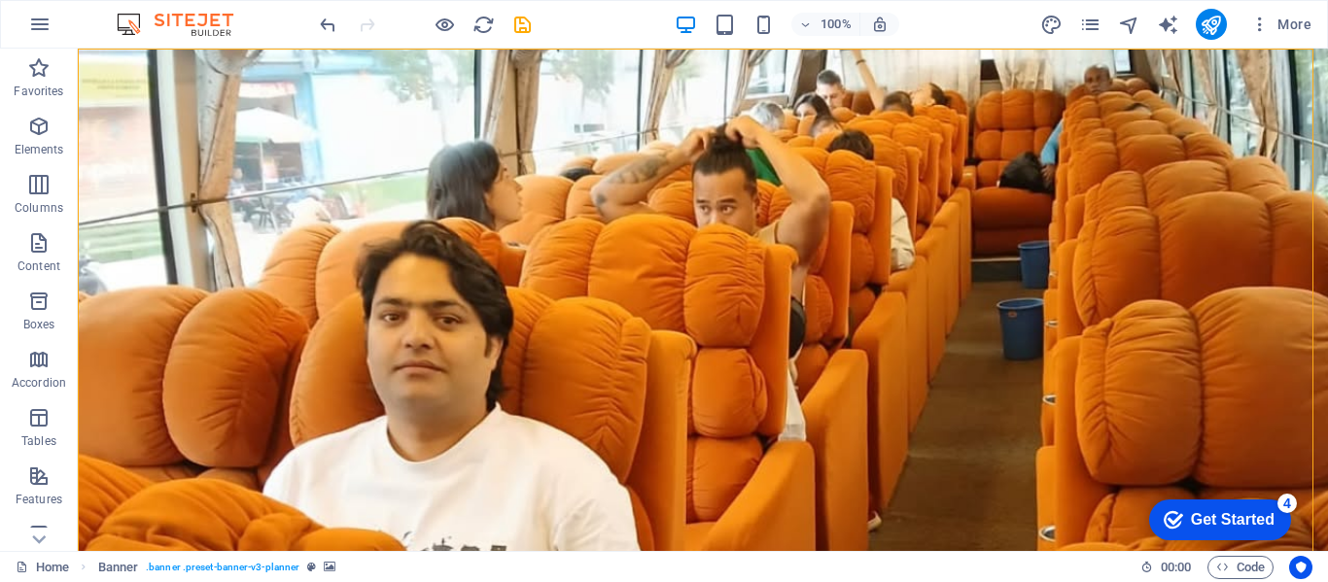
click at [1050, 435] on figure at bounding box center [703, 486] width 1250 height 875
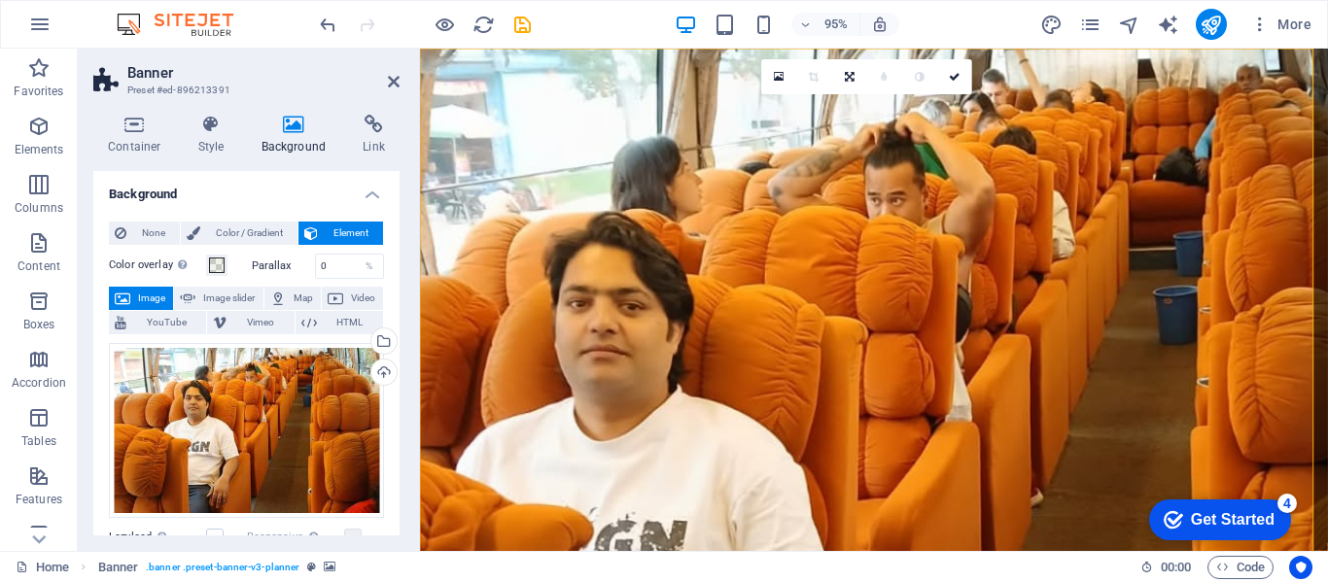
click at [295, 113] on div "Container Style Background Link Size Height 900 Default px rem % vh vw Min. hei…" at bounding box center [246, 325] width 337 height 452
click at [293, 126] on icon at bounding box center [294, 124] width 94 height 19
click at [296, 129] on icon at bounding box center [294, 124] width 94 height 19
click at [324, 397] on div "Drag files here, click to choose files or select files from Files or our free s…" at bounding box center [246, 430] width 275 height 175
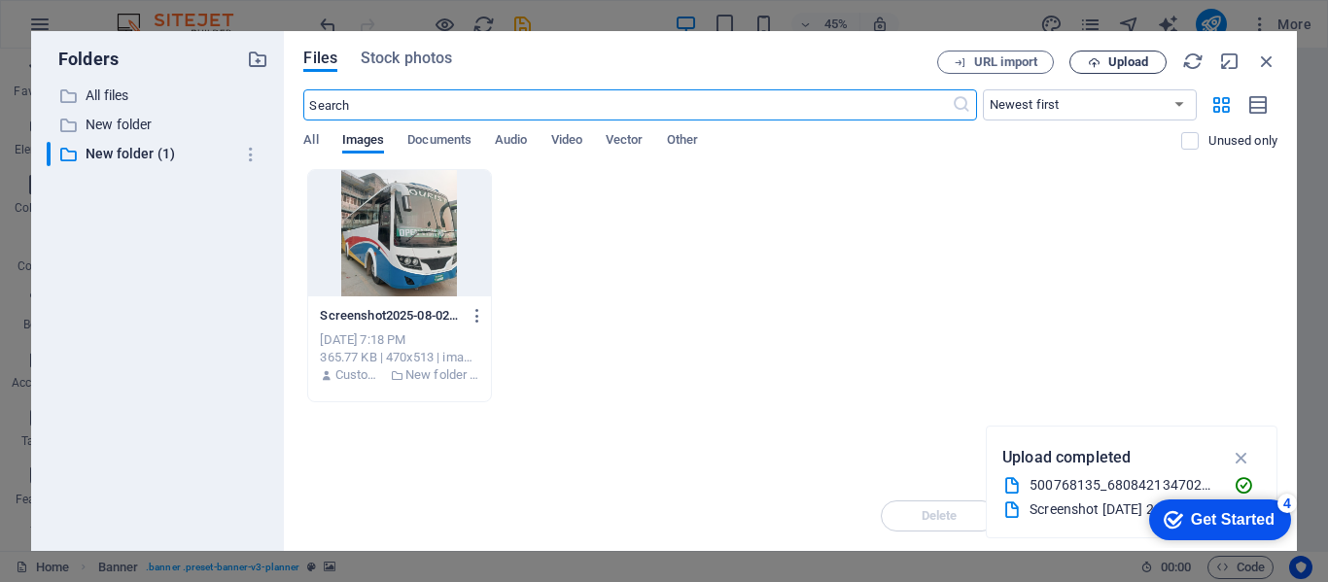
click at [1108, 62] on span "Upload" at bounding box center [1128, 62] width 40 height 12
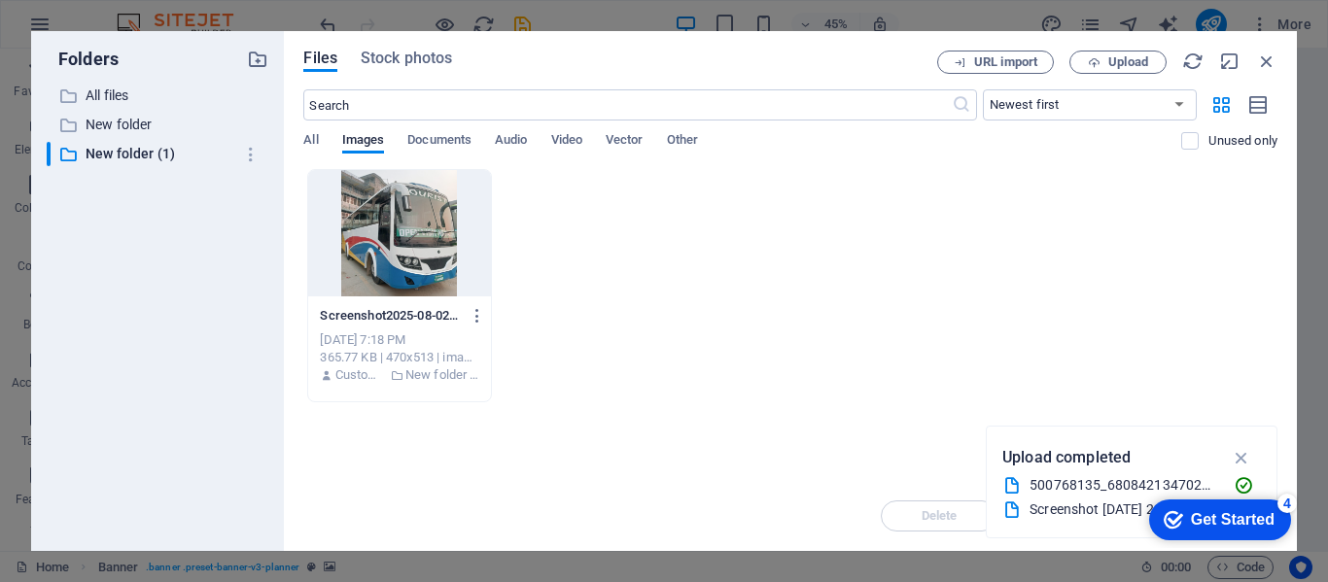
click at [385, 226] on div at bounding box center [399, 233] width 182 height 126
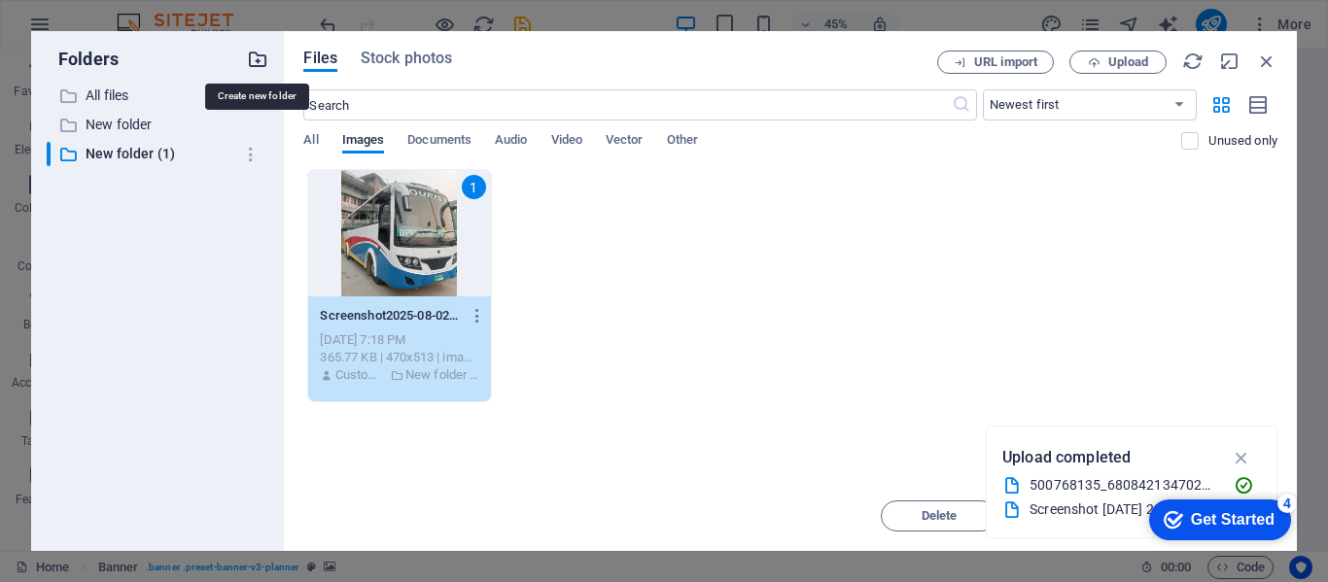
click at [262, 64] on icon "button" at bounding box center [257, 59] width 21 height 21
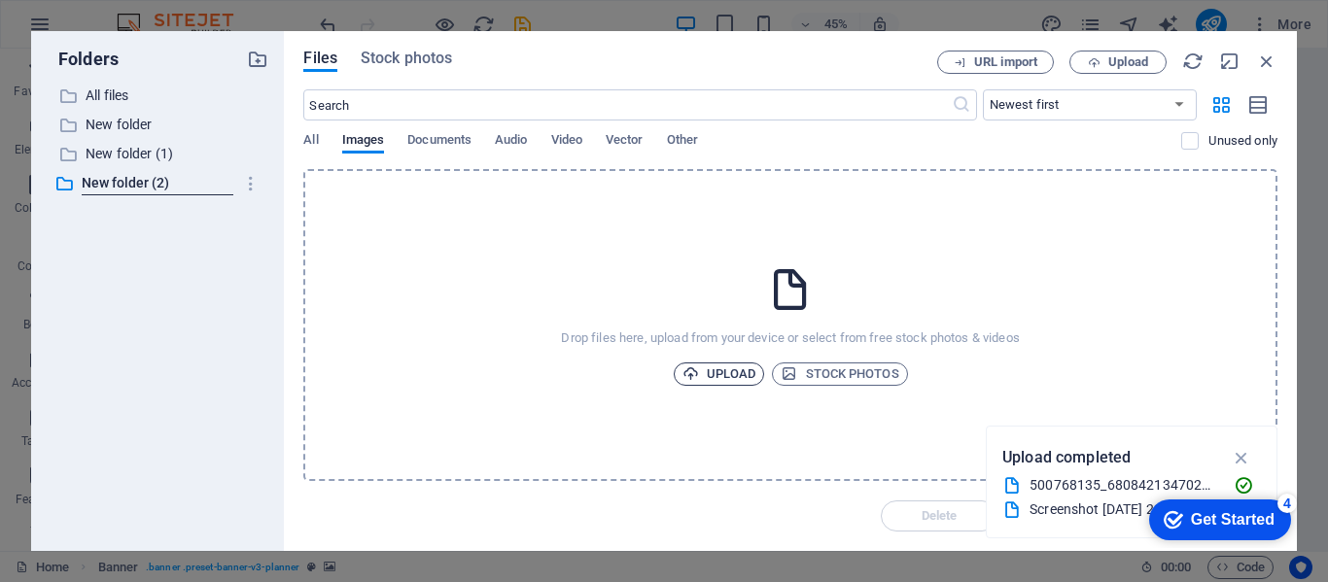
click at [745, 372] on span "Upload" at bounding box center [719, 374] width 74 height 23
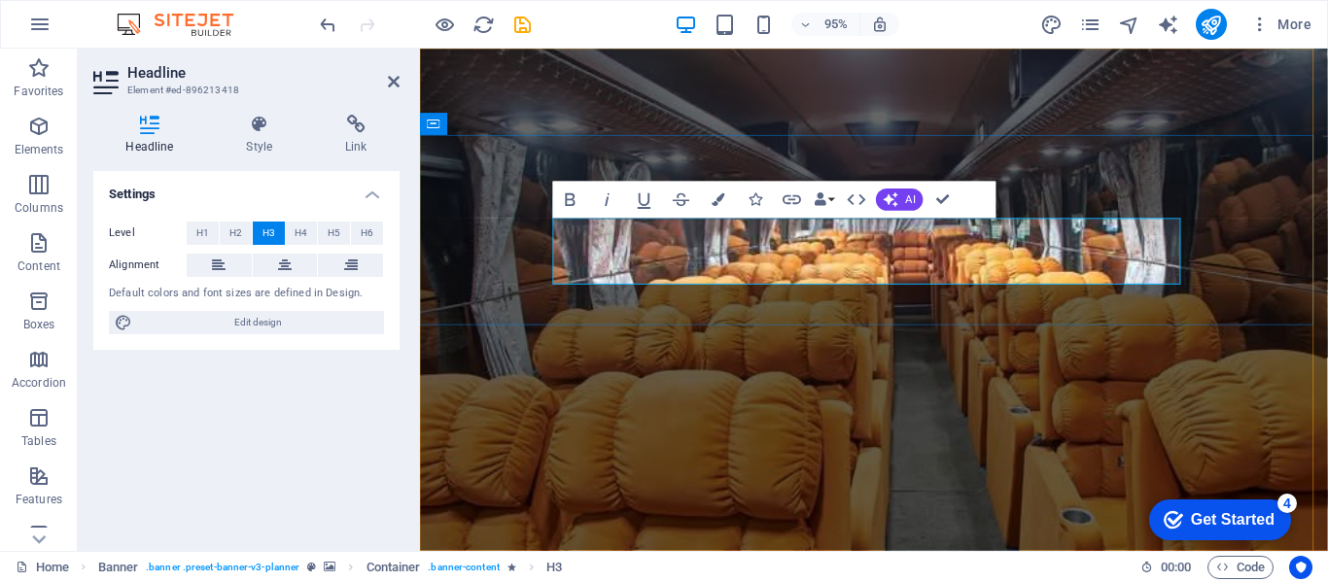
drag, startPoint x: 886, startPoint y: 277, endPoint x: 972, endPoint y: 279, distance: 86.5
click at [1235, 511] on div "Get Started" at bounding box center [1233, 519] width 84 height 17
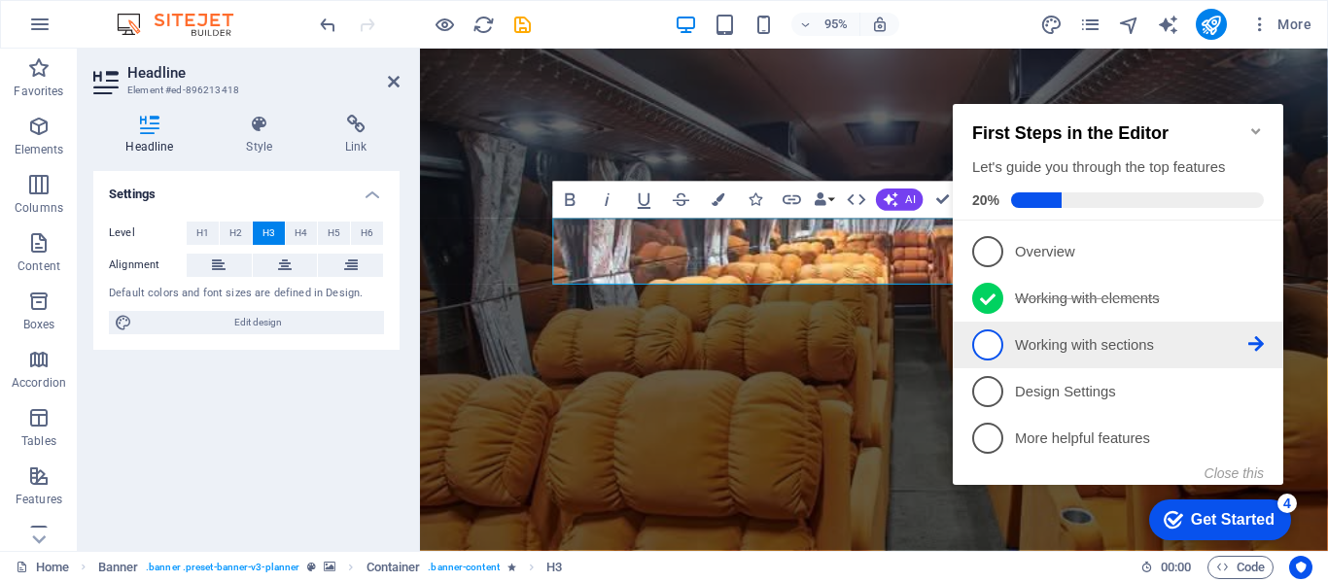
click at [1089, 343] on p "Working with sections - incomplete" at bounding box center [1131, 345] width 233 height 20
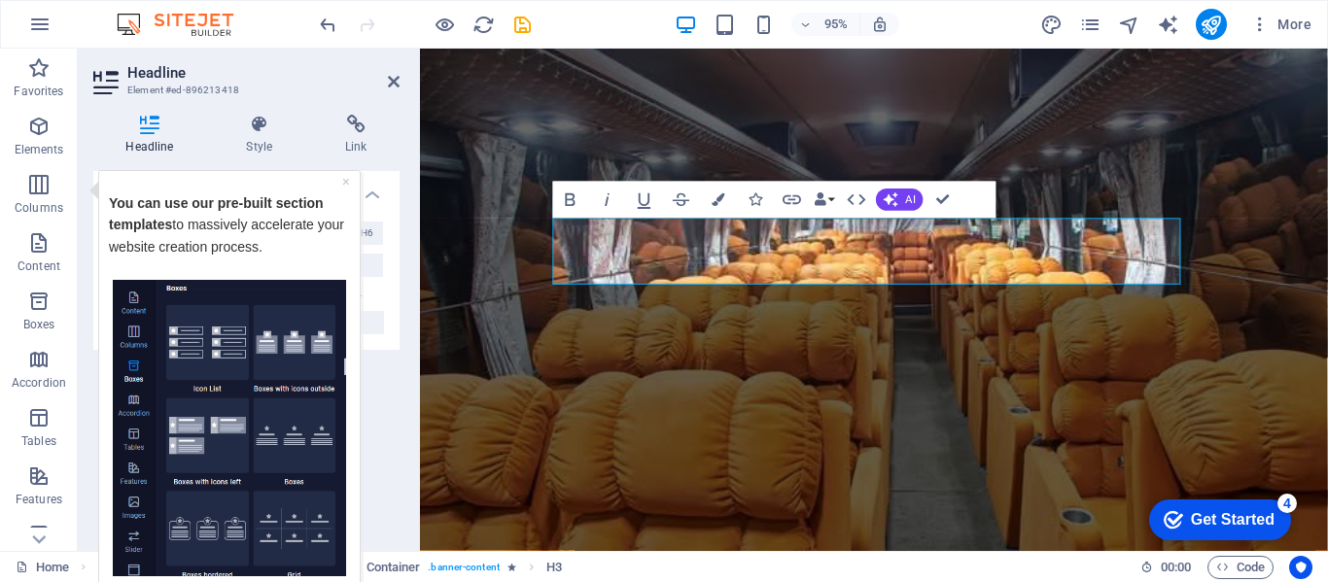
click at [978, 357] on figure at bounding box center [898, 486] width 956 height 875
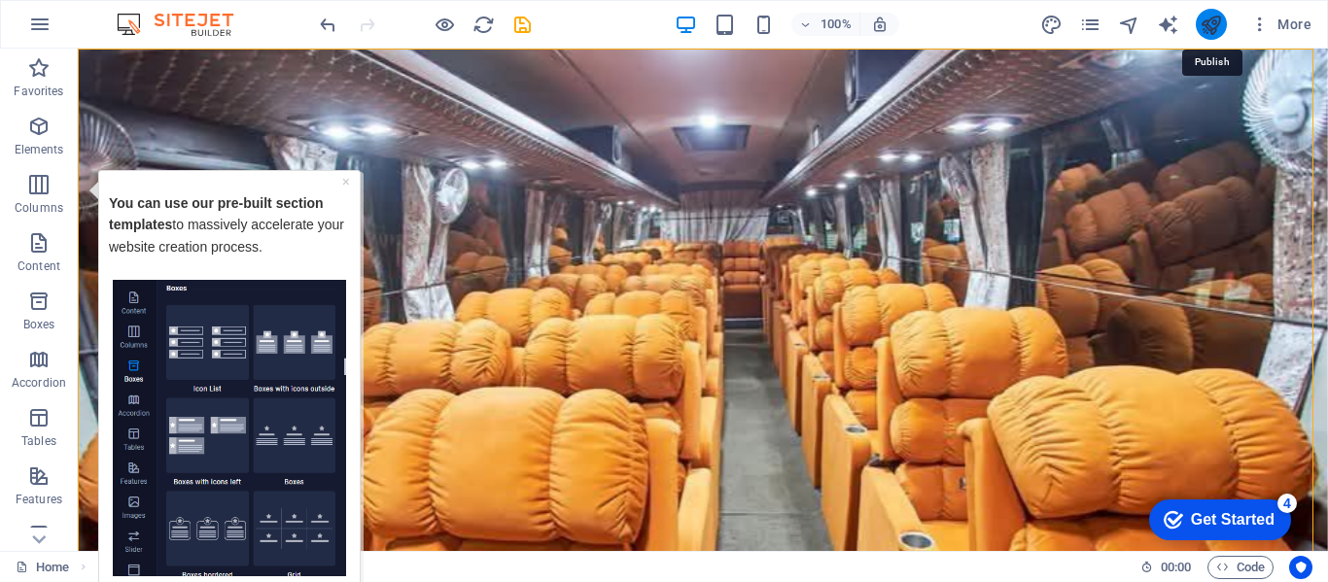
click at [1208, 34] on icon "publish" at bounding box center [1211, 25] width 22 height 22
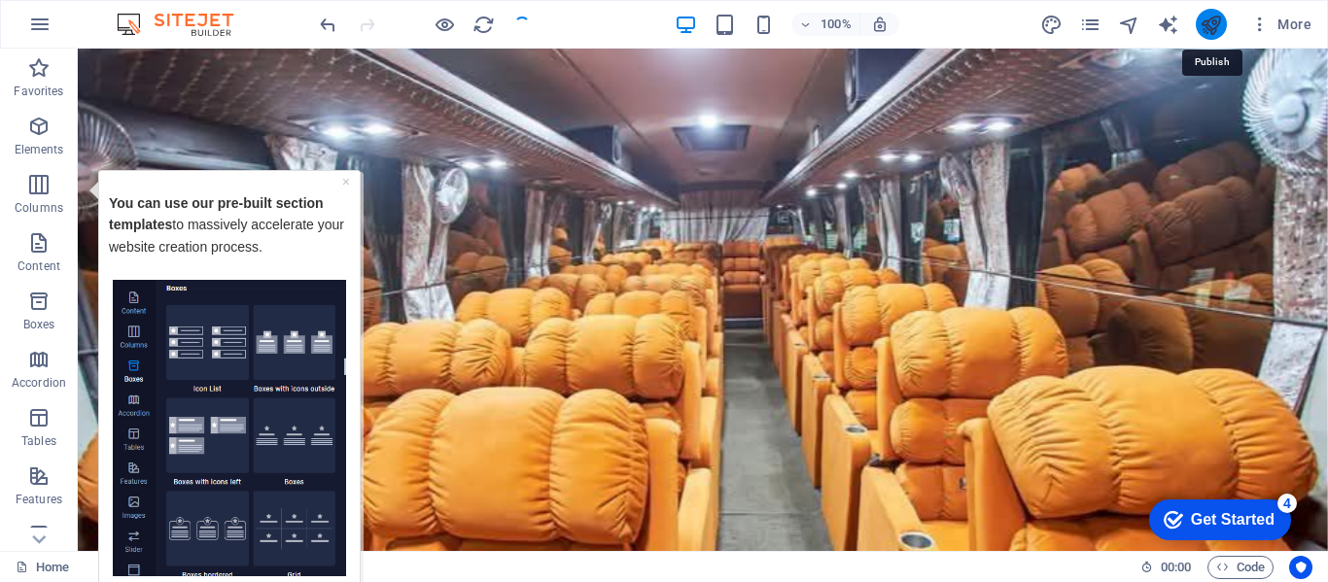
click at [1212, 17] on icon "publish" at bounding box center [1211, 25] width 22 height 22
click at [1215, 26] on icon "publish" at bounding box center [1211, 25] width 22 height 22
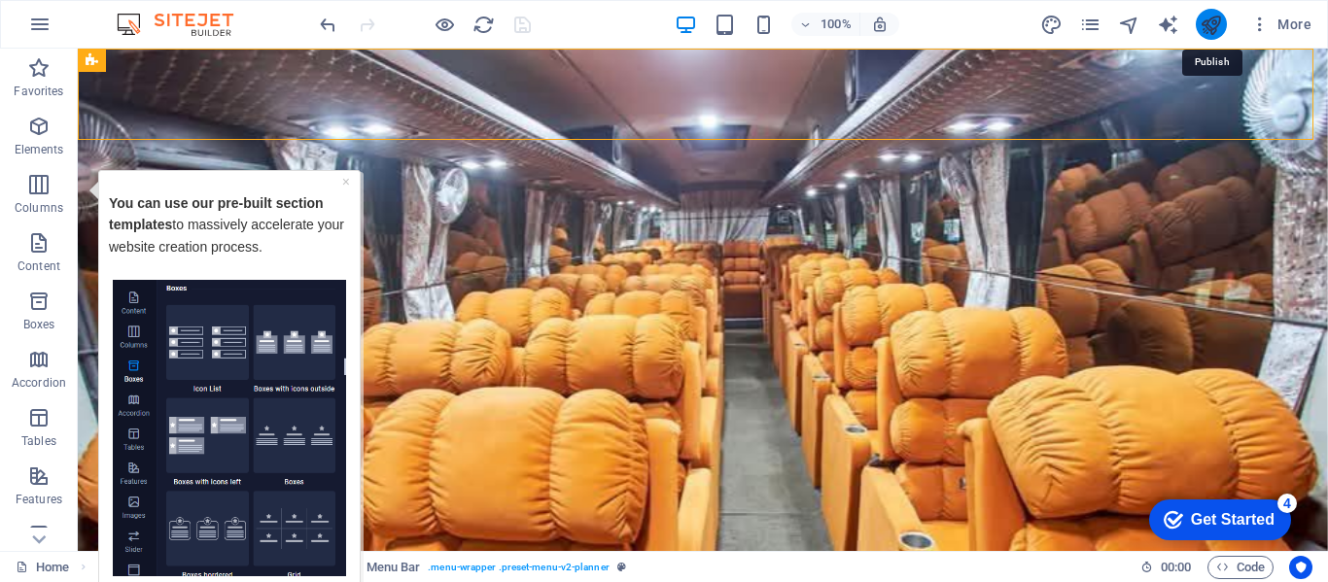
click at [1216, 20] on icon "publish" at bounding box center [1211, 25] width 22 height 22
